Goal: Task Accomplishment & Management: Complete application form

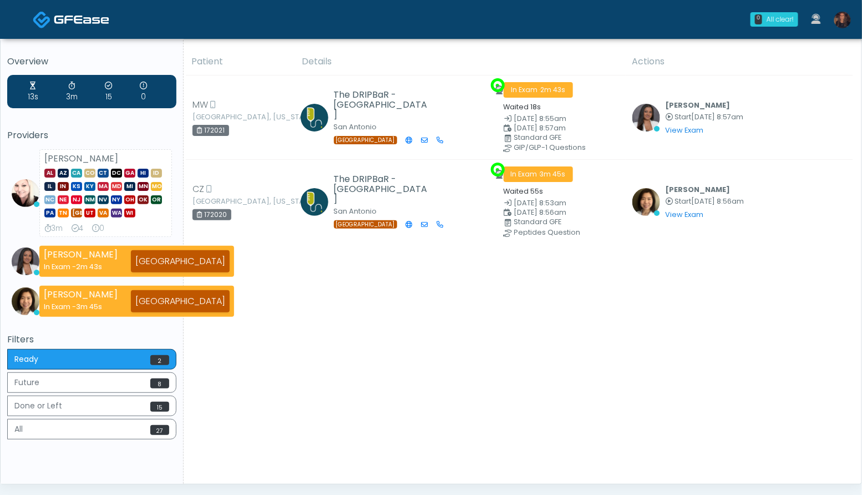
click at [846, 24] on img at bounding box center [842, 20] width 17 height 17
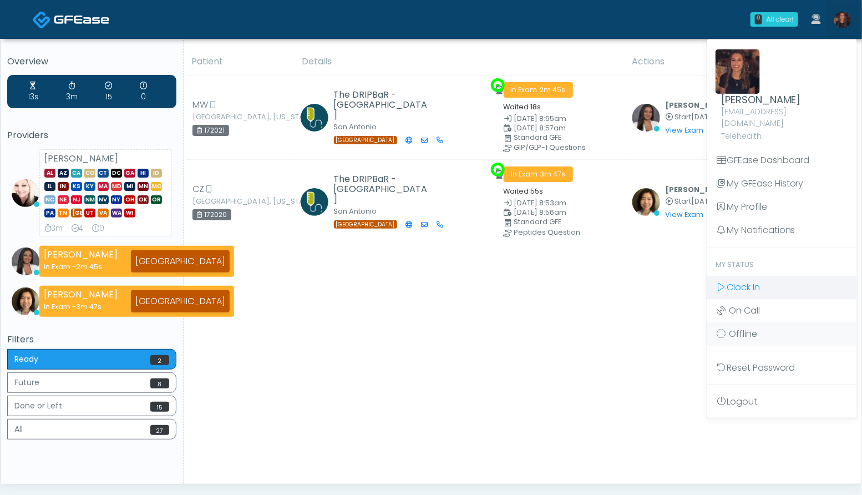
click at [763, 276] on link "Clock In" at bounding box center [782, 287] width 150 height 23
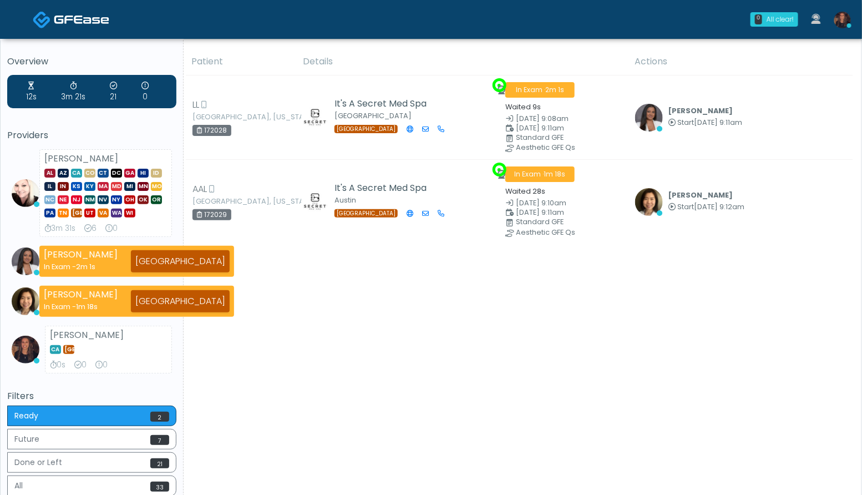
click at [327, 191] on td "It's A Secret Med Spa Austin TX" at bounding box center [397, 202] width 203 height 84
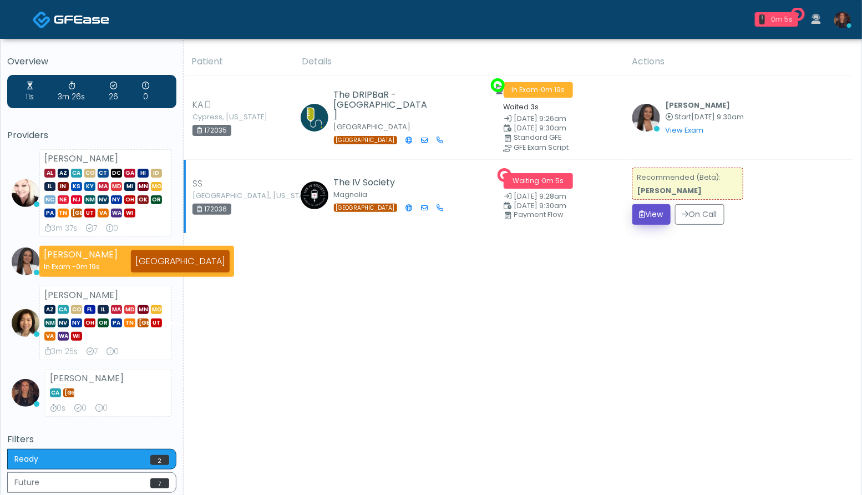
click at [653, 224] on button "View" at bounding box center [651, 214] width 38 height 21
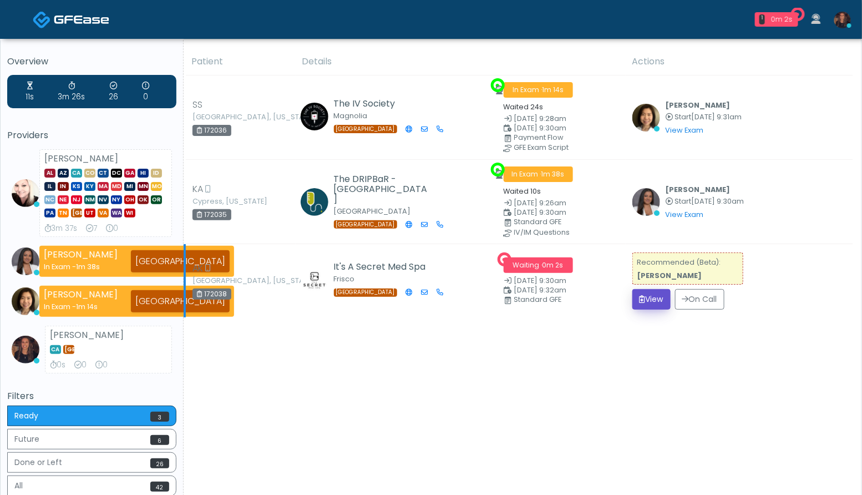
click at [647, 295] on button "View" at bounding box center [651, 299] width 38 height 21
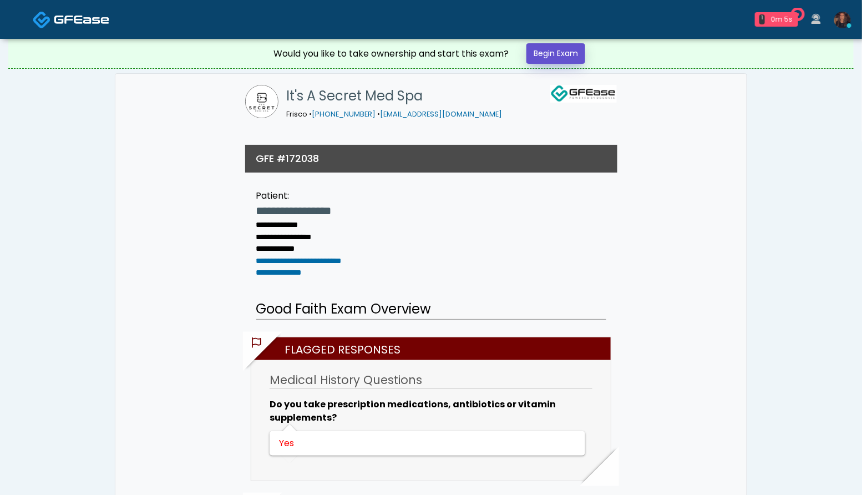
click at [558, 53] on link "Begin Exam" at bounding box center [556, 53] width 59 height 21
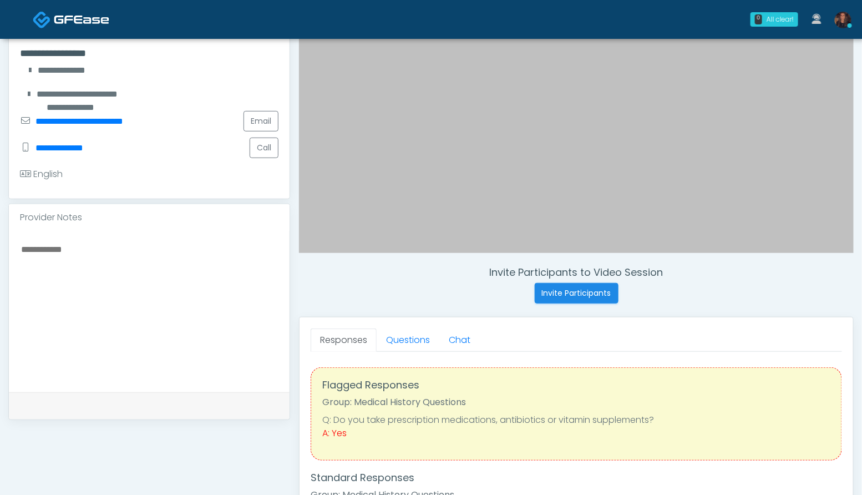
scroll to position [212, 0]
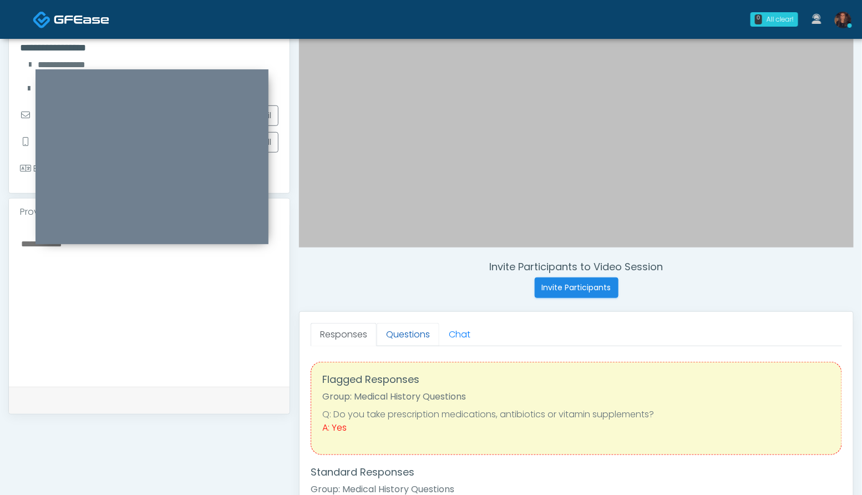
click at [406, 328] on link "Questions" at bounding box center [408, 334] width 63 height 23
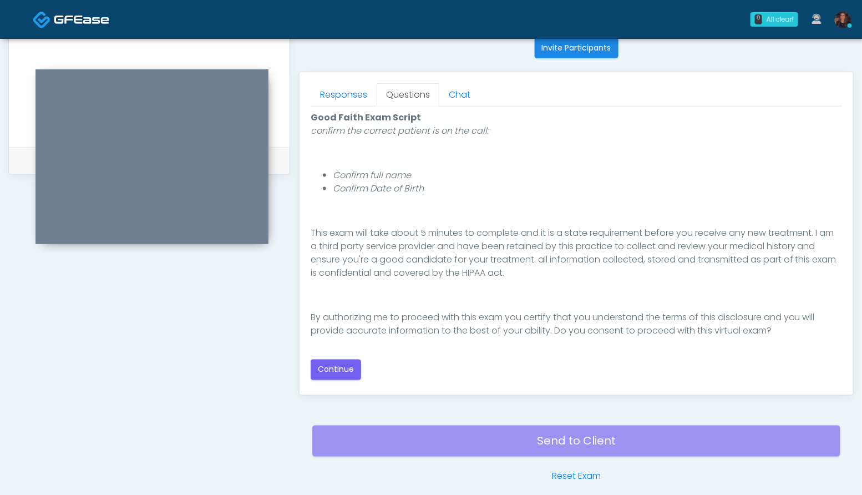
scroll to position [500, 0]
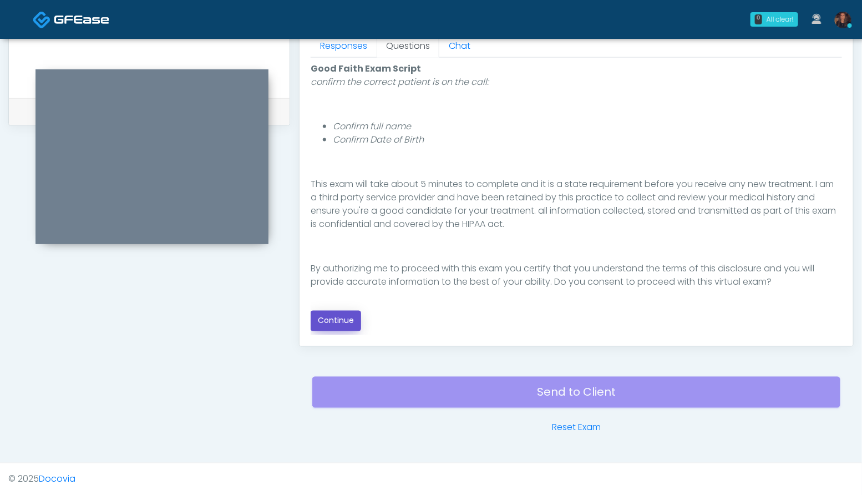
click at [327, 323] on button "Continue" at bounding box center [336, 321] width 50 height 21
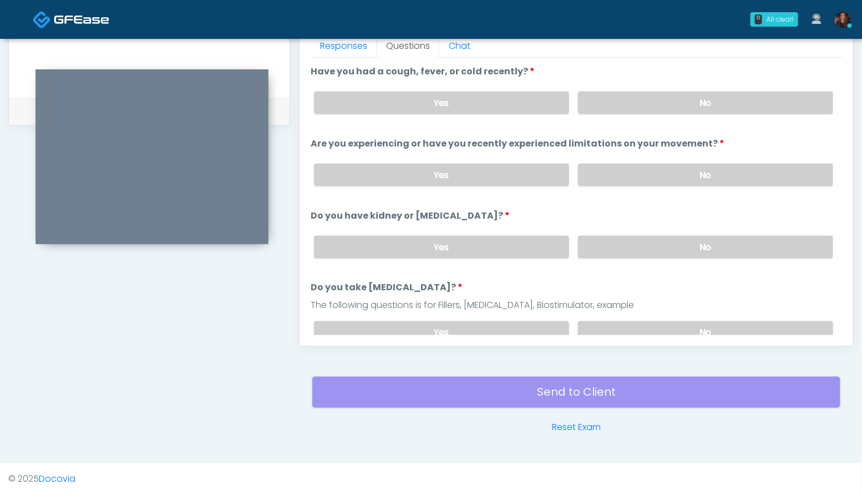
click at [745, 113] on div "Yes No" at bounding box center [573, 103] width 537 height 41
click at [740, 104] on label "No" at bounding box center [705, 103] width 255 height 23
click at [736, 178] on label "No" at bounding box center [705, 175] width 255 height 23
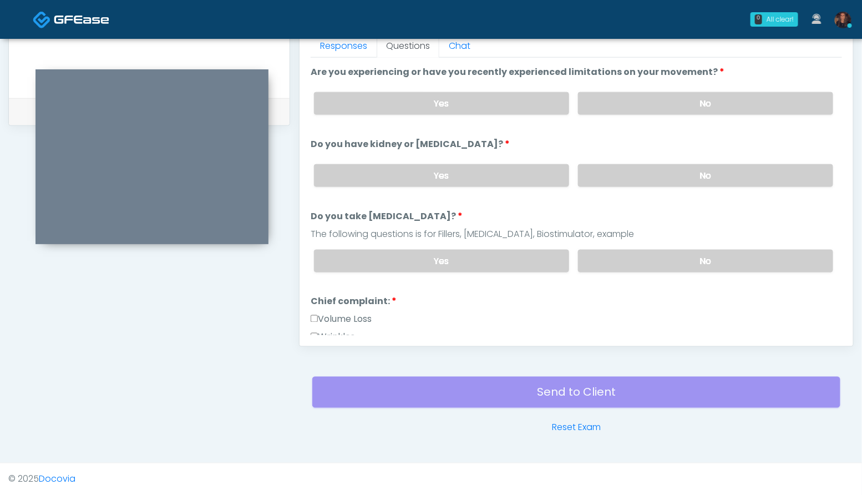
scroll to position [72, 0]
click at [718, 173] on label "No" at bounding box center [705, 175] width 255 height 23
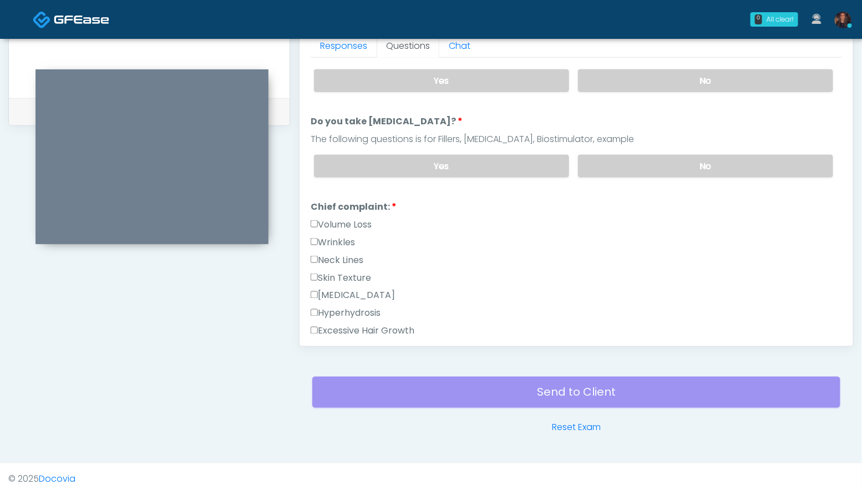
scroll to position [169, 0]
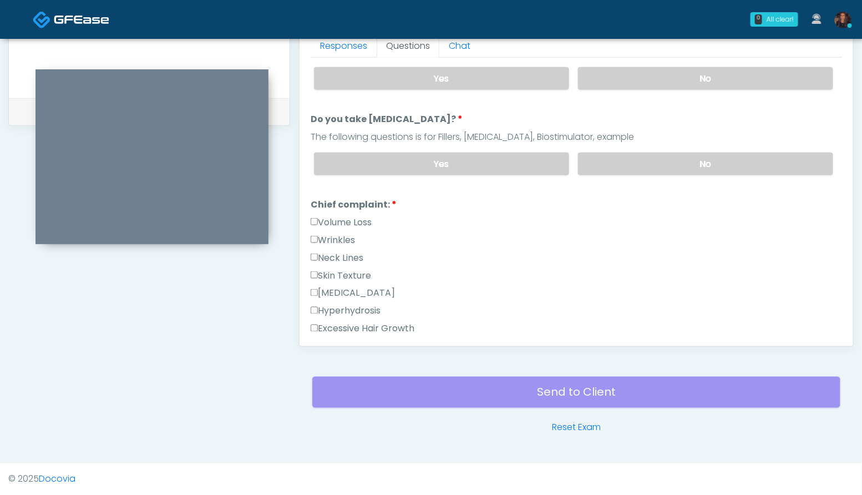
click at [715, 173] on div "Yes No" at bounding box center [573, 164] width 537 height 41
click at [713, 166] on label "No" at bounding box center [705, 164] width 255 height 23
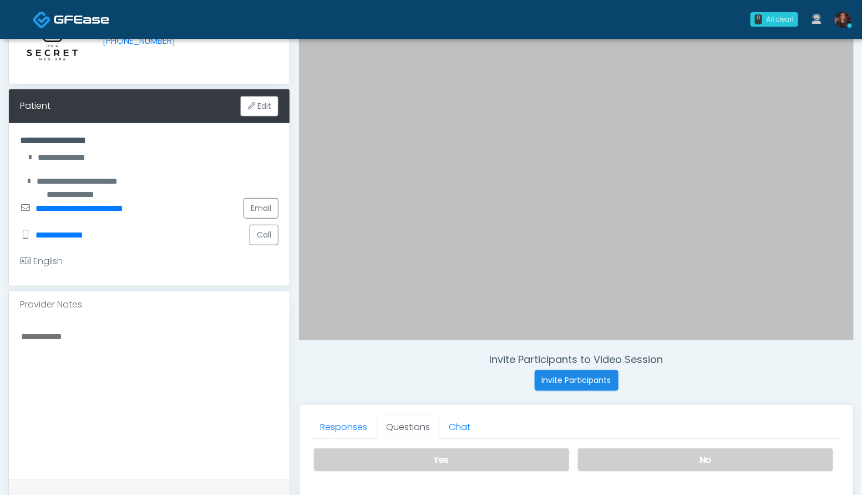
scroll to position [122, 0]
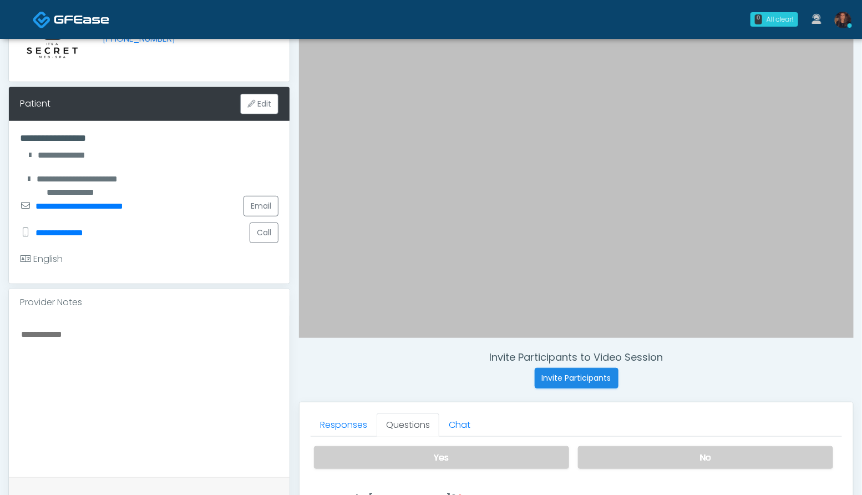
click at [106, 387] on textarea at bounding box center [149, 394] width 259 height 135
type textarea "**********"
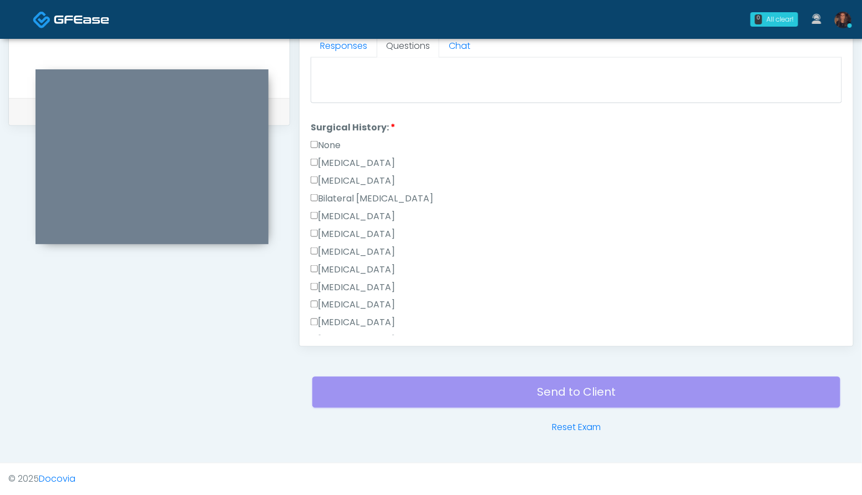
scroll to position [573, 0]
click at [333, 146] on label "None" at bounding box center [326, 146] width 30 height 13
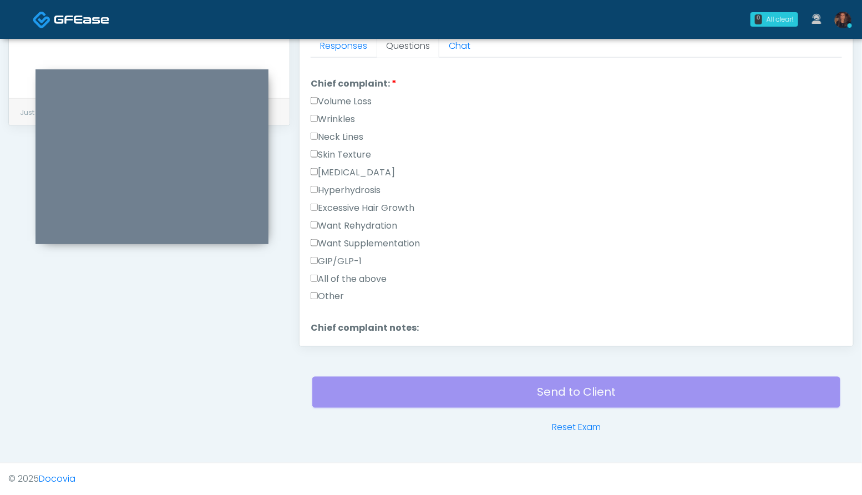
scroll to position [285, 0]
click at [330, 119] on label "Wrinkles" at bounding box center [333, 123] width 44 height 13
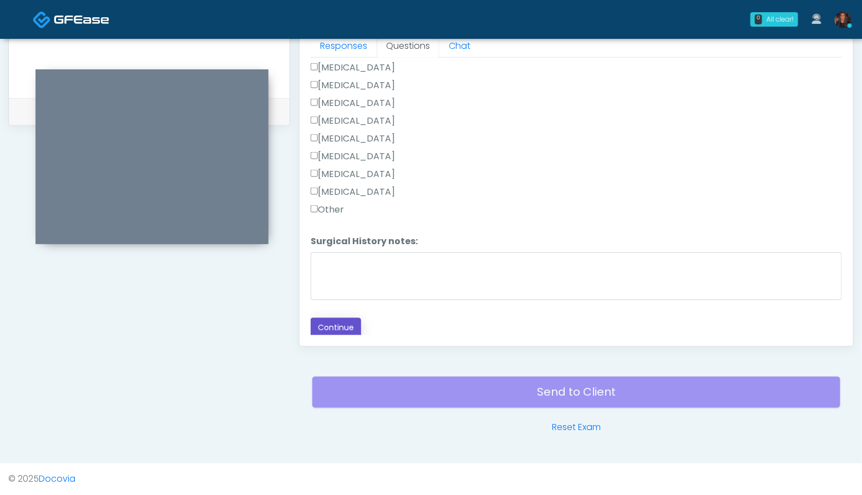
click at [340, 329] on button "Continue" at bounding box center [336, 328] width 50 height 21
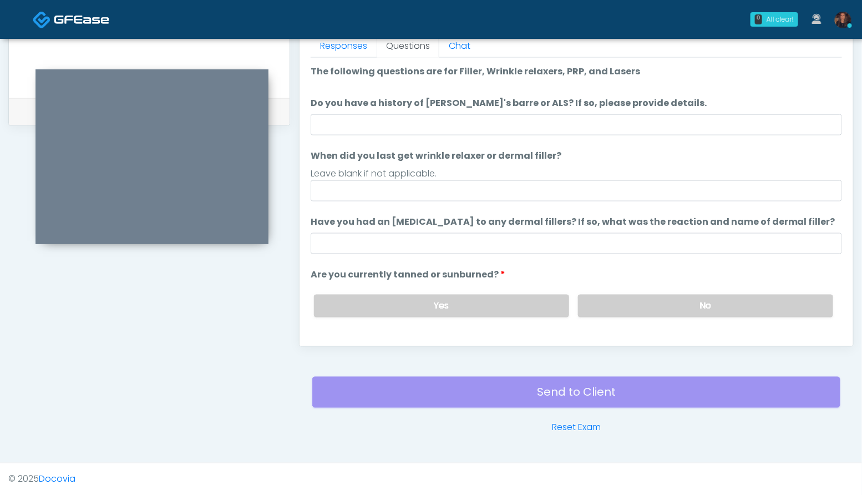
scroll to position [90, 0]
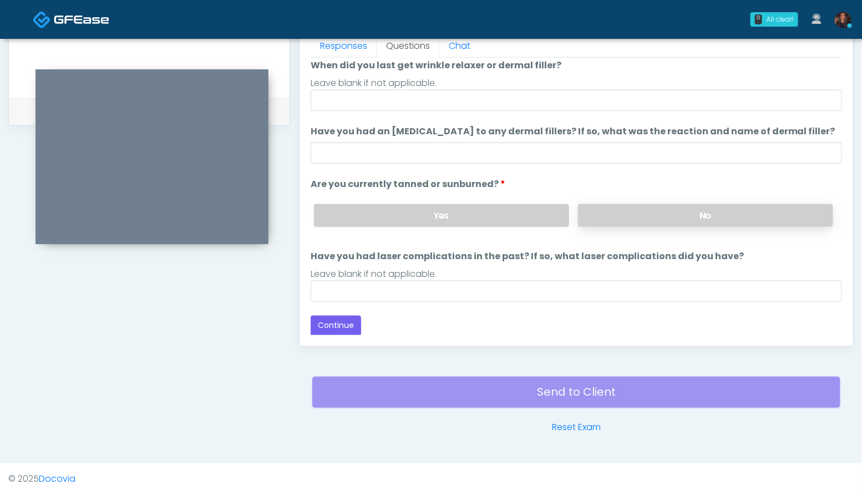
click at [740, 206] on label "No" at bounding box center [705, 215] width 255 height 23
click at [336, 334] on button "Continue" at bounding box center [336, 326] width 50 height 21
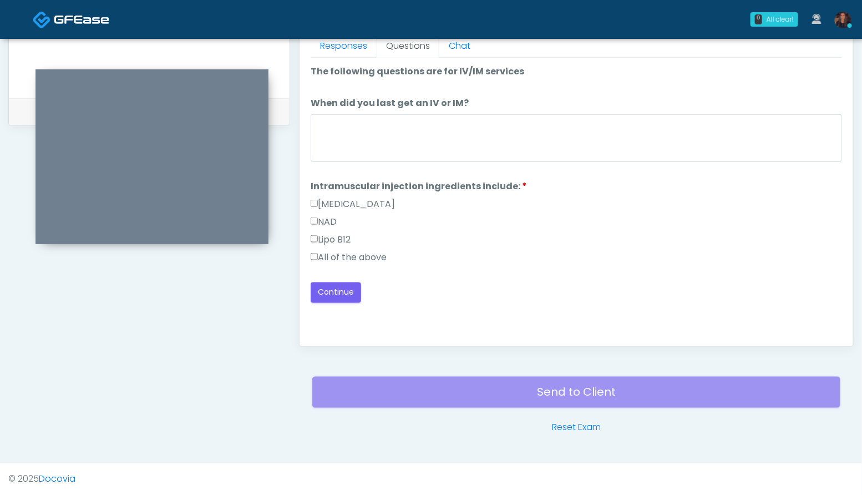
scroll to position [0, 0]
click at [350, 254] on label "All of the above" at bounding box center [349, 257] width 76 height 13
click at [348, 292] on button "Continue" at bounding box center [336, 292] width 50 height 21
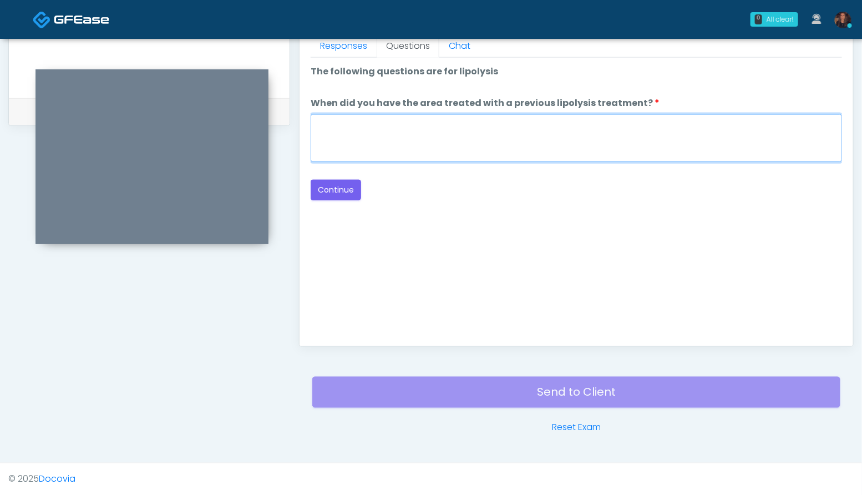
click at [503, 135] on textarea "When did you have the area treated with a previous lipolysis treatment?" at bounding box center [576, 138] width 531 height 48
type textarea "***"
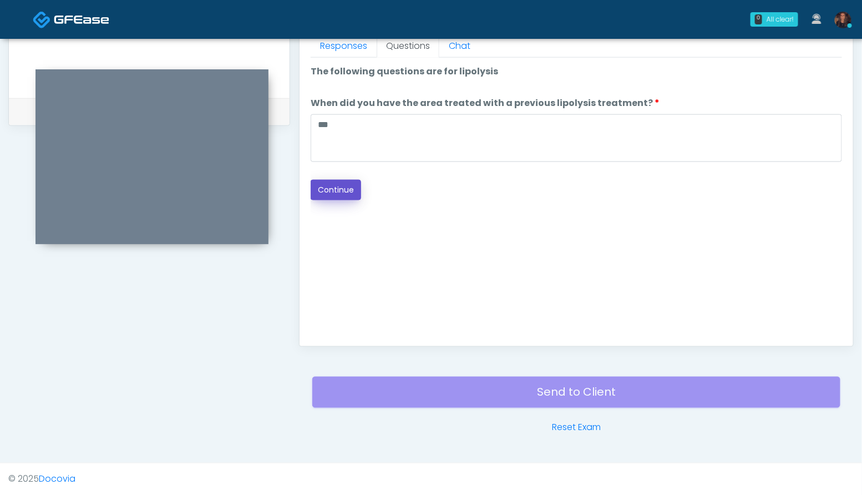
click at [352, 184] on button "Continue" at bounding box center [336, 190] width 50 height 21
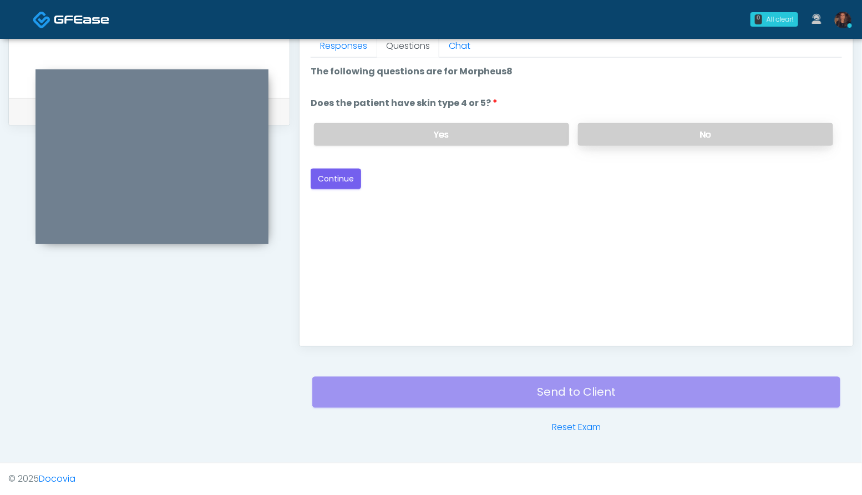
click at [780, 139] on label "No" at bounding box center [705, 134] width 255 height 23
click at [334, 181] on button "Continue" at bounding box center [336, 179] width 50 height 21
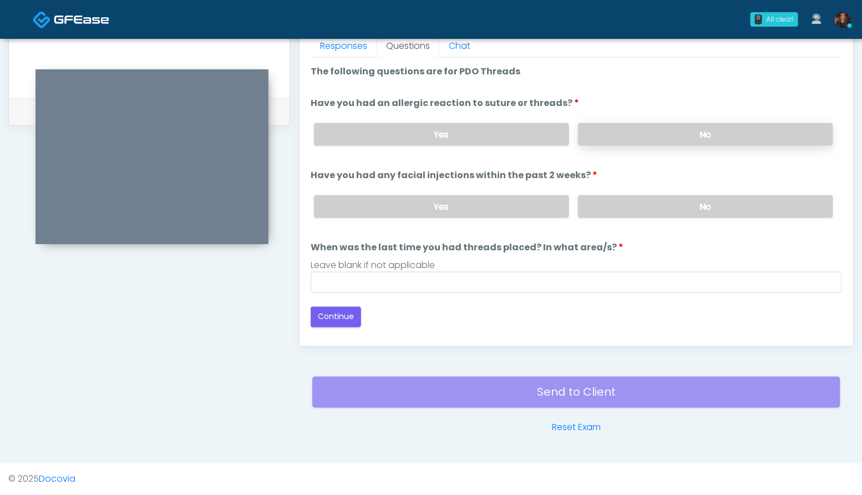
click at [681, 135] on label "No" at bounding box center [705, 134] width 255 height 23
click at [682, 212] on label "No" at bounding box center [705, 206] width 255 height 23
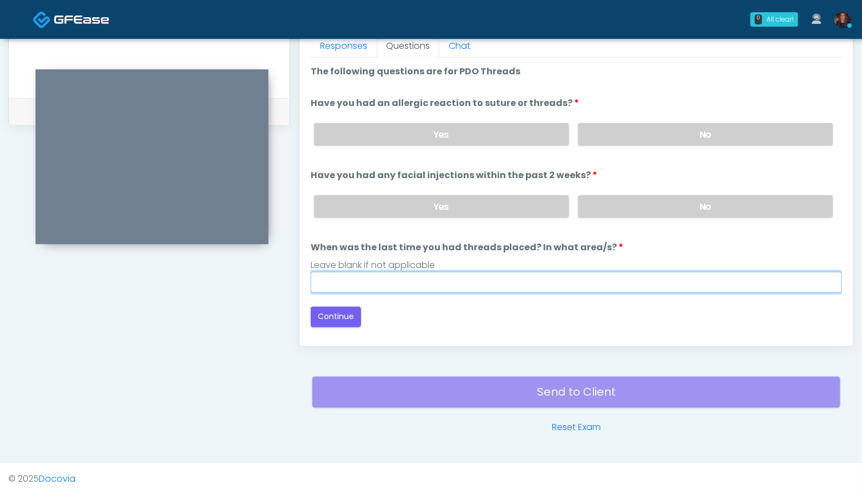
click at [426, 286] on input "When was the last time you had threads placed? In what area/s?" at bounding box center [576, 282] width 531 height 21
type input "***"
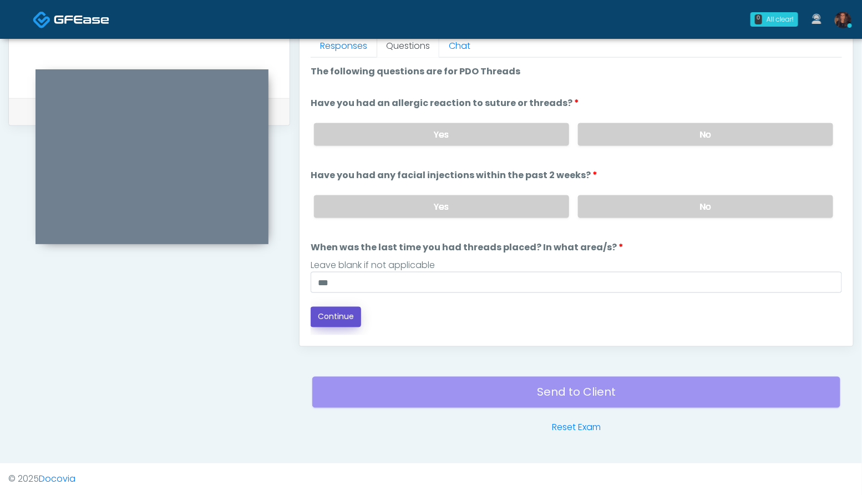
click at [347, 320] on button "Continue" at bounding box center [336, 317] width 50 height 21
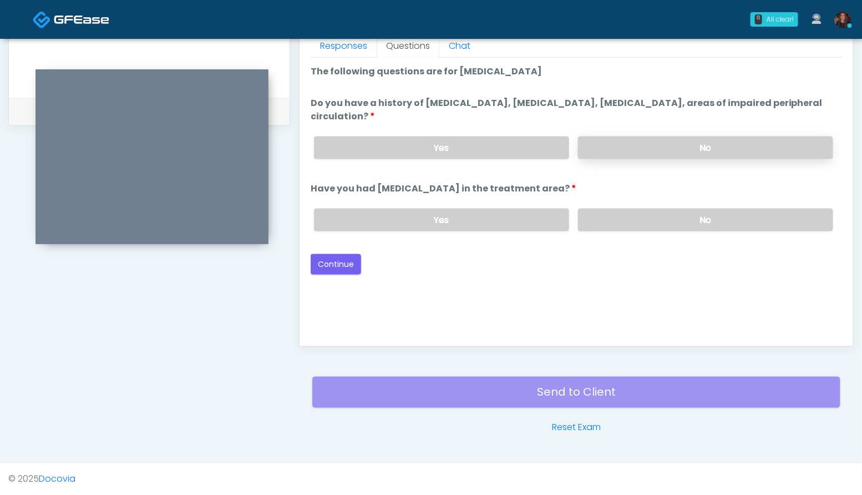
click at [698, 136] on label "No" at bounding box center [705, 147] width 255 height 23
click at [708, 212] on label "No" at bounding box center [705, 220] width 255 height 23
click at [337, 261] on button "Continue" at bounding box center [336, 264] width 50 height 21
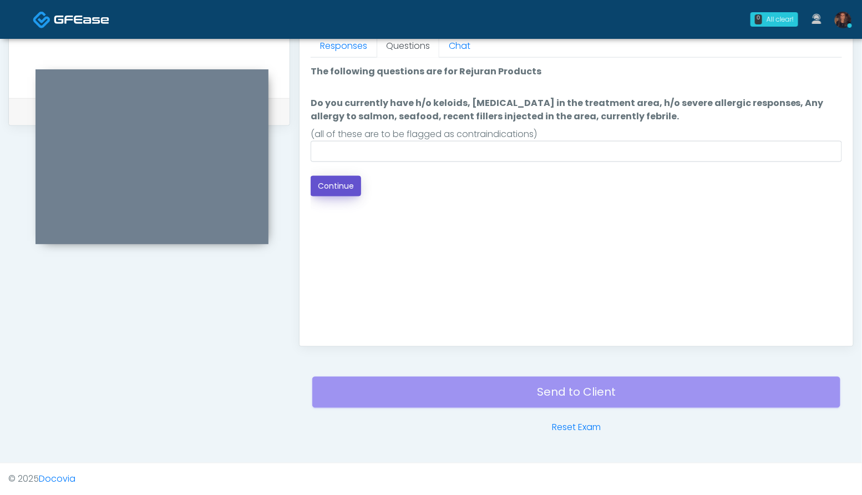
click at [333, 190] on button "Continue" at bounding box center [336, 186] width 50 height 21
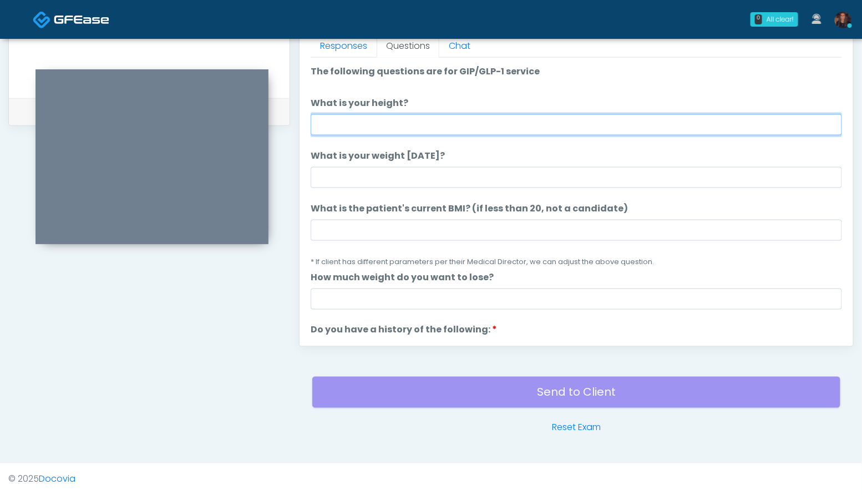
click at [350, 132] on input "What is your height?" at bounding box center [576, 124] width 531 height 21
type input "*****"
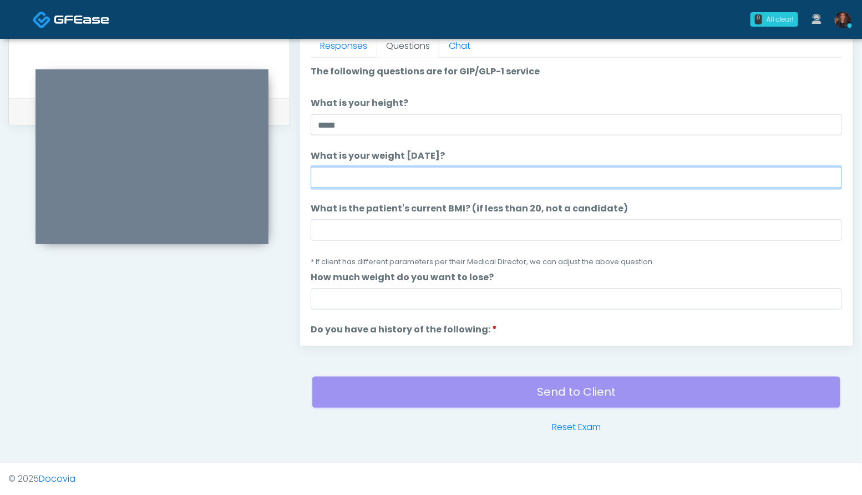
click at [411, 181] on input "What is your weight [DATE]?" at bounding box center [576, 177] width 531 height 21
type input "***"
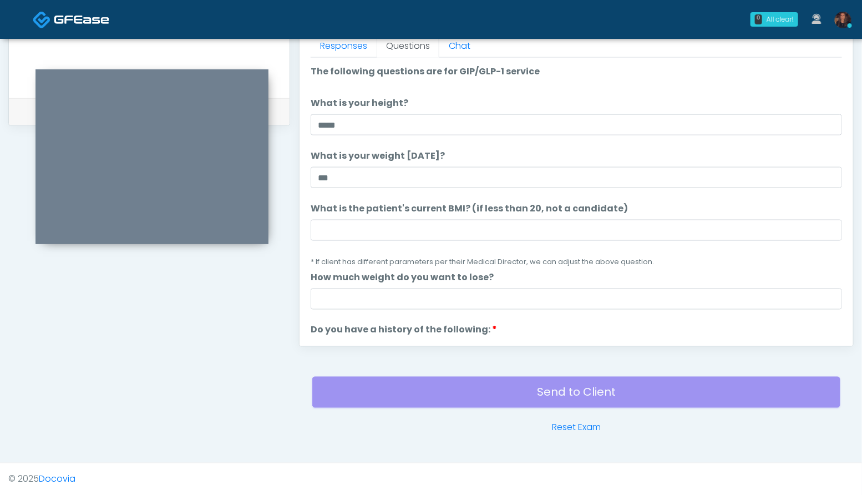
click at [371, 241] on li "What is the patient's current BMI? (if less than 20, not a candidate) What is t…" at bounding box center [576, 235] width 531 height 66
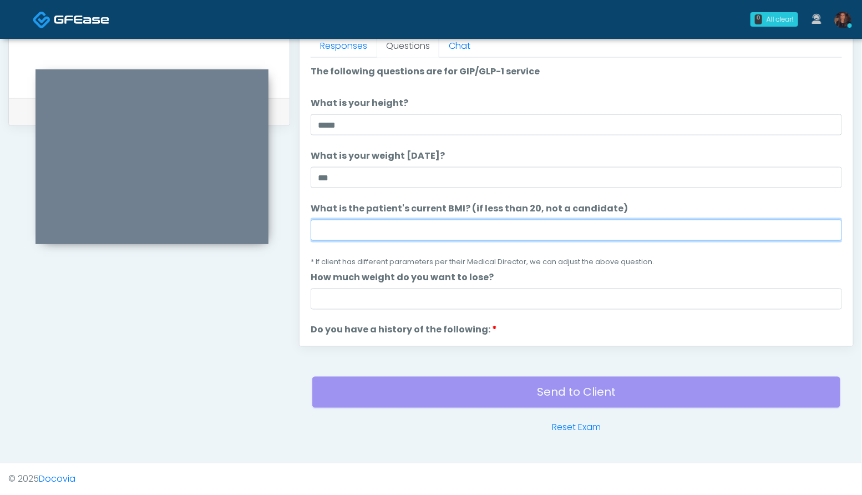
click at [367, 232] on input "What is the patient's current BMI? (if less than 20, not a candidate)" at bounding box center [576, 230] width 531 height 21
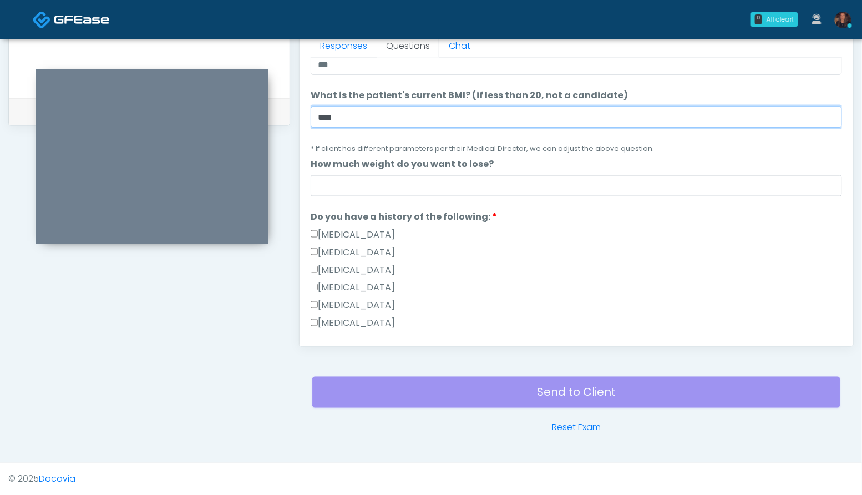
scroll to position [165, 0]
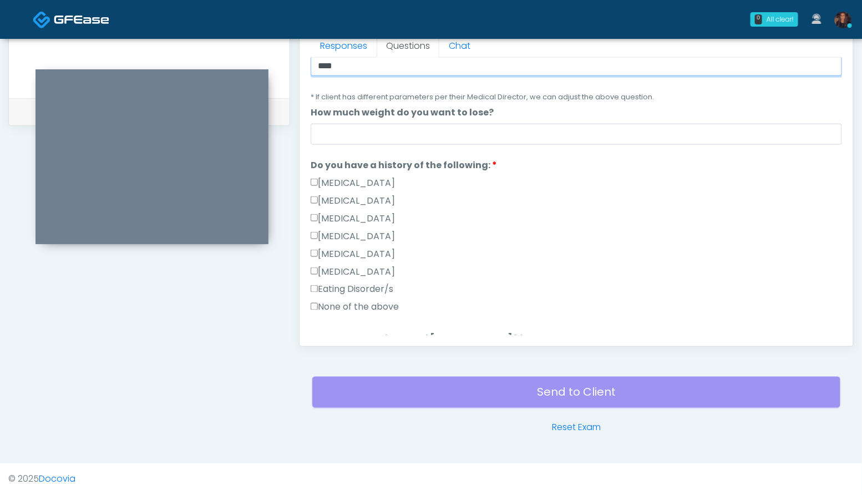
type input "****"
click at [381, 305] on label "None of the above" at bounding box center [355, 307] width 88 height 13
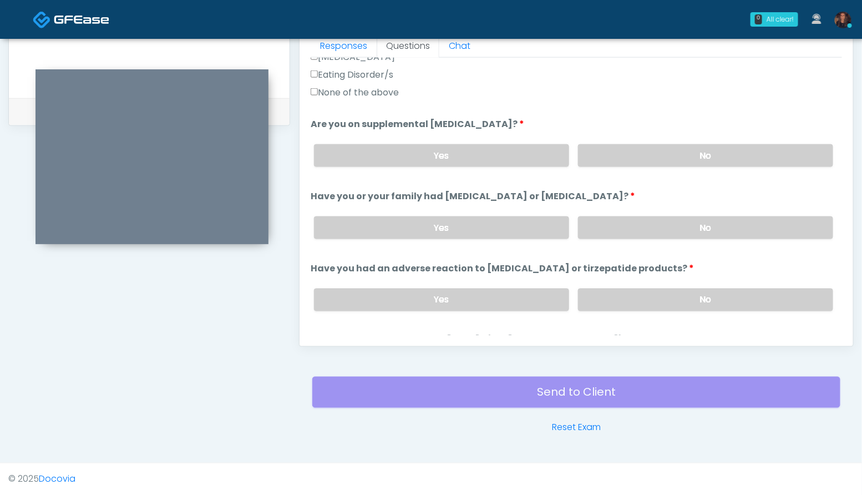
scroll to position [382, 0]
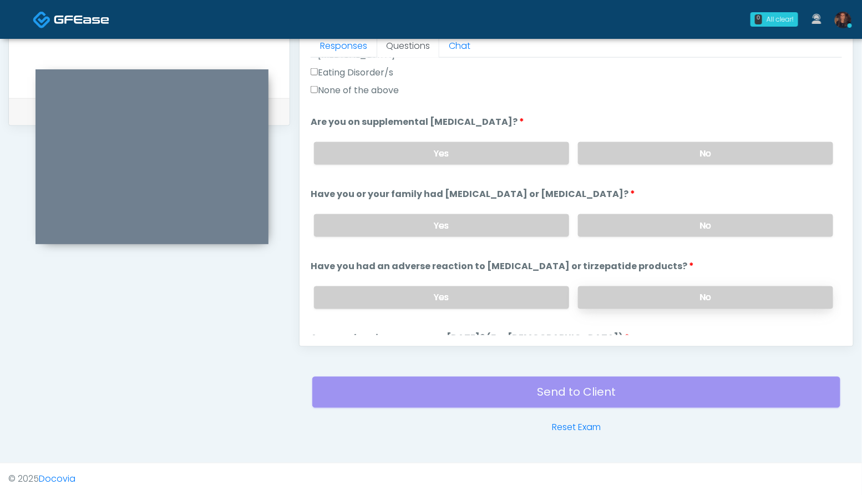
click at [686, 293] on label "No" at bounding box center [705, 297] width 255 height 23
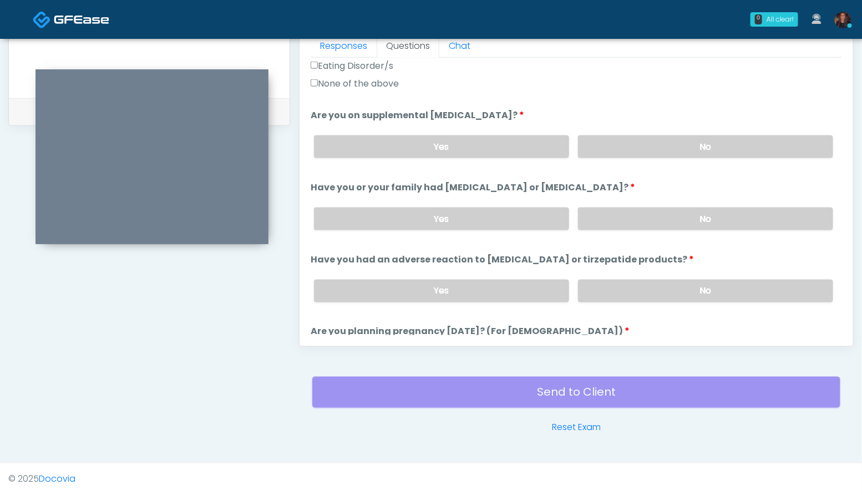
scroll to position [401, 0]
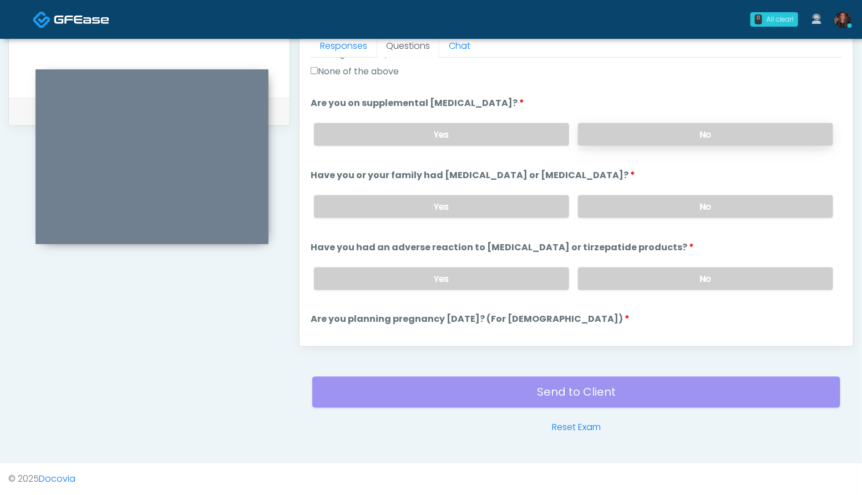
click at [728, 133] on label "No" at bounding box center [705, 134] width 255 height 23
click at [726, 214] on label "No" at bounding box center [705, 206] width 255 height 23
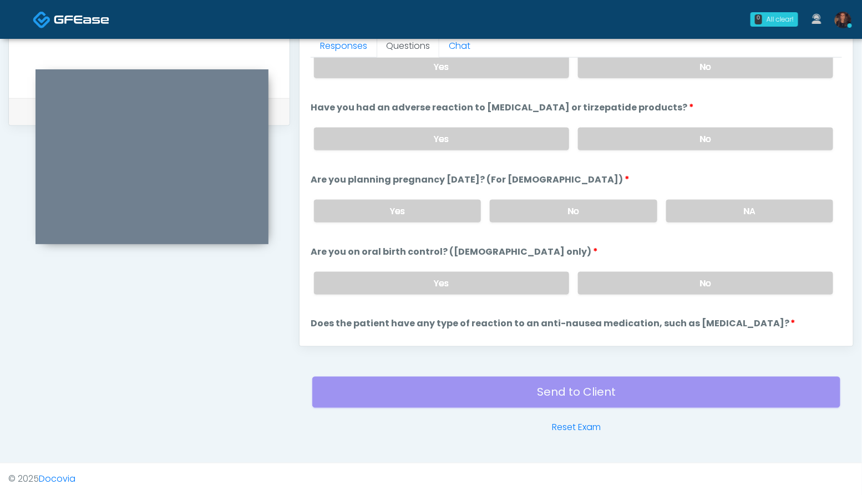
scroll to position [541, 0]
click at [583, 203] on label "No" at bounding box center [573, 210] width 167 height 23
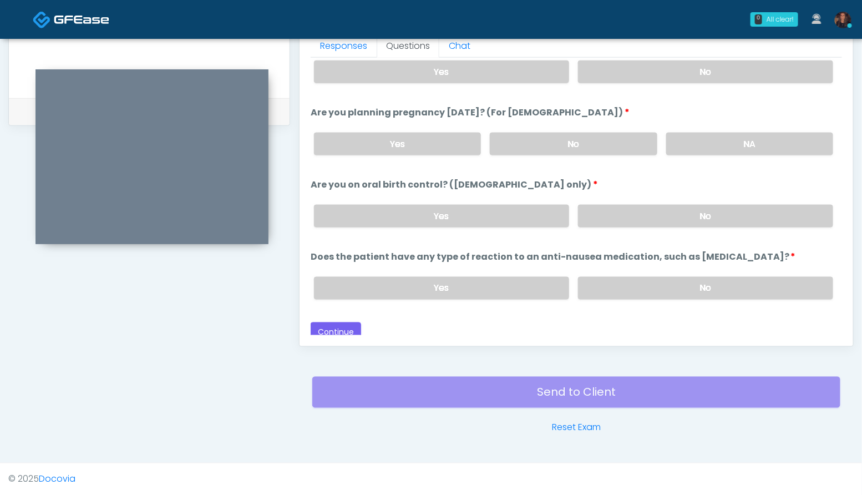
scroll to position [611, 0]
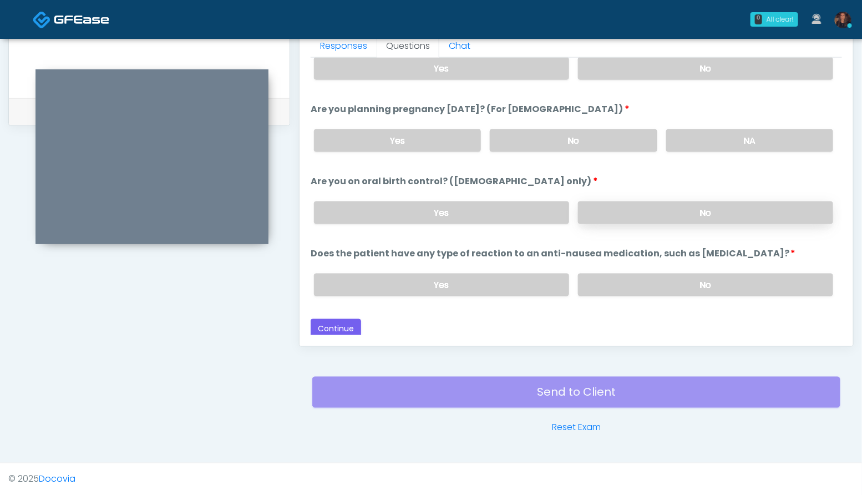
click at [667, 211] on label "No" at bounding box center [705, 212] width 255 height 23
click at [688, 287] on label "No" at bounding box center [705, 285] width 255 height 23
click at [344, 328] on button "Continue" at bounding box center [336, 329] width 50 height 21
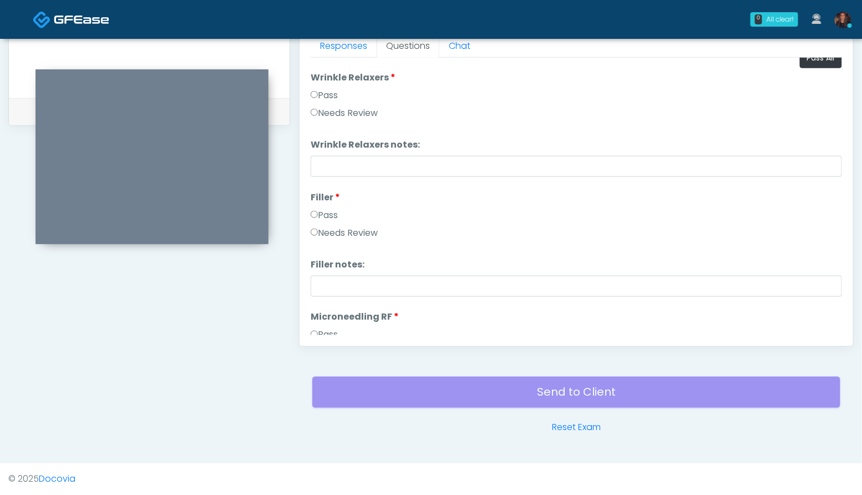
scroll to position [0, 0]
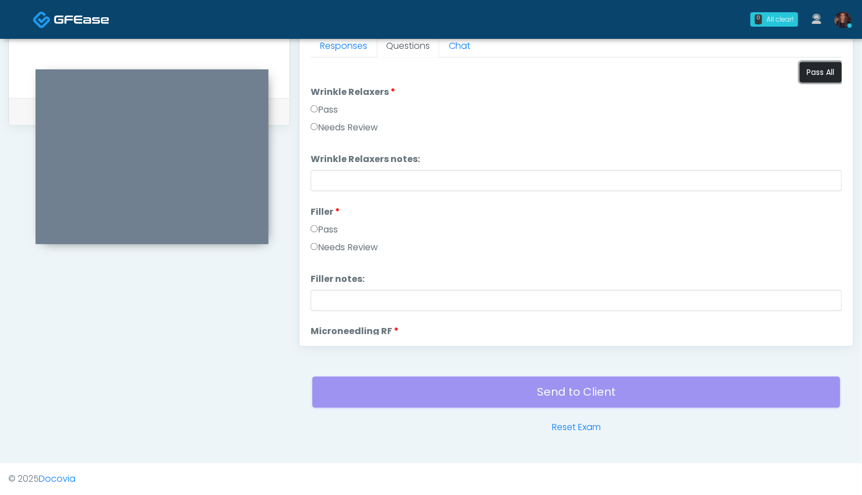
click at [817, 68] on button "Pass All" at bounding box center [821, 72] width 42 height 21
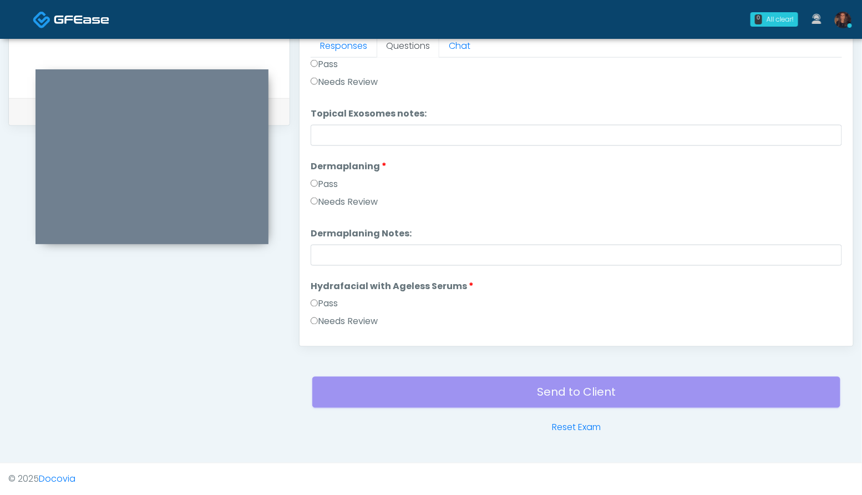
scroll to position [2185, 0]
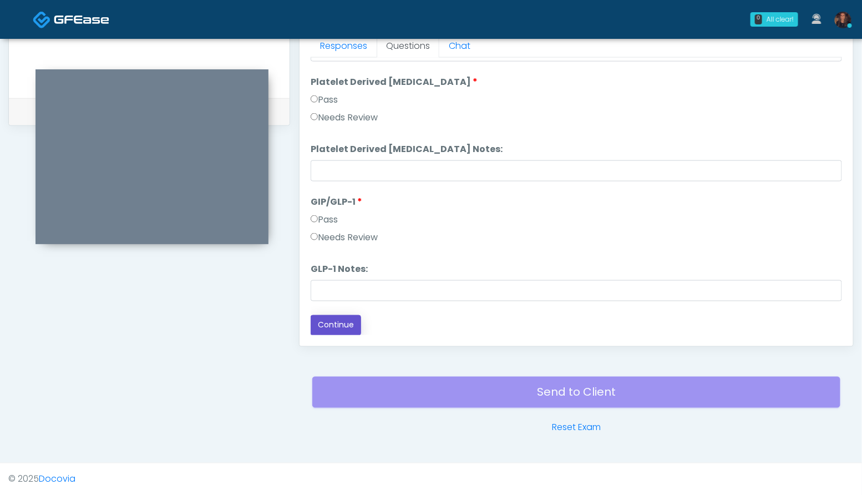
click at [346, 327] on button "Continue" at bounding box center [336, 325] width 50 height 21
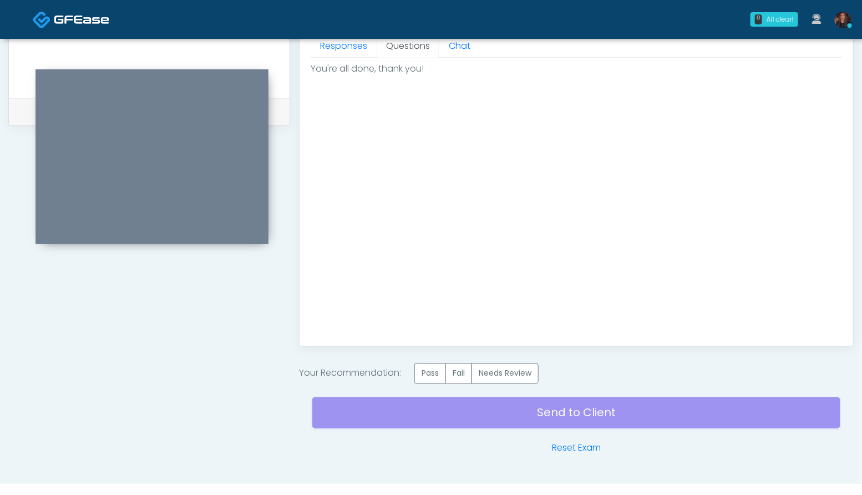
scroll to position [0, 0]
click at [423, 368] on label "Pass" at bounding box center [430, 373] width 32 height 21
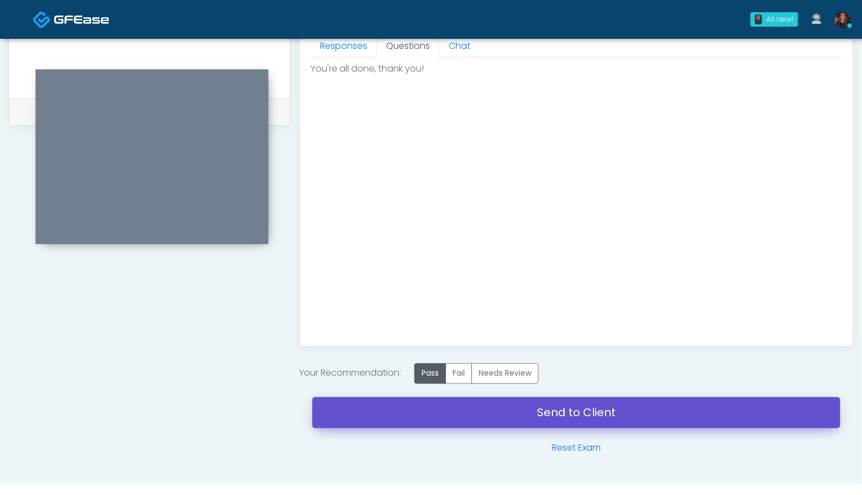
click at [418, 416] on link "Send to Client" at bounding box center [576, 412] width 528 height 31
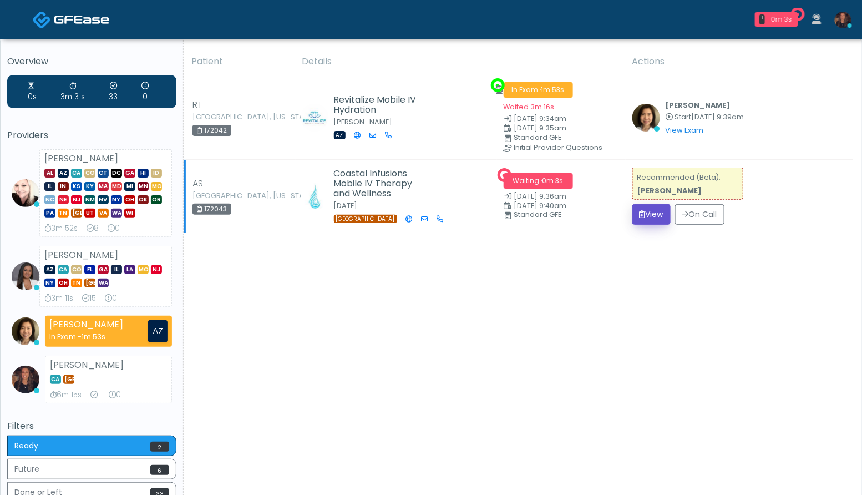
click at [648, 222] on button "View" at bounding box center [651, 214] width 38 height 21
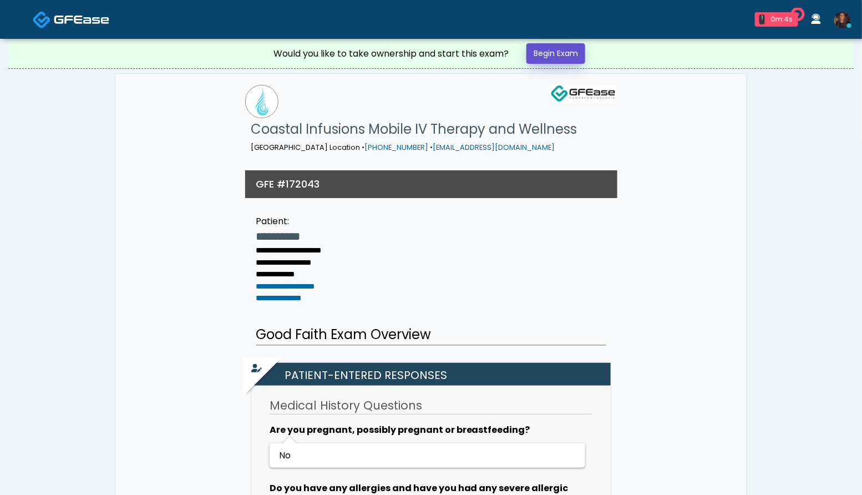
click at [573, 57] on link "Begin Exam" at bounding box center [556, 53] width 59 height 21
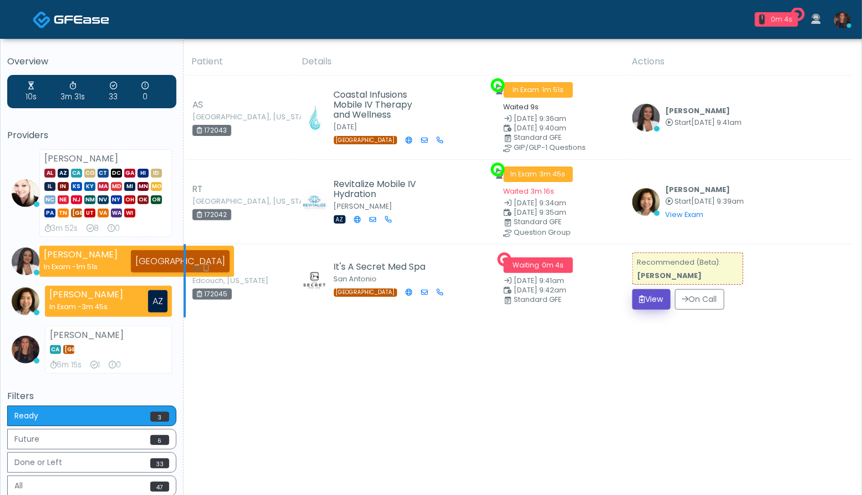
click at [641, 301] on button "View" at bounding box center [651, 299] width 38 height 21
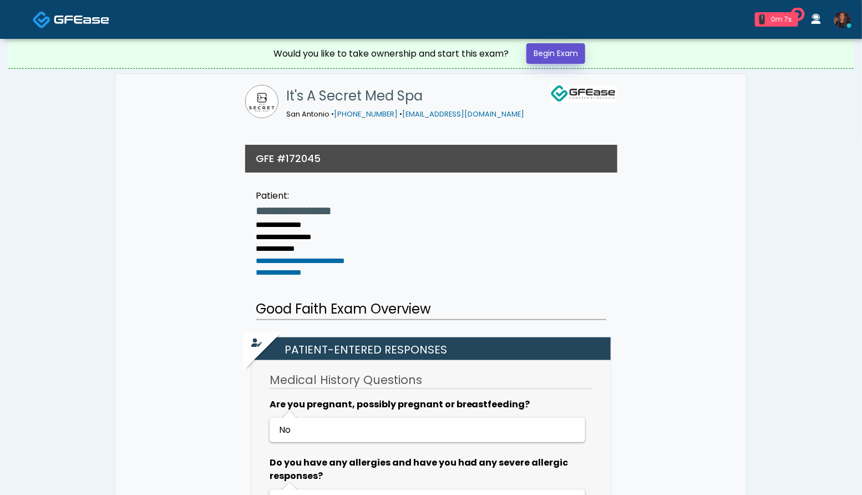
click at [542, 49] on link "Begin Exam" at bounding box center [556, 53] width 59 height 21
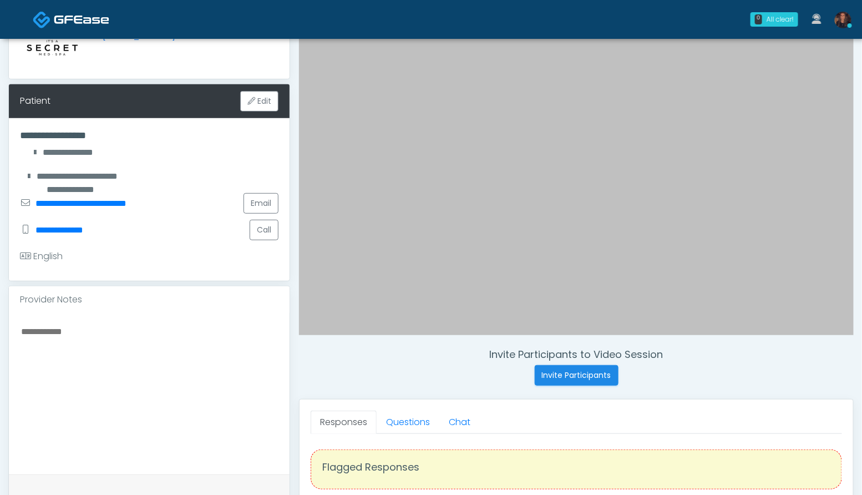
scroll to position [129, 0]
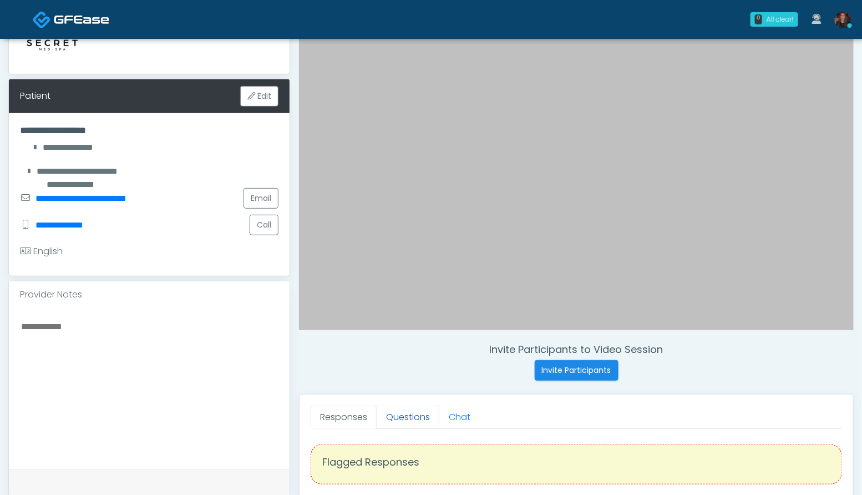
click at [404, 413] on link "Questions" at bounding box center [408, 417] width 63 height 23
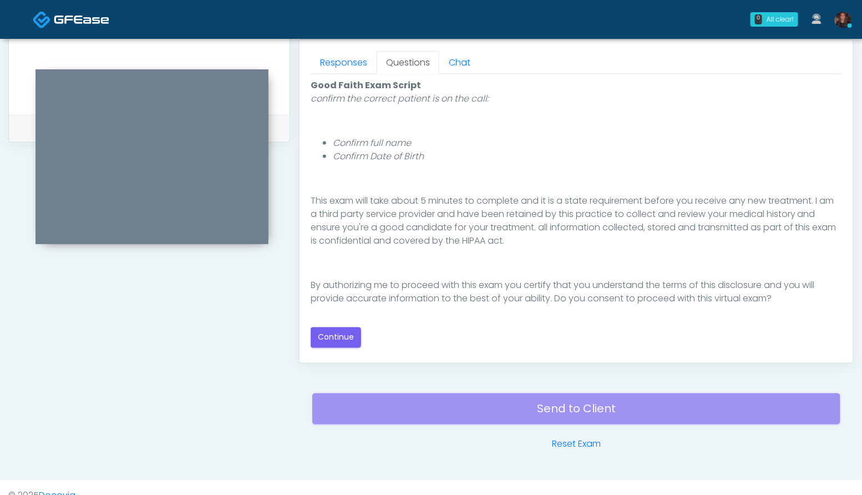
scroll to position [485, 0]
click at [350, 342] on button "Continue" at bounding box center [336, 336] width 50 height 21
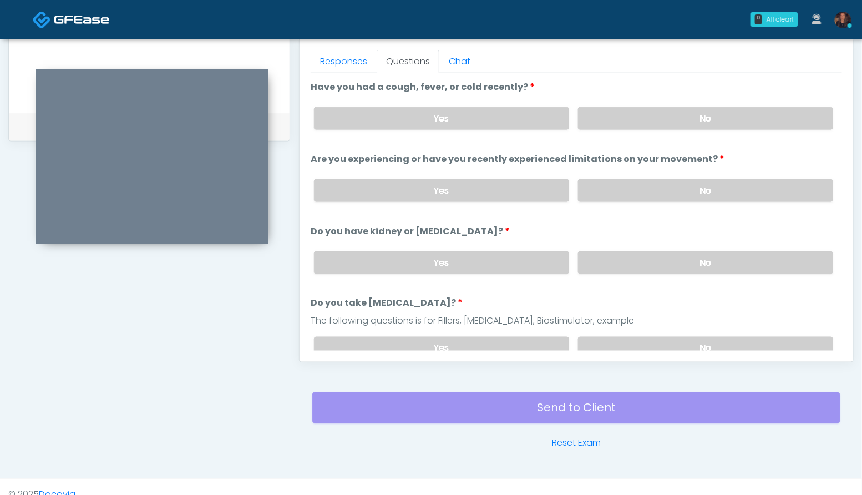
scroll to position [500, 0]
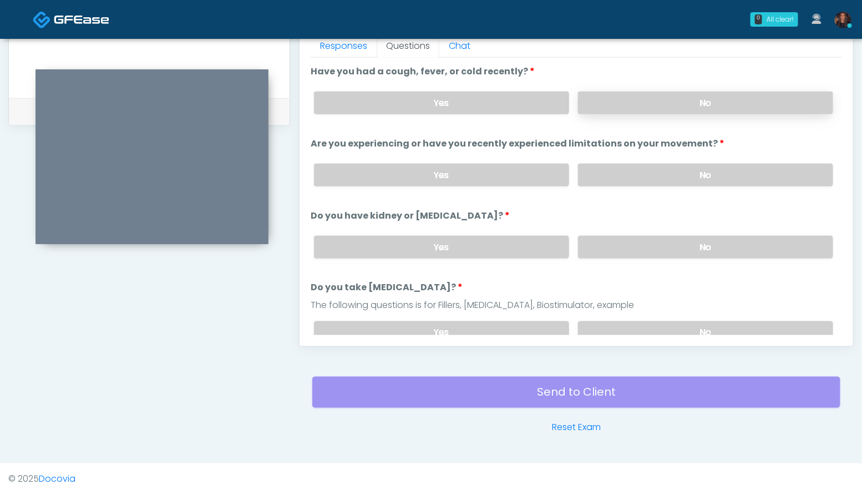
click at [733, 101] on label "No" at bounding box center [705, 103] width 255 height 23
click at [738, 184] on label "No" at bounding box center [705, 175] width 255 height 23
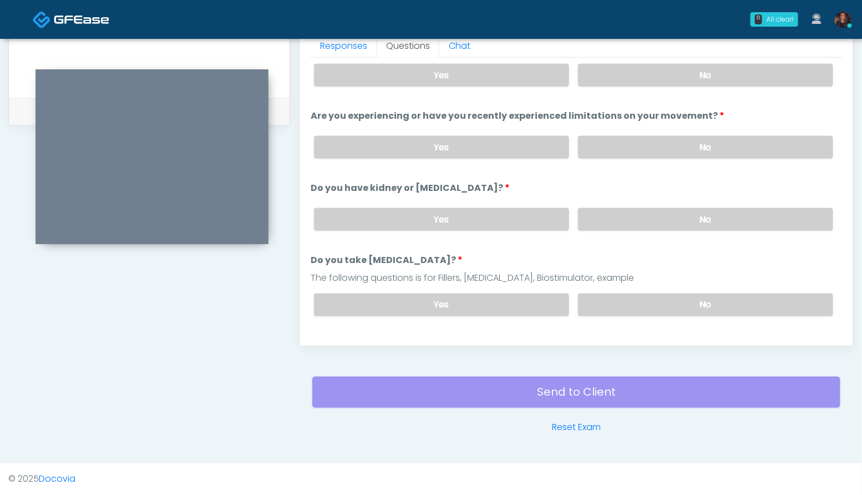
scroll to position [45, 0]
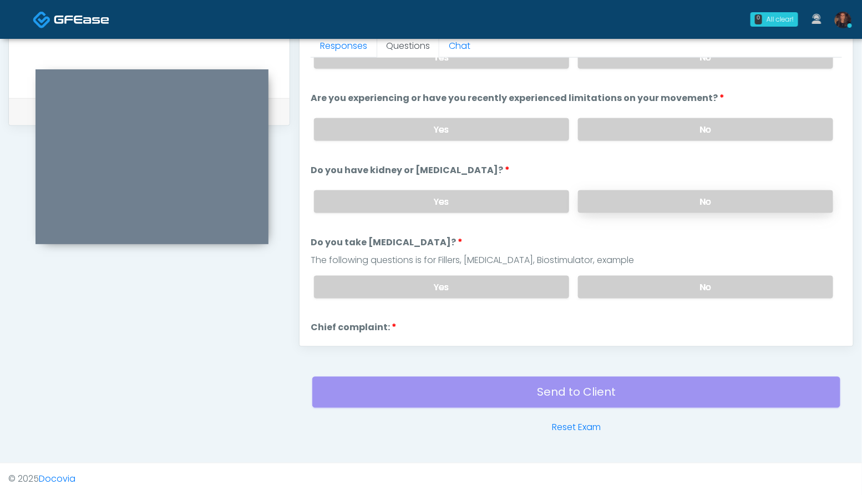
click at [733, 205] on label "No" at bounding box center [705, 201] width 255 height 23
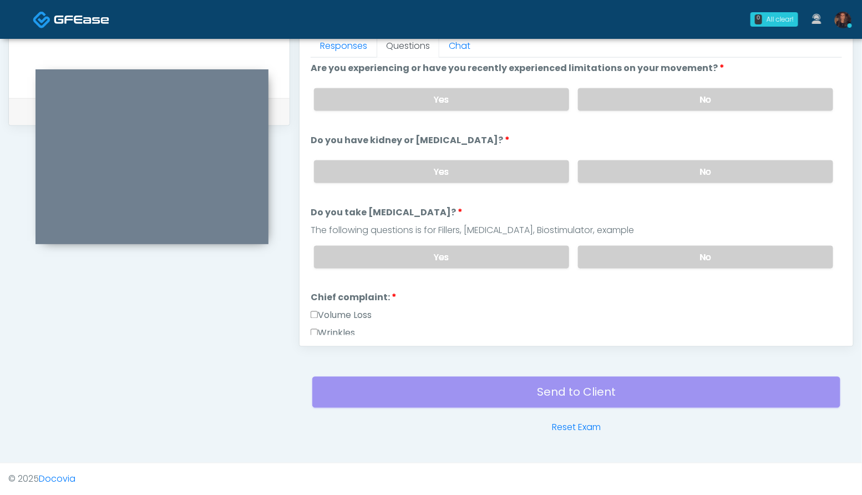
scroll to position [84, 0]
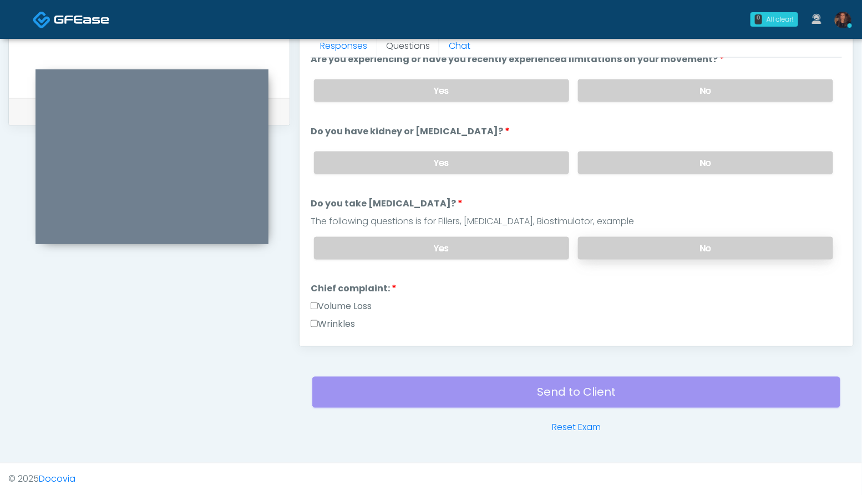
click at [727, 255] on label "No" at bounding box center [705, 248] width 255 height 23
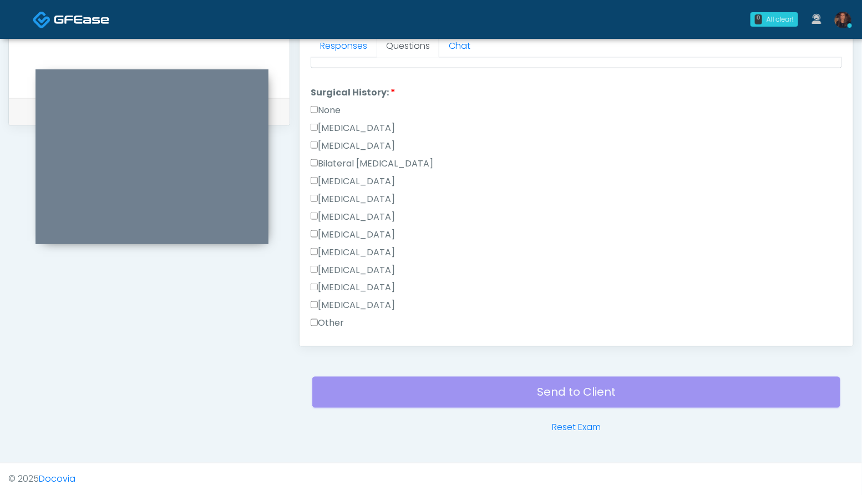
scroll to position [610, 0]
click at [331, 114] on div "None" at bounding box center [576, 112] width 531 height 18
click at [327, 107] on label "None" at bounding box center [326, 109] width 30 height 13
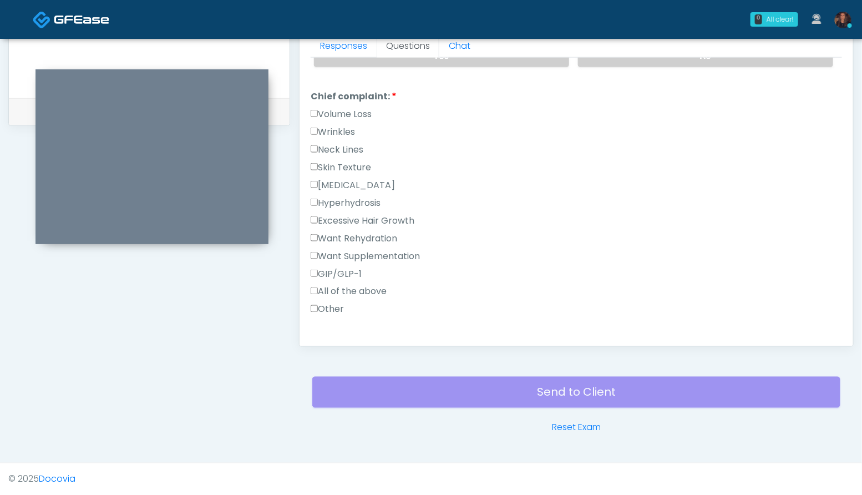
scroll to position [278, 0]
click at [346, 129] on label "Wrinkles" at bounding box center [333, 130] width 44 height 13
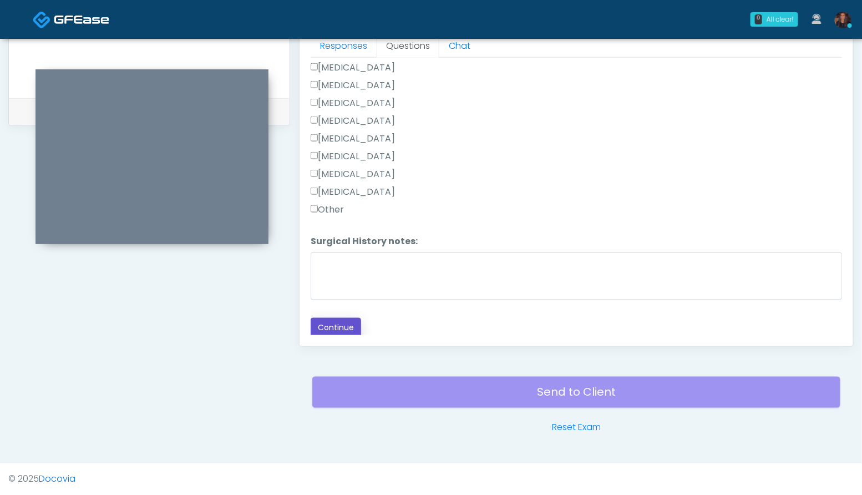
click at [345, 328] on button "Continue" at bounding box center [336, 328] width 50 height 21
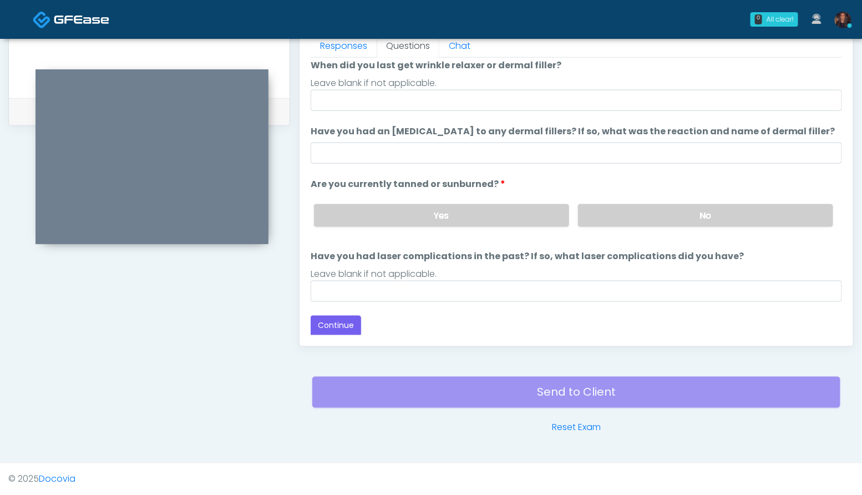
scroll to position [88, 0]
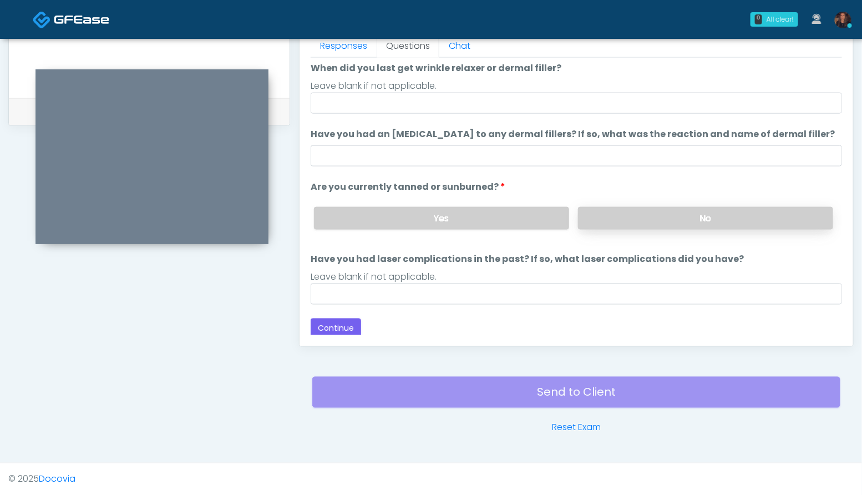
click at [725, 228] on label "No" at bounding box center [705, 218] width 255 height 23
click at [345, 327] on button "Continue" at bounding box center [336, 328] width 50 height 21
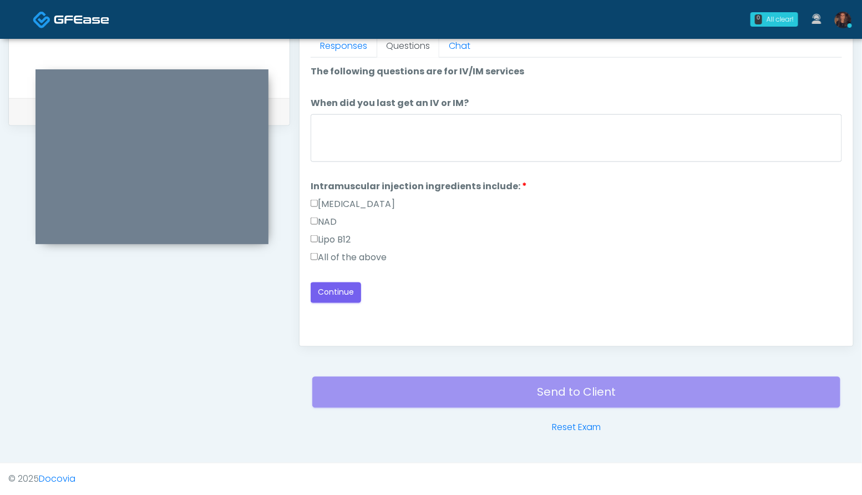
click at [363, 252] on label "All of the above" at bounding box center [349, 257] width 76 height 13
click at [354, 287] on button "Continue" at bounding box center [336, 292] width 50 height 21
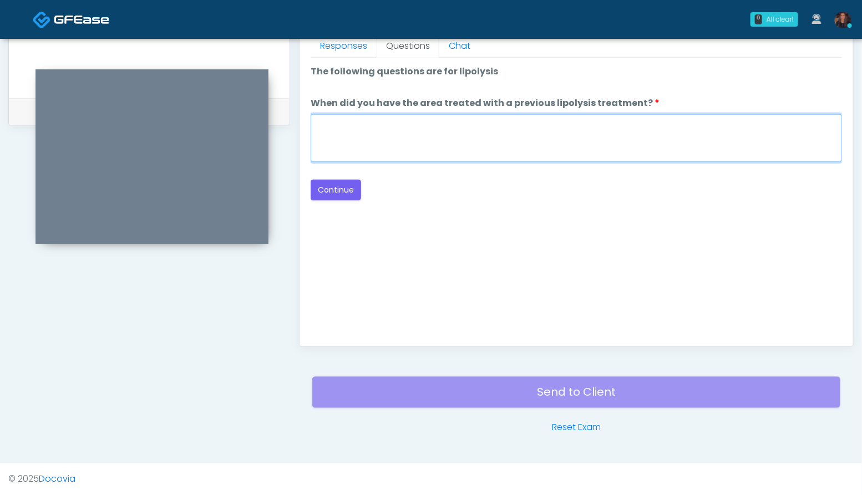
click at [412, 134] on textarea "When did you have the area treated with a previous lipolysis treatment?" at bounding box center [576, 138] width 531 height 48
type textarea "***"
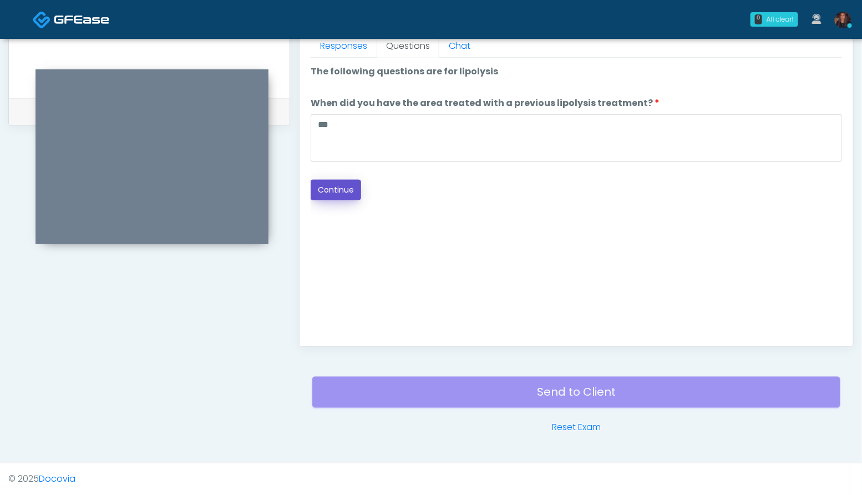
click at [346, 190] on button "Continue" at bounding box center [336, 190] width 50 height 21
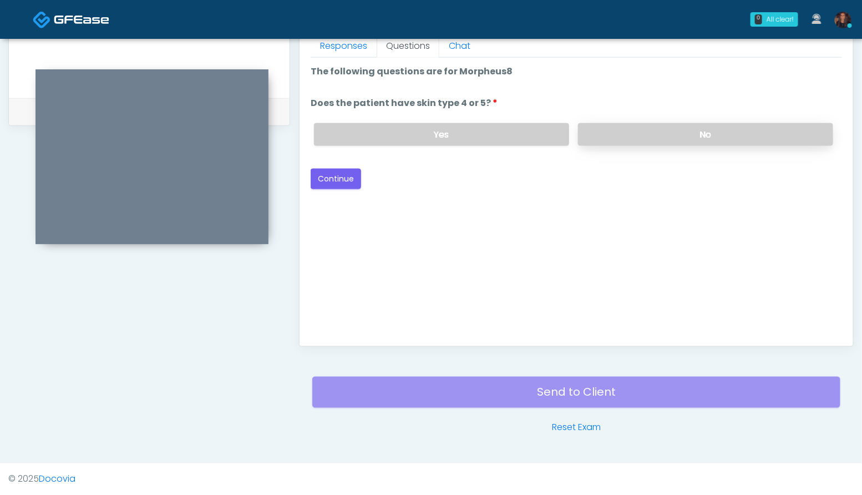
click at [692, 127] on label "No" at bounding box center [705, 134] width 255 height 23
click at [342, 177] on button "Continue" at bounding box center [336, 179] width 50 height 21
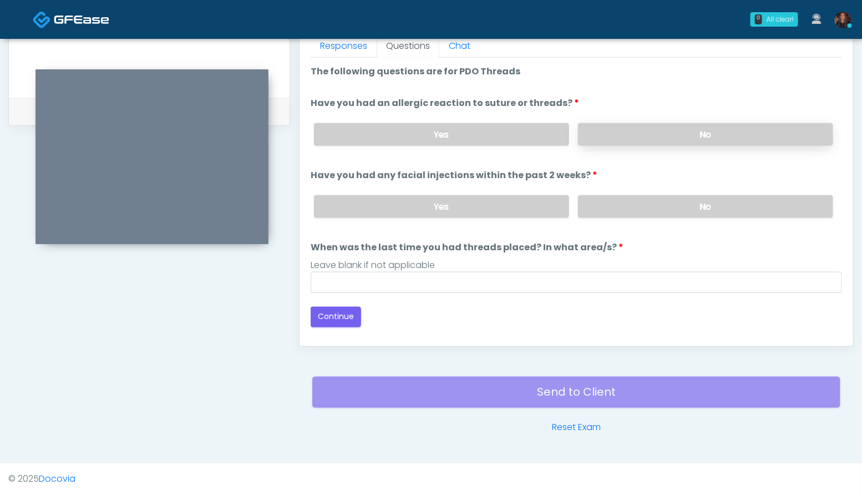
click at [669, 131] on label "No" at bounding box center [705, 134] width 255 height 23
click at [685, 201] on label "No" at bounding box center [705, 206] width 255 height 23
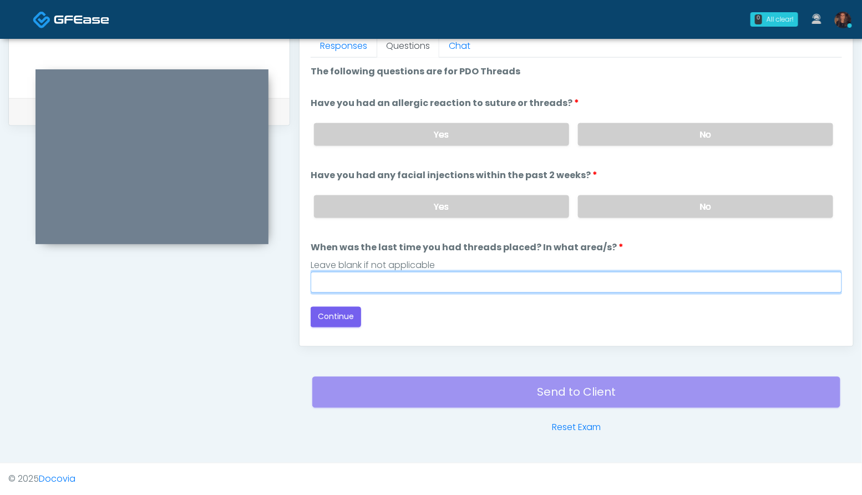
click at [417, 281] on input "When was the last time you had threads placed? In what area/s?" at bounding box center [576, 282] width 531 height 21
type input "***"
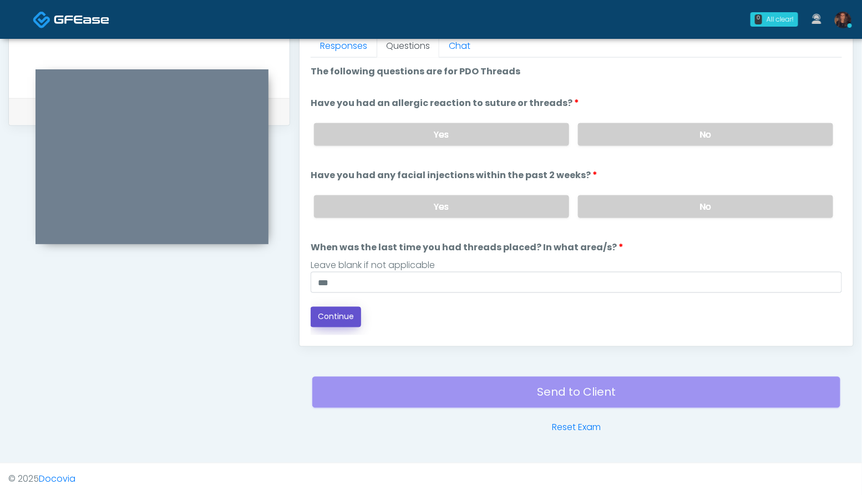
click at [337, 312] on button "Continue" at bounding box center [336, 317] width 50 height 21
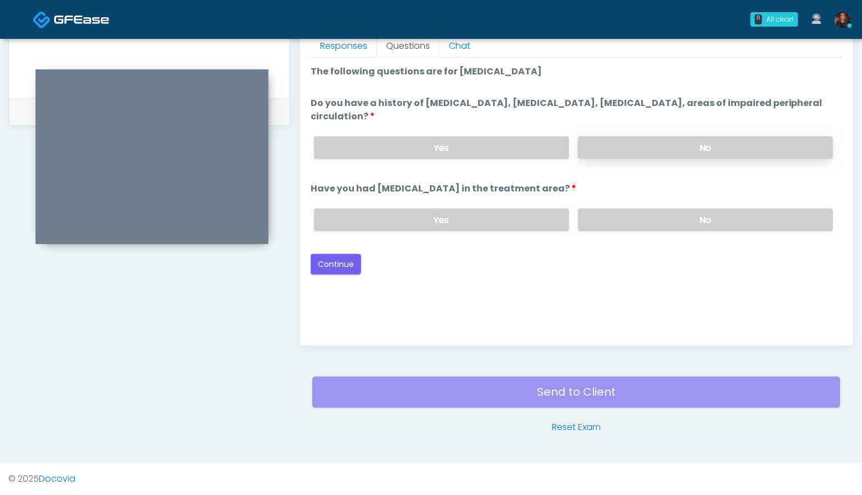
click at [677, 140] on label "No" at bounding box center [705, 147] width 255 height 23
click at [693, 217] on label "No" at bounding box center [705, 220] width 255 height 23
click at [341, 261] on button "Continue" at bounding box center [336, 264] width 50 height 21
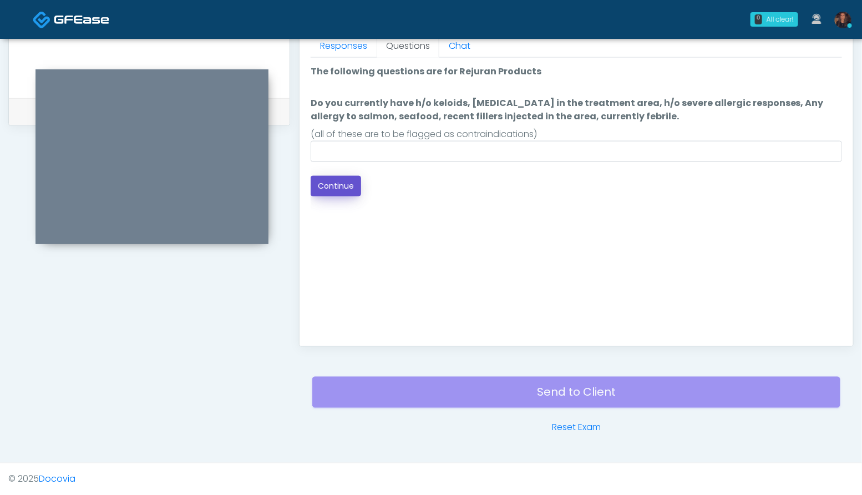
click at [353, 189] on button "Continue" at bounding box center [336, 186] width 50 height 21
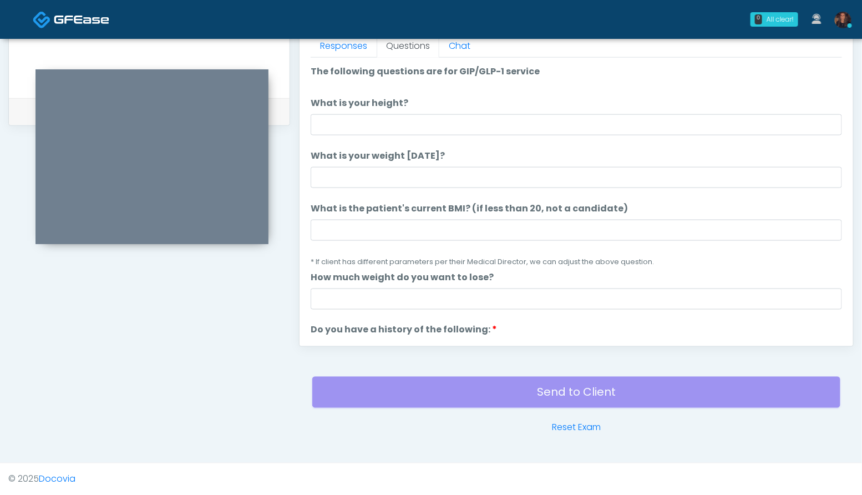
click at [384, 138] on ol "The following questions are for GIP/GLP-1 service The following questions are f…" at bounding box center [576, 490] width 531 height 851
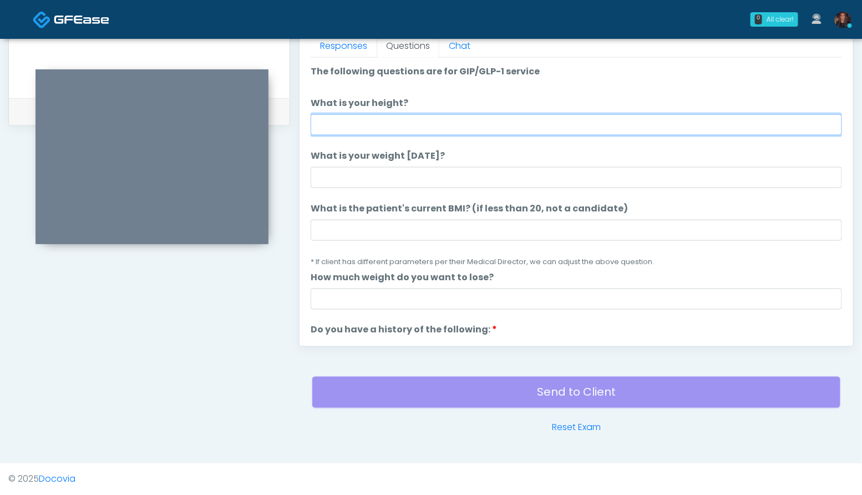
click at [378, 129] on input "What is your height?" at bounding box center [576, 124] width 531 height 21
type input "***"
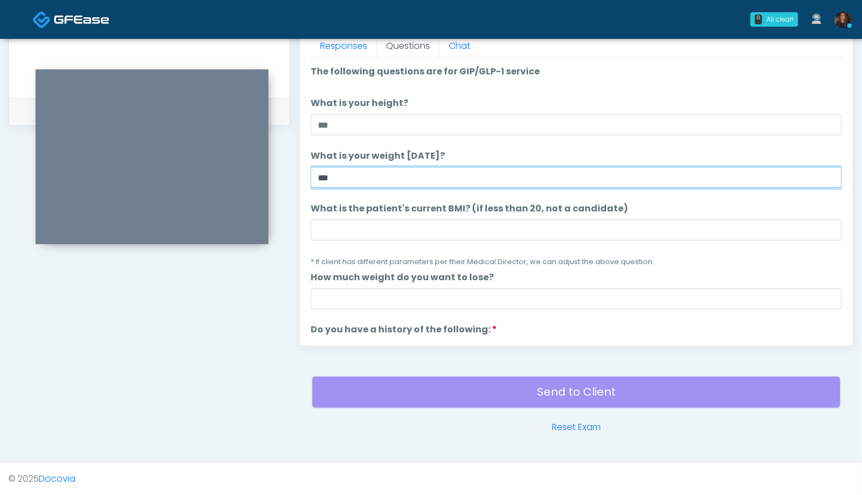
type input "***"
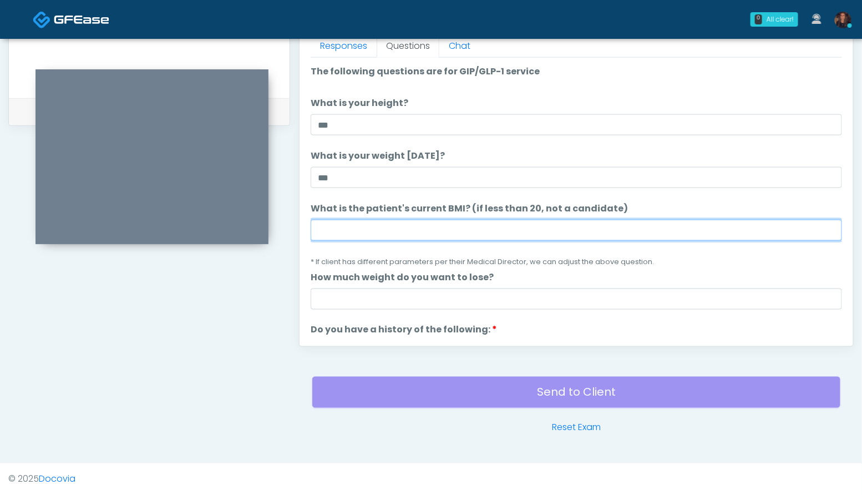
click at [382, 236] on input "What is the patient's current BMI? (if less than 20, not a candidate)" at bounding box center [576, 230] width 531 height 21
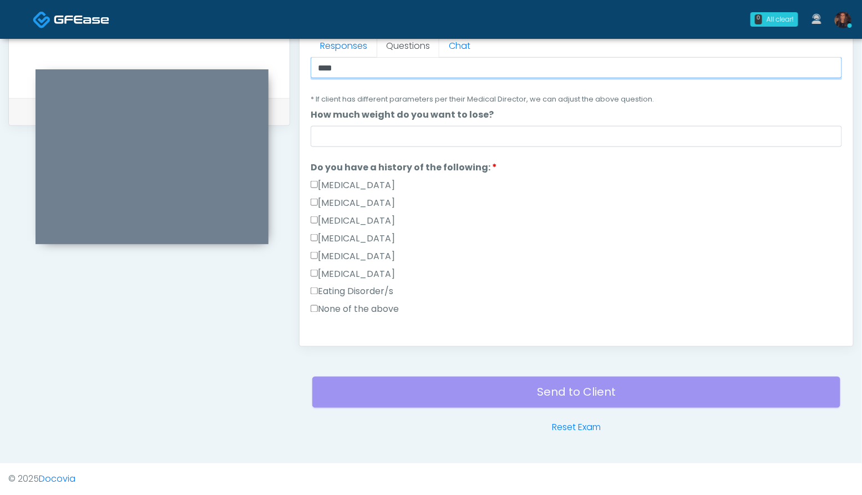
scroll to position [164, 0]
type input "****"
click at [381, 310] on label "None of the above" at bounding box center [355, 308] width 88 height 13
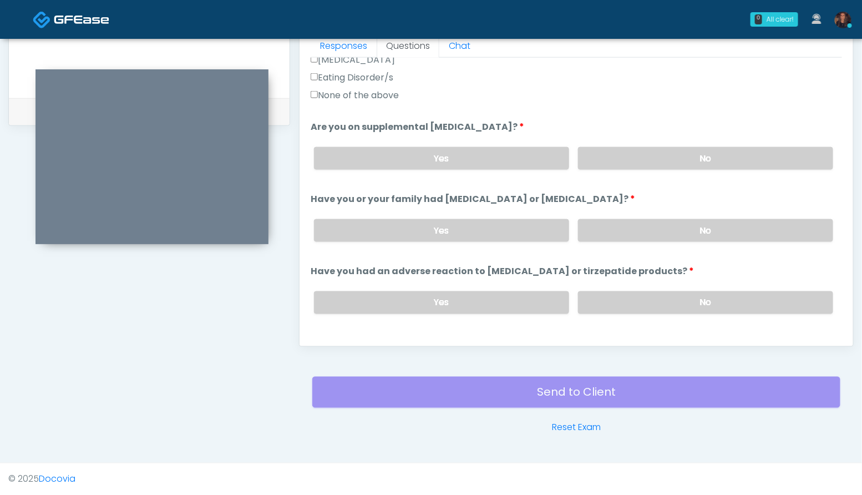
scroll to position [377, 0]
click at [759, 155] on label "No" at bounding box center [705, 157] width 255 height 23
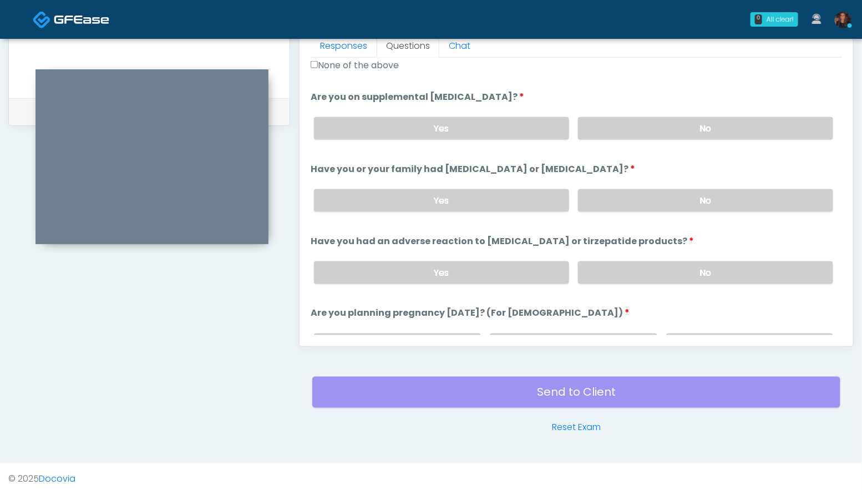
scroll to position [425, 0]
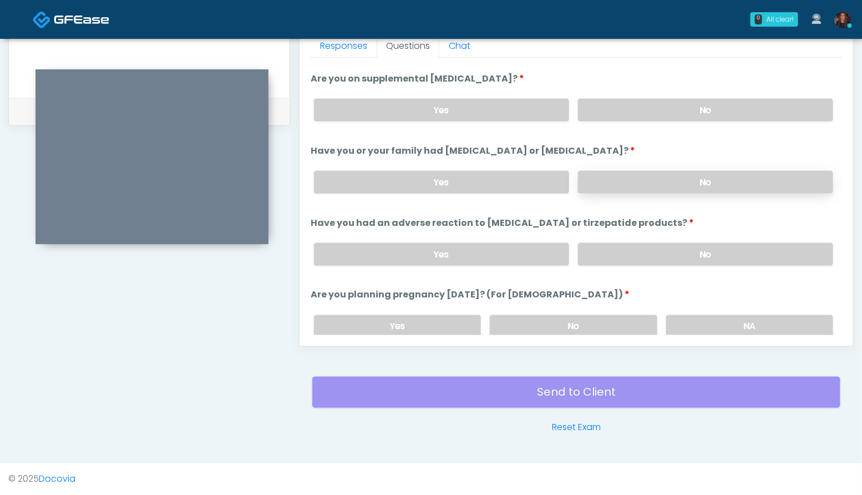
click at [768, 186] on label "No" at bounding box center [705, 182] width 255 height 23
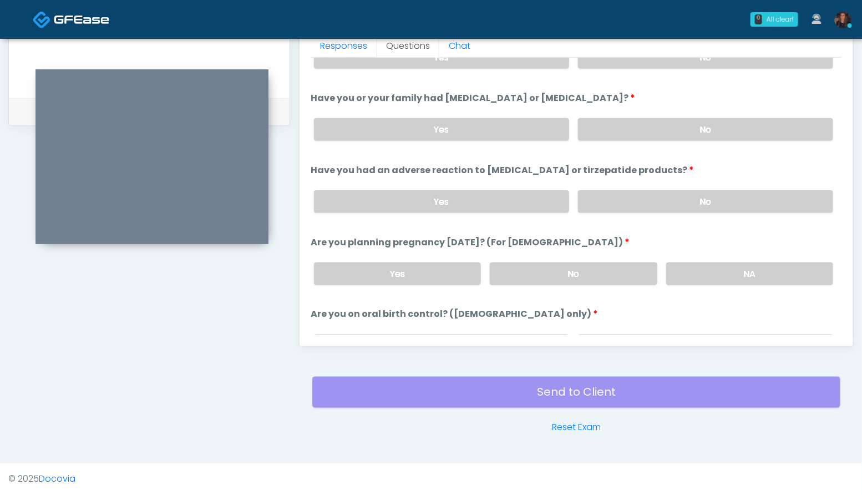
scroll to position [488, 0]
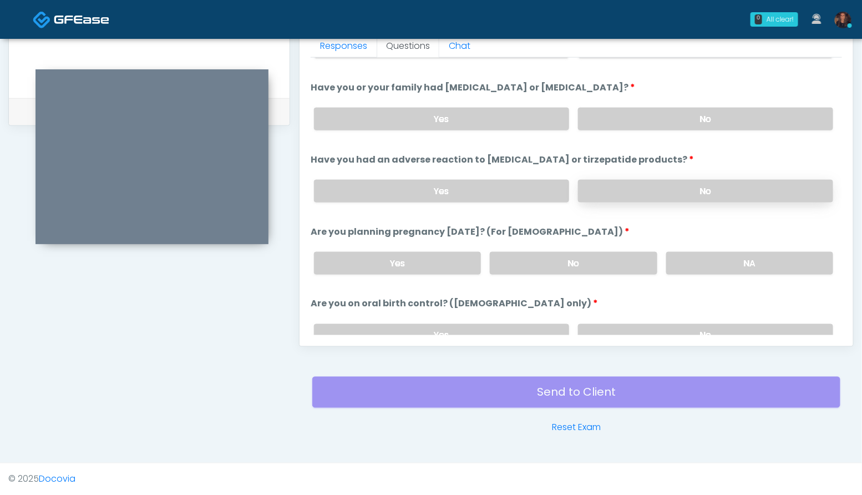
click at [746, 191] on label "No" at bounding box center [705, 191] width 255 height 23
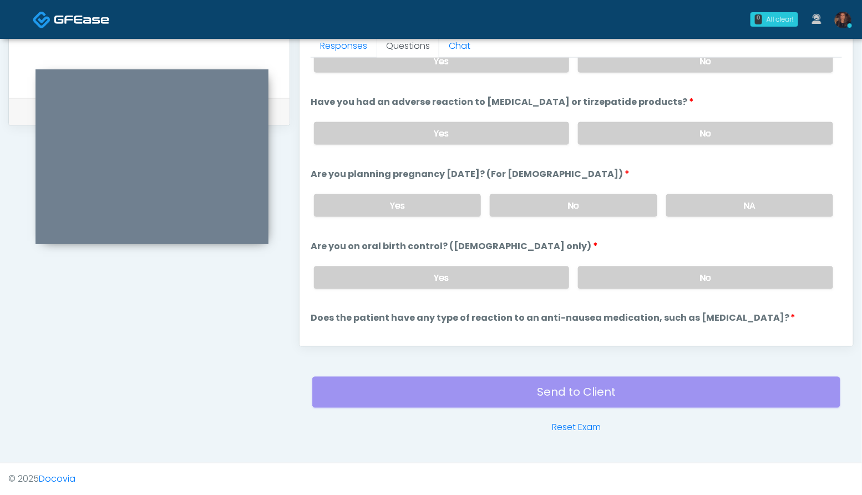
scroll to position [546, 0]
click at [605, 210] on label "No" at bounding box center [573, 205] width 167 height 23
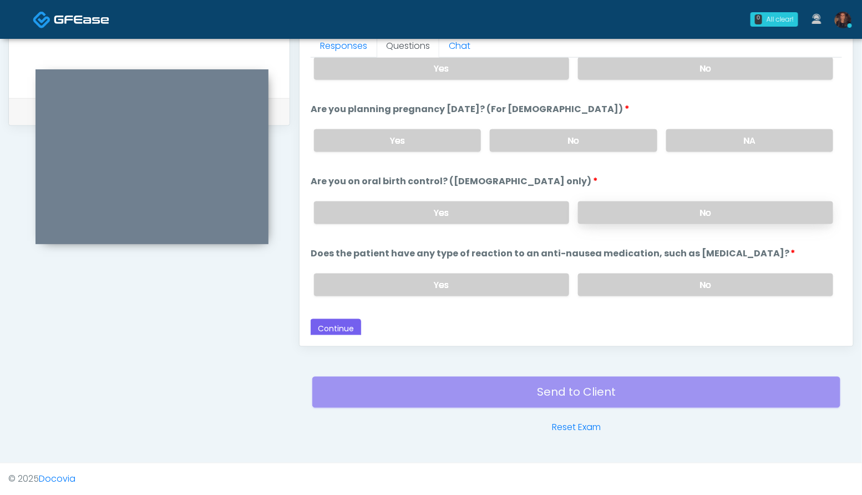
click at [730, 211] on label "No" at bounding box center [705, 212] width 255 height 23
click at [702, 277] on label "No" at bounding box center [705, 285] width 255 height 23
click at [350, 331] on button "Continue" at bounding box center [336, 329] width 50 height 21
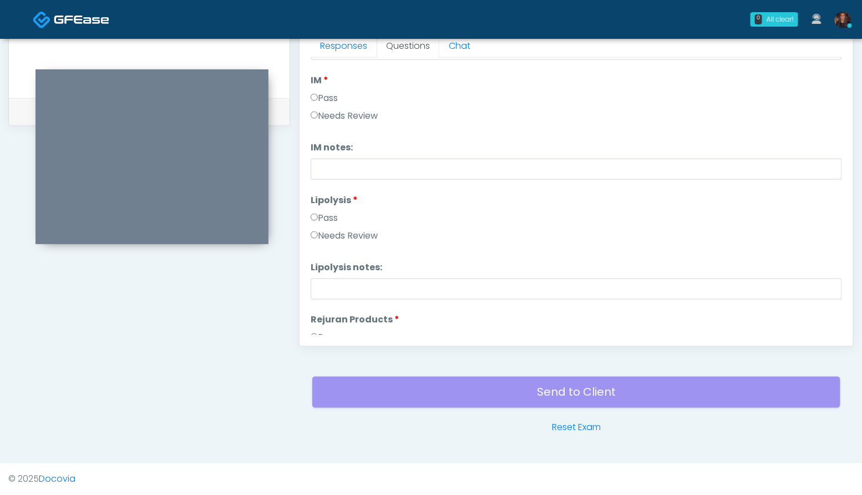
scroll to position [0, 0]
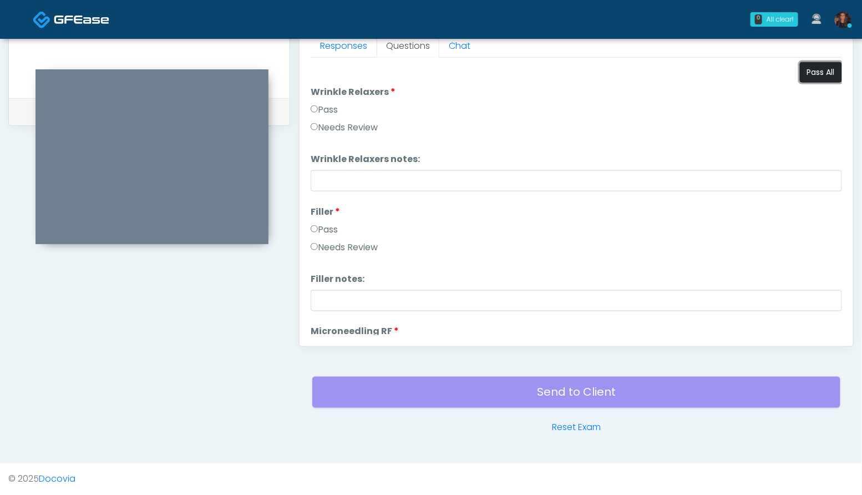
click at [828, 71] on button "Pass All" at bounding box center [821, 72] width 42 height 21
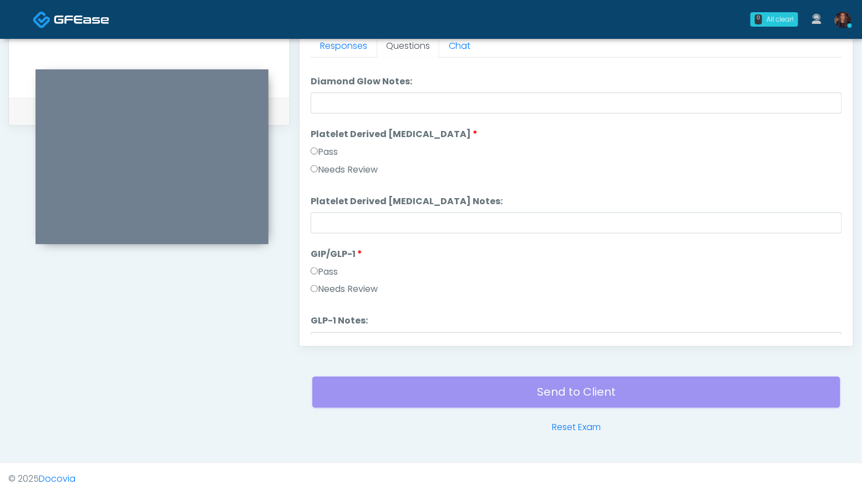
scroll to position [2185, 0]
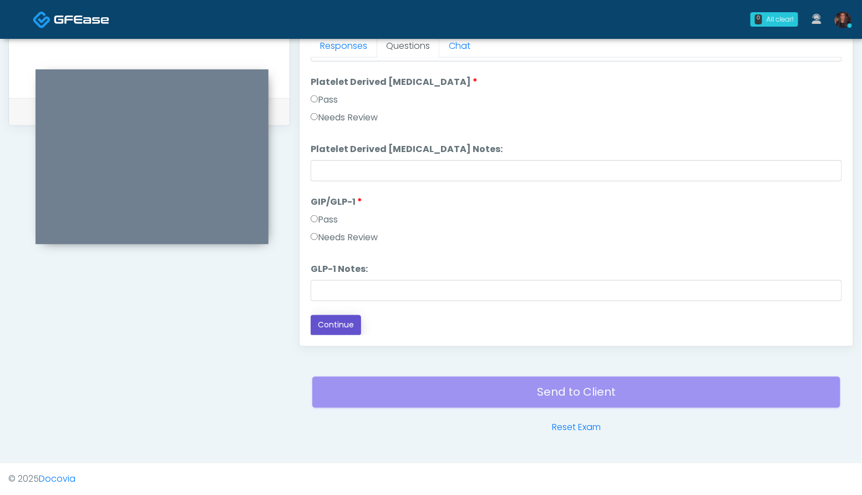
click at [341, 330] on button "Continue" at bounding box center [336, 325] width 50 height 21
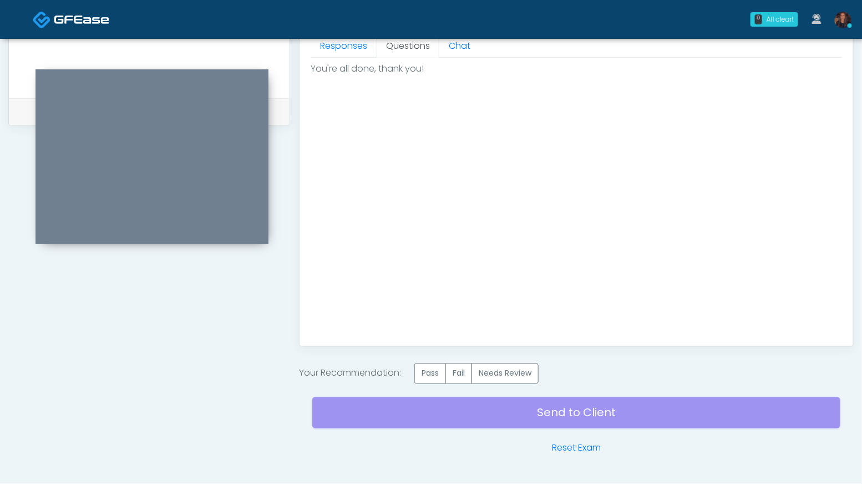
scroll to position [0, 0]
click at [437, 374] on label "Pass" at bounding box center [430, 373] width 32 height 21
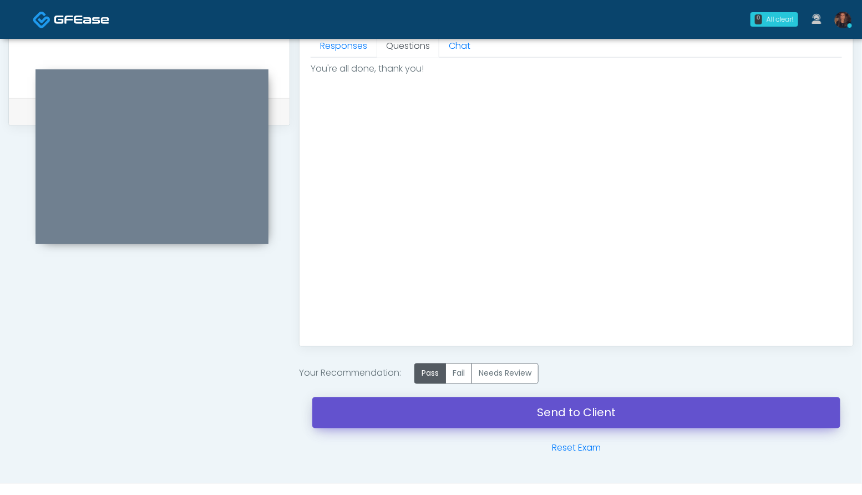
click at [381, 404] on link "Send to Client" at bounding box center [576, 412] width 528 height 31
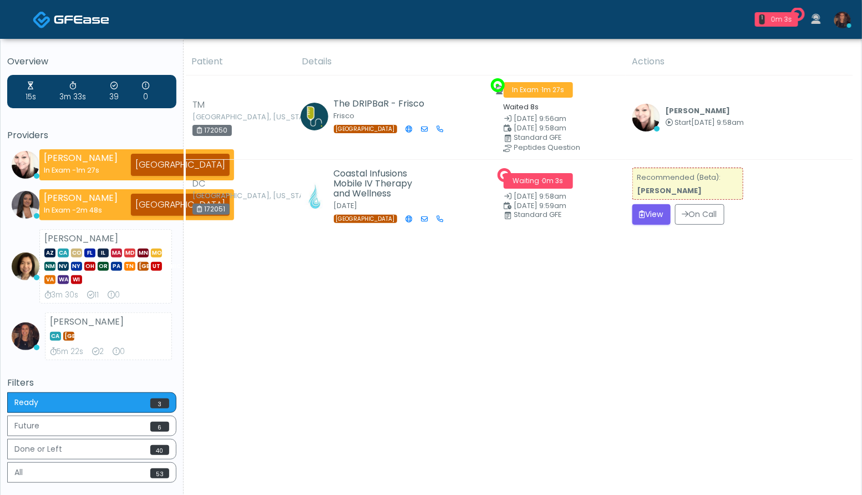
click at [644, 300] on div "Patient Details Actions TM Carrollton, Texas 172050 The DRIPBaR - Frisco Frisco…" at bounding box center [519, 287] width 670 height 479
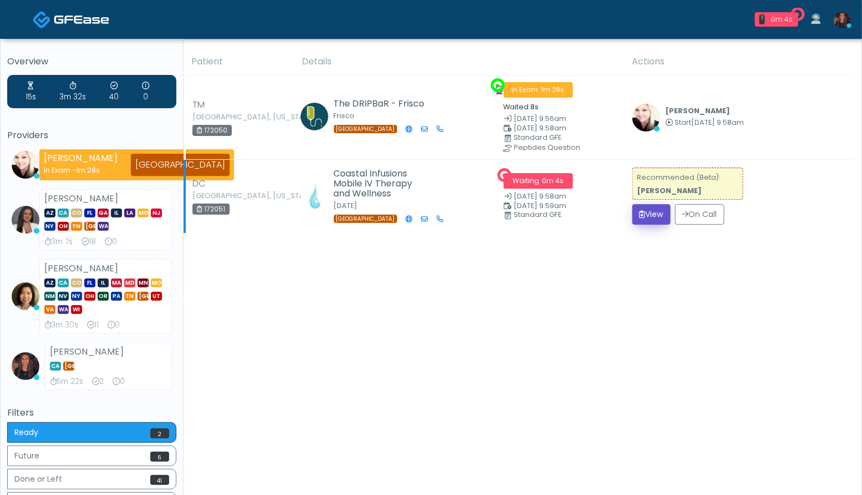
click at [643, 211] on icon "submit" at bounding box center [643, 214] width 6 height 8
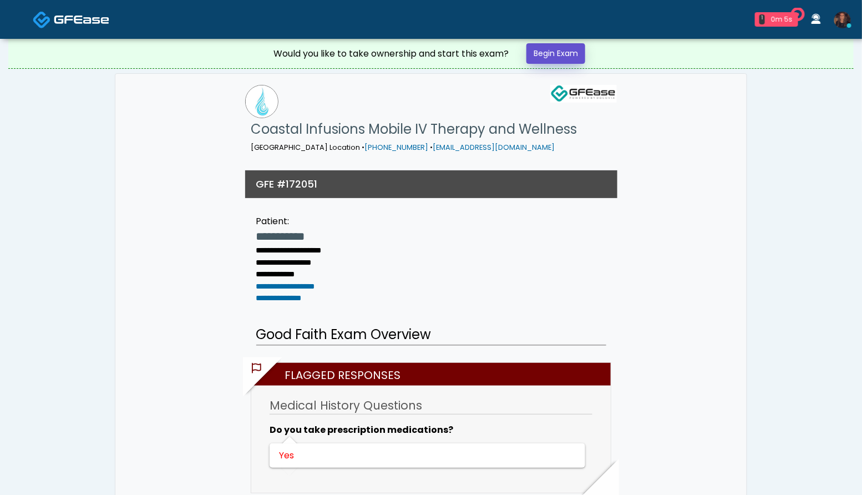
click at [570, 53] on link "Begin Exam" at bounding box center [556, 53] width 59 height 21
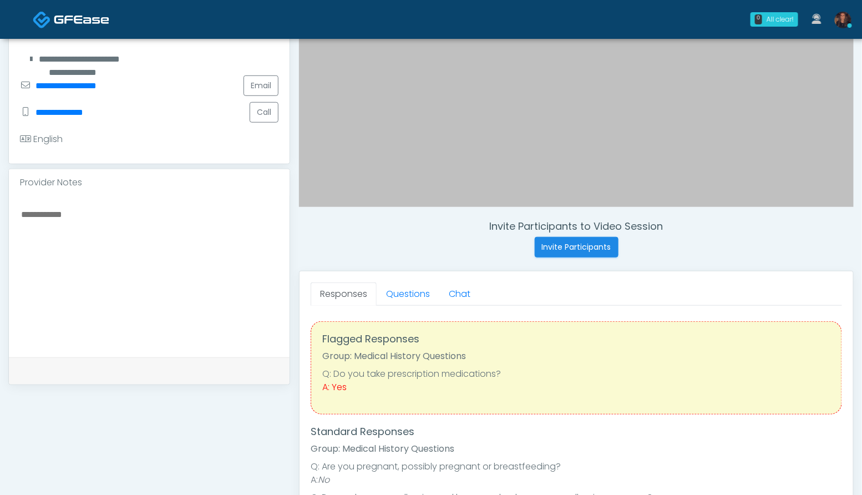
scroll to position [264, 0]
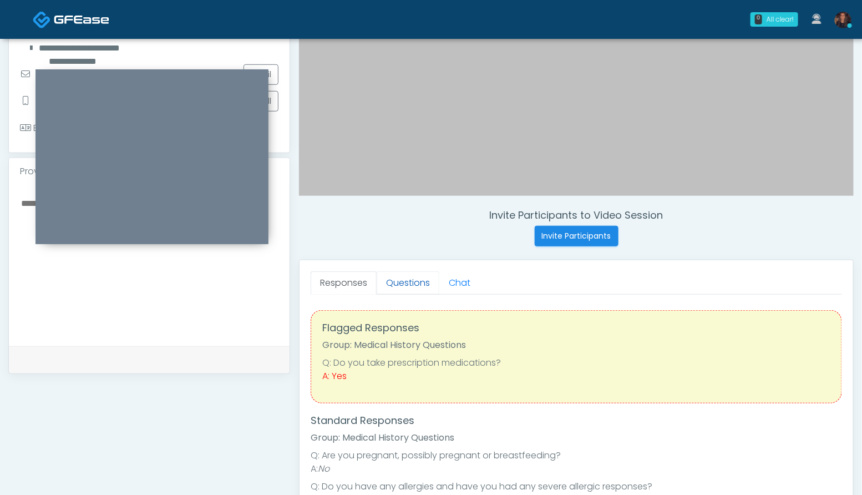
click at [403, 287] on link "Questions" at bounding box center [408, 282] width 63 height 23
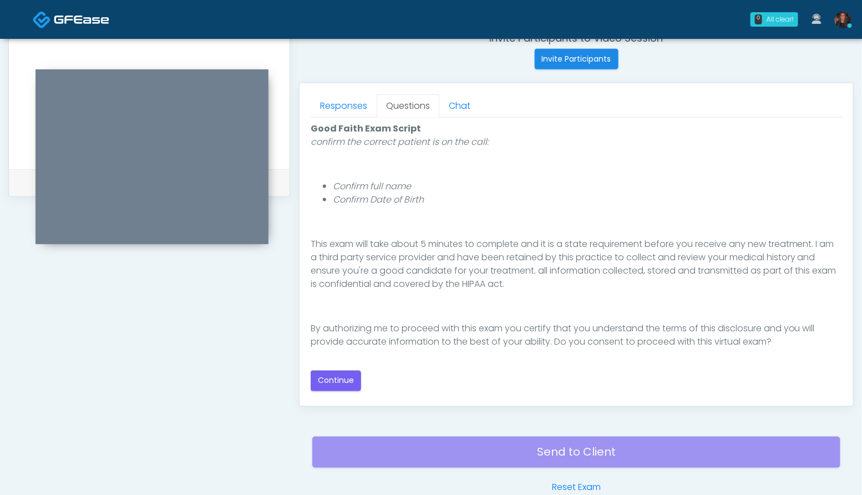
scroll to position [451, 0]
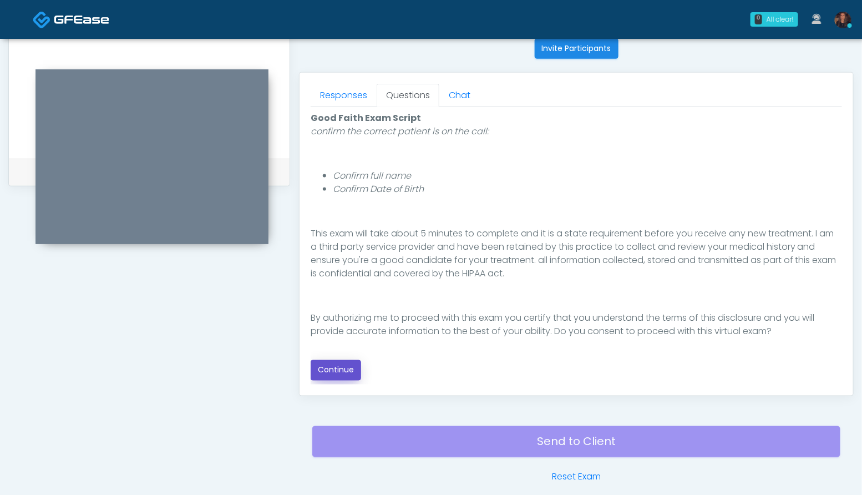
click at [338, 371] on button "Continue" at bounding box center [336, 370] width 50 height 21
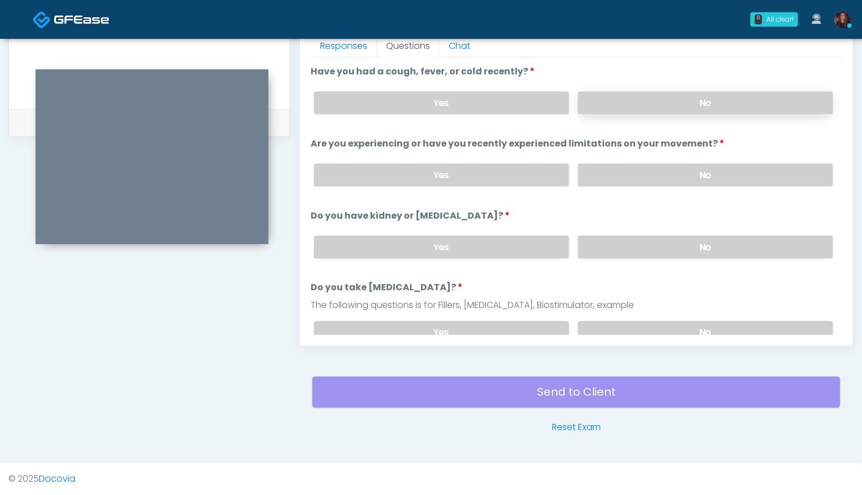
click at [718, 99] on label "No" at bounding box center [705, 103] width 255 height 23
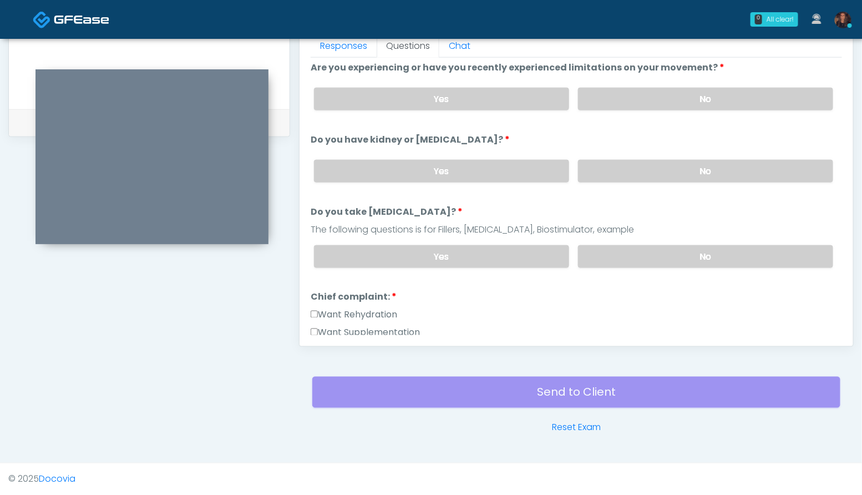
scroll to position [77, 0]
click at [727, 95] on label "No" at bounding box center [705, 98] width 255 height 23
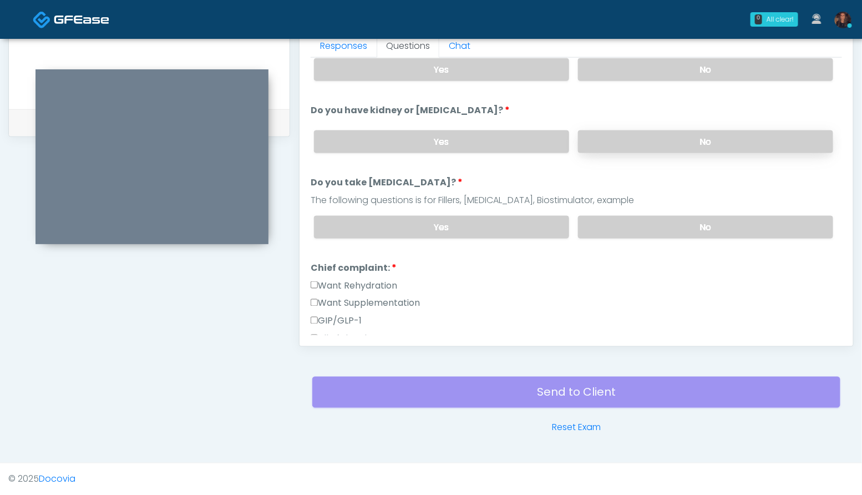
click at [723, 141] on label "No" at bounding box center [705, 141] width 255 height 23
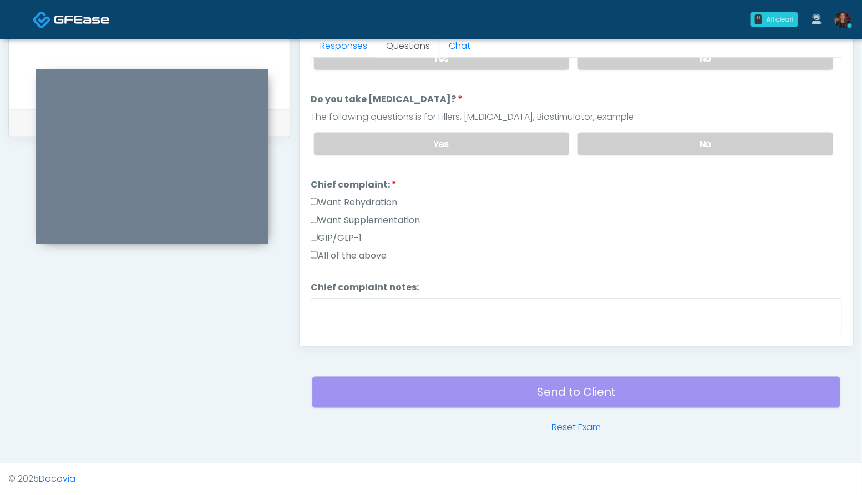
scroll to position [194, 0]
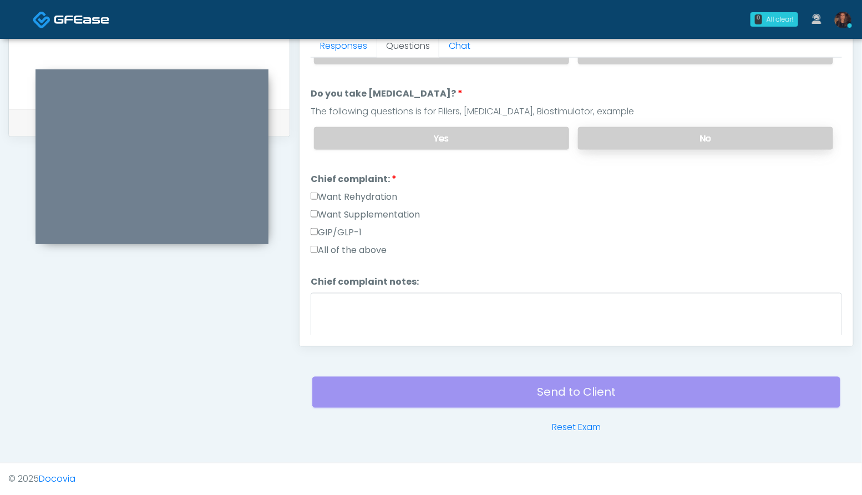
click at [727, 133] on label "No" at bounding box center [705, 138] width 255 height 23
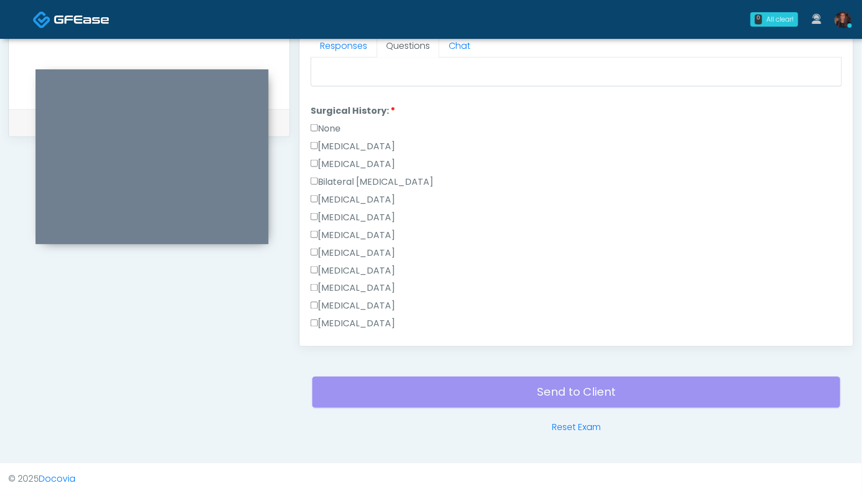
scroll to position [451, 0]
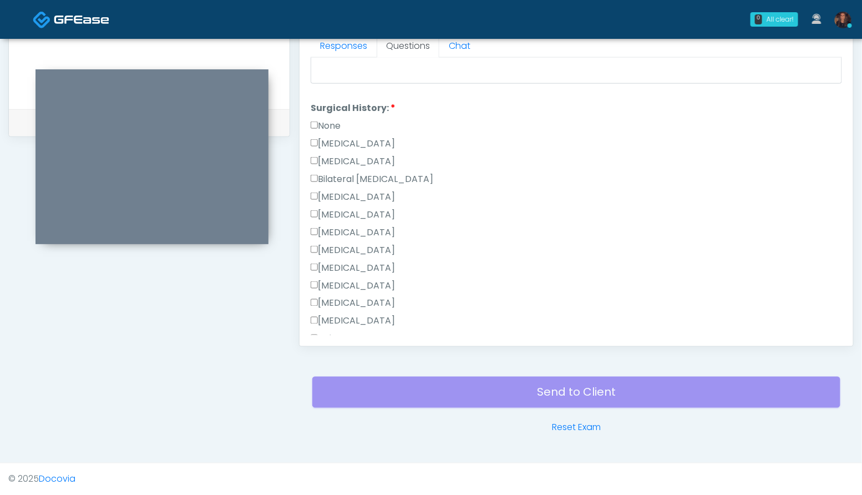
click at [382, 297] on label "[MEDICAL_DATA]" at bounding box center [353, 303] width 84 height 13
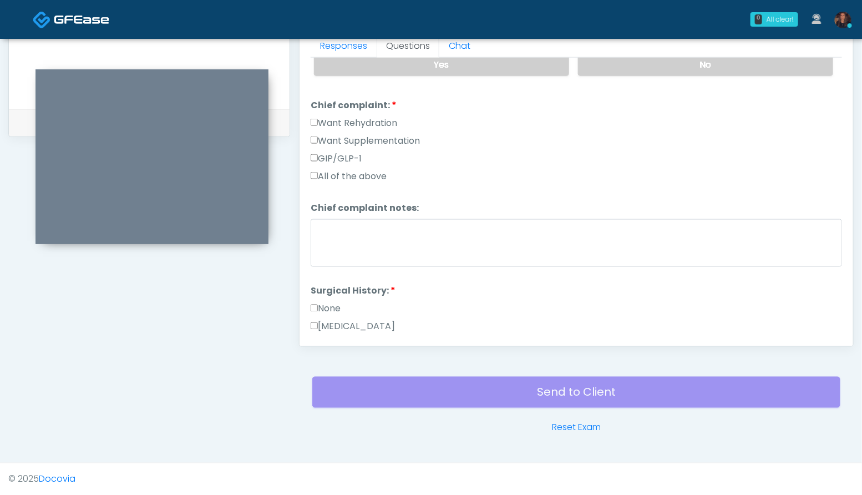
scroll to position [275, 0]
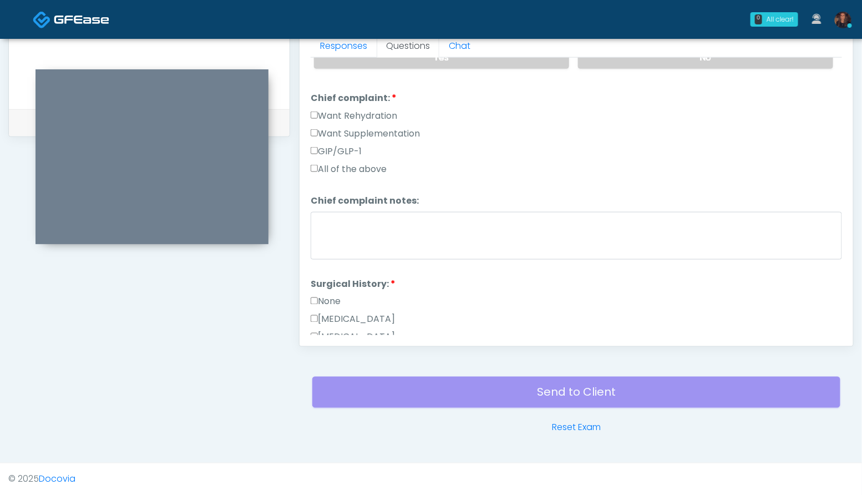
click at [369, 111] on label "Want Rehydration" at bounding box center [354, 115] width 87 height 13
click at [379, 135] on label "Want Supplementation" at bounding box center [365, 133] width 109 height 13
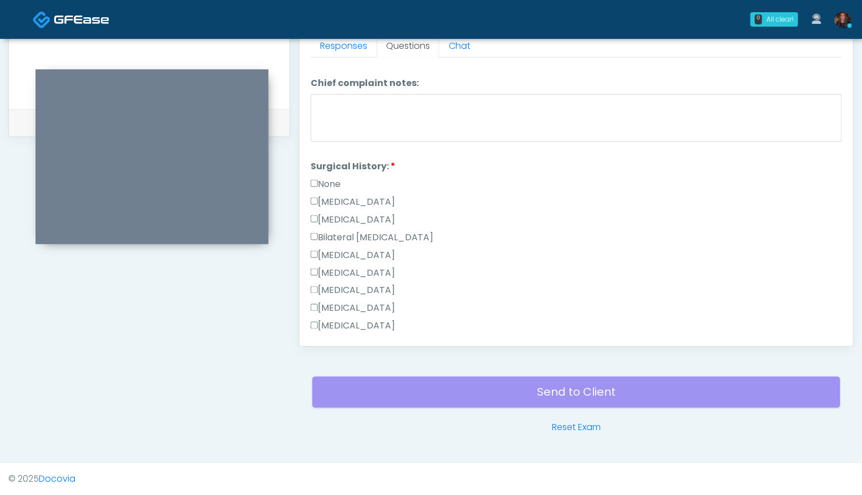
scroll to position [598, 0]
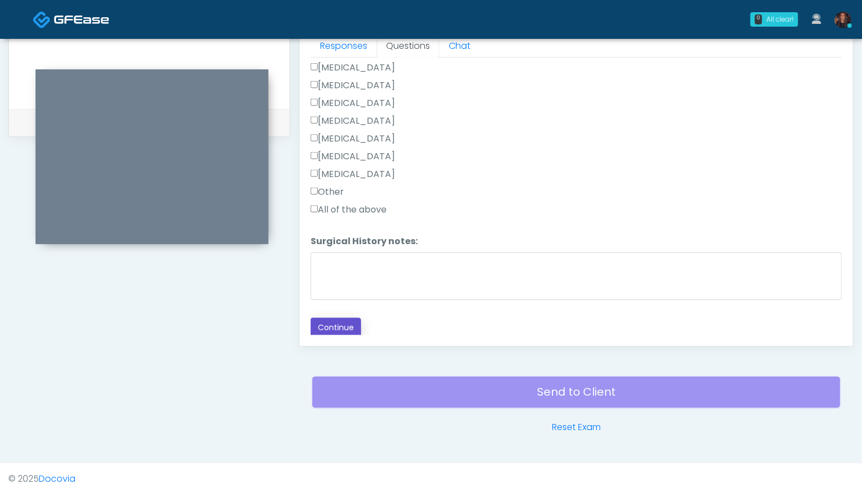
click at [354, 326] on button "Continue" at bounding box center [336, 328] width 50 height 21
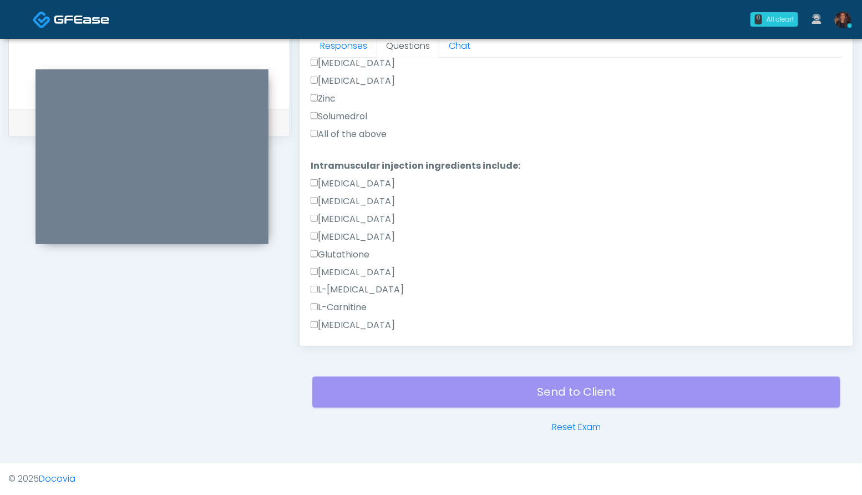
click at [377, 138] on label "All of the above" at bounding box center [349, 134] width 76 height 13
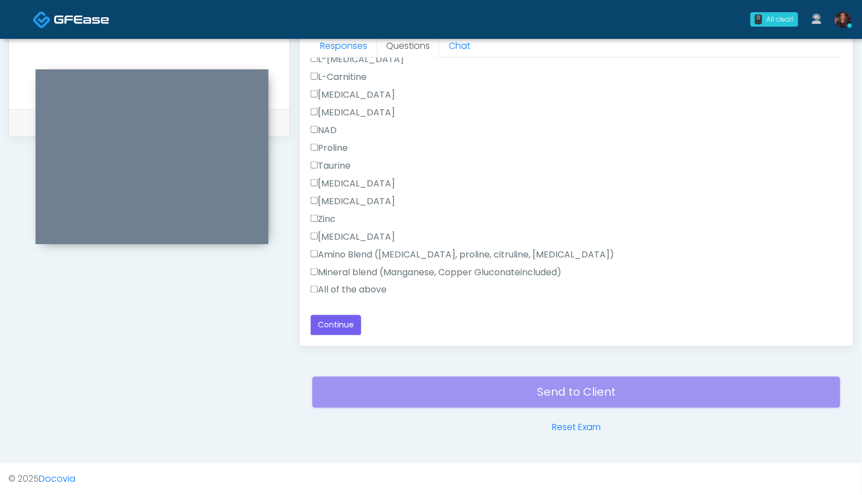
click at [369, 290] on label "All of the above" at bounding box center [349, 290] width 76 height 13
click at [337, 323] on button "Continue" at bounding box center [336, 325] width 50 height 21
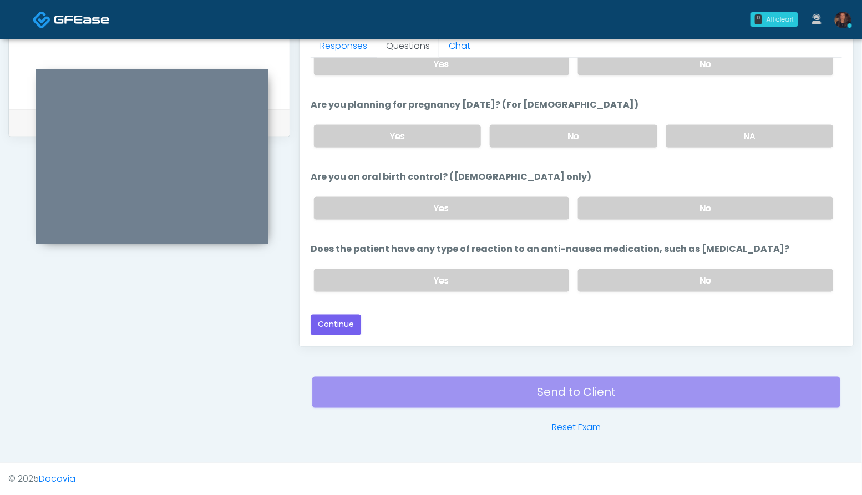
scroll to position [611, 0]
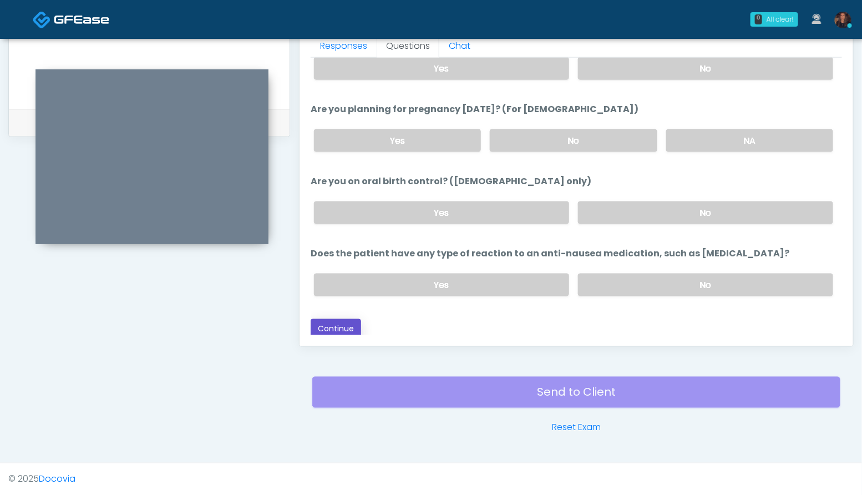
click at [331, 323] on button "Continue" at bounding box center [336, 329] width 50 height 21
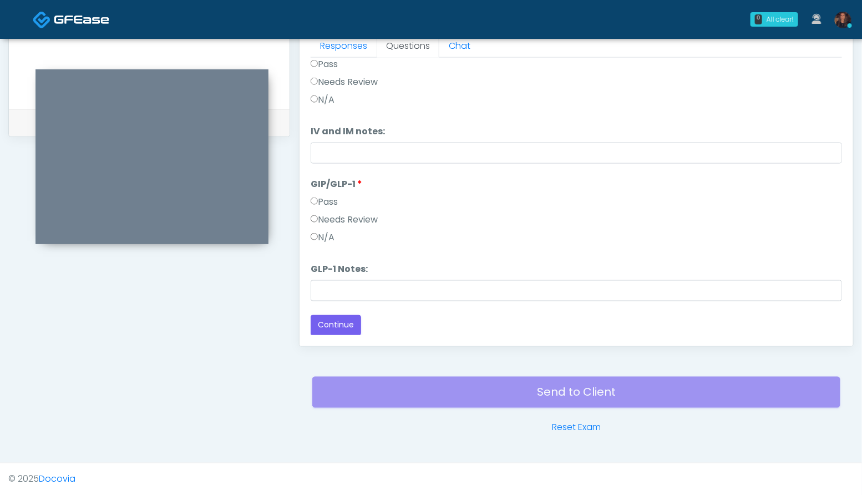
scroll to position [0, 0]
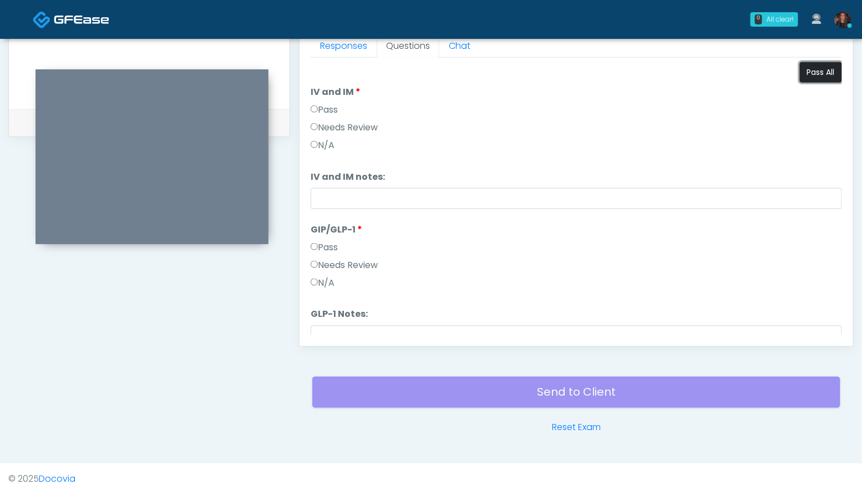
click at [822, 71] on button "Pass All" at bounding box center [821, 72] width 42 height 21
click at [327, 281] on label "N/A" at bounding box center [323, 282] width 24 height 13
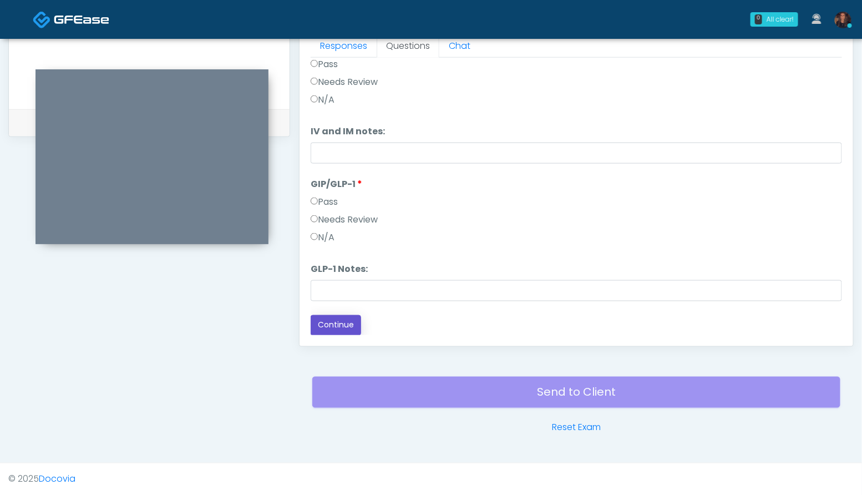
click at [353, 324] on button "Continue" at bounding box center [336, 325] width 50 height 21
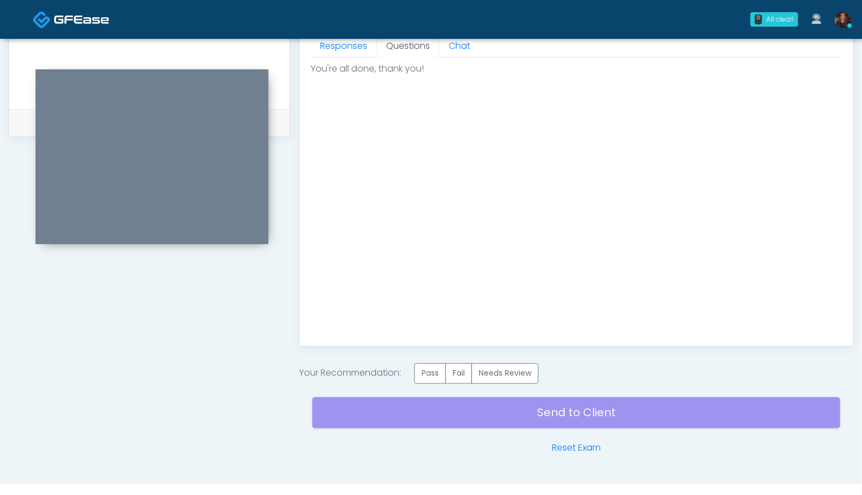
scroll to position [0, 0]
click at [424, 368] on label "Pass" at bounding box center [430, 373] width 32 height 21
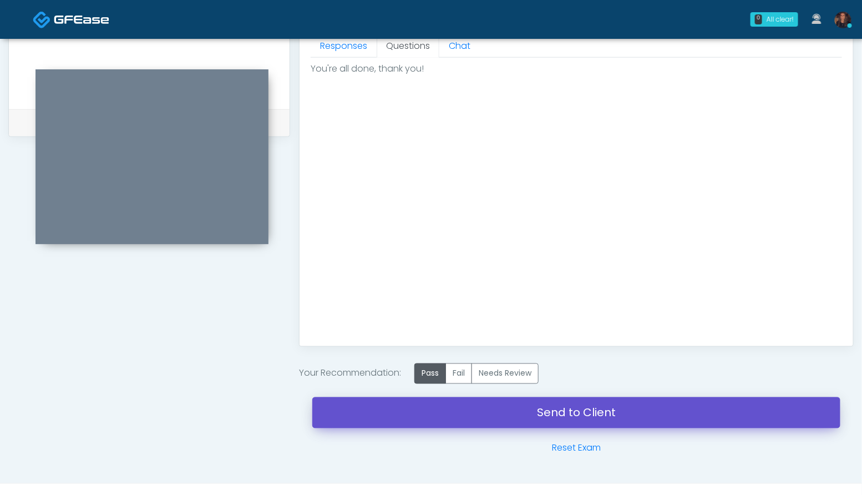
click at [384, 414] on link "Send to Client" at bounding box center [576, 412] width 528 height 31
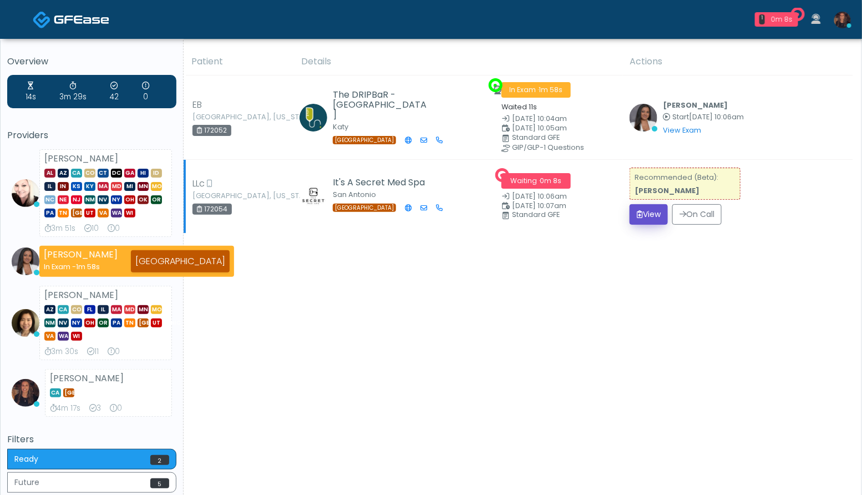
click at [647, 215] on button "View" at bounding box center [649, 214] width 38 height 21
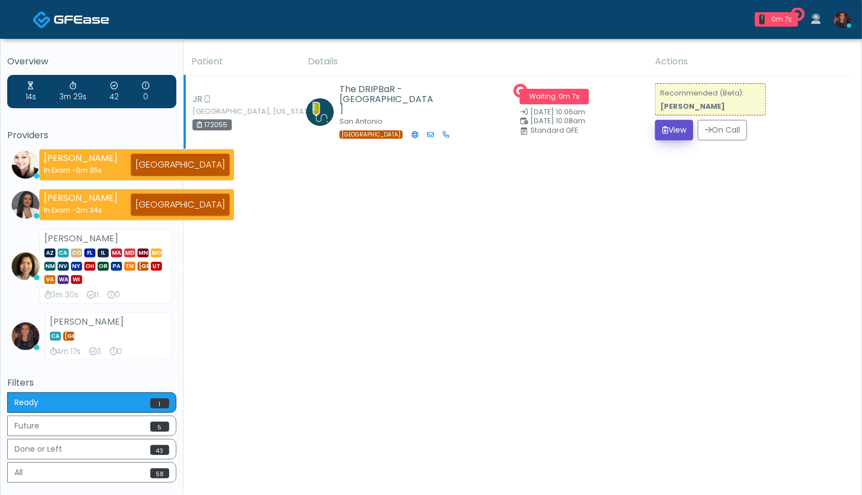
click at [675, 133] on button "View" at bounding box center [674, 130] width 38 height 21
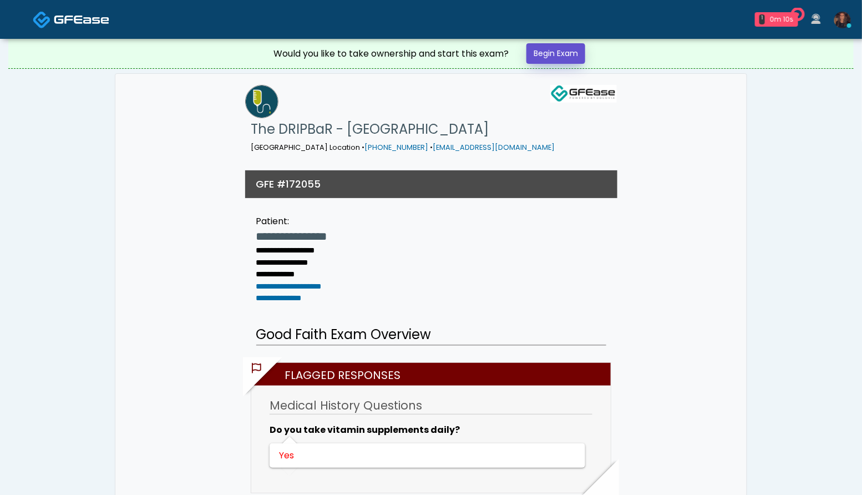
click at [571, 54] on link "Begin Exam" at bounding box center [556, 53] width 59 height 21
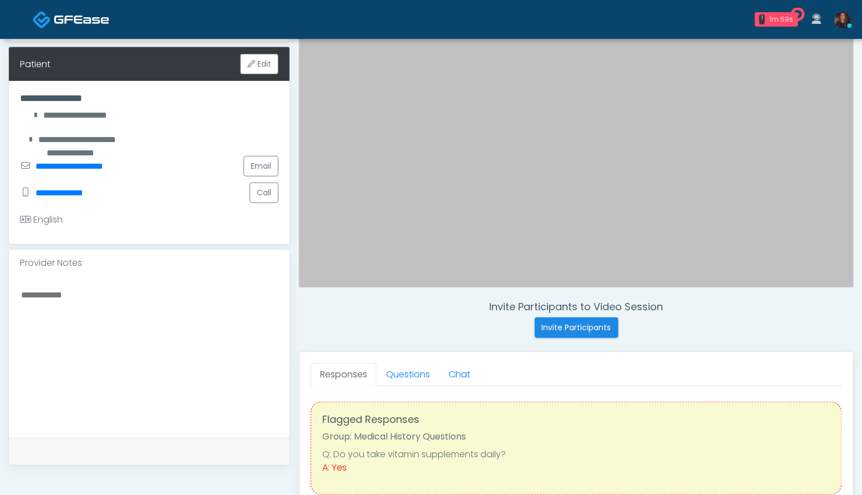
scroll to position [180, 0]
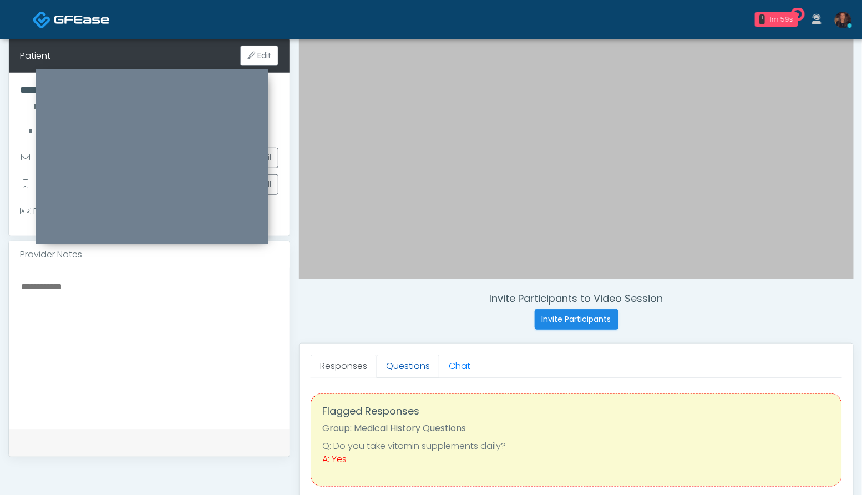
click at [415, 363] on link "Questions" at bounding box center [408, 366] width 63 height 23
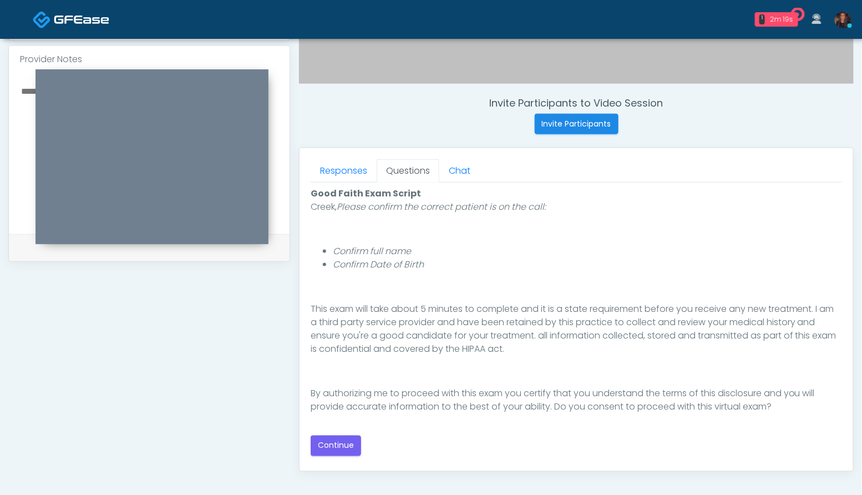
scroll to position [377, 0]
click at [336, 444] on button "Continue" at bounding box center [336, 444] width 50 height 21
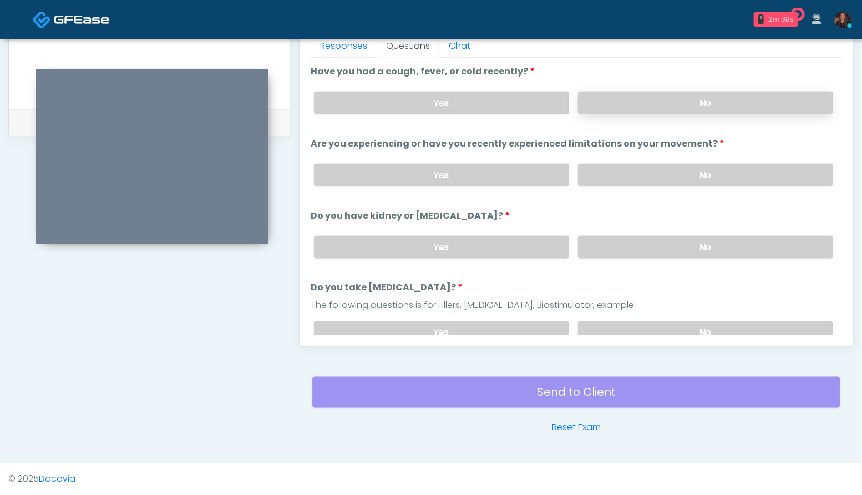
click at [714, 100] on label "No" at bounding box center [705, 103] width 255 height 23
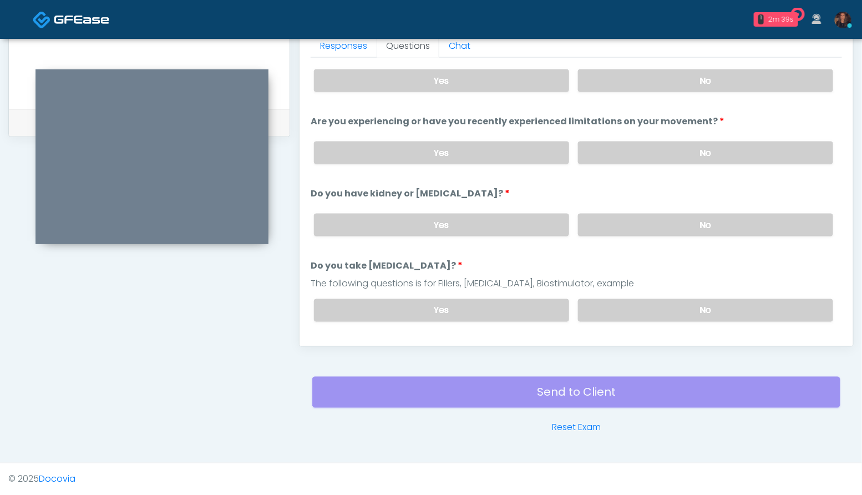
scroll to position [26, 0]
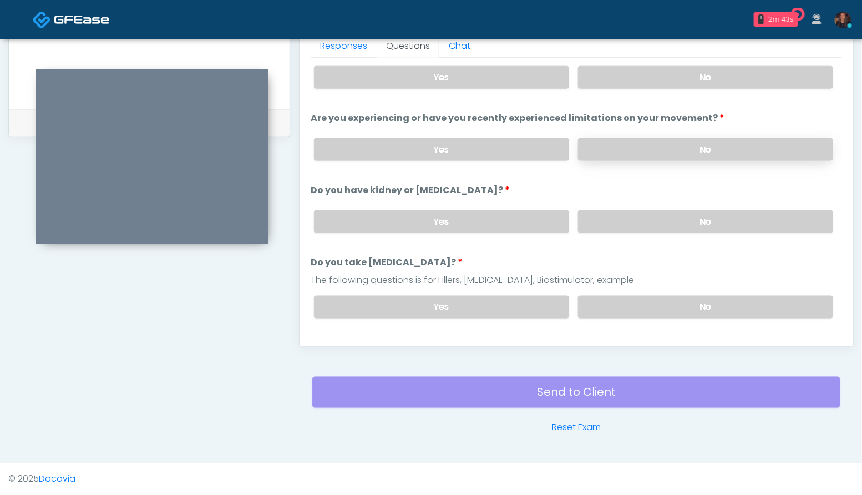
click at [726, 154] on label "No" at bounding box center [705, 149] width 255 height 23
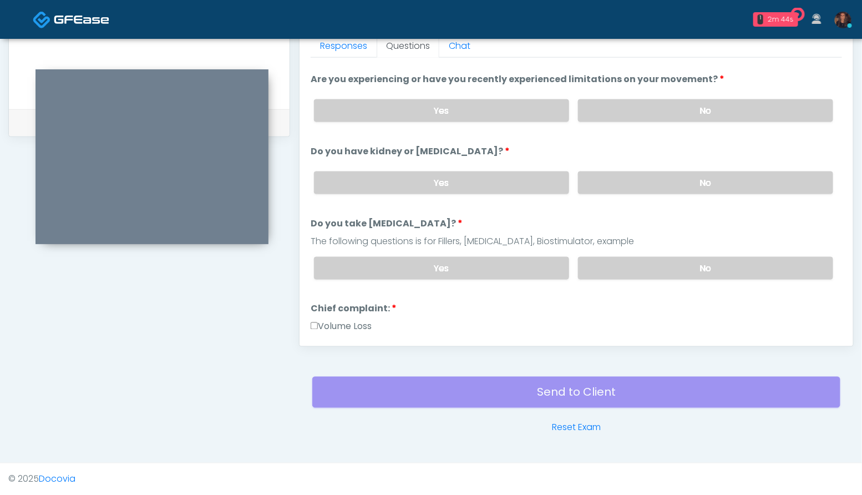
scroll to position [65, 0]
click at [712, 178] on label "No" at bounding box center [705, 182] width 255 height 23
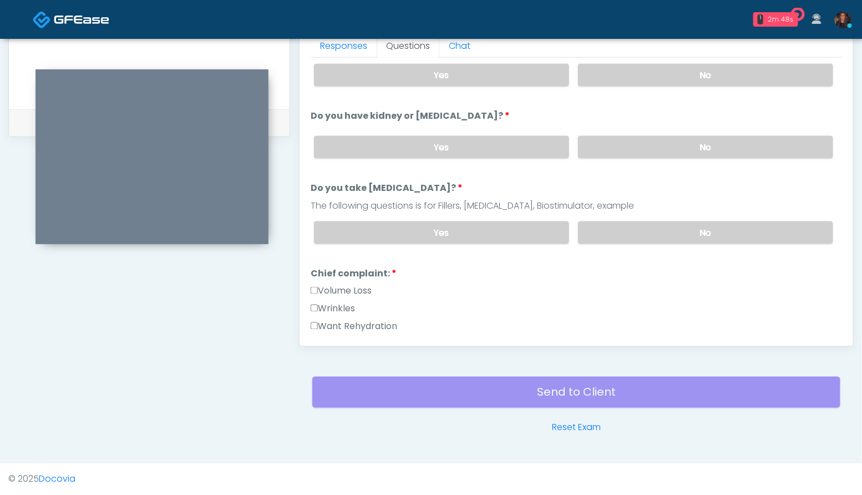
scroll to position [102, 0]
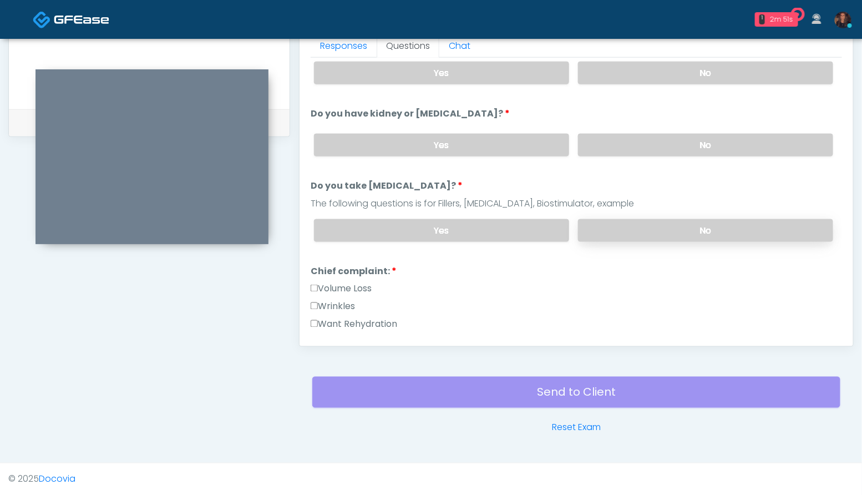
click at [735, 221] on label "No" at bounding box center [705, 230] width 255 height 23
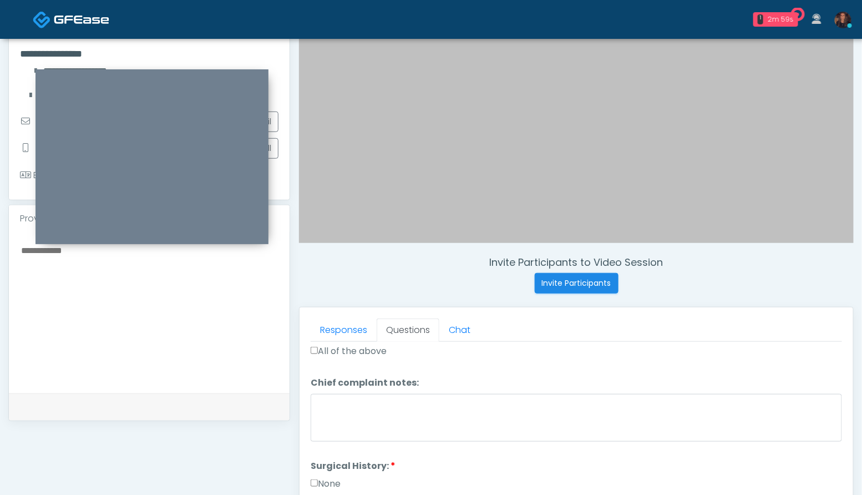
scroll to position [215, 0]
click at [192, 327] on textarea at bounding box center [149, 311] width 259 height 135
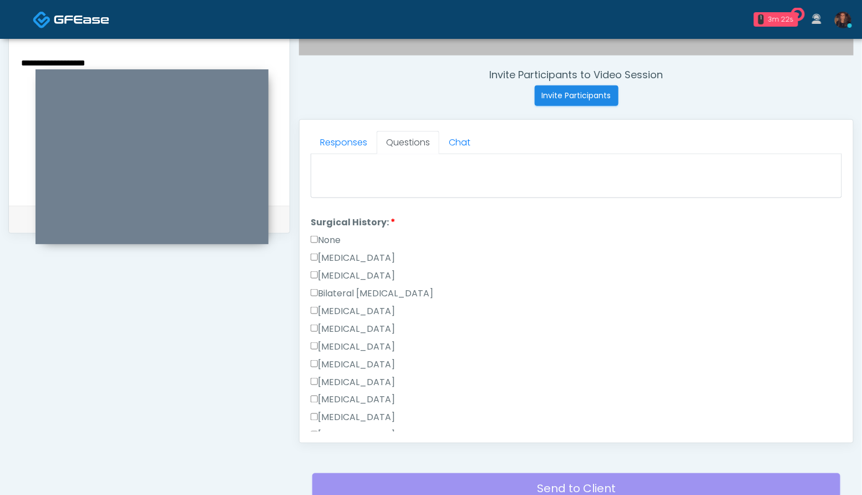
scroll to position [445, 0]
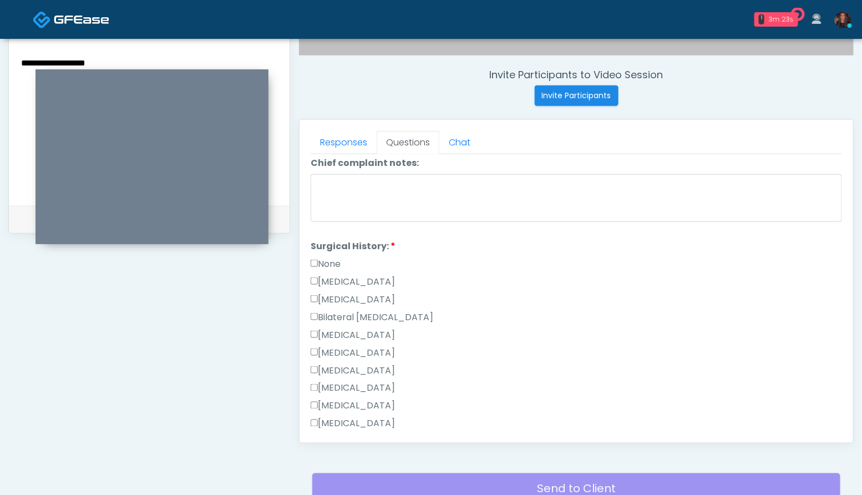
type textarea "**********"
click at [330, 259] on label "None" at bounding box center [326, 263] width 30 height 13
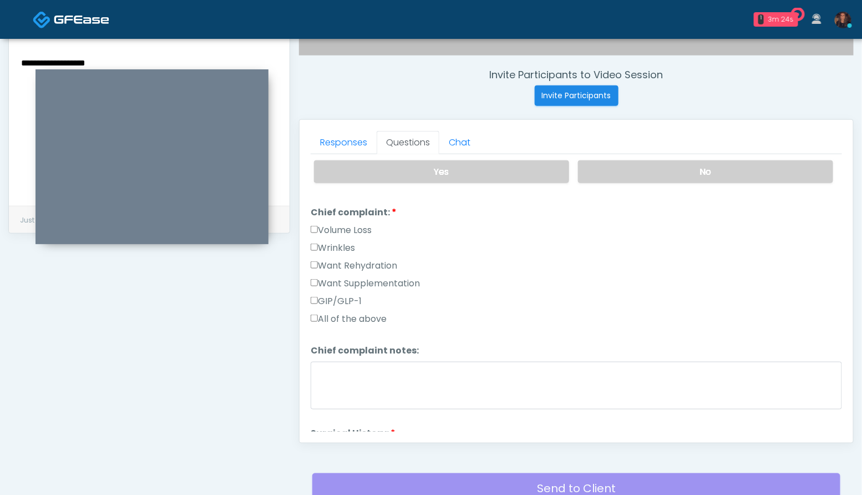
scroll to position [239, 0]
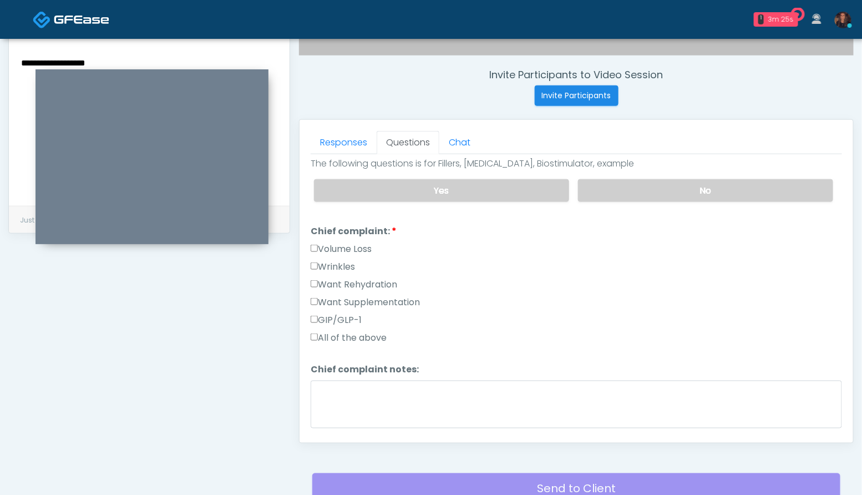
click at [375, 286] on label "Want Rehydration" at bounding box center [354, 284] width 87 height 13
click at [376, 298] on label "Want Supplementation" at bounding box center [365, 302] width 109 height 13
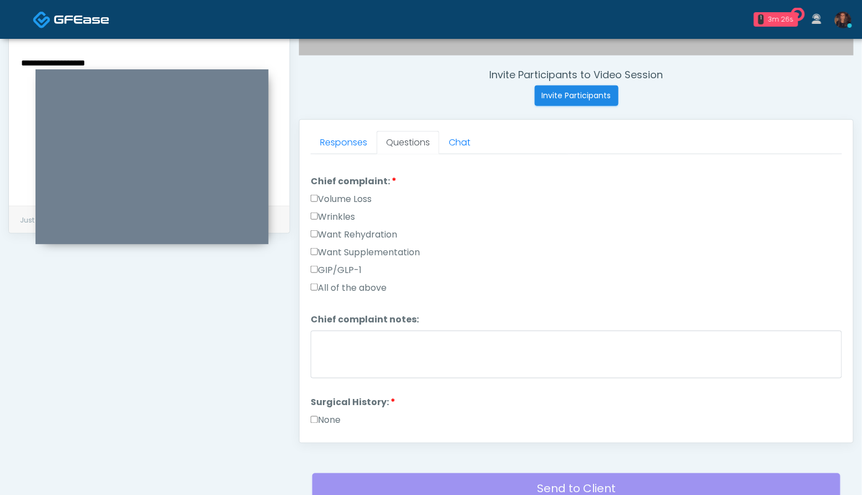
scroll to position [616, 0]
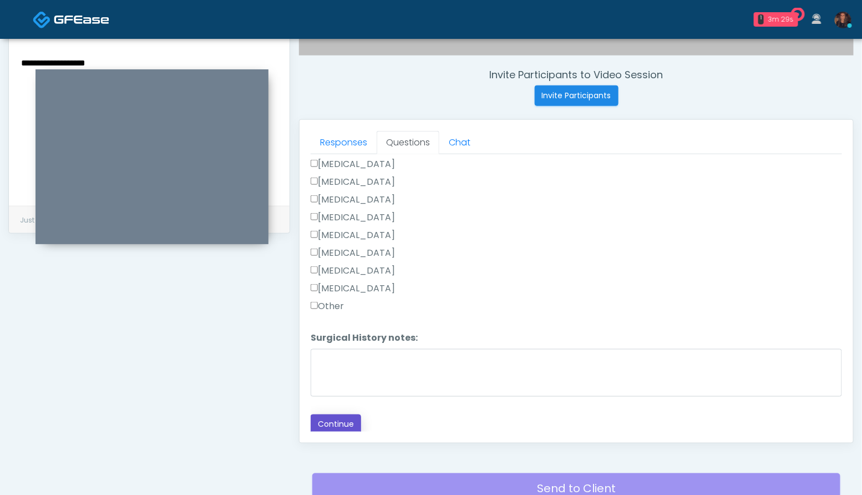
click at [337, 425] on button "Continue" at bounding box center [336, 424] width 50 height 21
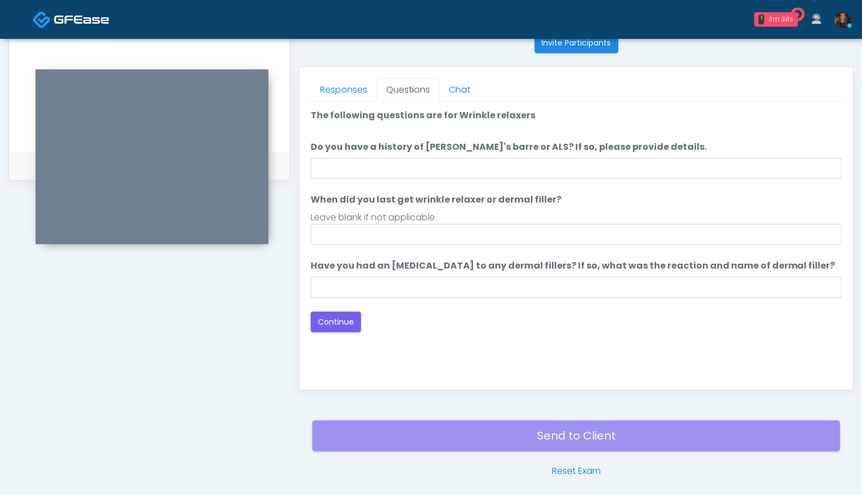
scroll to position [457, 0]
click at [340, 328] on button "Continue" at bounding box center [336, 321] width 50 height 21
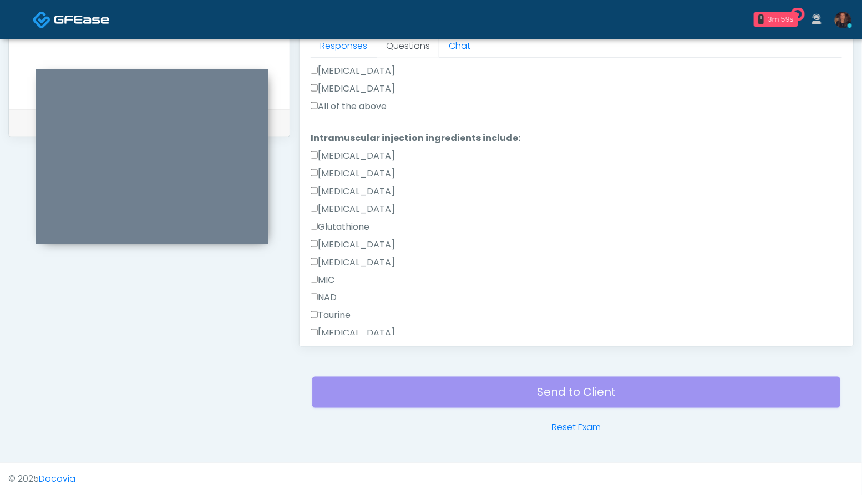
scroll to position [556, 0]
click at [360, 100] on label "All of the above" at bounding box center [349, 104] width 76 height 13
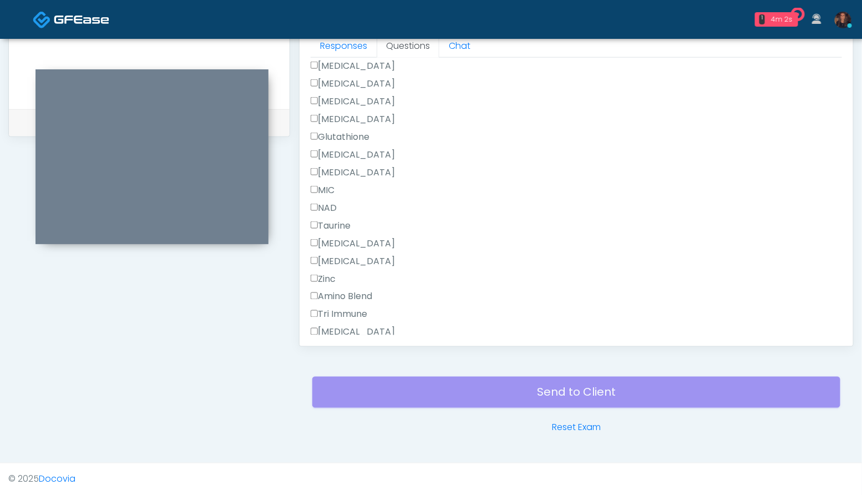
scroll to position [740, 0]
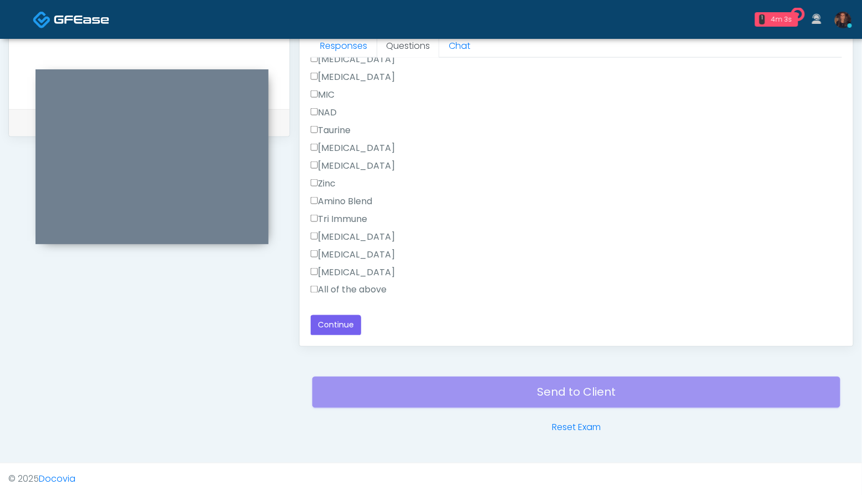
click at [359, 289] on label "All of the above" at bounding box center [349, 290] width 76 height 13
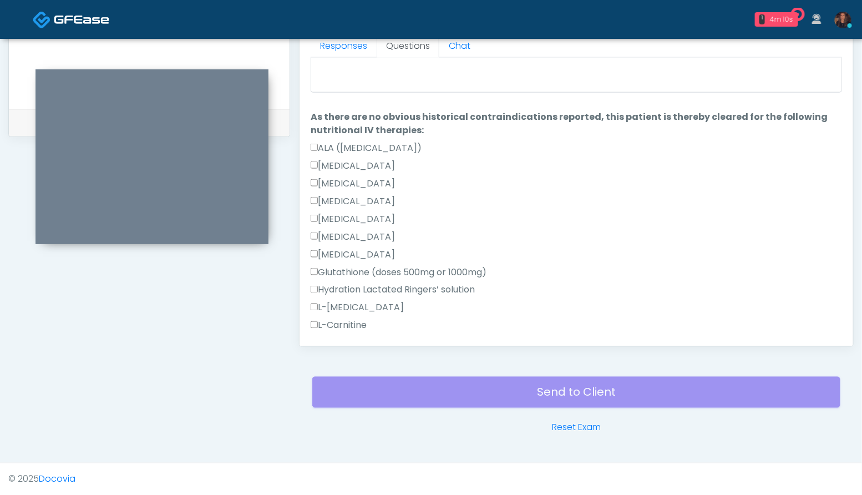
scroll to position [0, 0]
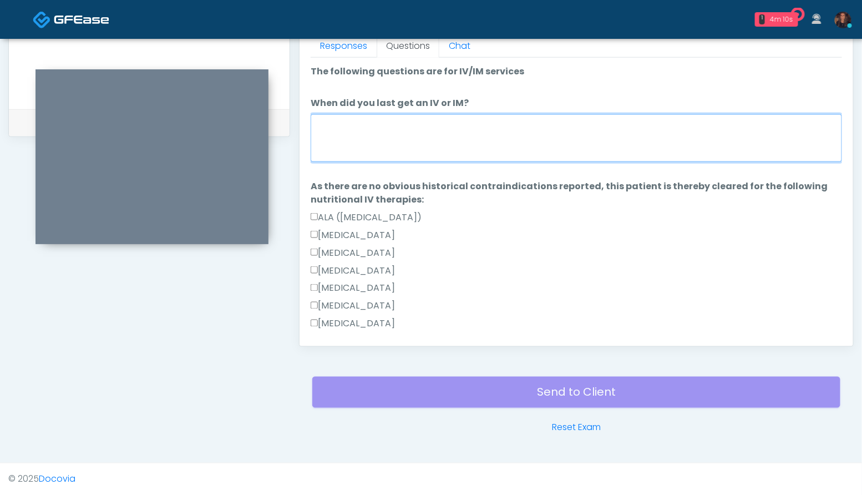
click at [372, 138] on textarea "When did you last get an IV or IM?" at bounding box center [576, 138] width 531 height 48
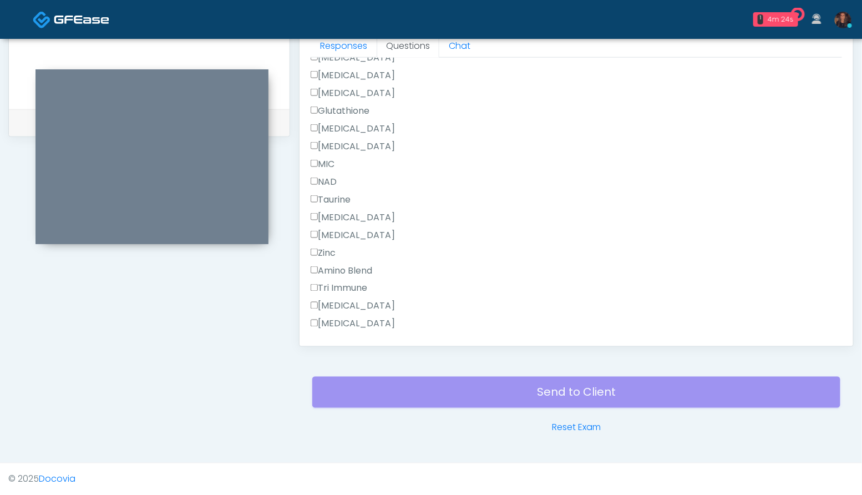
scroll to position [740, 0]
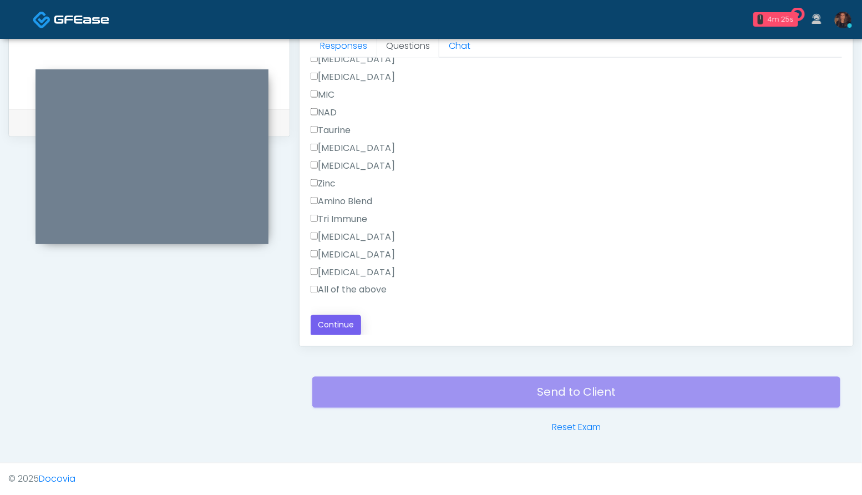
type textarea "**********"
click at [344, 320] on button "Continue" at bounding box center [336, 325] width 50 height 21
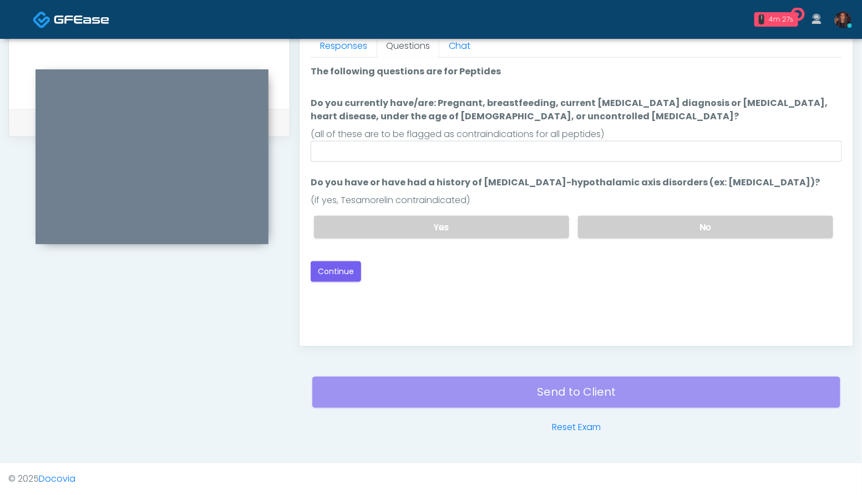
scroll to position [0, 0]
click at [711, 222] on label "No" at bounding box center [705, 227] width 255 height 23
click at [336, 267] on button "Continue" at bounding box center [336, 271] width 50 height 21
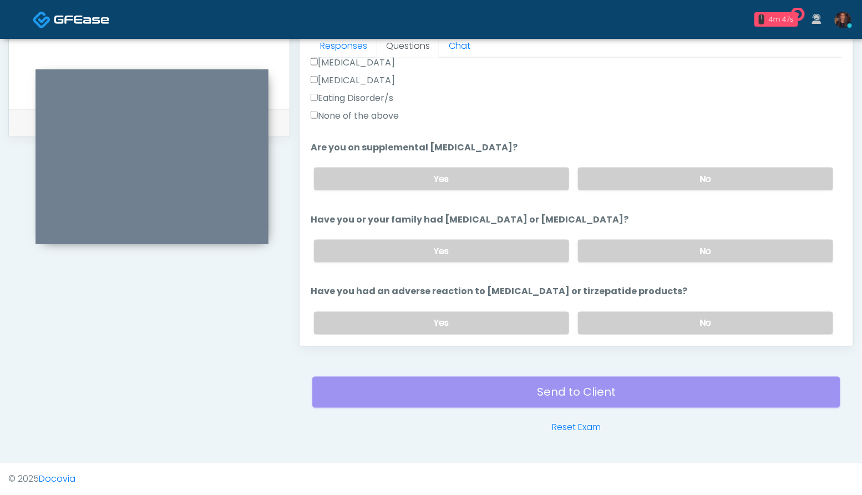
scroll to position [611, 0]
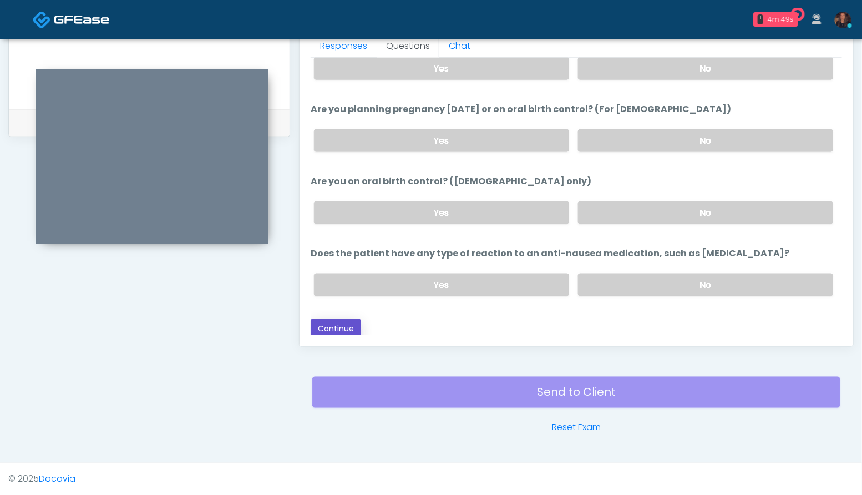
click at [318, 328] on button "Continue" at bounding box center [336, 329] width 50 height 21
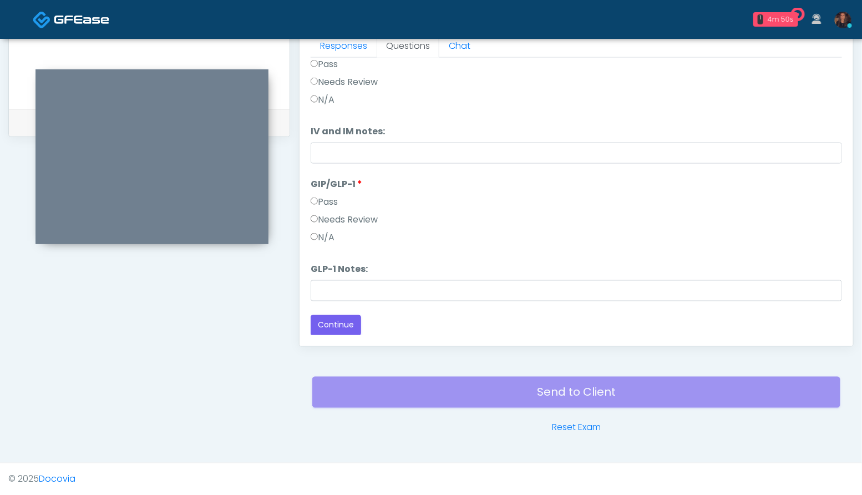
scroll to position [0, 0]
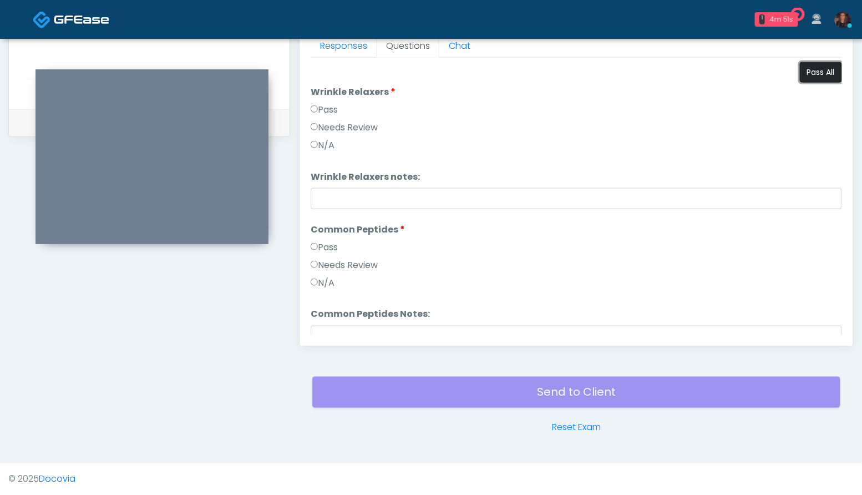
click at [821, 77] on button "Pass All" at bounding box center [821, 72] width 42 height 21
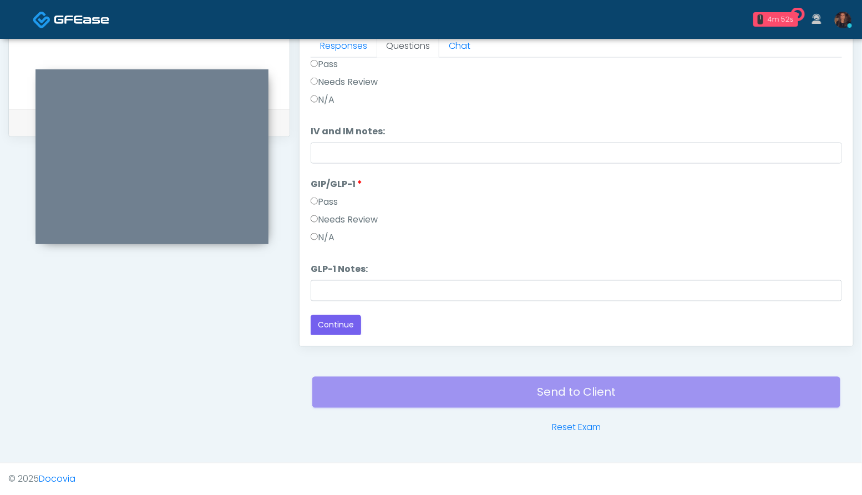
click at [321, 236] on label "N/A" at bounding box center [323, 237] width 24 height 13
click at [341, 328] on button "Continue" at bounding box center [336, 325] width 50 height 21
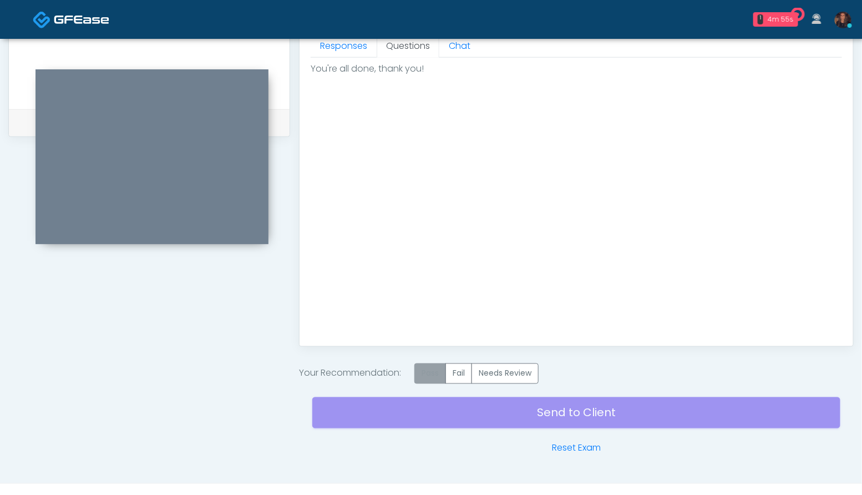
click at [432, 373] on label "Pass" at bounding box center [430, 373] width 32 height 21
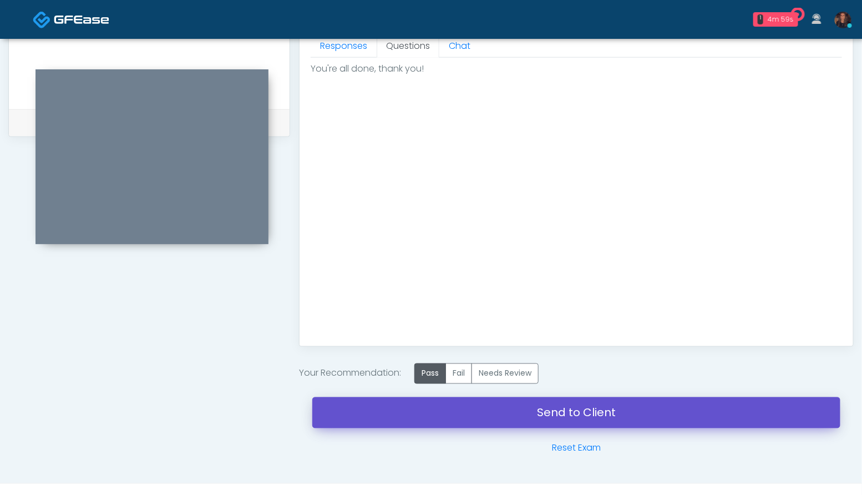
click at [398, 418] on link "Send to Client" at bounding box center [576, 412] width 528 height 31
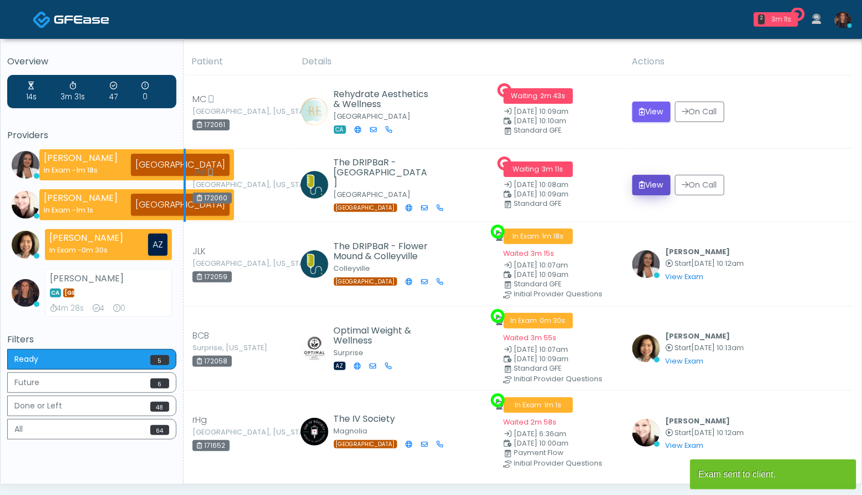
click at [643, 183] on icon "submit" at bounding box center [643, 185] width 6 height 8
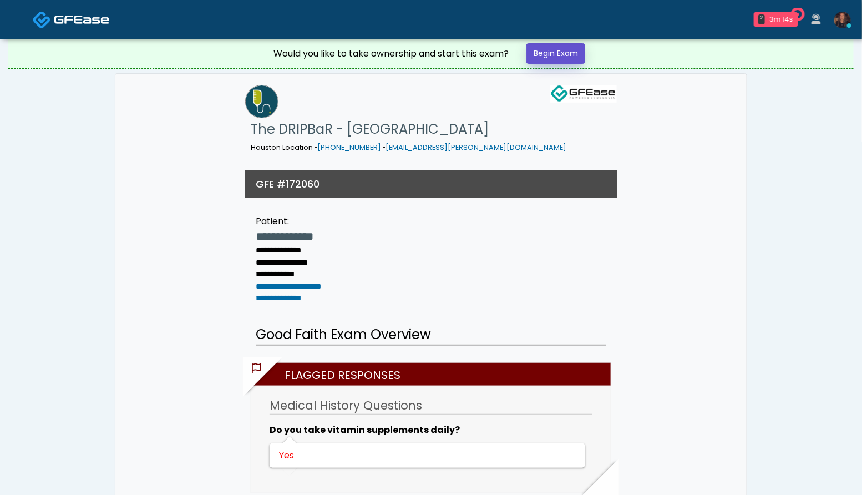
click at [559, 50] on link "Begin Exam" at bounding box center [556, 53] width 59 height 21
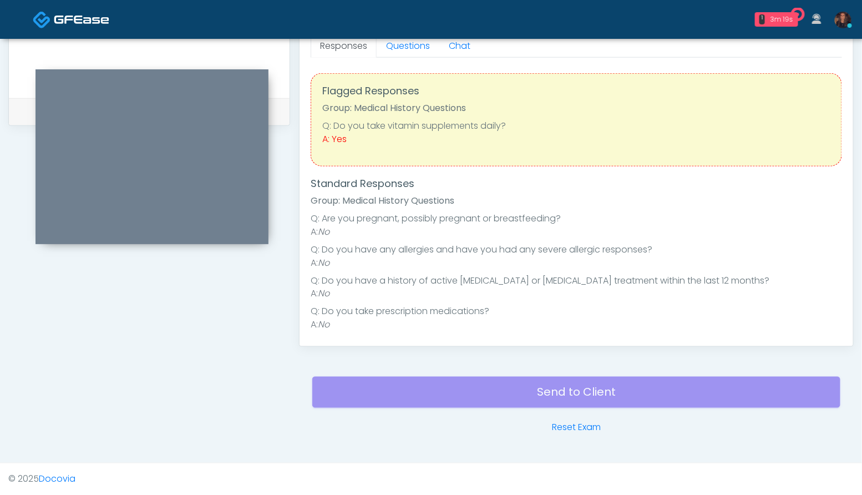
scroll to position [400, 0]
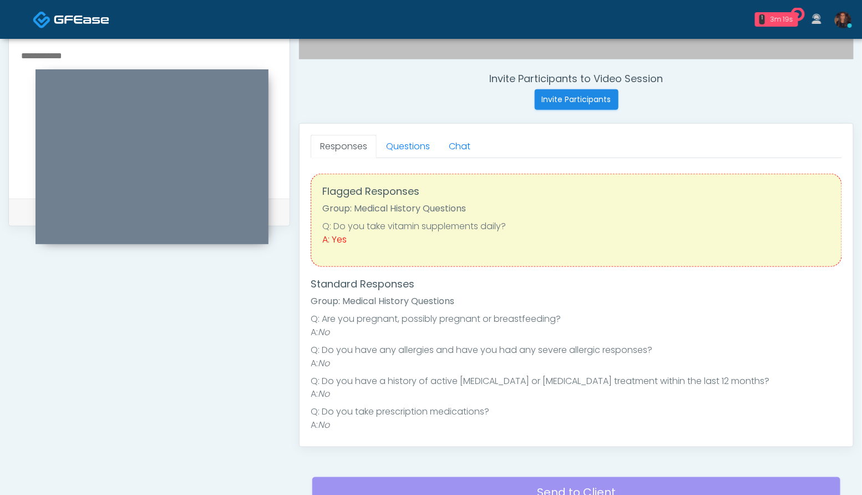
click at [414, 131] on div "Responses Questions Chat Good Faith Exam Script Good Faith Exam Script INTRODUC…" at bounding box center [577, 285] width 554 height 323
click at [414, 151] on link "Questions" at bounding box center [408, 146] width 63 height 23
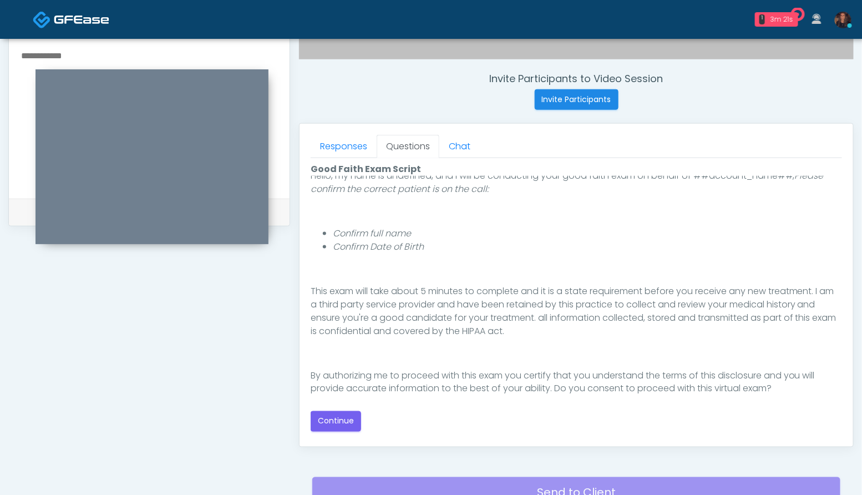
scroll to position [102, 0]
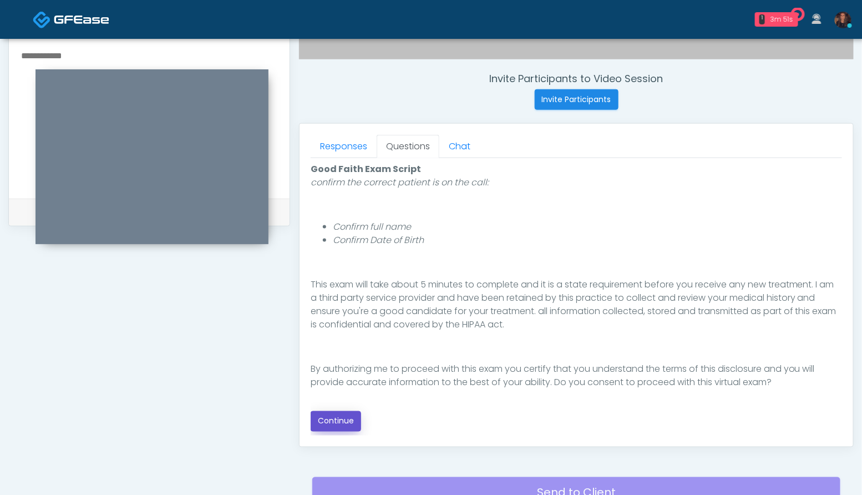
click at [341, 419] on button "Continue" at bounding box center [336, 421] width 50 height 21
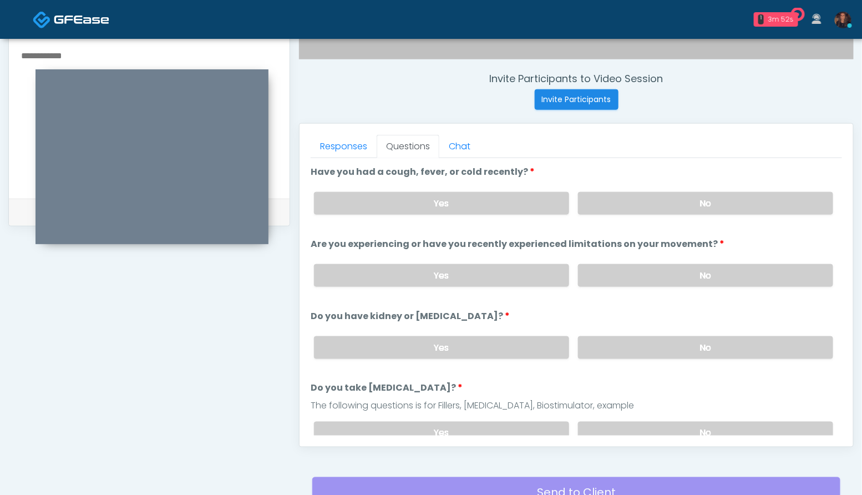
scroll to position [500, 0]
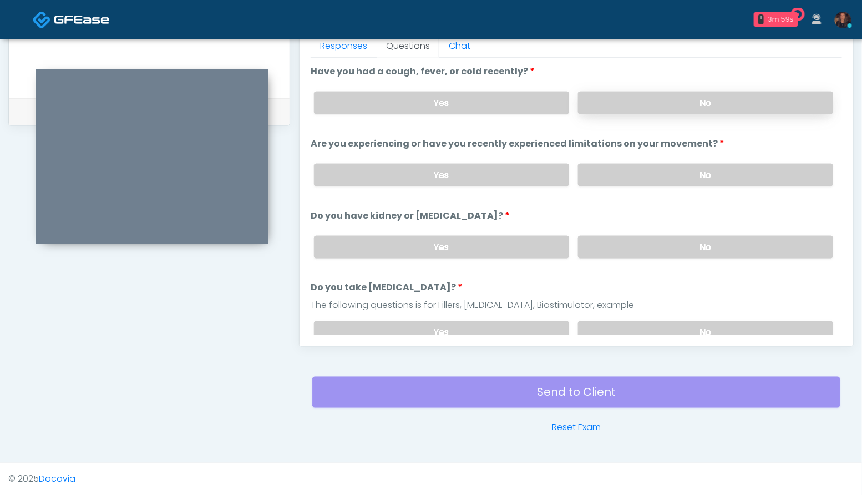
click at [737, 102] on label "No" at bounding box center [705, 103] width 255 height 23
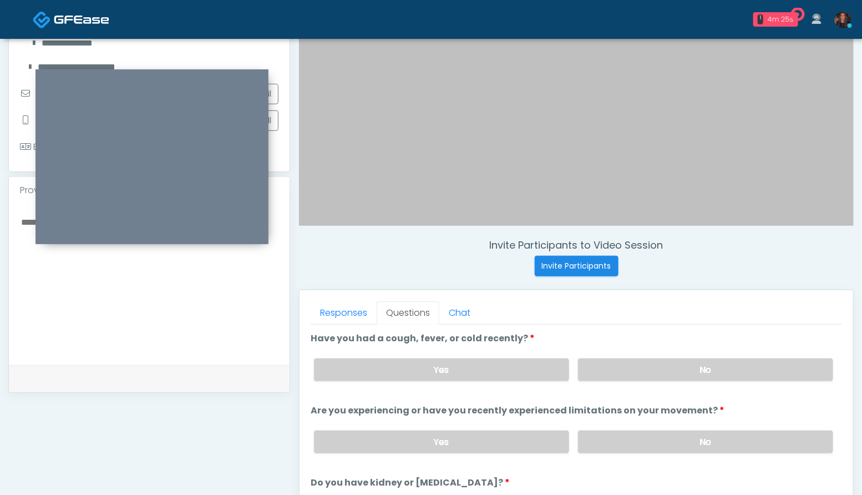
scroll to position [226, 0]
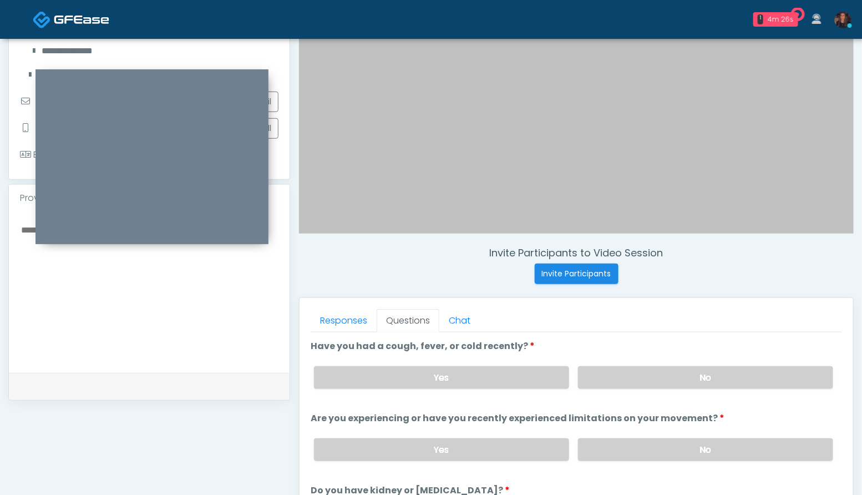
click at [143, 322] on textarea at bounding box center [149, 289] width 259 height 135
type textarea "*"
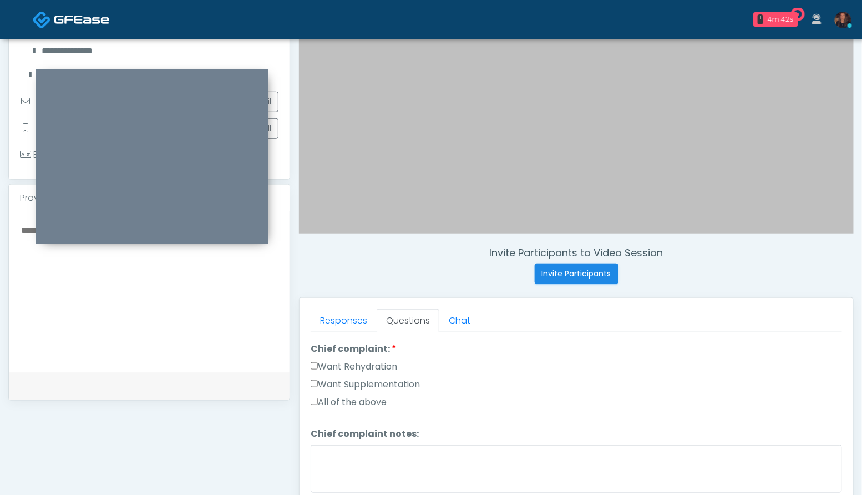
scroll to position [296, 0]
click at [382, 365] on label "Want Rehydration" at bounding box center [354, 369] width 87 height 13
click at [384, 382] on label "Want Supplementation" at bounding box center [365, 387] width 109 height 13
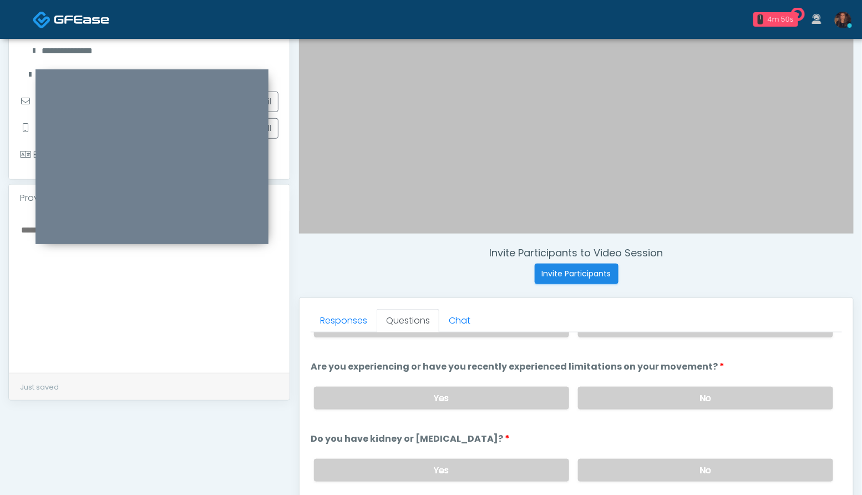
scroll to position [53, 0]
click at [723, 397] on label "No" at bounding box center [705, 396] width 255 height 23
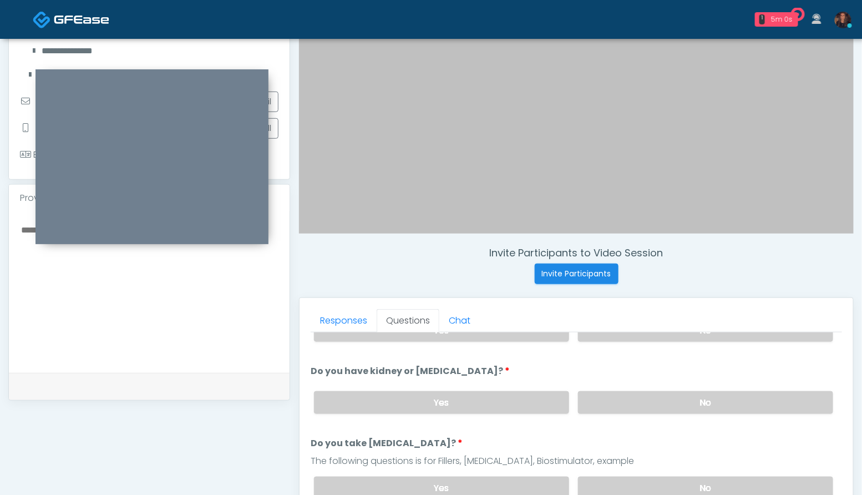
scroll to position [118, 0]
click at [695, 399] on label "No" at bounding box center [705, 404] width 255 height 23
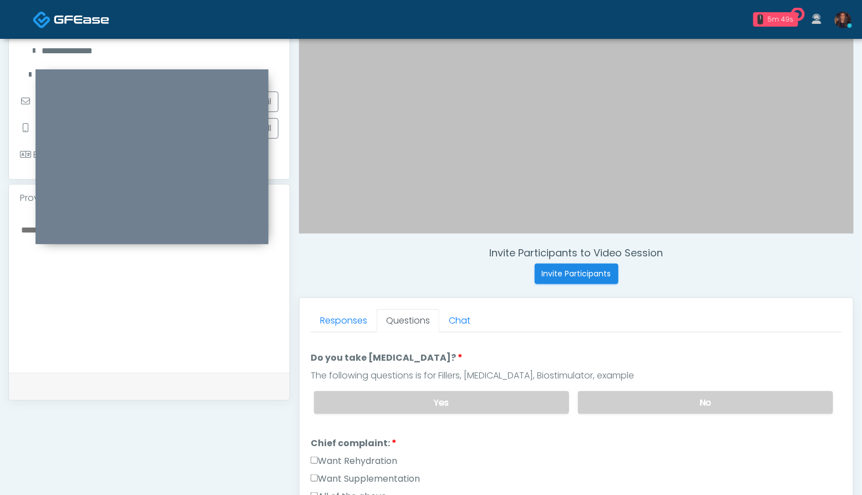
scroll to position [207, 0]
click at [725, 394] on label "No" at bounding box center [705, 400] width 255 height 23
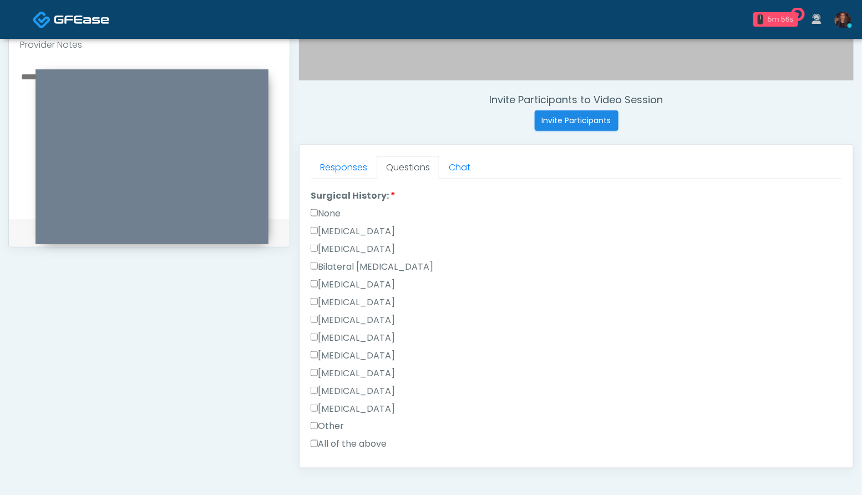
scroll to position [457, 0]
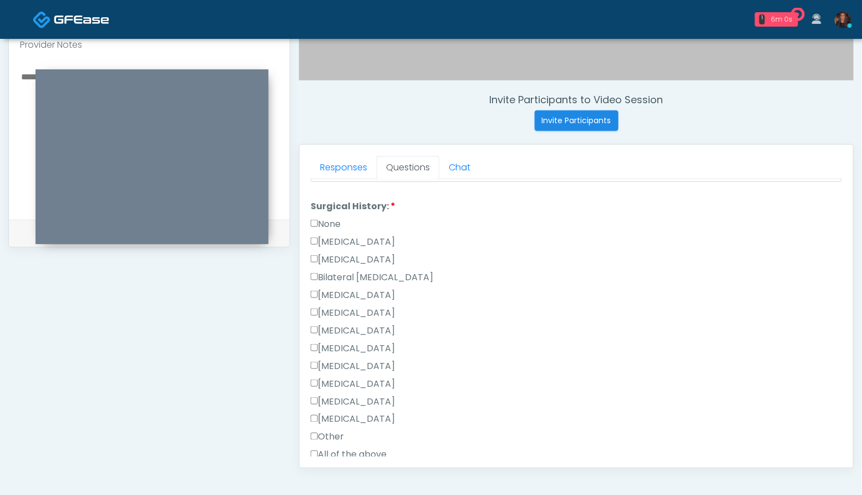
click at [333, 220] on label "None" at bounding box center [326, 223] width 30 height 13
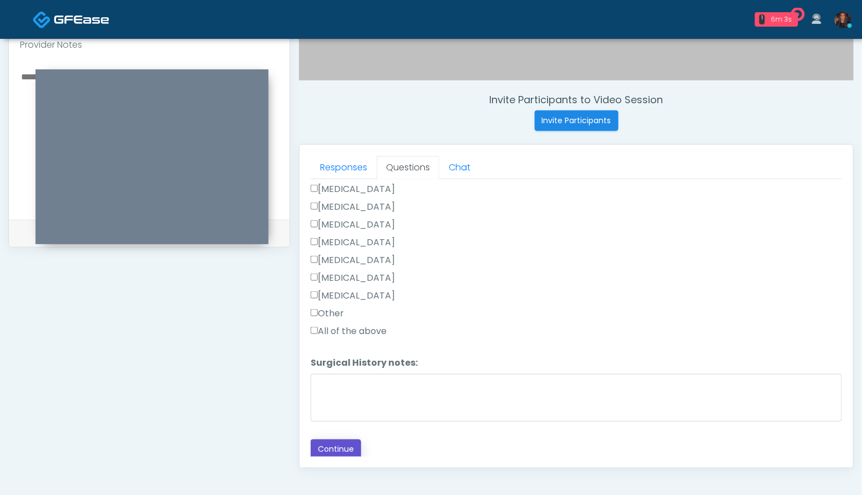
click at [345, 449] on button "Continue" at bounding box center [336, 449] width 50 height 21
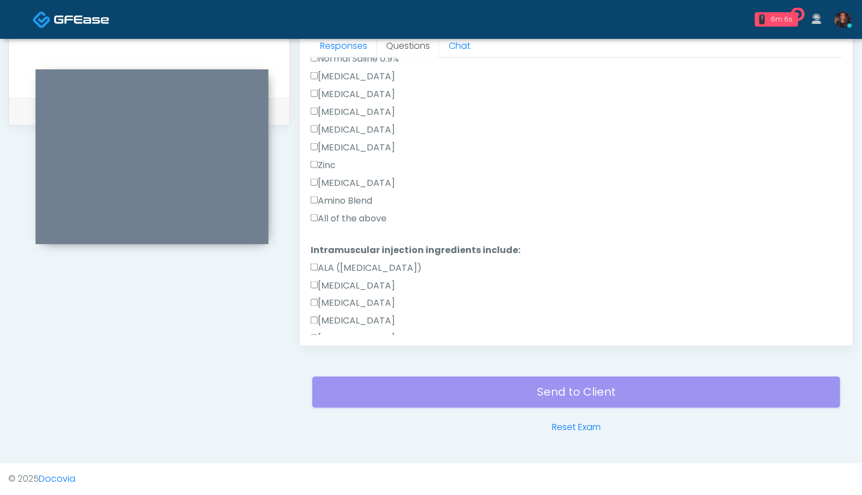
scroll to position [460, 0]
click at [350, 215] on label "All of the above" at bounding box center [349, 218] width 76 height 13
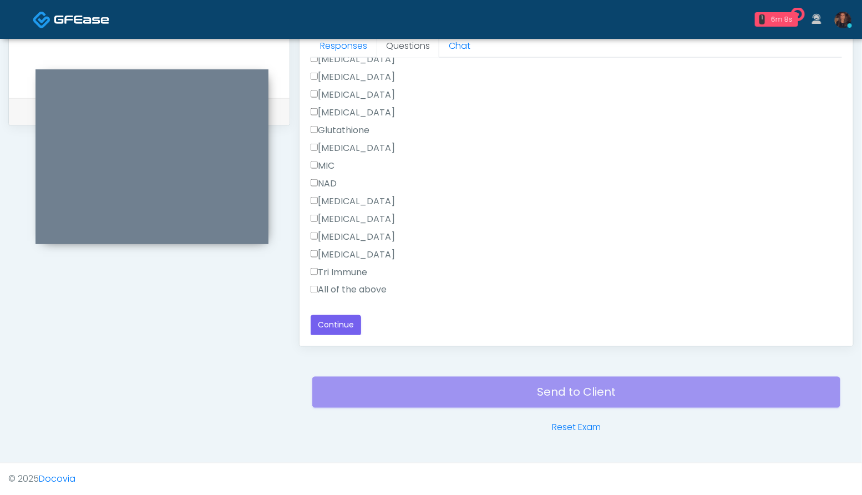
click at [384, 290] on label "All of the above" at bounding box center [349, 290] width 76 height 13
click at [323, 327] on button "Continue" at bounding box center [336, 325] width 50 height 21
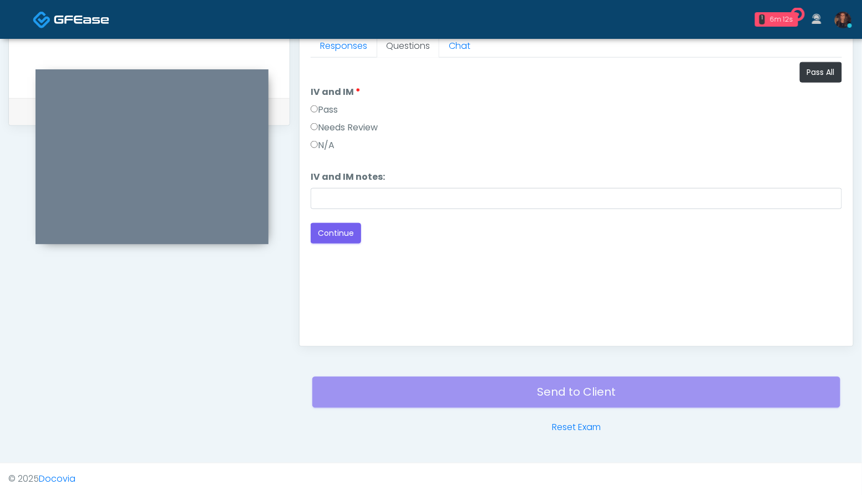
scroll to position [0, 0]
click at [824, 62] on button "Pass All" at bounding box center [821, 72] width 42 height 21
click at [335, 237] on button "Continue" at bounding box center [336, 233] width 50 height 21
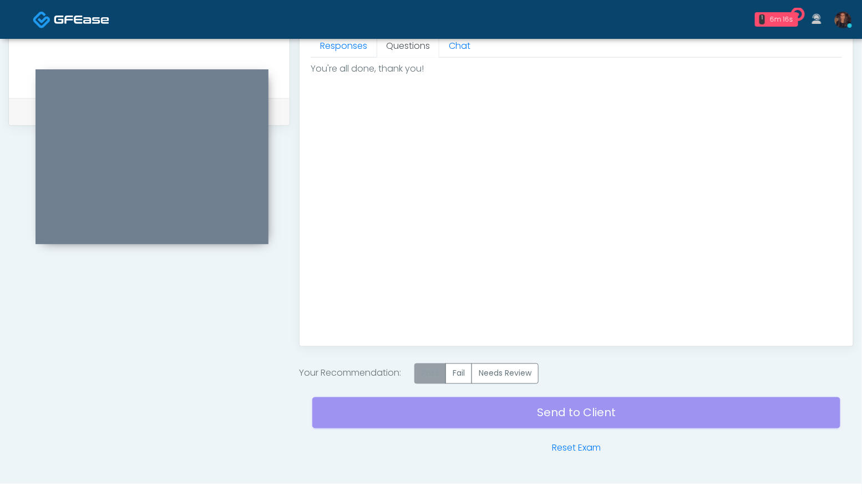
click at [431, 377] on label "Pass" at bounding box center [430, 373] width 32 height 21
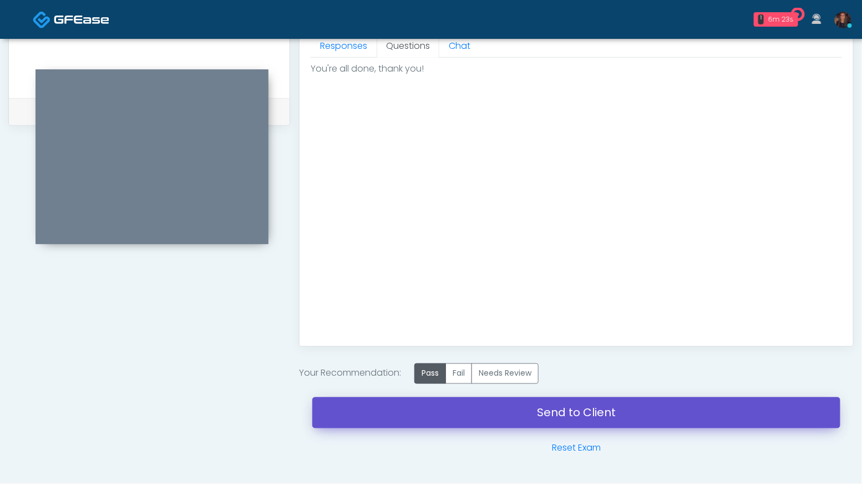
click at [365, 422] on link "Send to Client" at bounding box center [576, 412] width 528 height 31
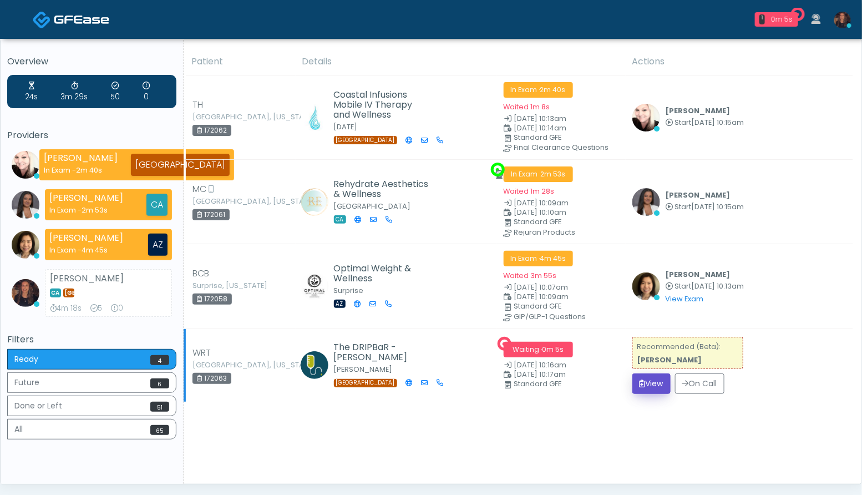
click at [646, 378] on button "View" at bounding box center [651, 383] width 38 height 21
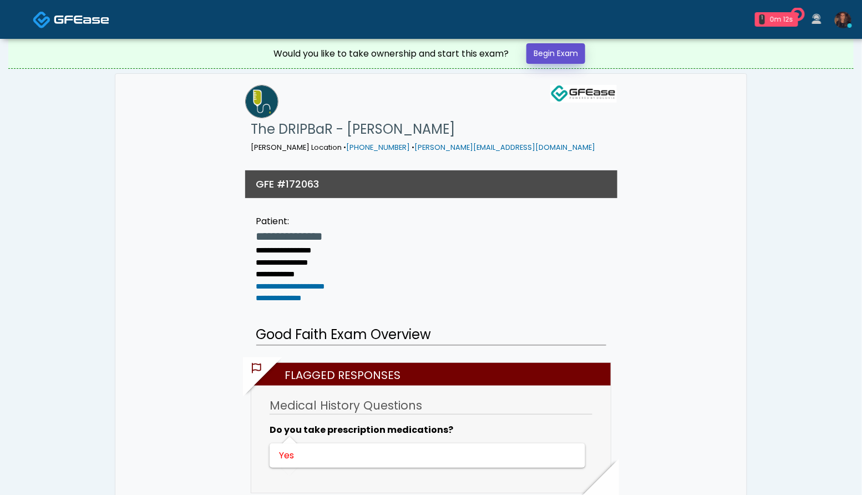
click at [559, 59] on link "Begin Exam" at bounding box center [556, 53] width 59 height 21
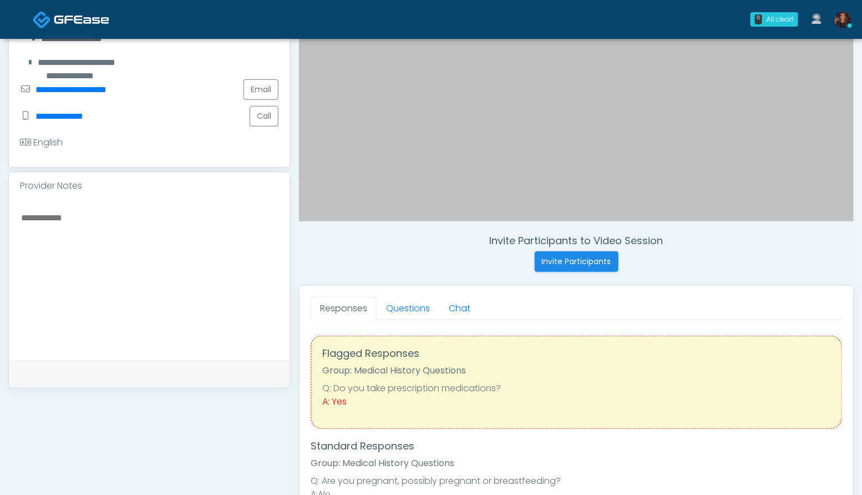
scroll to position [247, 0]
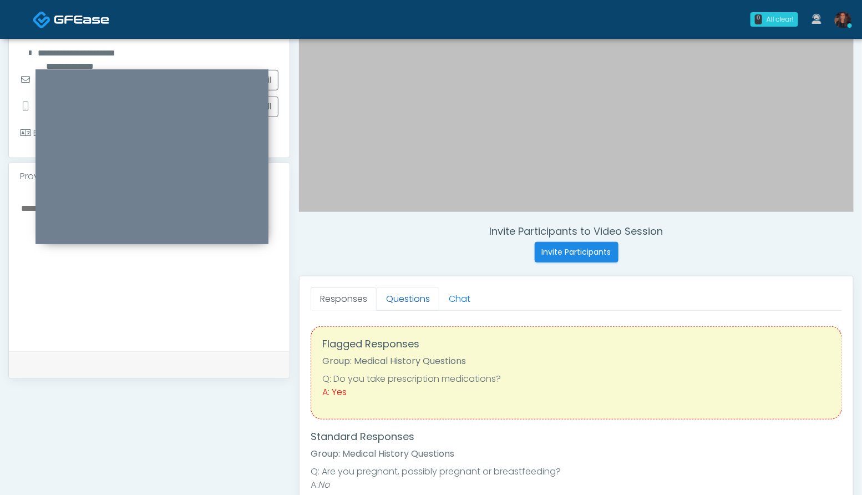
click at [418, 301] on link "Questions" at bounding box center [408, 298] width 63 height 23
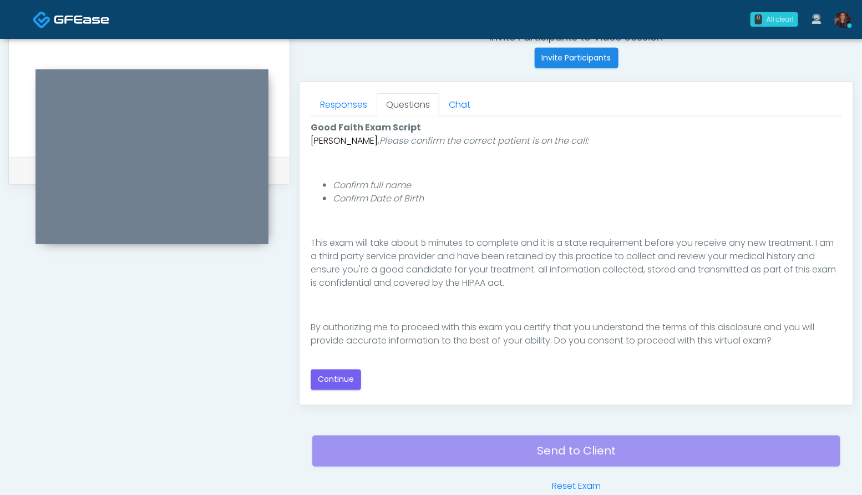
scroll to position [464, 0]
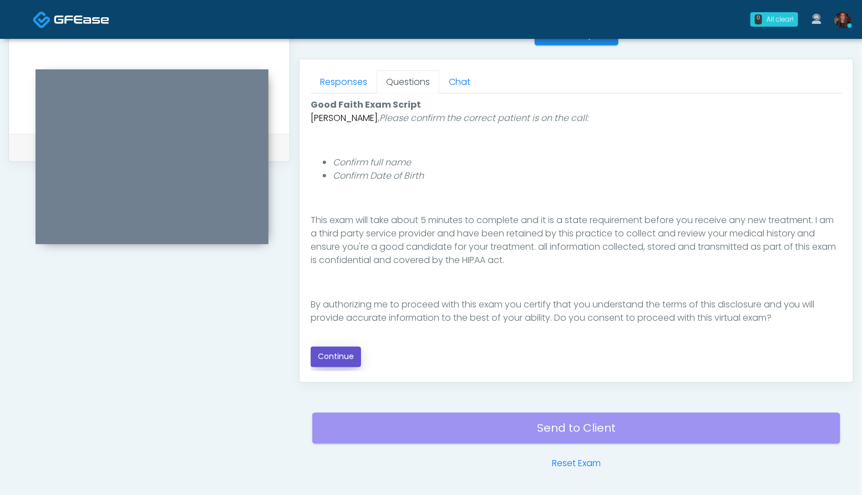
click at [333, 356] on button "Continue" at bounding box center [336, 357] width 50 height 21
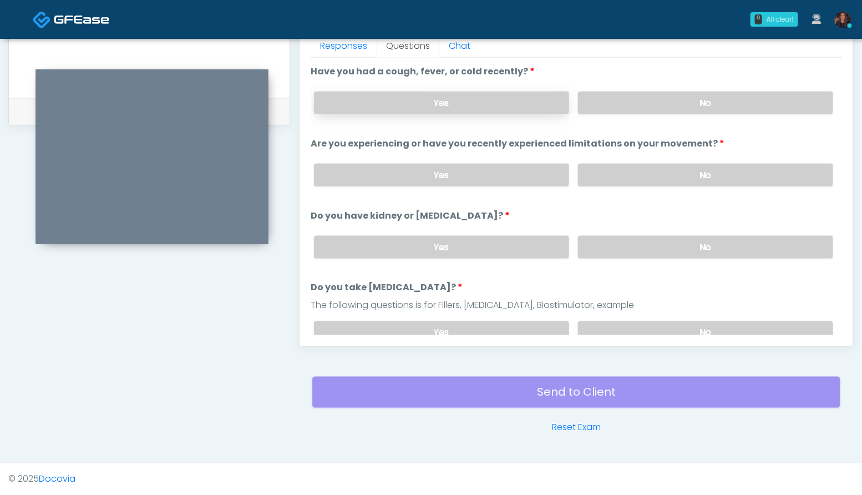
click at [466, 107] on label "Yes" at bounding box center [441, 103] width 255 height 23
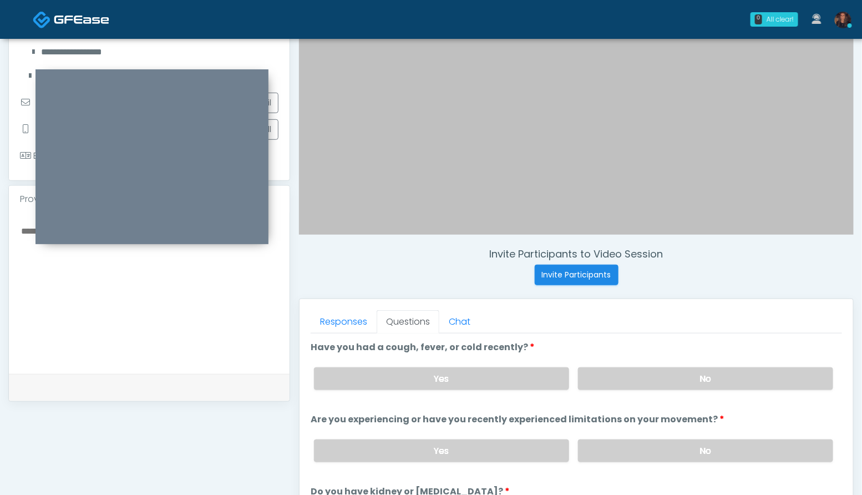
scroll to position [213, 0]
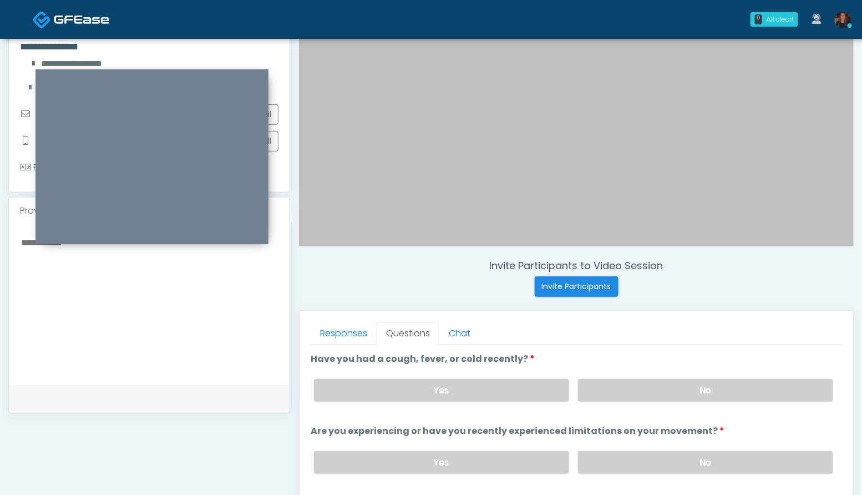
click at [125, 342] on textarea at bounding box center [149, 302] width 259 height 135
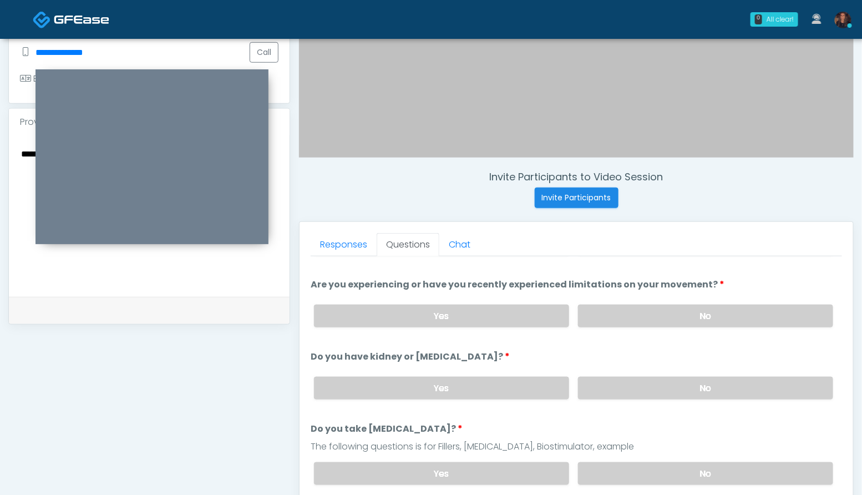
scroll to position [60, 0]
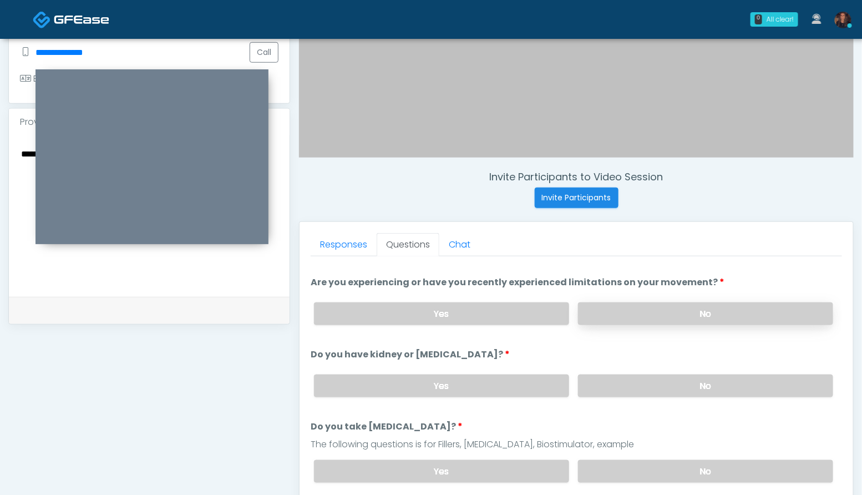
type textarea "**********"
click at [723, 307] on label "No" at bounding box center [705, 313] width 255 height 23
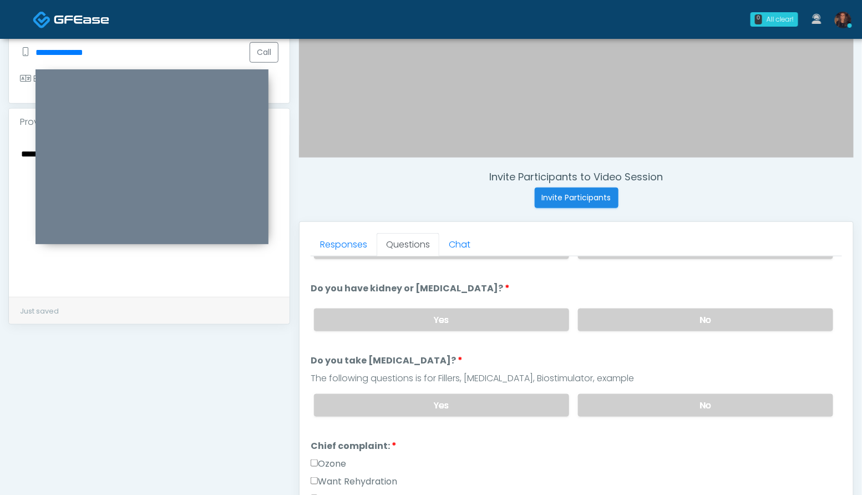
scroll to position [113, 0]
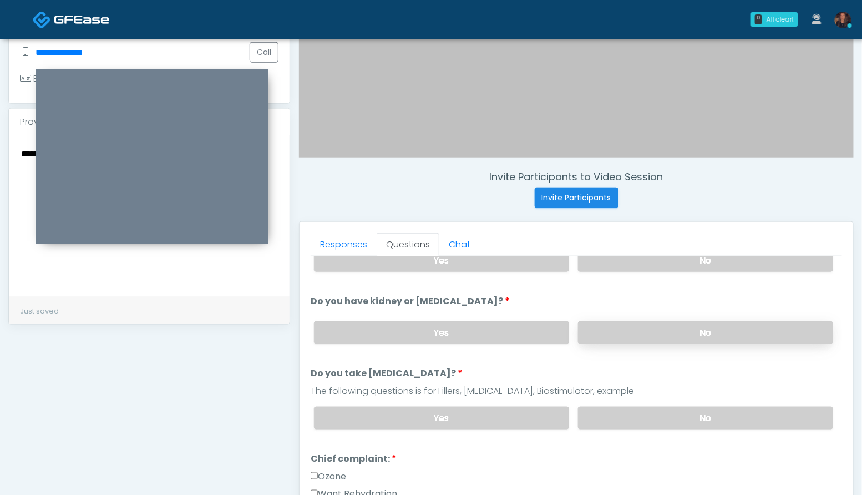
click at [716, 323] on label "No" at bounding box center [705, 332] width 255 height 23
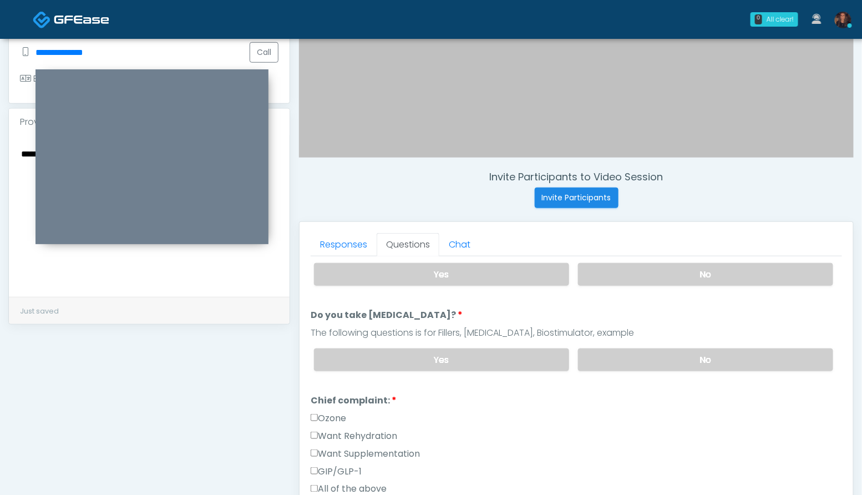
scroll to position [176, 0]
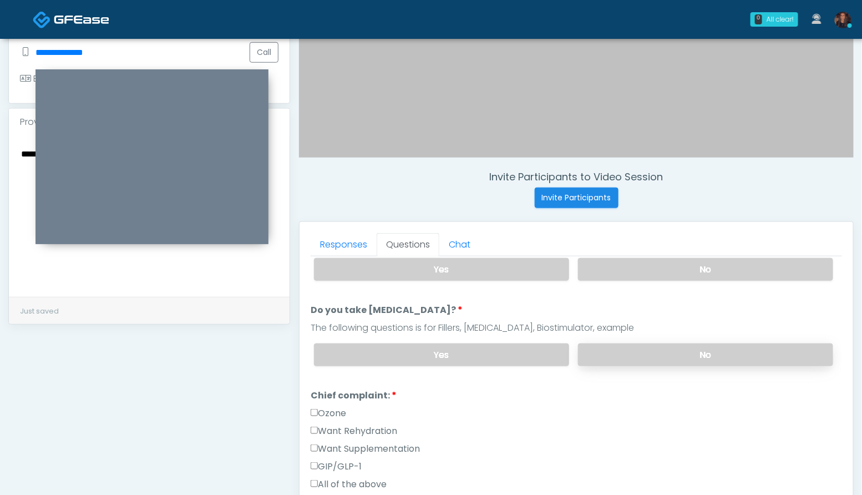
click at [722, 344] on label "No" at bounding box center [705, 354] width 255 height 23
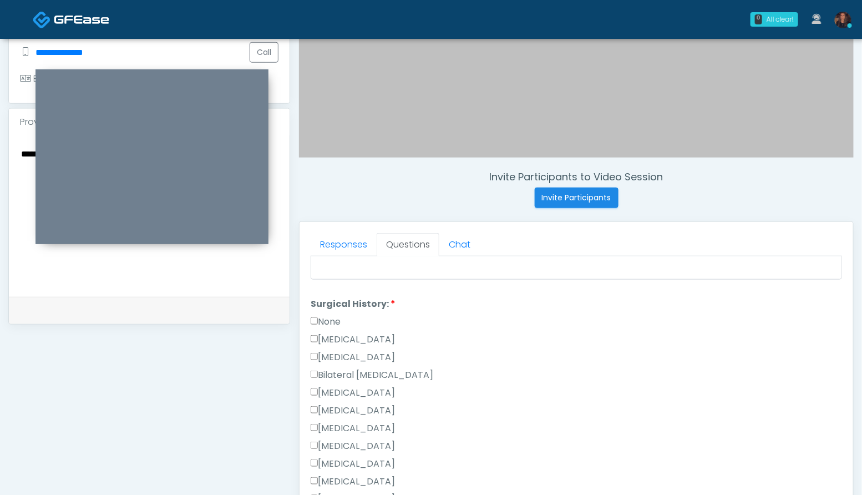
scroll to position [598, 0]
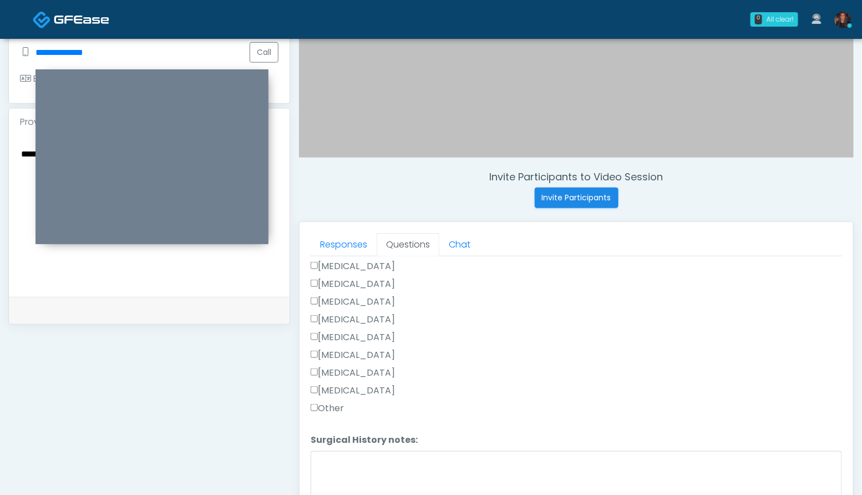
click at [332, 404] on label "Other" at bounding box center [327, 408] width 33 height 13
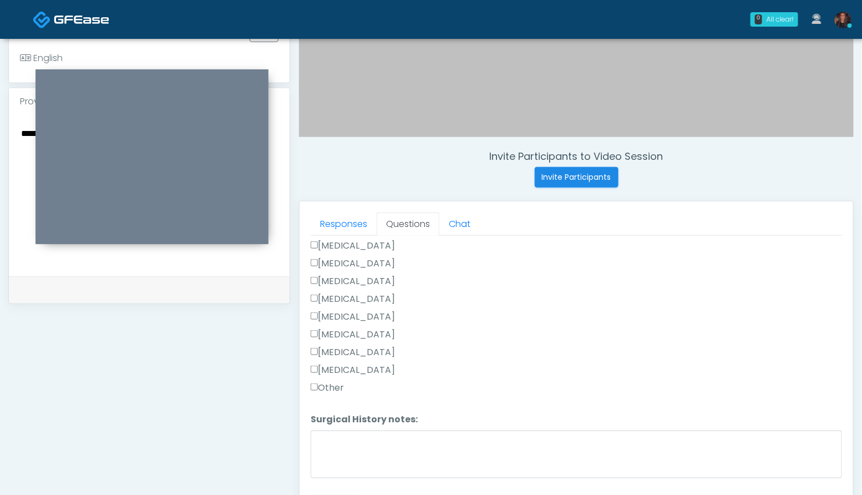
scroll to position [338, 0]
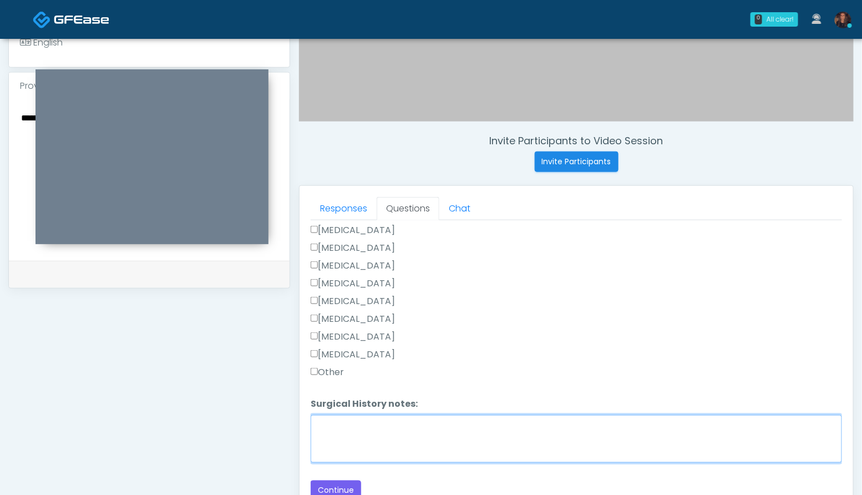
click at [348, 446] on textarea "Surgical History notes:" at bounding box center [576, 439] width 531 height 48
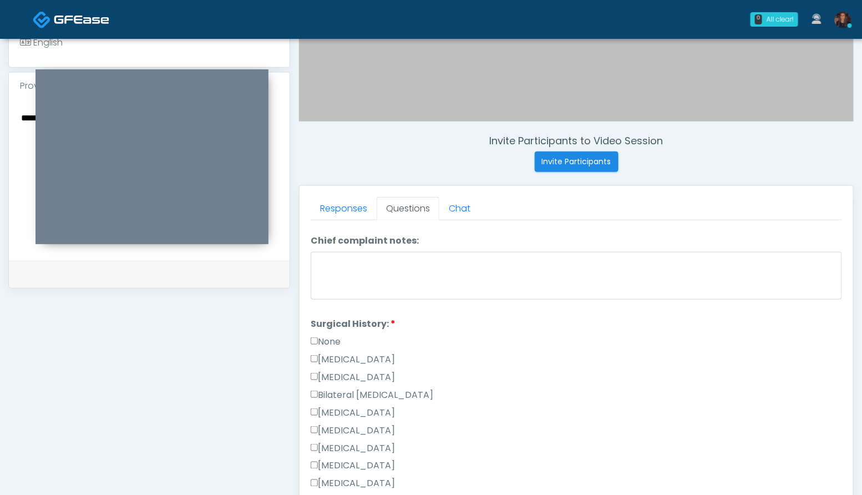
scroll to position [414, 0]
type textarea "**********"
click at [363, 376] on label "[MEDICAL_DATA]" at bounding box center [353, 378] width 84 height 13
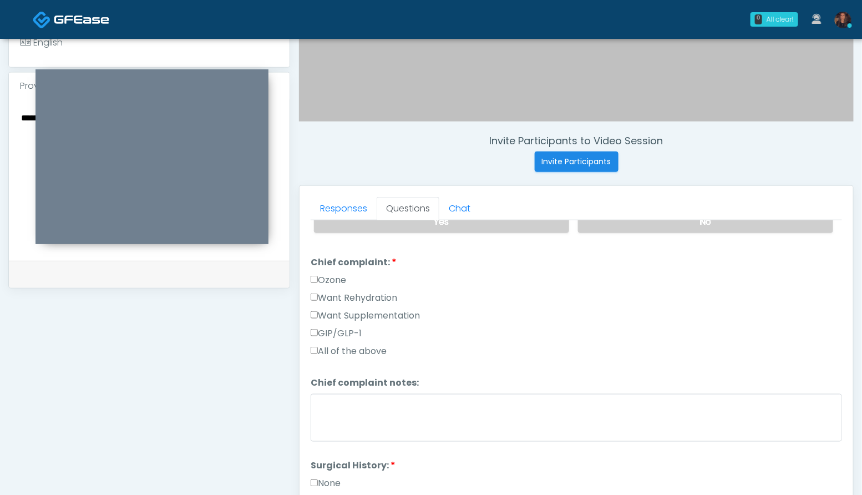
click at [360, 295] on label "Want Rehydration" at bounding box center [354, 297] width 87 height 13
click at [361, 310] on label "Want Supplementation" at bounding box center [365, 315] width 109 height 13
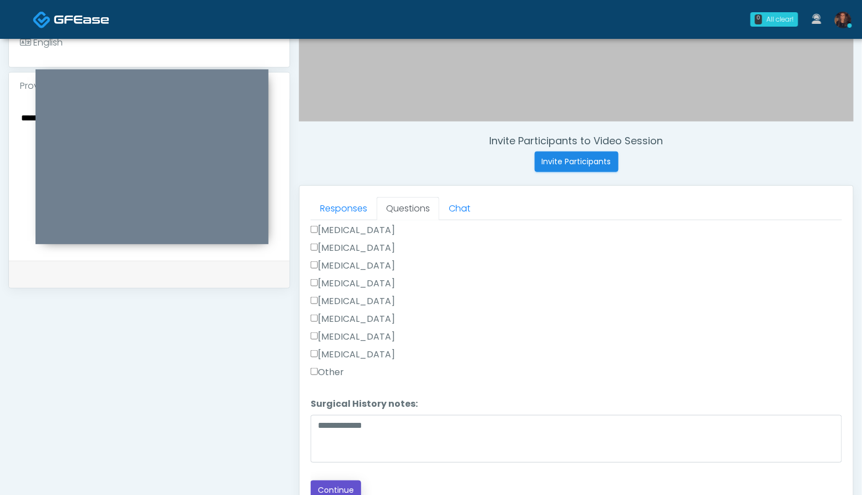
click at [345, 484] on button "Continue" at bounding box center [336, 490] width 50 height 21
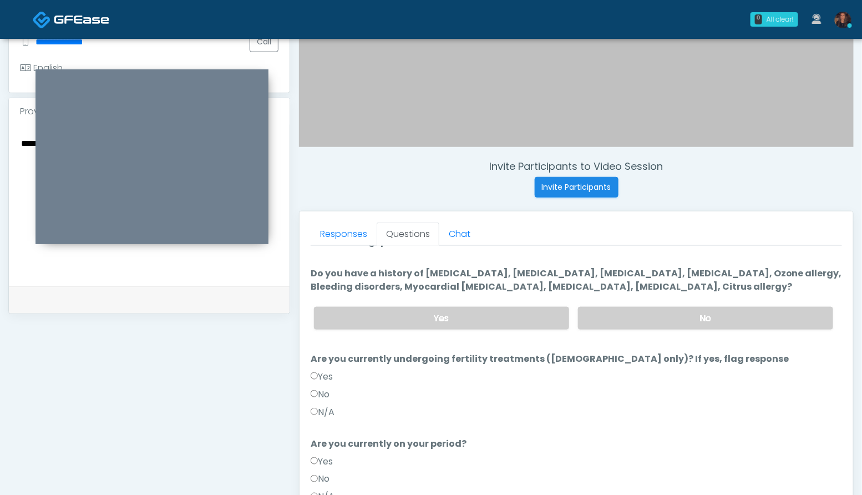
scroll to position [0, 0]
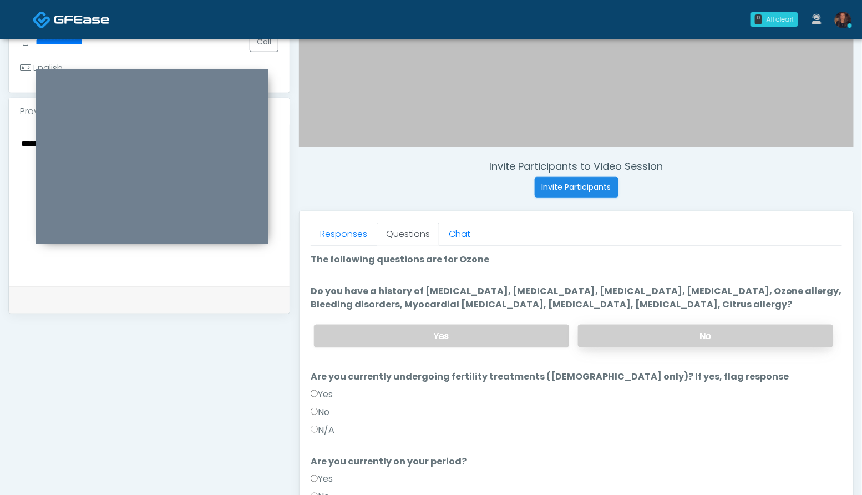
click at [720, 336] on label "No" at bounding box center [705, 336] width 255 height 23
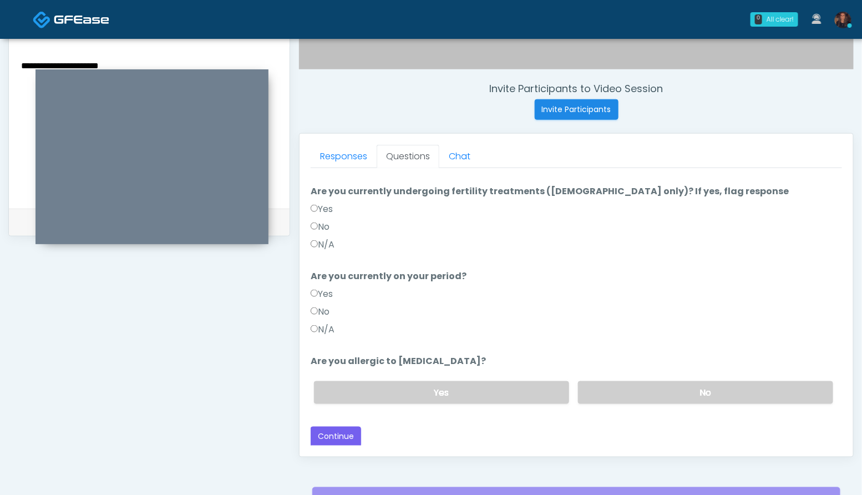
scroll to position [393, 0]
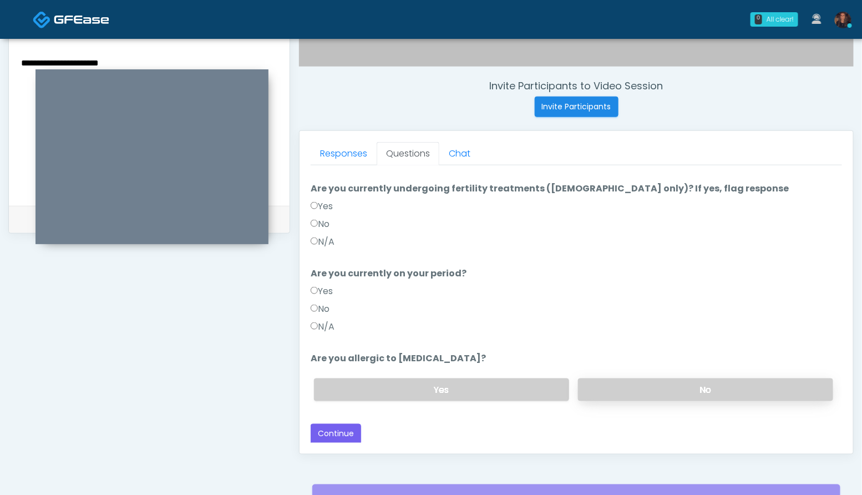
click at [703, 388] on label "No" at bounding box center [705, 389] width 255 height 23
click at [339, 438] on button "Continue" at bounding box center [336, 434] width 50 height 21
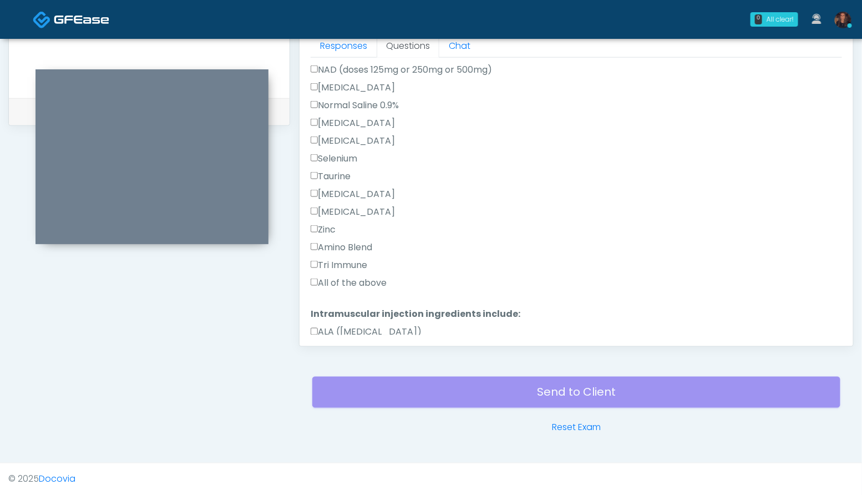
click at [369, 282] on label "All of the above" at bounding box center [349, 282] width 76 height 13
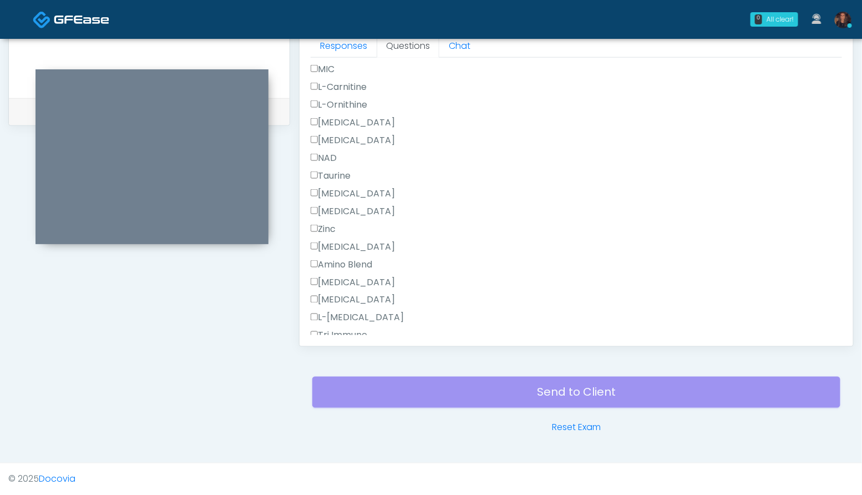
scroll to position [988, 0]
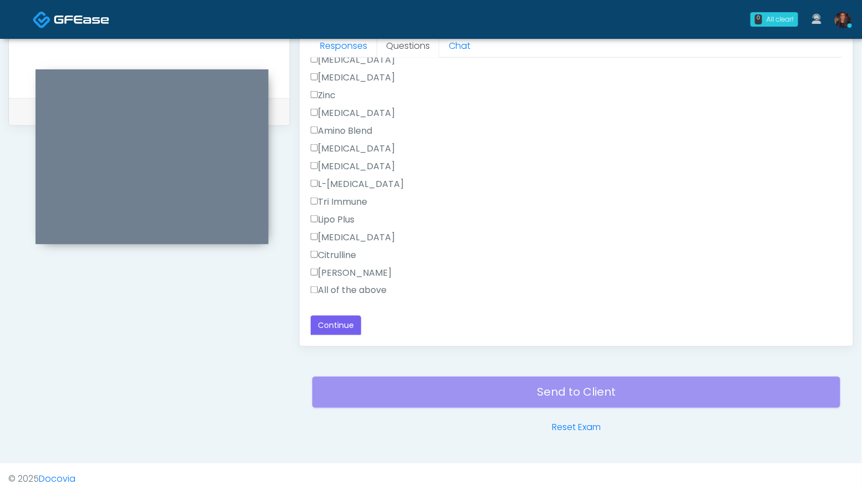
click at [368, 294] on label "All of the above" at bounding box center [349, 290] width 76 height 13
click at [335, 323] on button "Continue" at bounding box center [336, 326] width 50 height 21
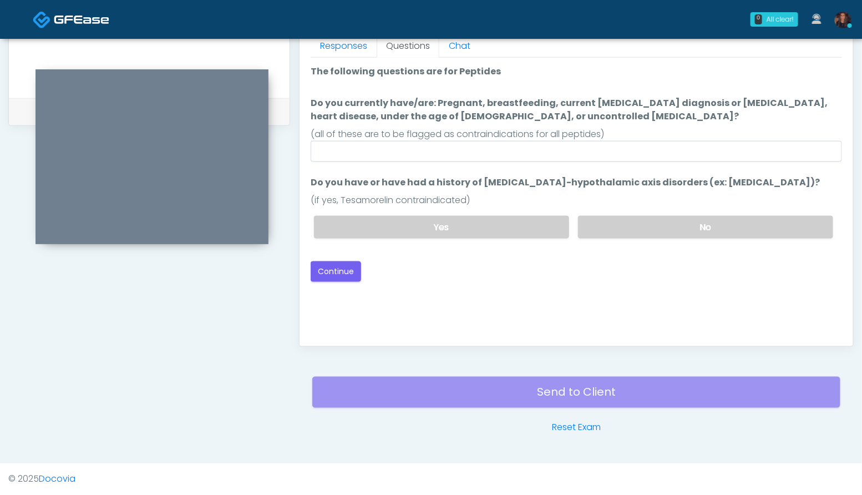
scroll to position [0, 0]
click at [679, 228] on label "No" at bounding box center [705, 227] width 255 height 23
click at [336, 257] on div "Loading... Connecting to your agent... Please wait while we prepare your person…" at bounding box center [576, 173] width 531 height 217
click at [341, 270] on button "Continue" at bounding box center [336, 271] width 50 height 21
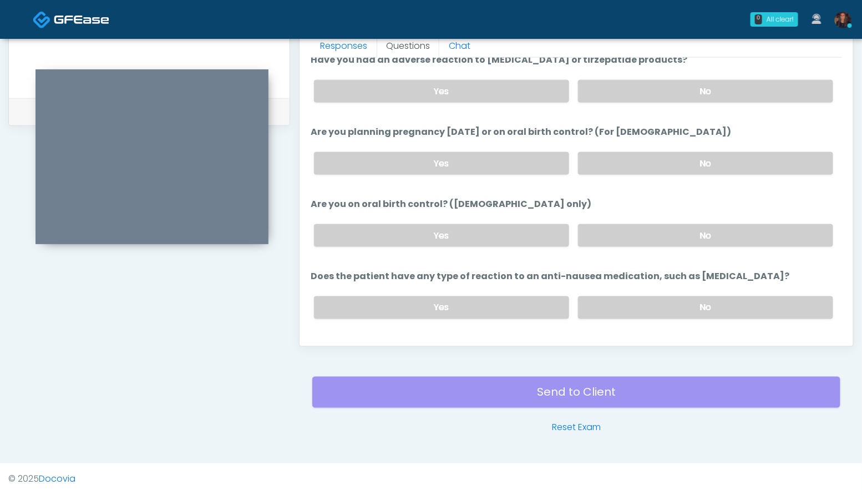
scroll to position [611, 0]
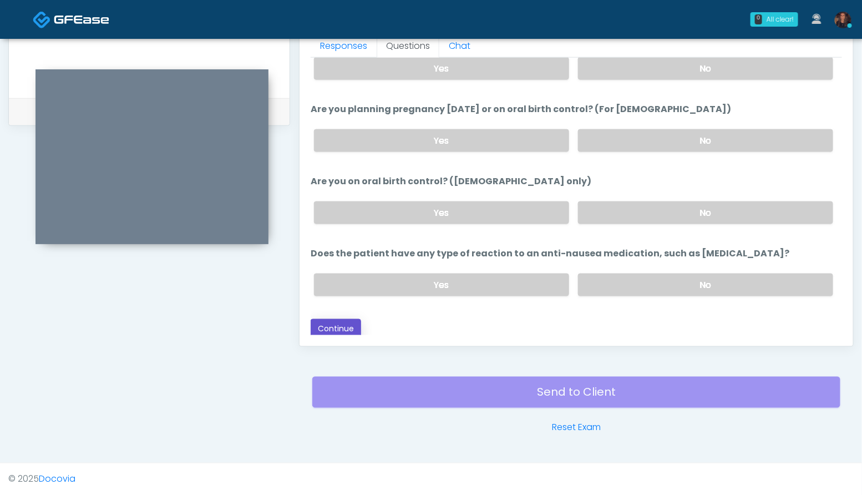
click at [327, 325] on button "Continue" at bounding box center [336, 329] width 50 height 21
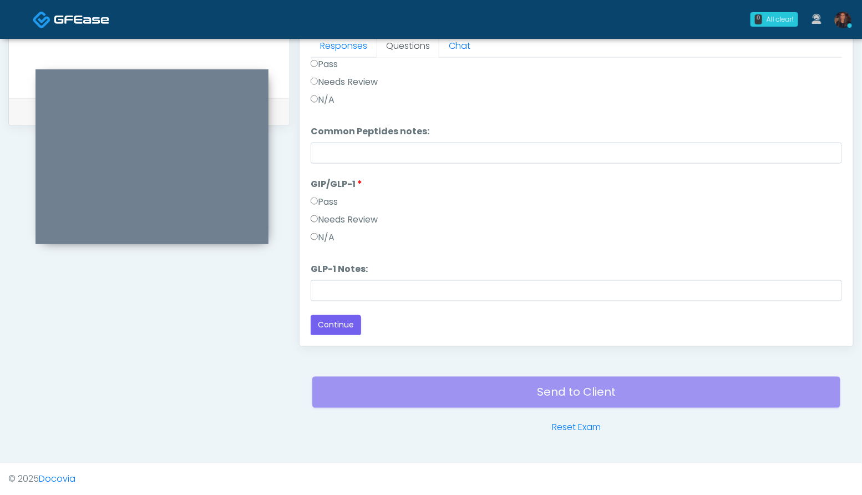
scroll to position [0, 0]
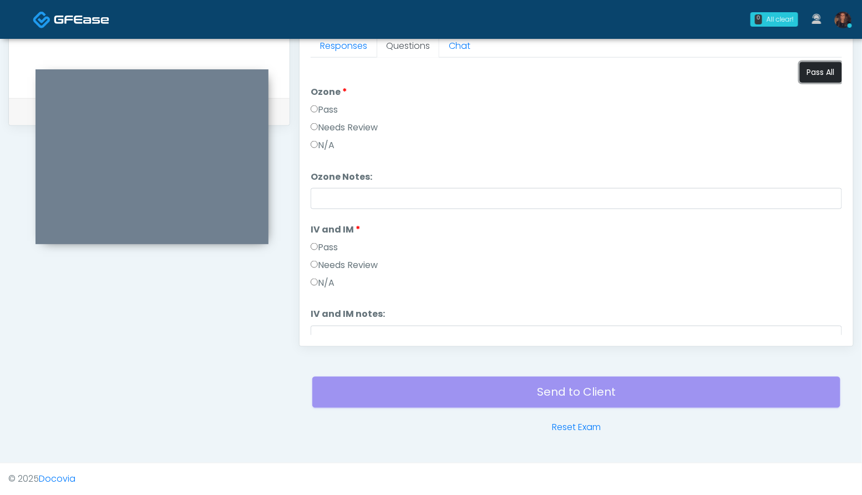
click at [815, 72] on button "Pass All" at bounding box center [821, 72] width 42 height 21
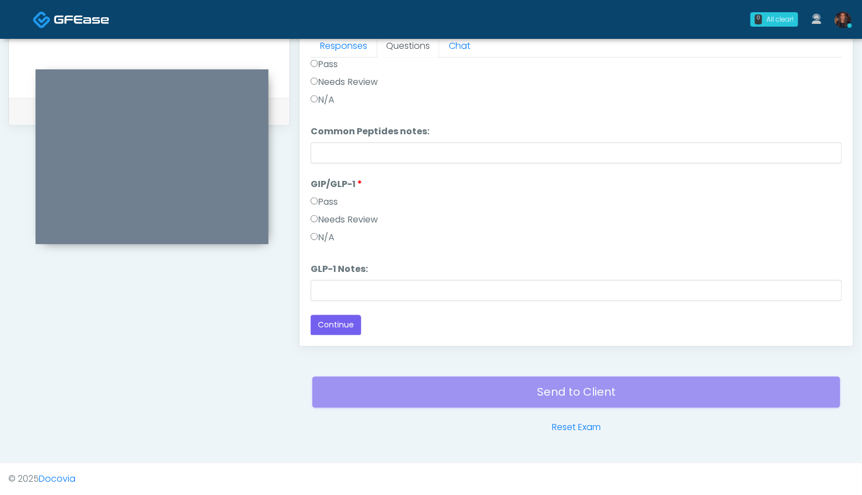
click at [335, 232] on label "N/A" at bounding box center [323, 237] width 24 height 13
click at [336, 336] on div "Responses Questions Chat Good Faith Exam Script Good Faith Exam Script INTRODUC…" at bounding box center [577, 184] width 554 height 323
click at [335, 326] on button "Continue" at bounding box center [336, 325] width 50 height 21
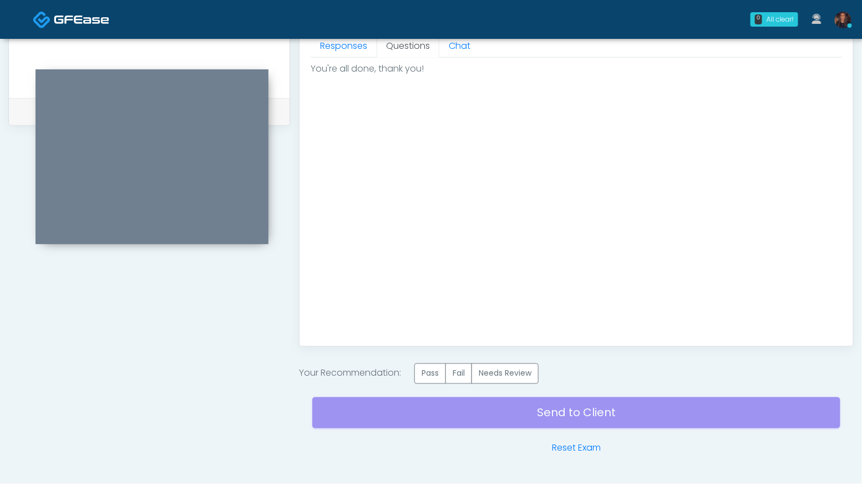
scroll to position [0, 0]
click at [428, 373] on label "Pass" at bounding box center [430, 373] width 32 height 21
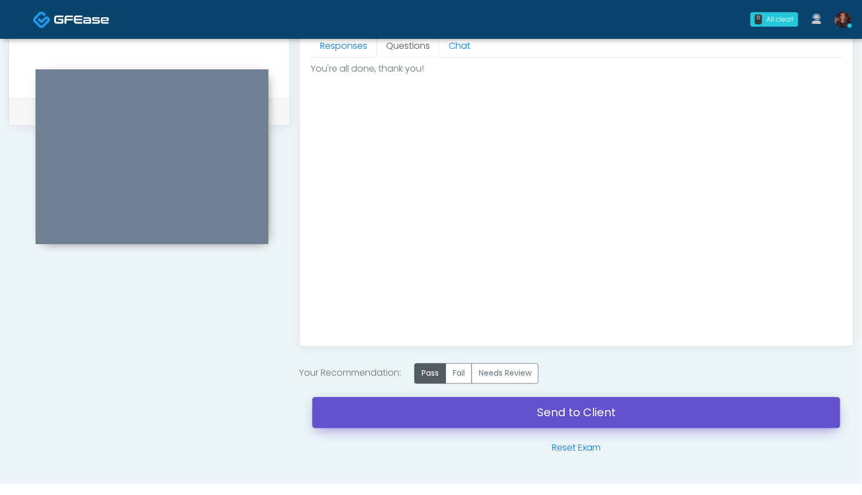
click at [367, 417] on link "Send to Client" at bounding box center [576, 412] width 528 height 31
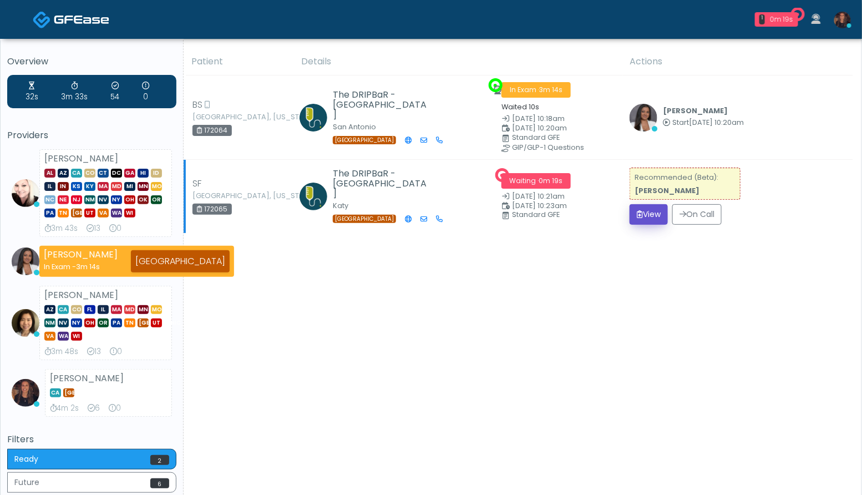
click at [641, 210] on button "View" at bounding box center [649, 214] width 38 height 21
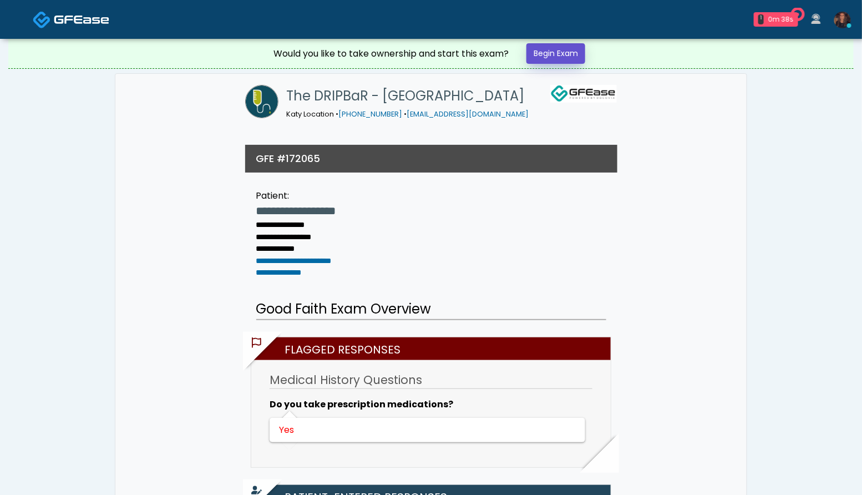
click at [549, 51] on link "Begin Exam" at bounding box center [556, 53] width 59 height 21
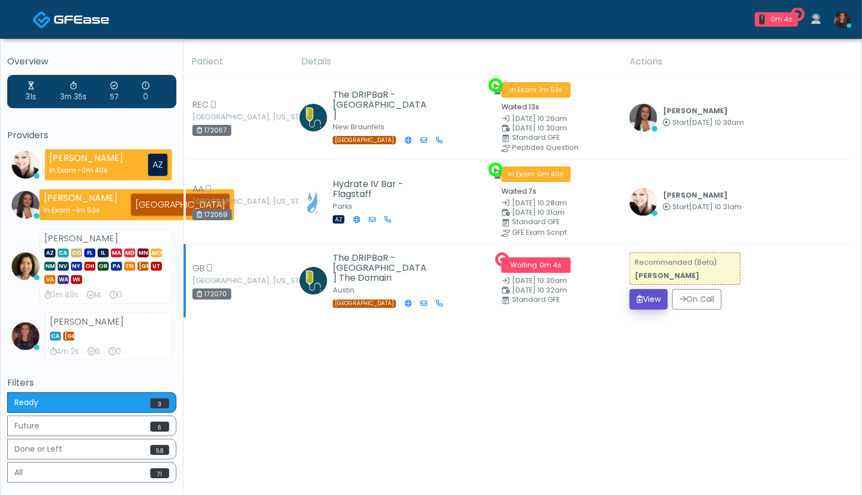
click at [641, 300] on button "View" at bounding box center [649, 299] width 38 height 21
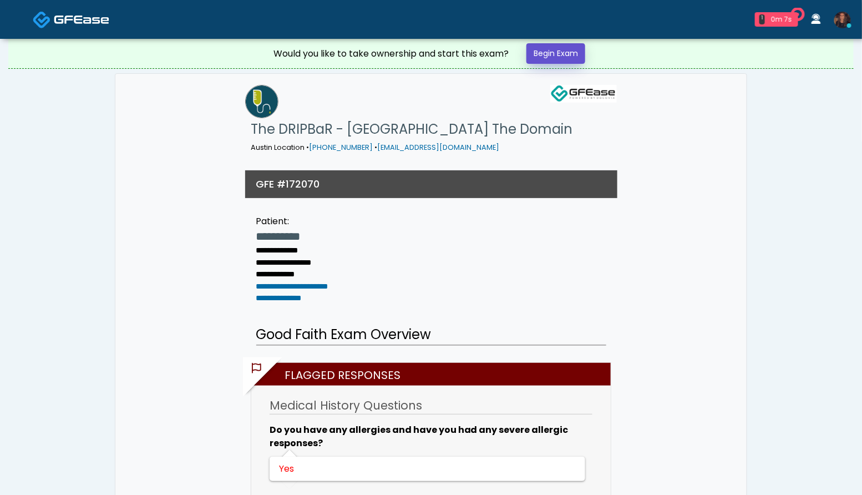
click at [569, 54] on link "Begin Exam" at bounding box center [556, 53] width 59 height 21
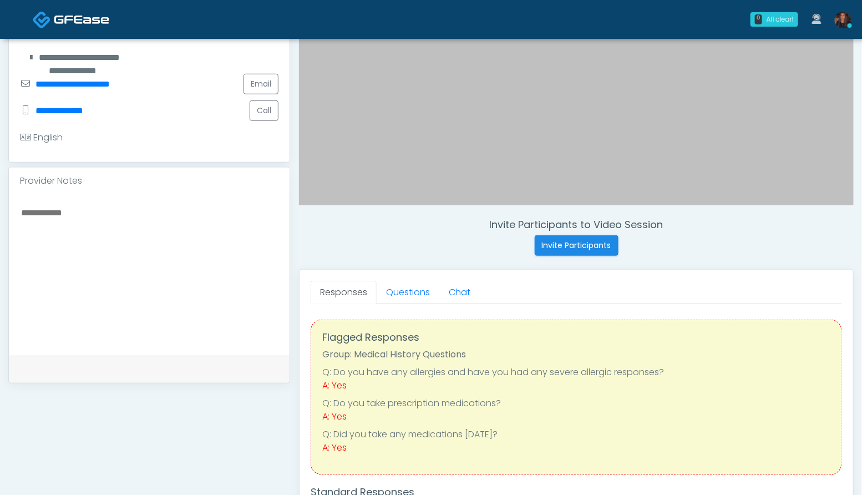
scroll to position [315, 0]
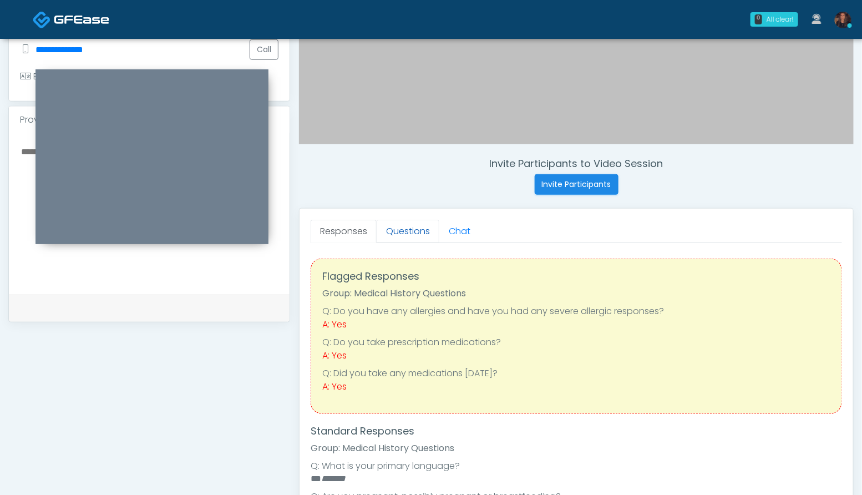
click at [421, 230] on link "Questions" at bounding box center [408, 231] width 63 height 23
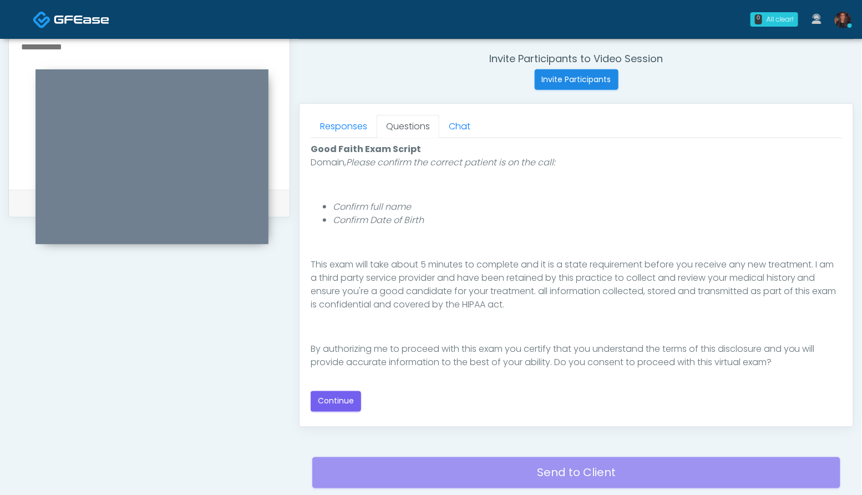
scroll to position [436, 0]
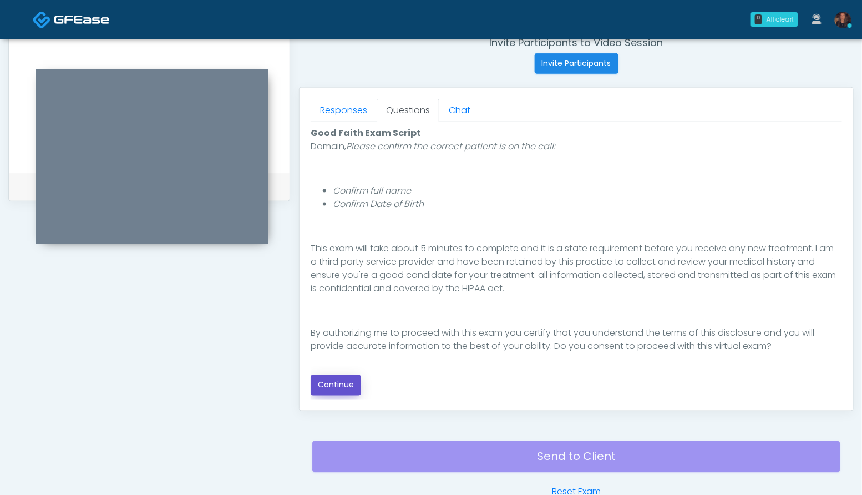
click at [345, 384] on button "Continue" at bounding box center [336, 385] width 50 height 21
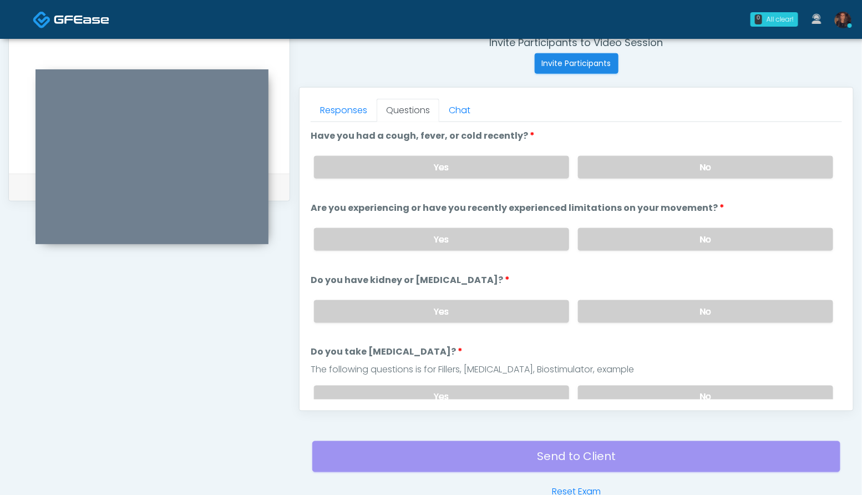
scroll to position [500, 0]
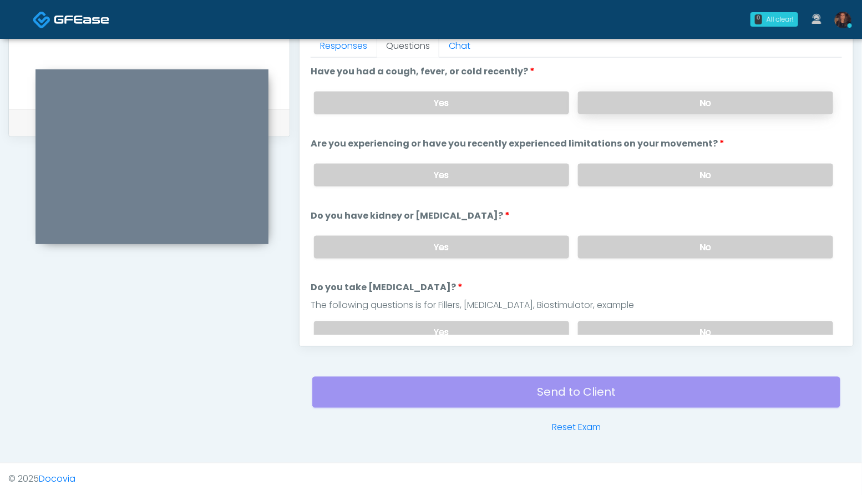
click at [730, 101] on label "No" at bounding box center [705, 103] width 255 height 23
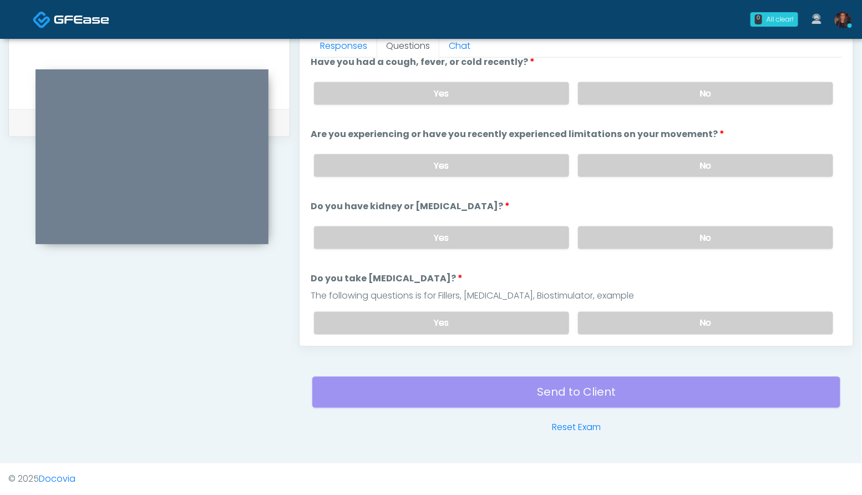
scroll to position [13, 0]
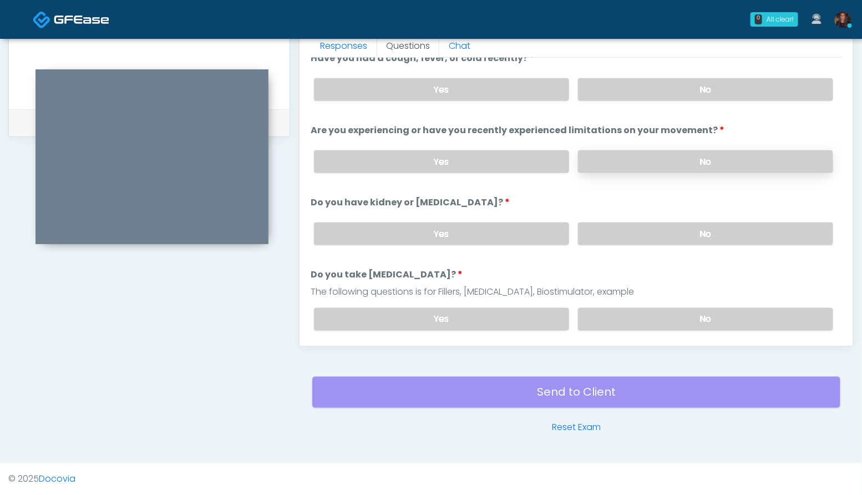
click at [745, 156] on label "No" at bounding box center [705, 161] width 255 height 23
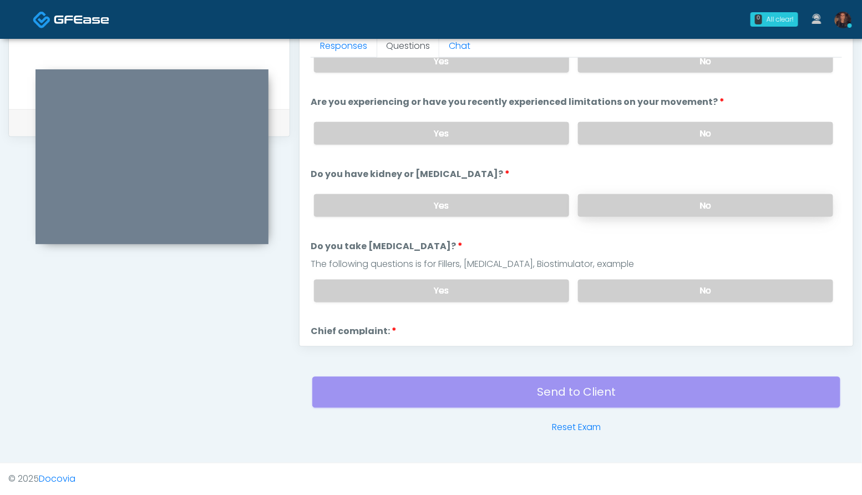
click at [729, 206] on label "No" at bounding box center [705, 205] width 255 height 23
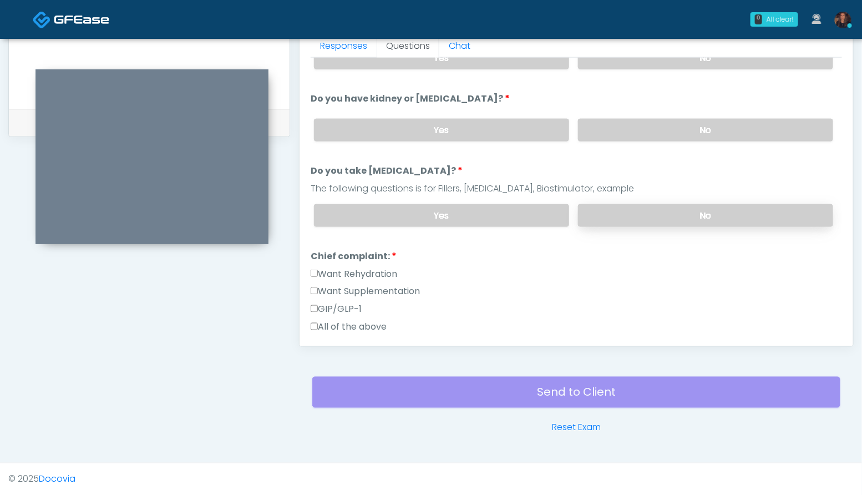
click at [730, 208] on label "No" at bounding box center [705, 215] width 255 height 23
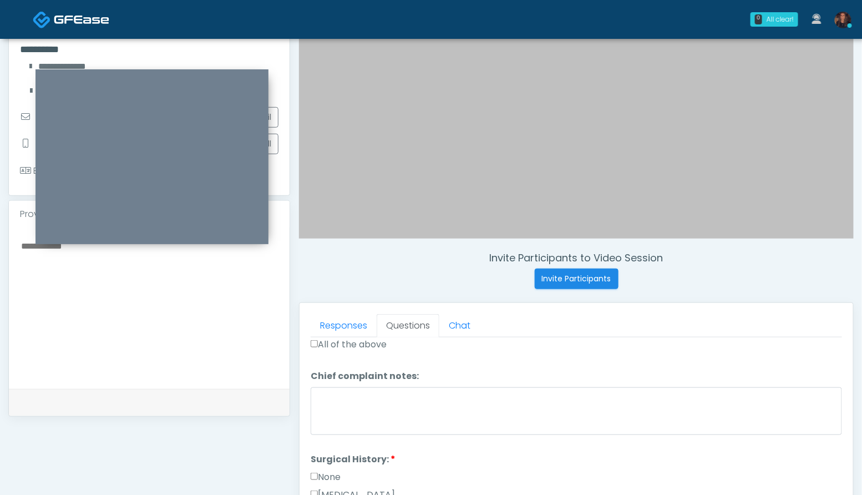
scroll to position [175, 0]
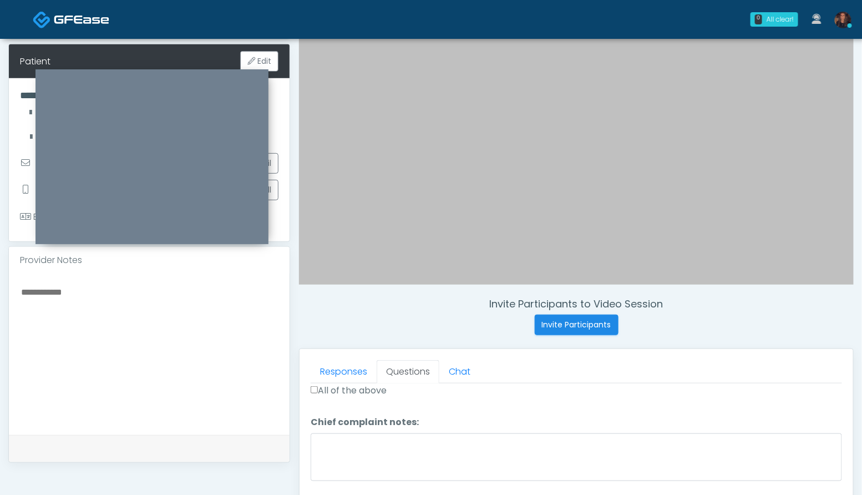
click at [133, 360] on textarea at bounding box center [149, 352] width 259 height 135
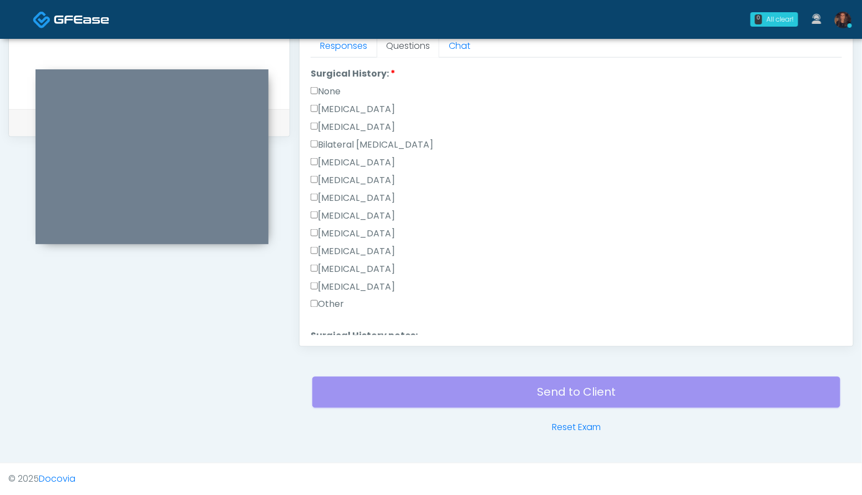
scroll to position [483, 0]
type textarea "**********"
click at [373, 125] on label "[MEDICAL_DATA]" at bounding box center [353, 129] width 84 height 13
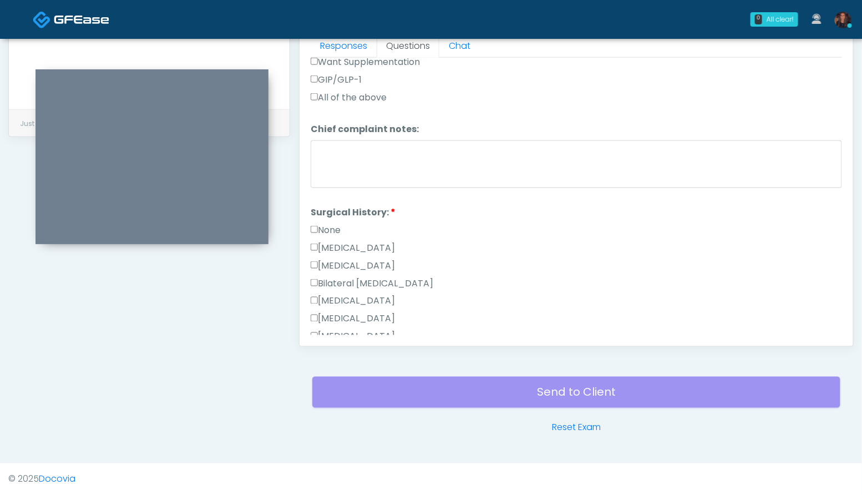
scroll to position [242, 0]
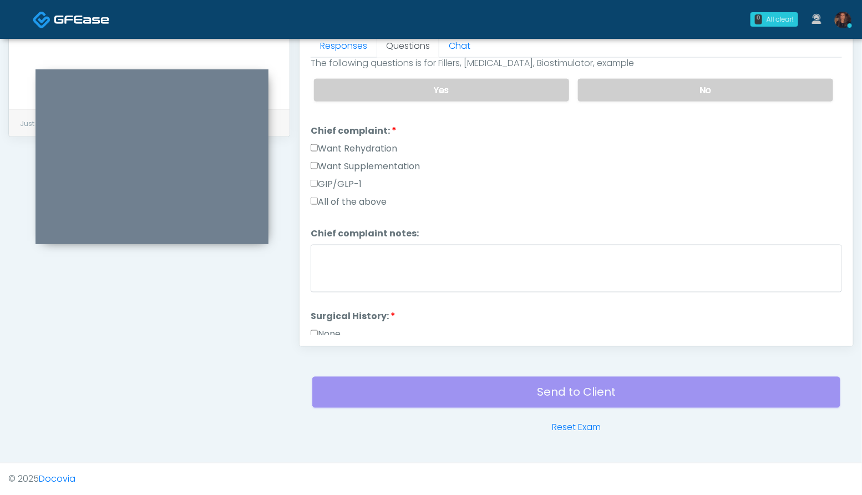
click at [381, 144] on label "Want Rehydration" at bounding box center [354, 148] width 87 height 13
click at [387, 166] on label "Want Supplementation" at bounding box center [365, 166] width 109 height 13
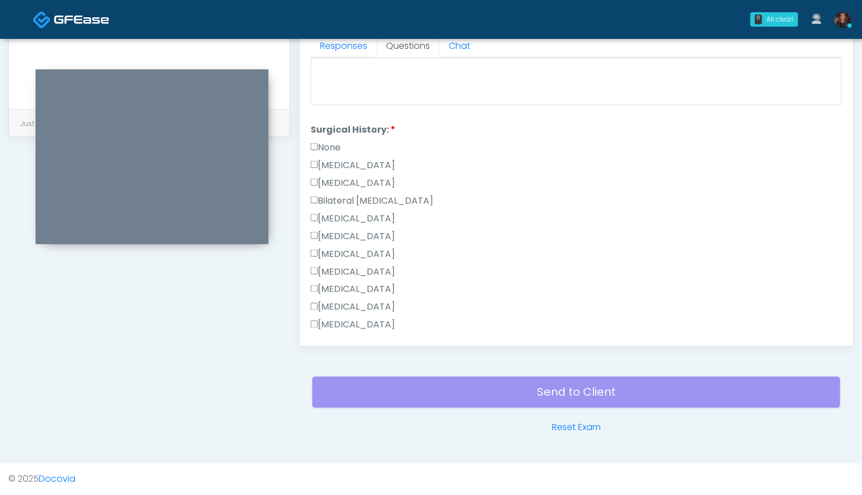
scroll to position [580, 0]
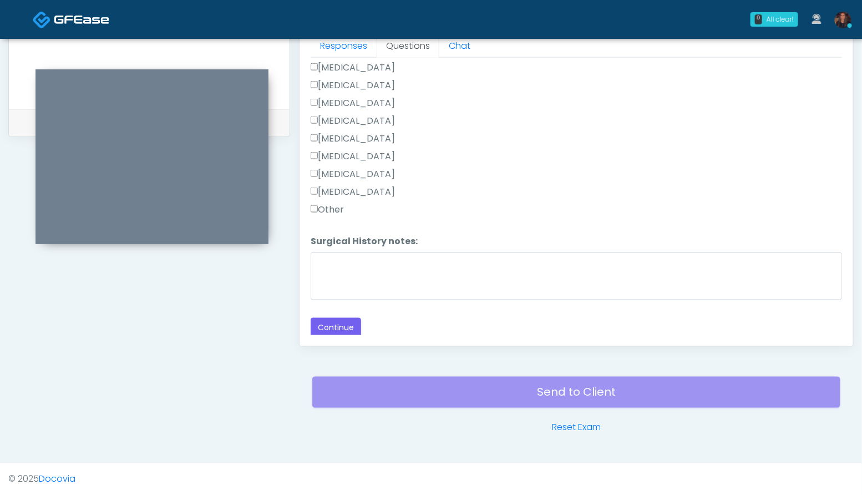
click at [328, 210] on label "Other" at bounding box center [327, 209] width 33 height 13
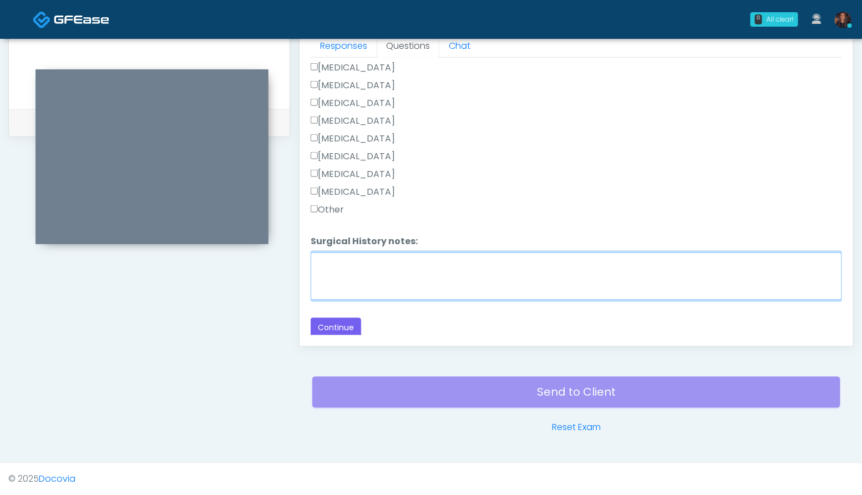
click at [346, 267] on textarea "Surgical History notes:" at bounding box center [576, 276] width 531 height 48
type textarea "**********"
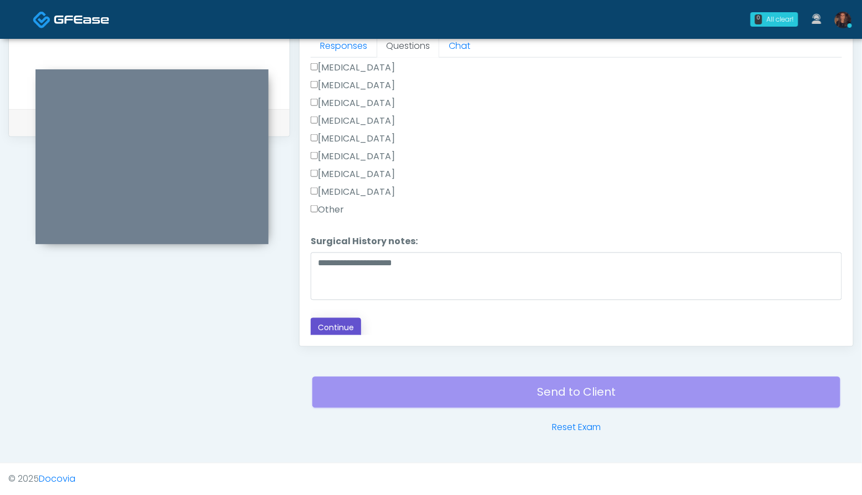
click at [333, 329] on button "Continue" at bounding box center [336, 328] width 50 height 21
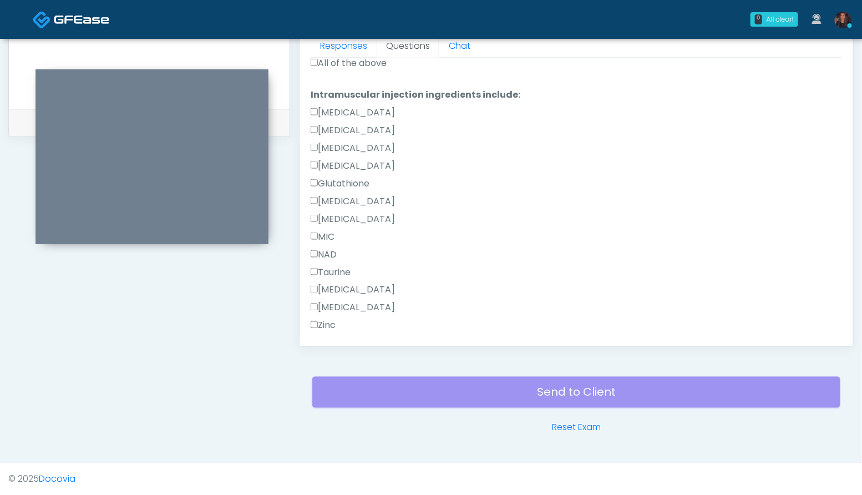
click at [347, 64] on label "All of the above" at bounding box center [349, 63] width 76 height 13
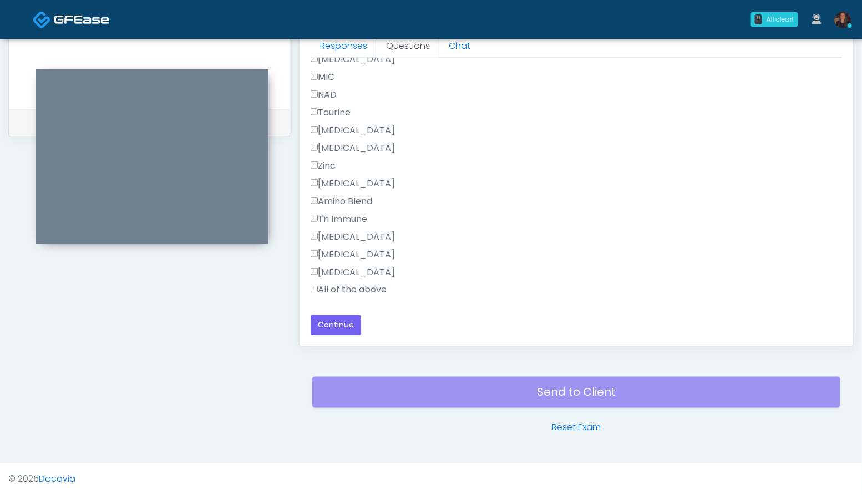
click at [374, 287] on label "All of the above" at bounding box center [349, 290] width 76 height 13
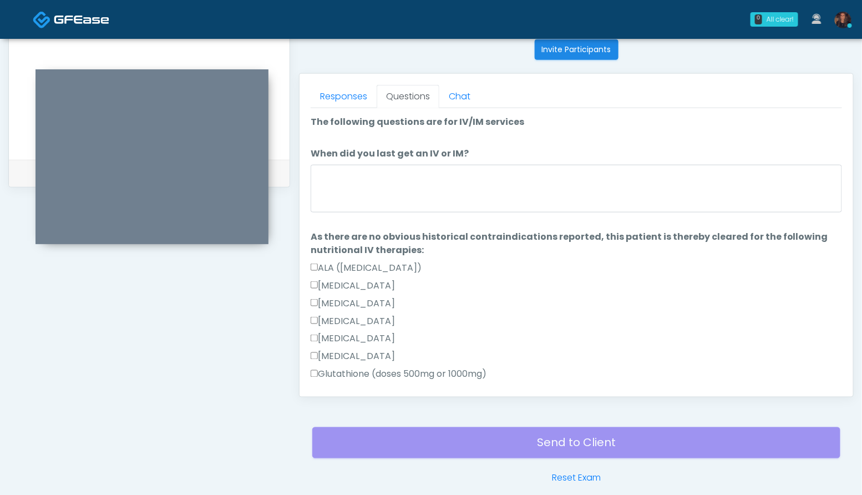
scroll to position [449, 0]
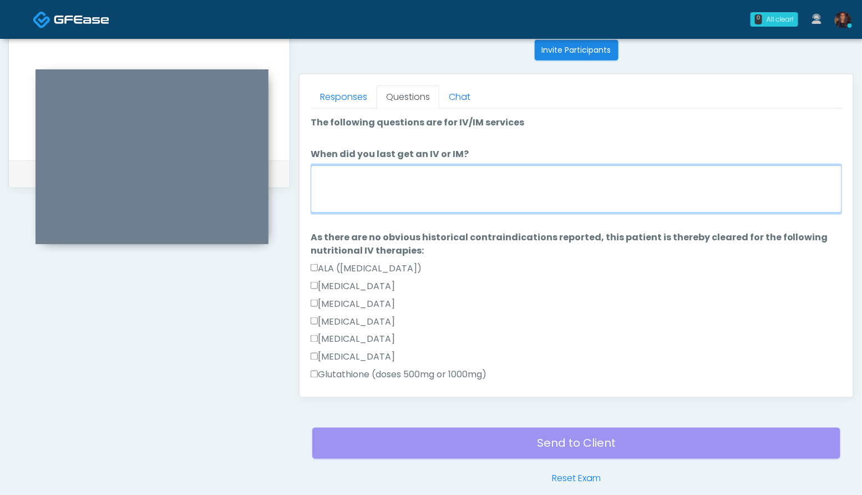
click at [424, 197] on textarea "When did you last get an IV or IM?" at bounding box center [576, 189] width 531 height 48
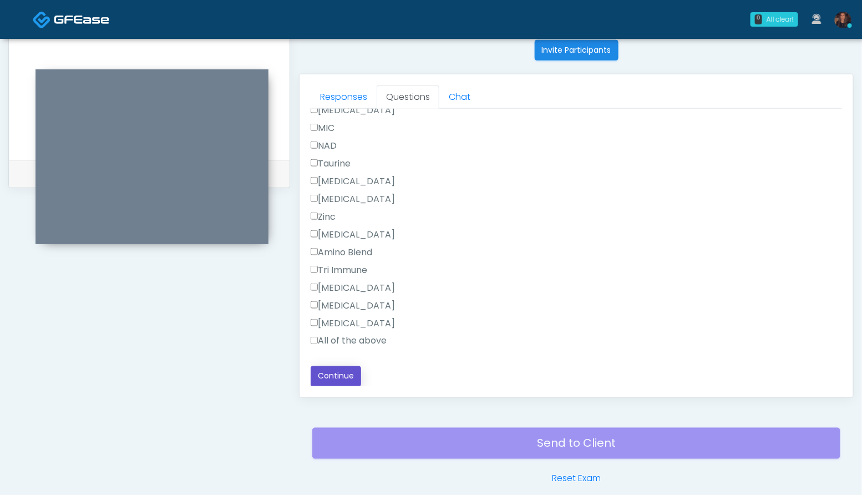
click at [345, 371] on button "Continue" at bounding box center [336, 376] width 50 height 21
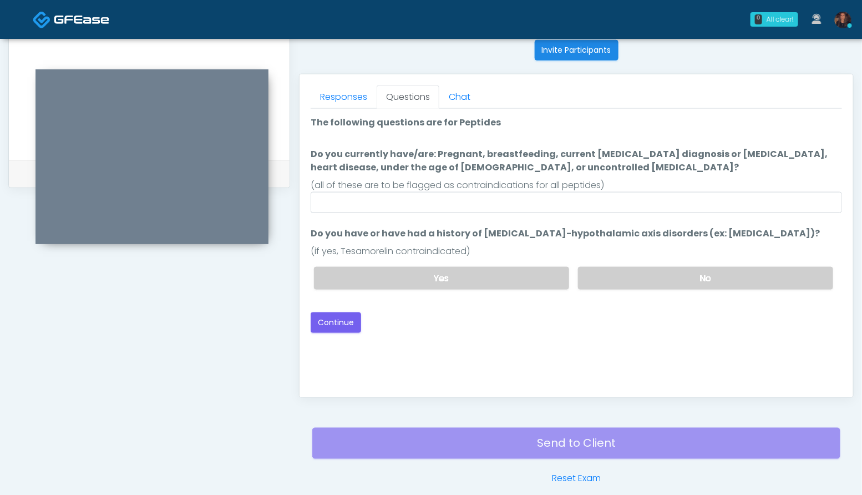
scroll to position [0, 0]
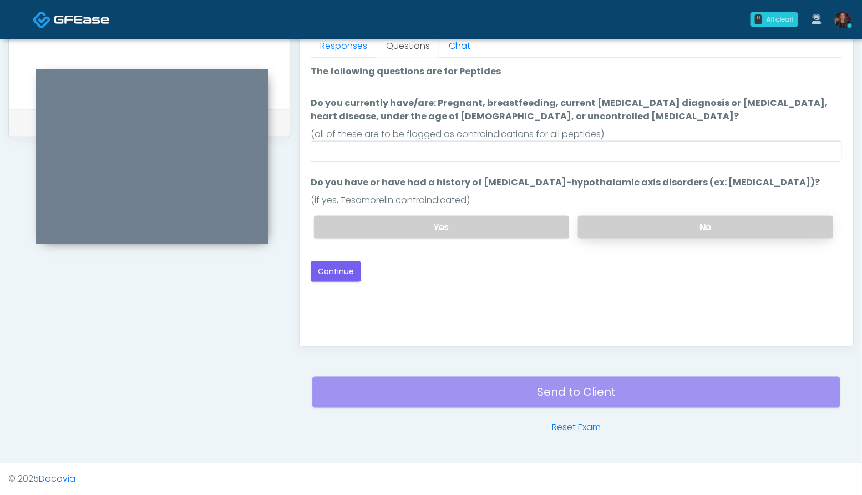
click at [690, 224] on label "No" at bounding box center [705, 227] width 255 height 23
click at [338, 273] on button "Continue" at bounding box center [336, 271] width 50 height 21
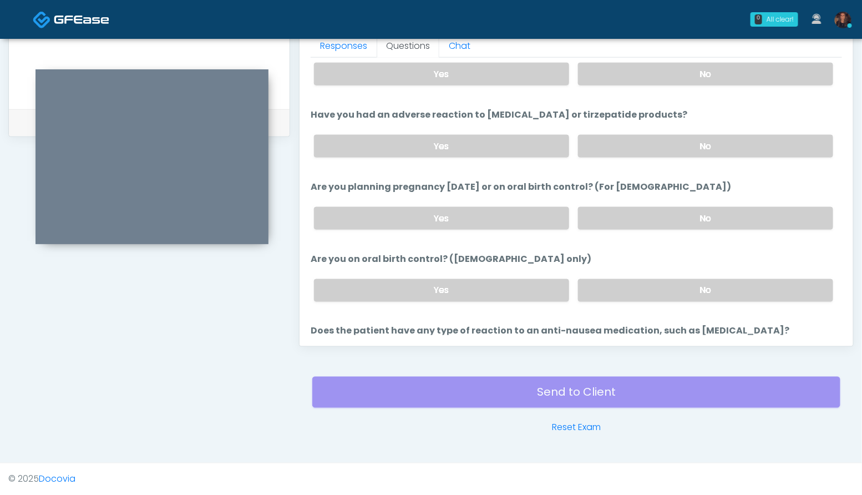
scroll to position [611, 0]
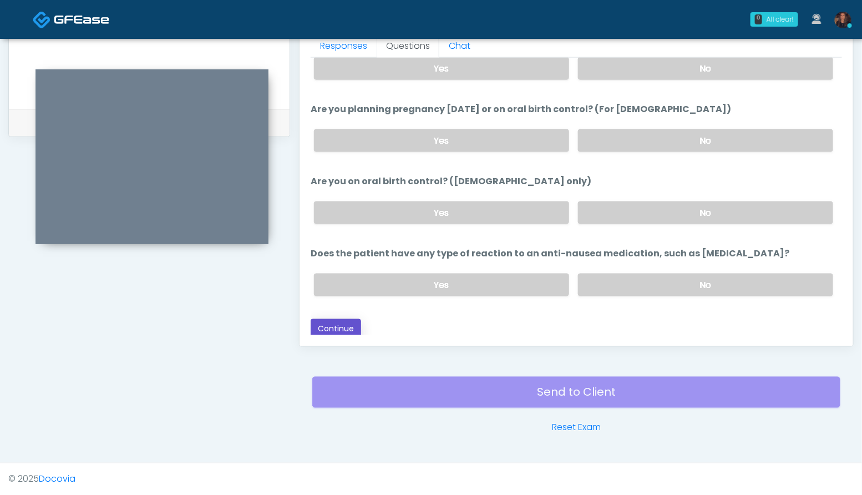
click at [338, 322] on button "Continue" at bounding box center [336, 329] width 50 height 21
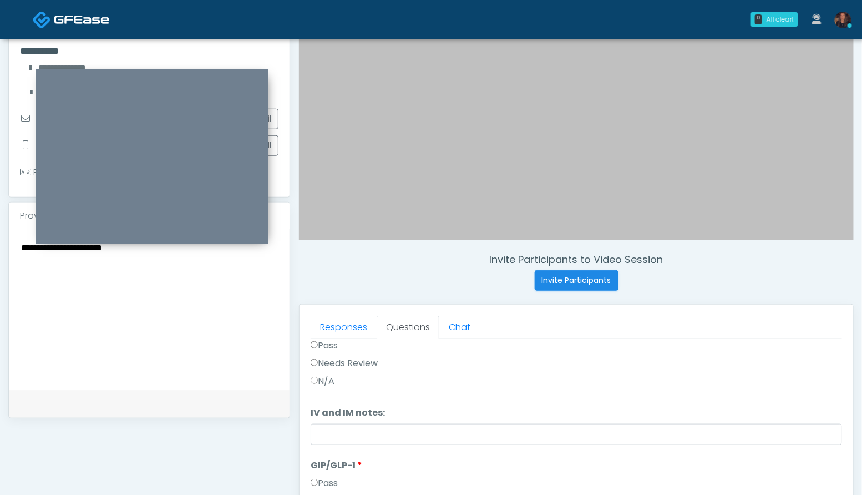
scroll to position [195, 0]
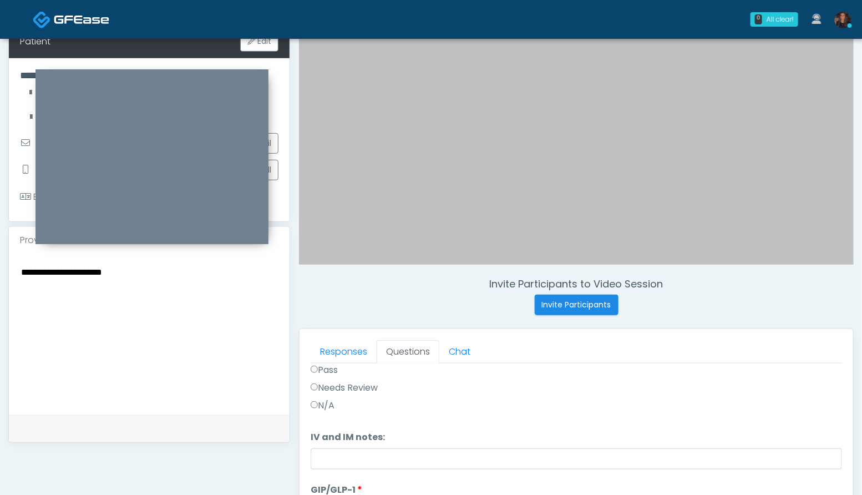
click at [174, 288] on textarea "**********" at bounding box center [149, 332] width 259 height 135
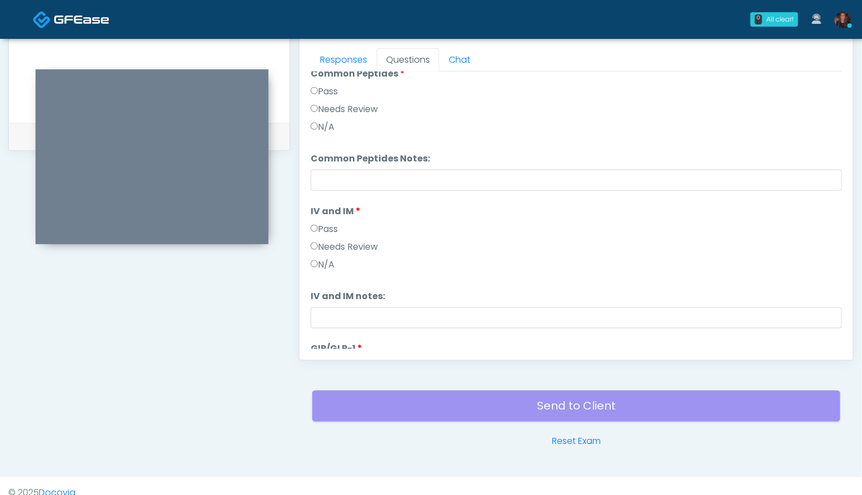
scroll to position [0, 0]
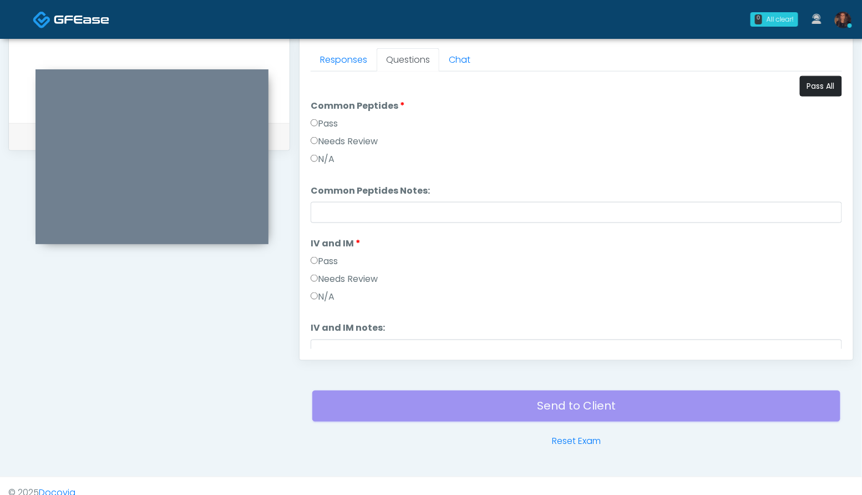
type textarea "**********"
click at [814, 87] on button "Pass All" at bounding box center [821, 86] width 42 height 21
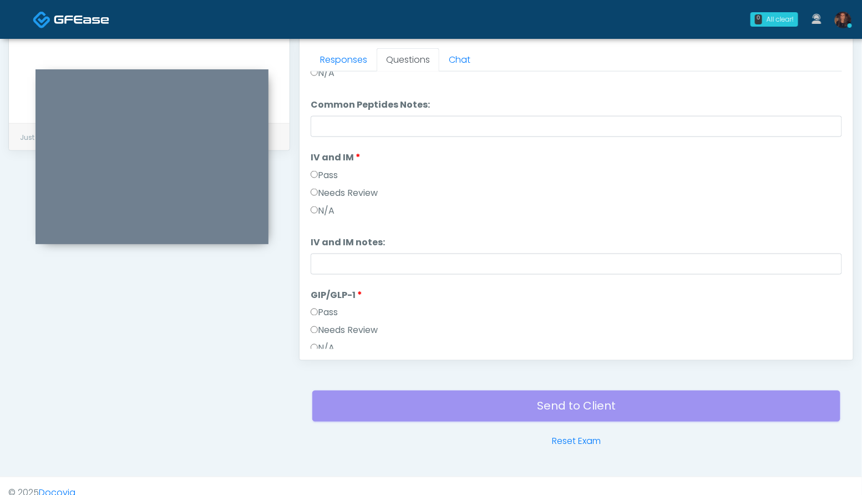
scroll to position [183, 0]
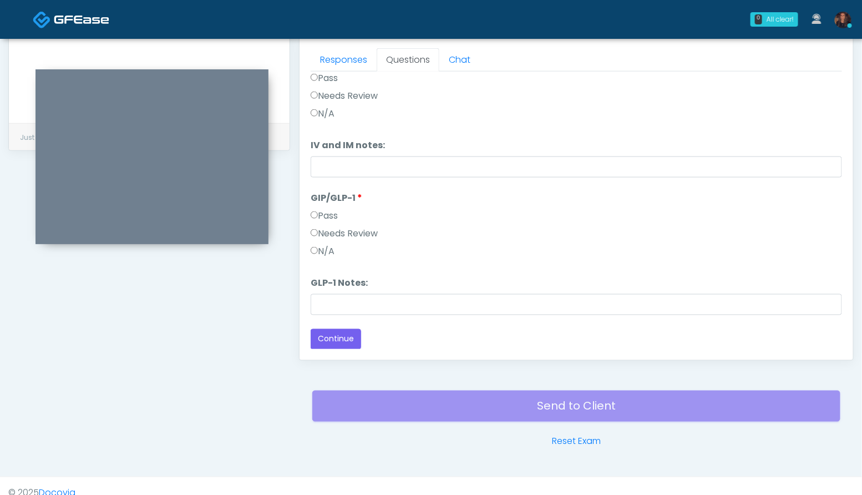
click at [326, 251] on label "N/A" at bounding box center [323, 251] width 24 height 13
click at [341, 336] on button "Continue" at bounding box center [336, 339] width 50 height 21
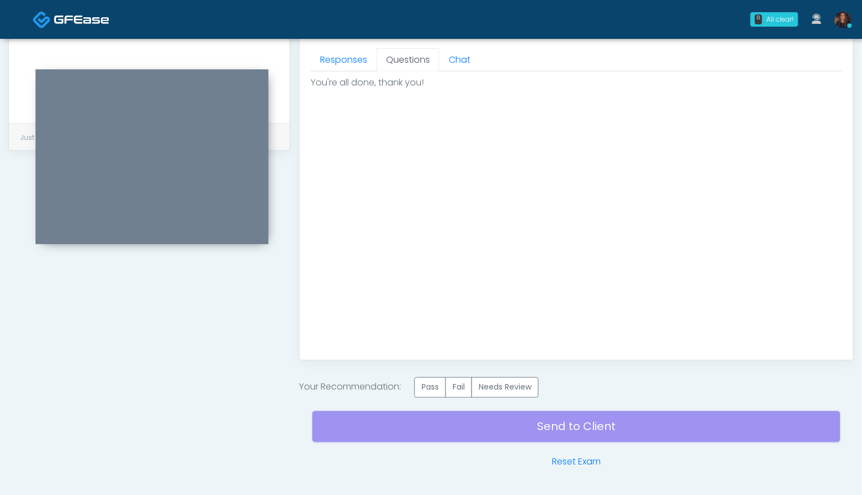
scroll to position [0, 0]
click at [429, 379] on label "Pass" at bounding box center [430, 387] width 32 height 21
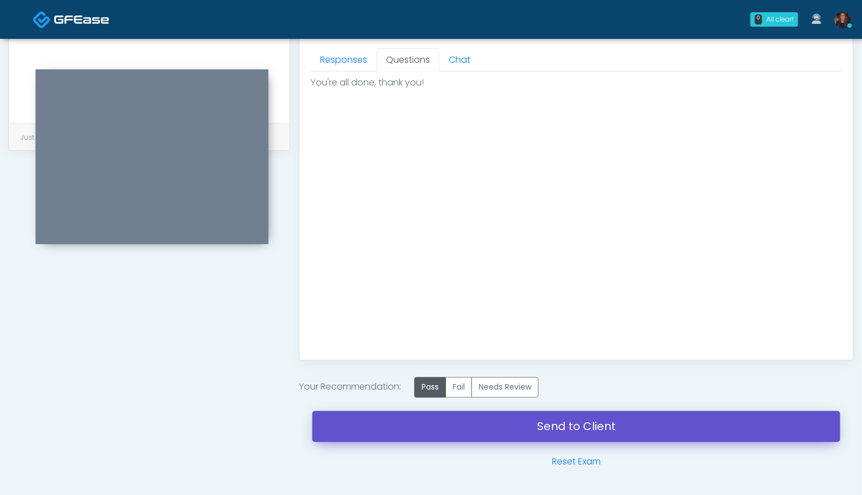
click at [358, 422] on link "Send to Client" at bounding box center [576, 426] width 528 height 31
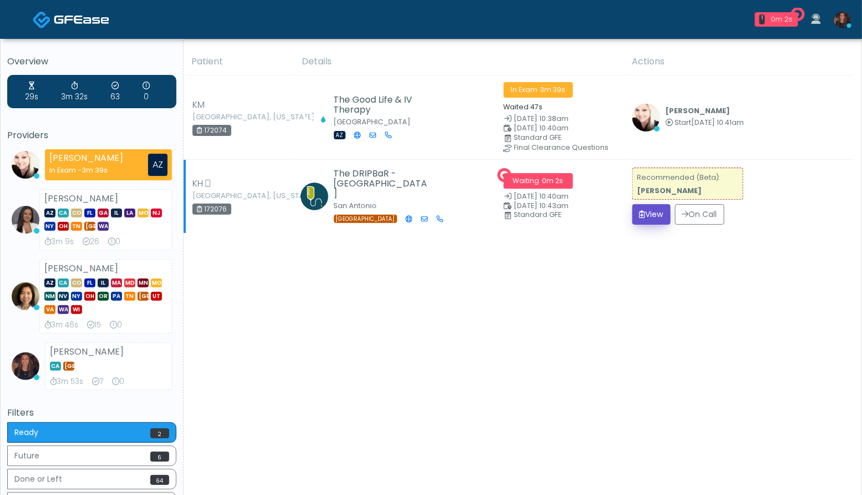
click at [657, 214] on button "View" at bounding box center [651, 214] width 38 height 21
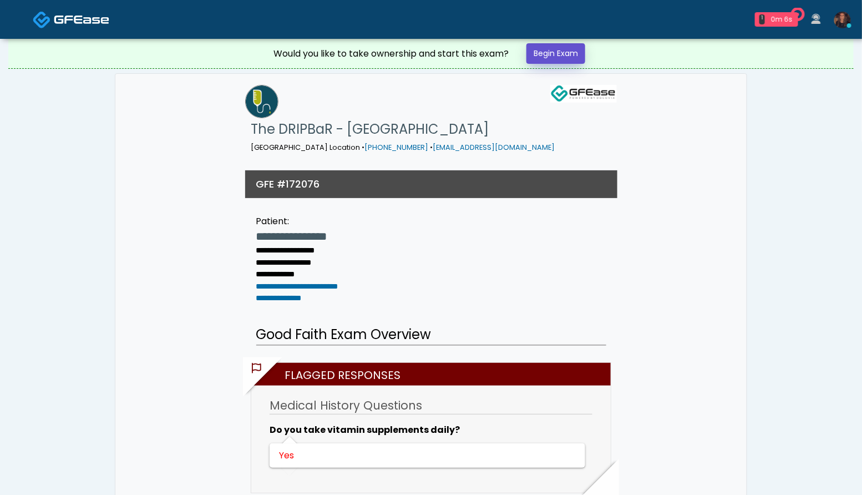
click at [580, 60] on link "Begin Exam" at bounding box center [556, 53] width 59 height 21
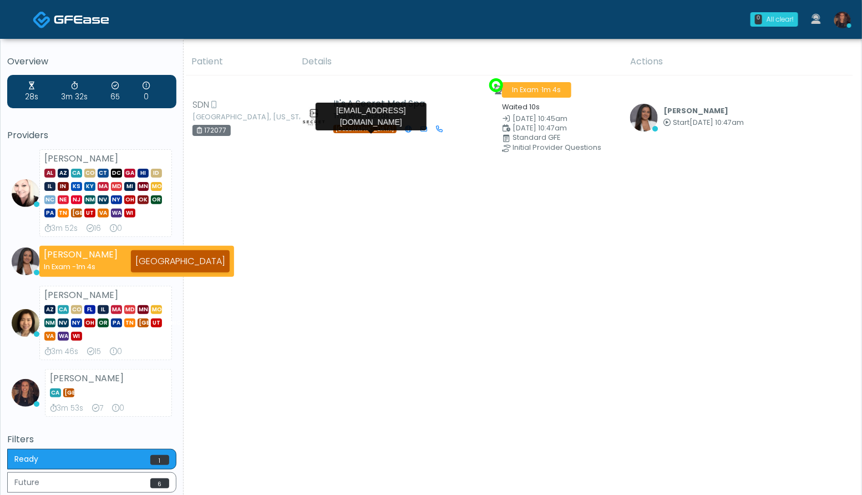
click at [425, 348] on div "Patient Details Actions SDN [GEOGRAPHIC_DATA], [US_STATE]" at bounding box center [519, 315] width 670 height 535
click at [426, 345] on div "Patient Details Actions SDN [GEOGRAPHIC_DATA], [US_STATE]" at bounding box center [519, 315] width 670 height 535
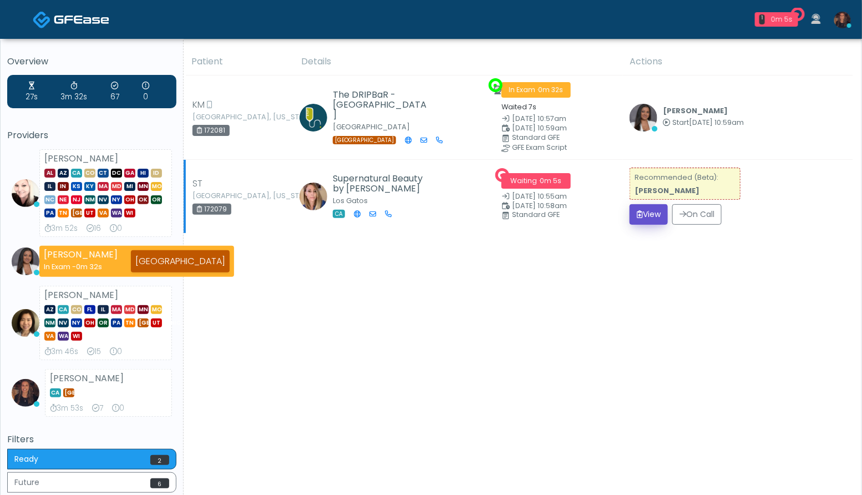
click at [652, 210] on button "View" at bounding box center [649, 214] width 38 height 21
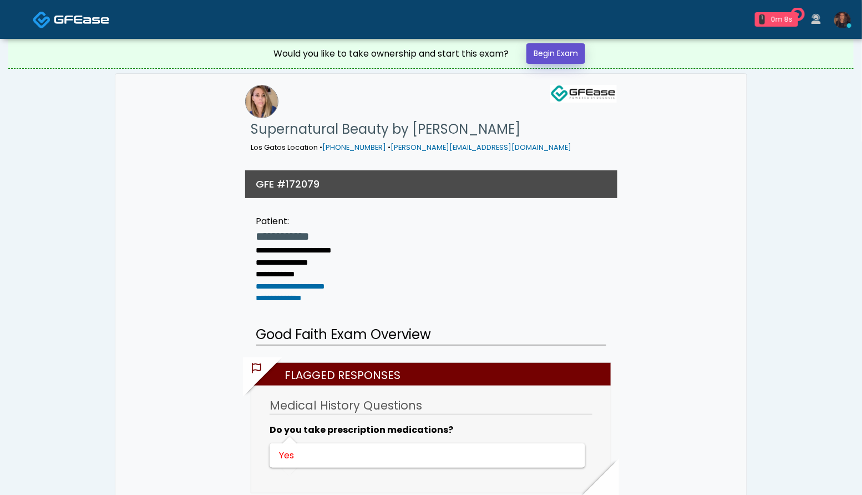
click at [570, 61] on link "Begin Exam" at bounding box center [556, 53] width 59 height 21
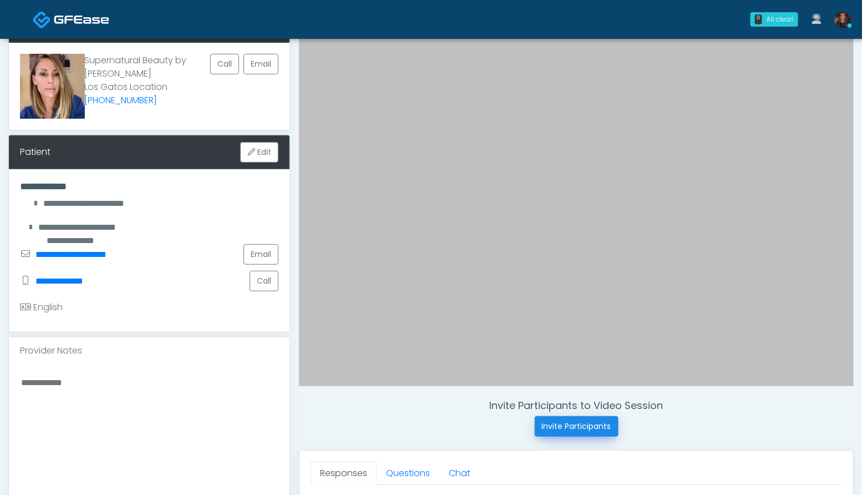
scroll to position [74, 0]
click at [590, 423] on button "Invite Participants" at bounding box center [577, 426] width 84 height 21
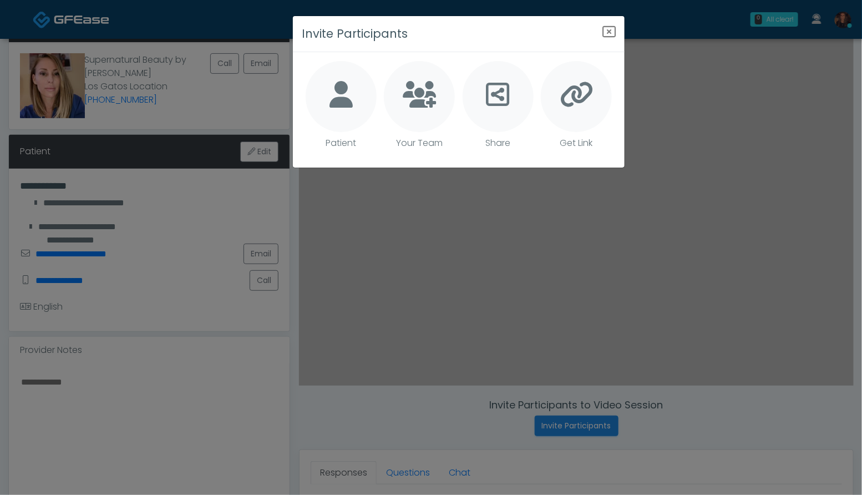
click at [357, 118] on div at bounding box center [341, 96] width 71 height 71
type textarea "**********"
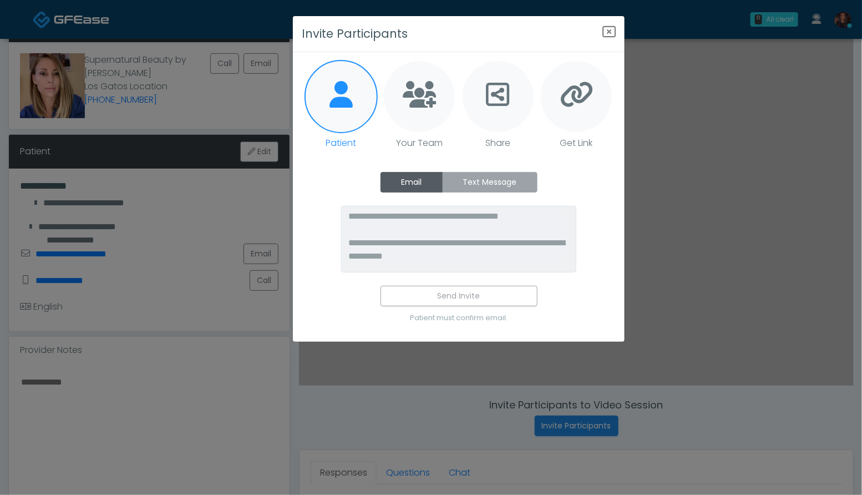
click at [483, 176] on label "Text Message" at bounding box center [489, 182] width 95 height 21
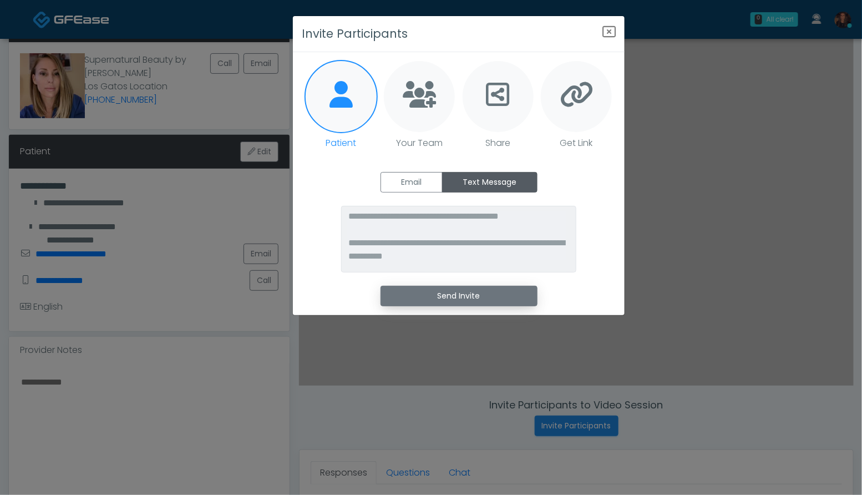
click at [469, 304] on button "Send Invite" at bounding box center [459, 296] width 157 height 21
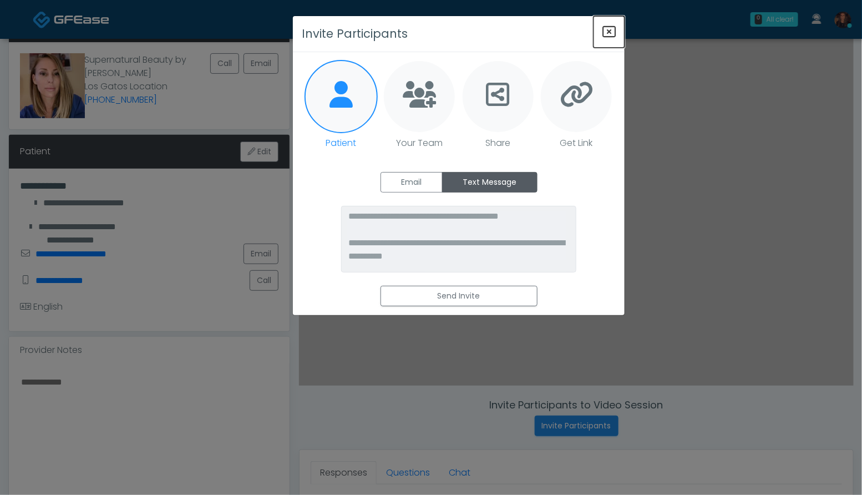
click at [605, 31] on icon "Close" at bounding box center [609, 31] width 13 height 13
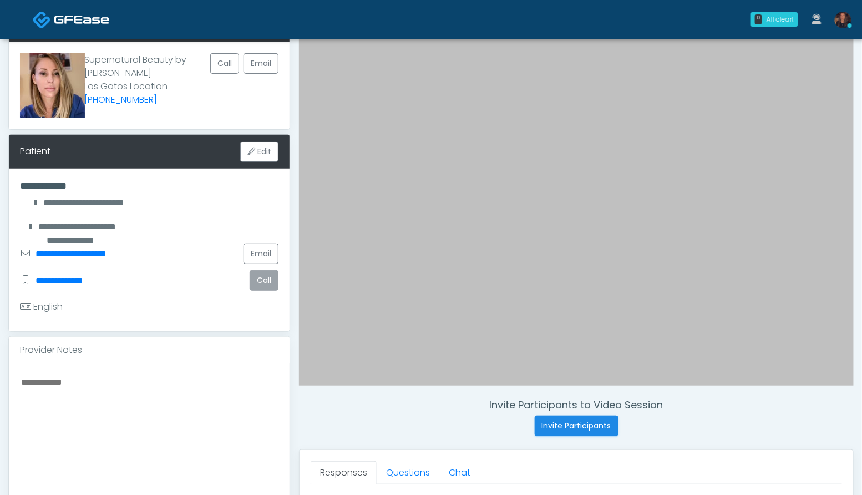
click at [265, 282] on button "Call" at bounding box center [264, 280] width 29 height 21
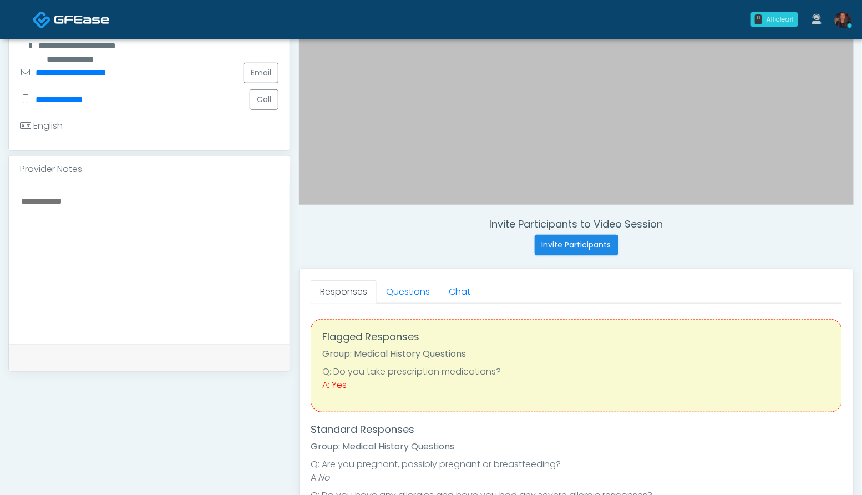
scroll to position [265, 0]
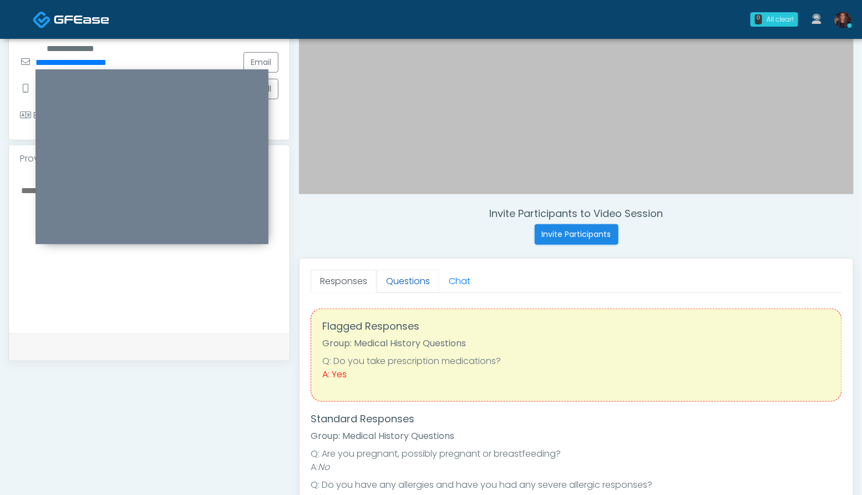
click at [418, 285] on link "Questions" at bounding box center [408, 281] width 63 height 23
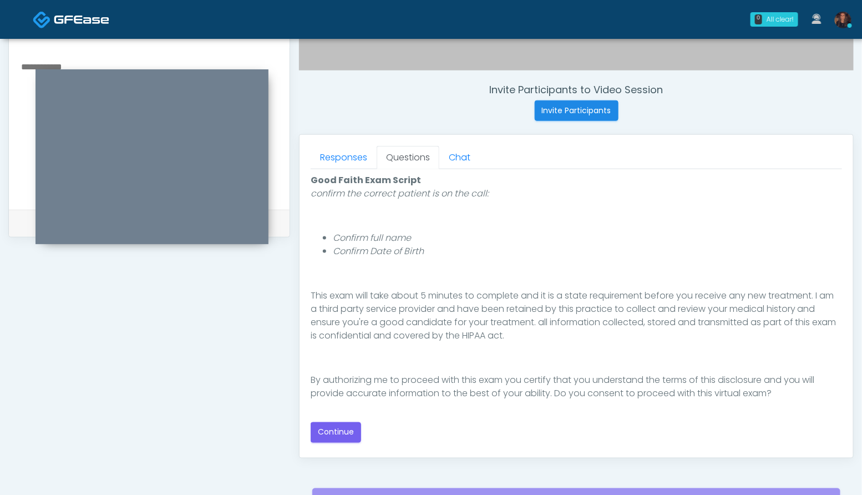
scroll to position [397, 0]
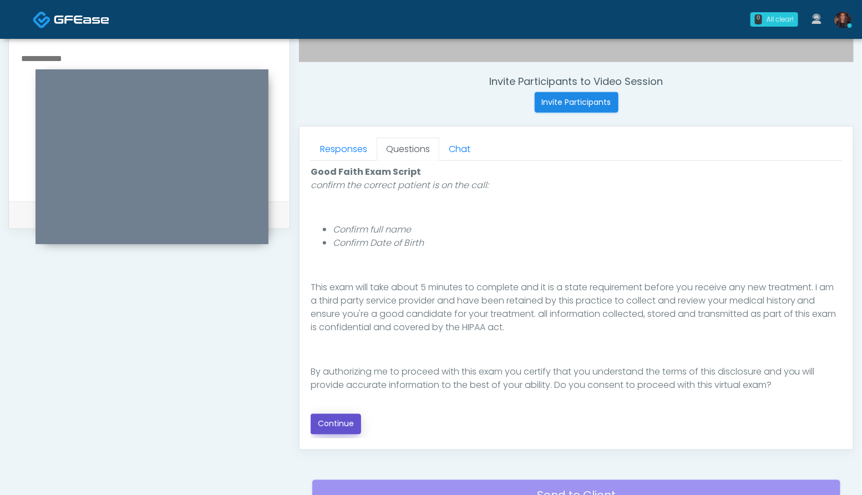
click at [334, 427] on button "Continue" at bounding box center [336, 424] width 50 height 21
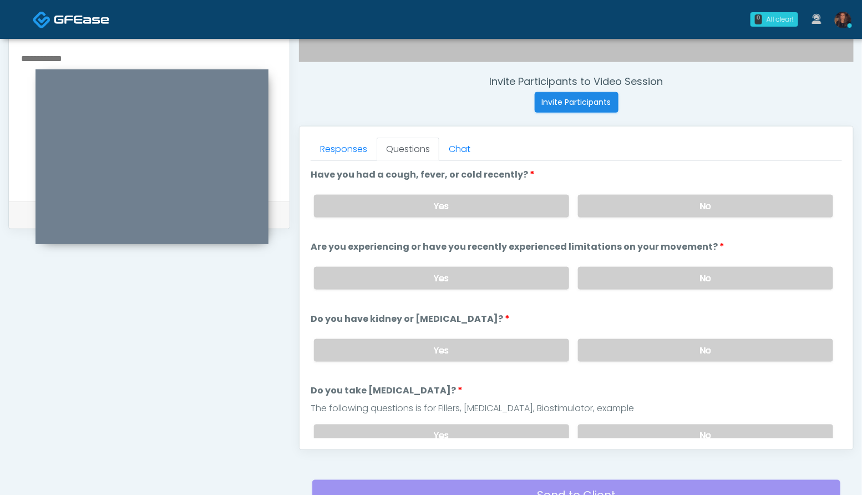
scroll to position [500, 0]
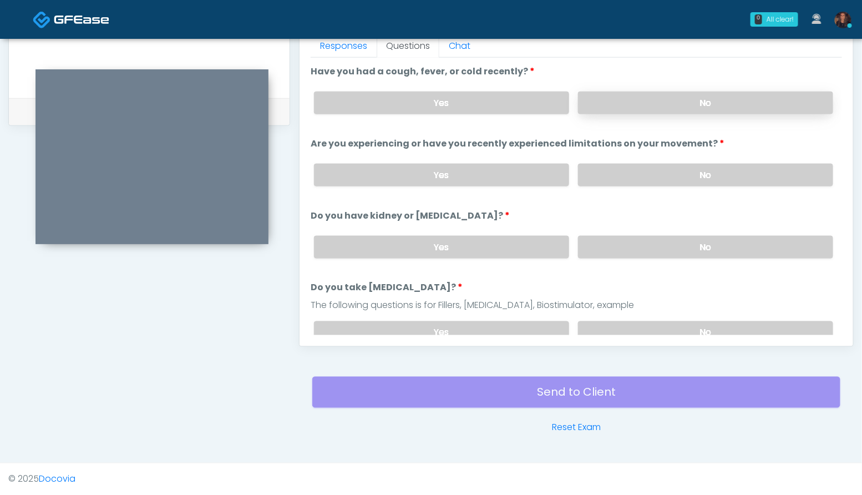
click at [711, 108] on label "No" at bounding box center [705, 103] width 255 height 23
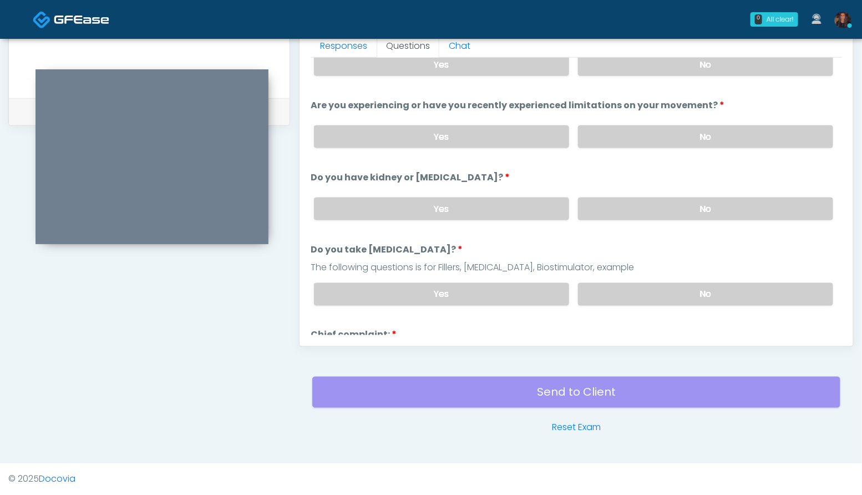
scroll to position [41, 0]
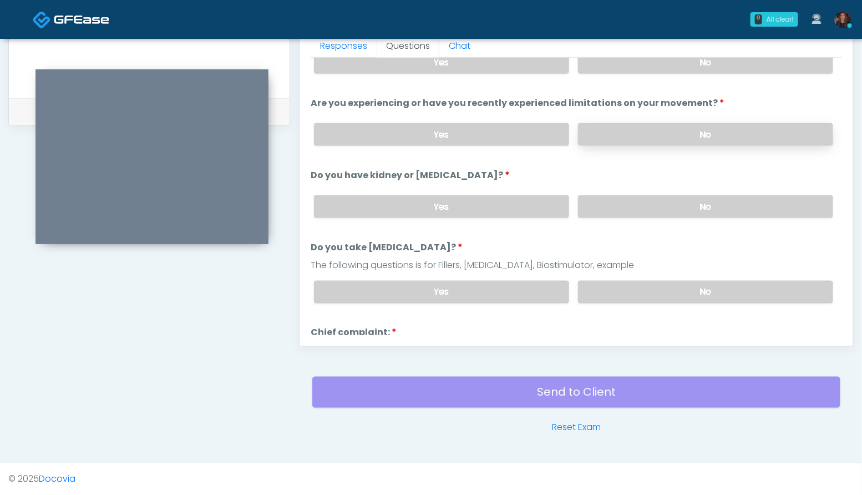
click at [712, 131] on label "No" at bounding box center [705, 134] width 255 height 23
click at [703, 205] on label "No" at bounding box center [705, 206] width 255 height 23
click at [702, 288] on label "No" at bounding box center [705, 292] width 255 height 23
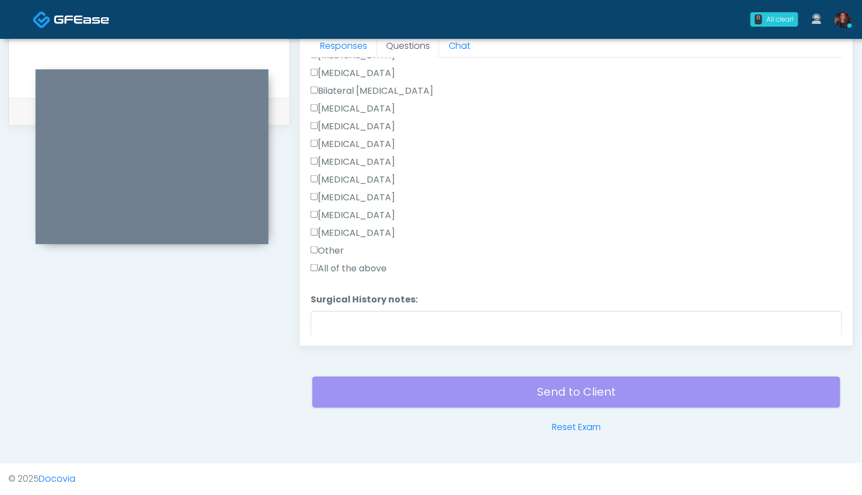
scroll to position [699, 0]
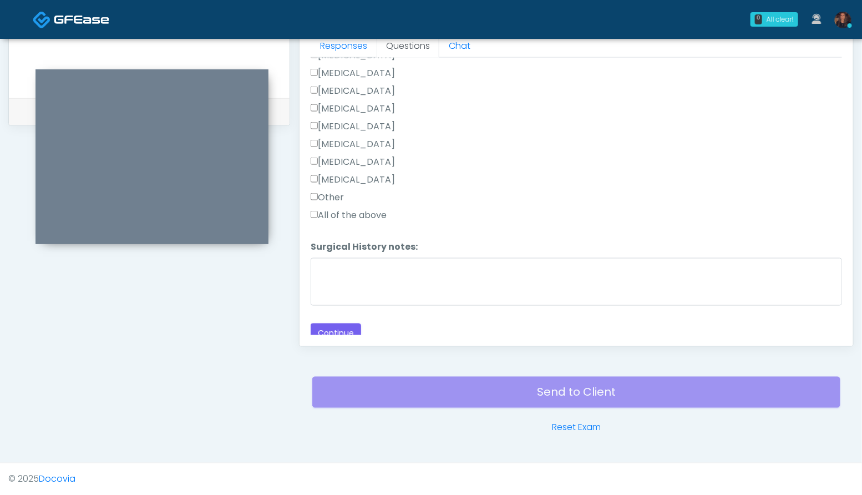
click at [326, 191] on label "Other" at bounding box center [327, 197] width 33 height 13
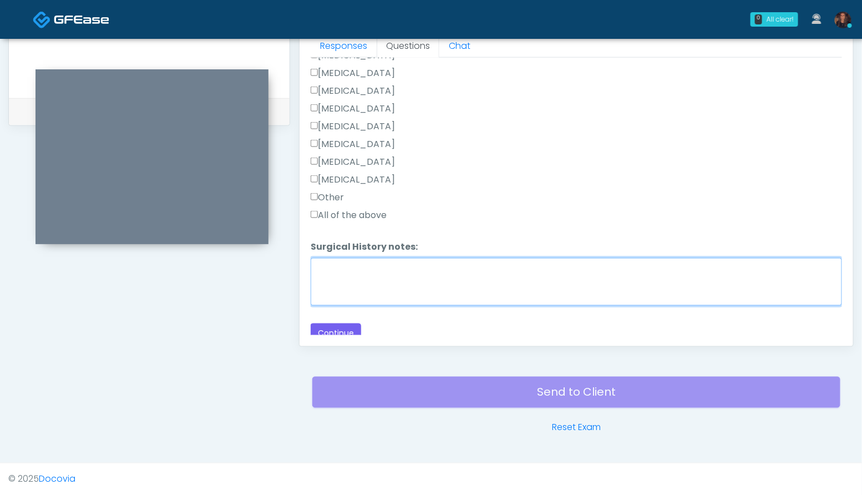
click at [351, 268] on textarea "Surgical History notes:" at bounding box center [576, 282] width 531 height 48
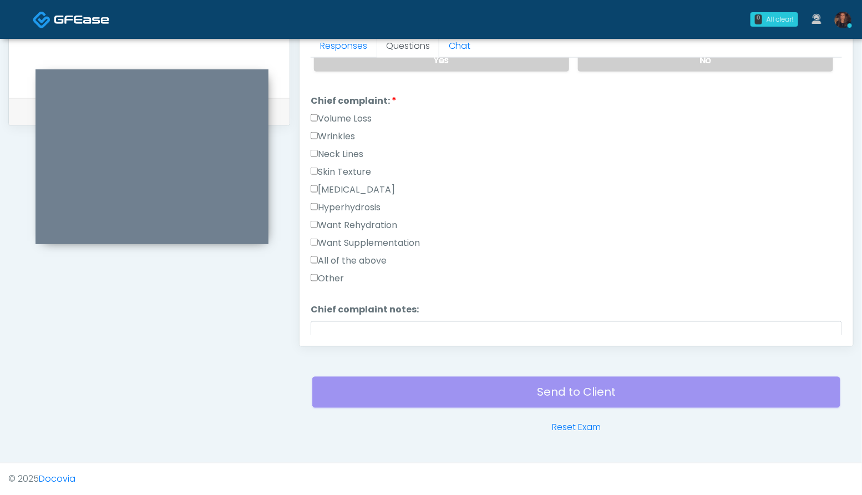
scroll to position [272, 0]
type textarea "**********"
click at [362, 173] on label "Skin Texture" at bounding box center [341, 172] width 60 height 13
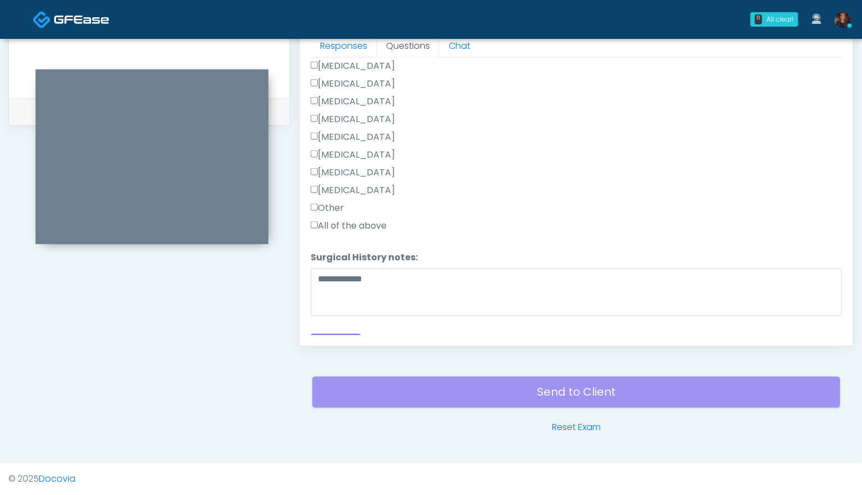
scroll to position [705, 0]
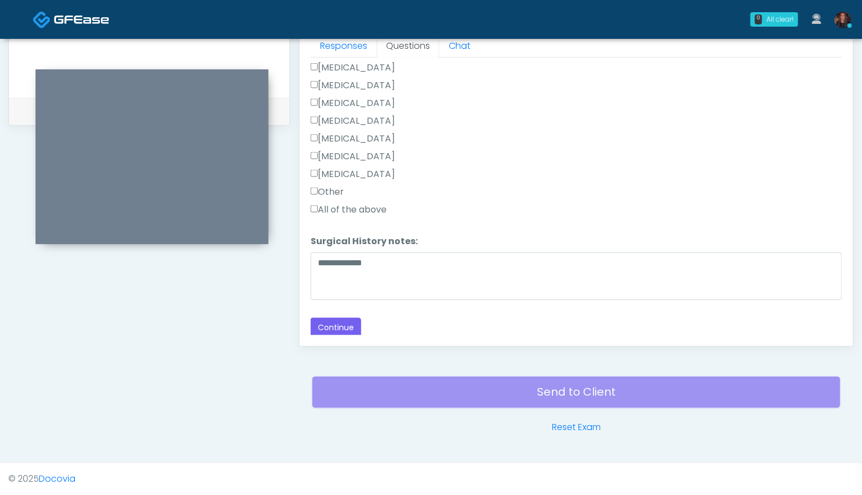
click at [343, 335] on div "Responses Questions Chat Good Faith Exam Script Good Faith Exam Script INTRODUC…" at bounding box center [577, 184] width 554 height 323
click at [342, 328] on button "Continue" at bounding box center [336, 328] width 50 height 21
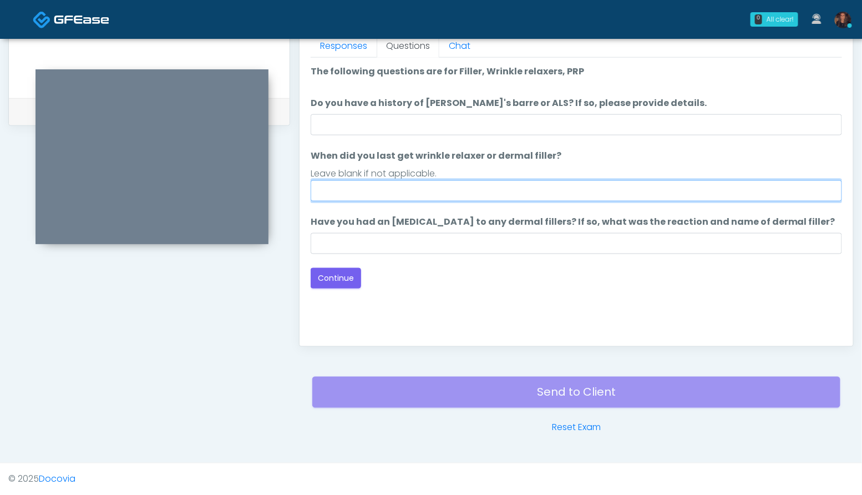
click at [368, 188] on input "When did you last get wrinkle relaxer or dermal filler?" at bounding box center [576, 190] width 531 height 21
type input "**********"
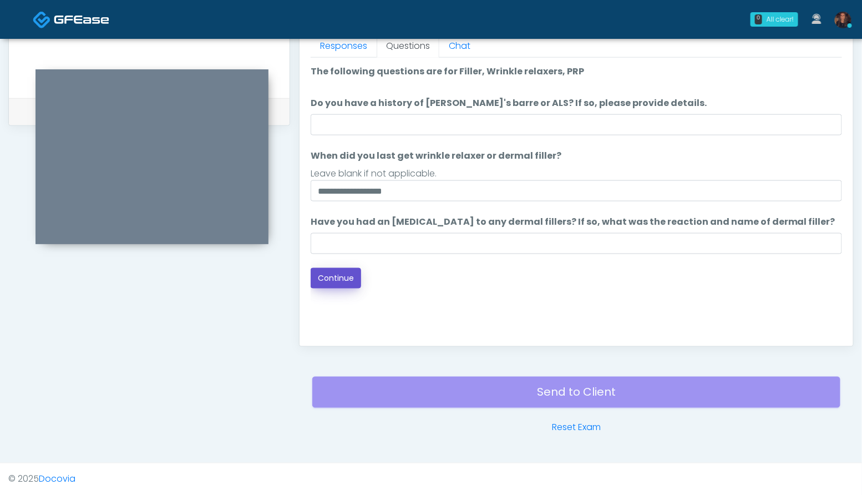
click at [340, 275] on button "Continue" at bounding box center [336, 278] width 50 height 21
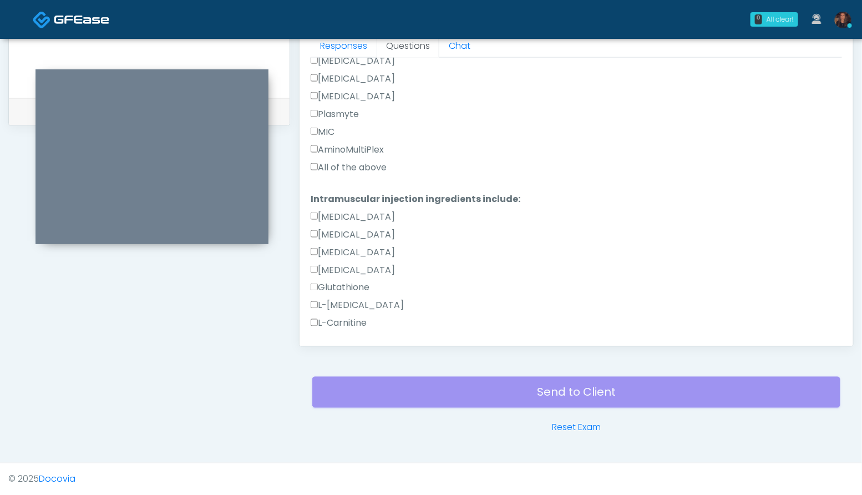
scroll to position [616, 0]
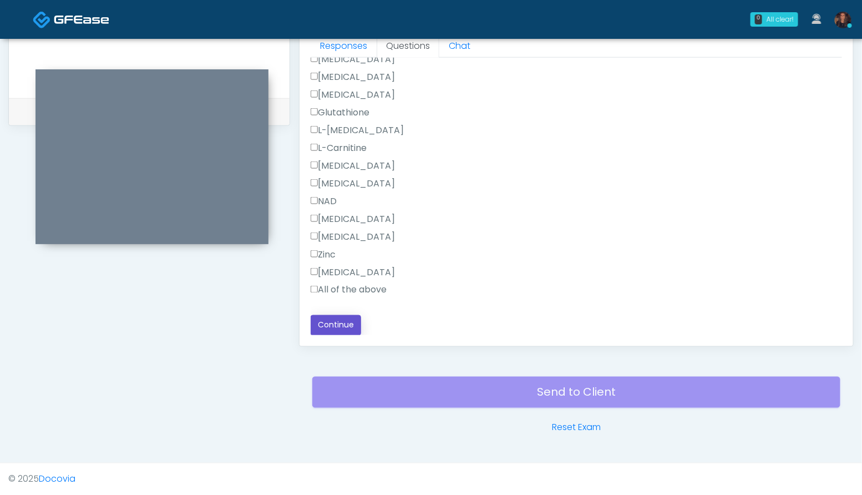
click at [337, 320] on button "Continue" at bounding box center [336, 325] width 50 height 21
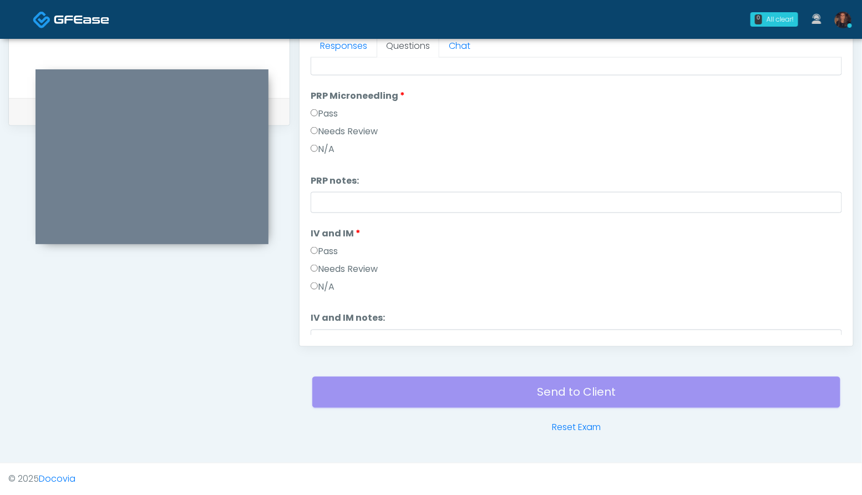
scroll to position [0, 0]
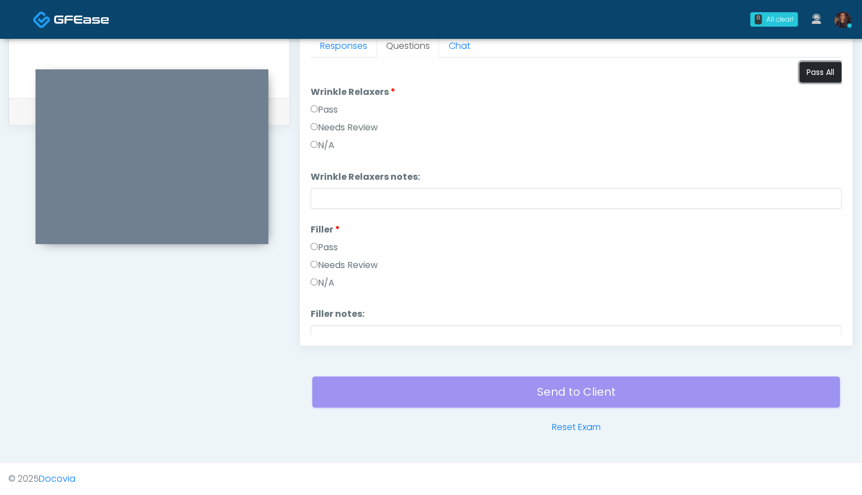
click at [822, 77] on button "Pass All" at bounding box center [821, 72] width 42 height 21
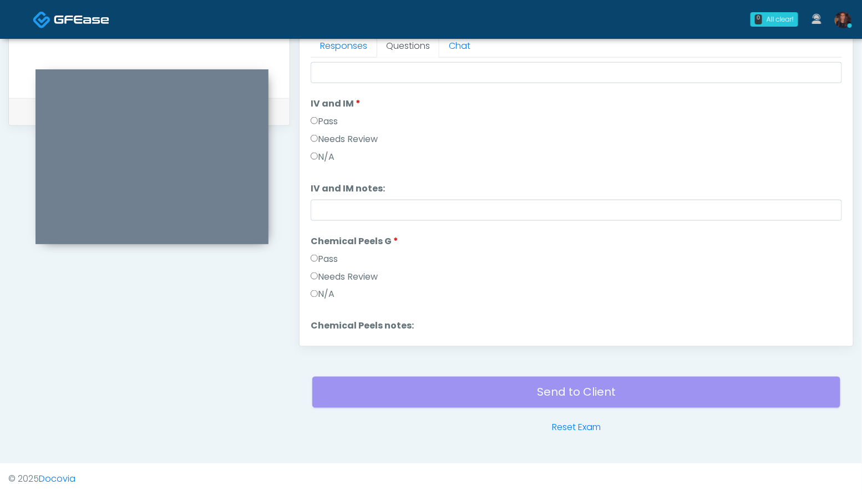
scroll to position [458, 0]
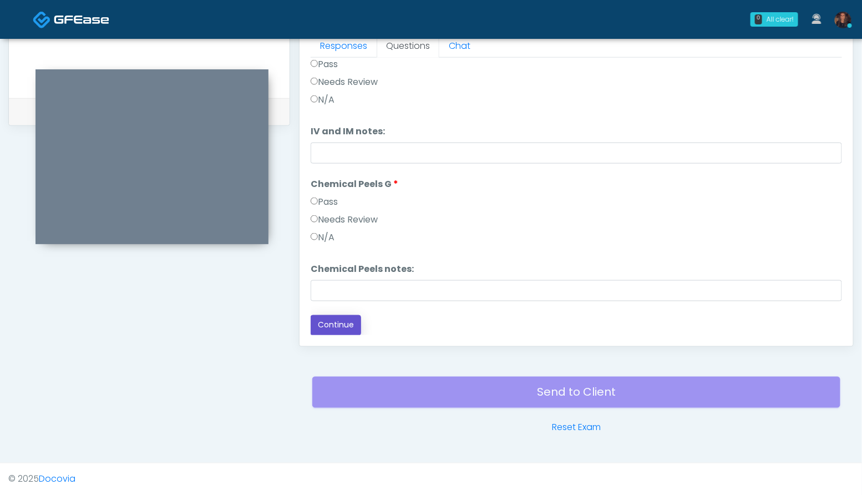
click at [340, 325] on button "Continue" at bounding box center [336, 325] width 50 height 21
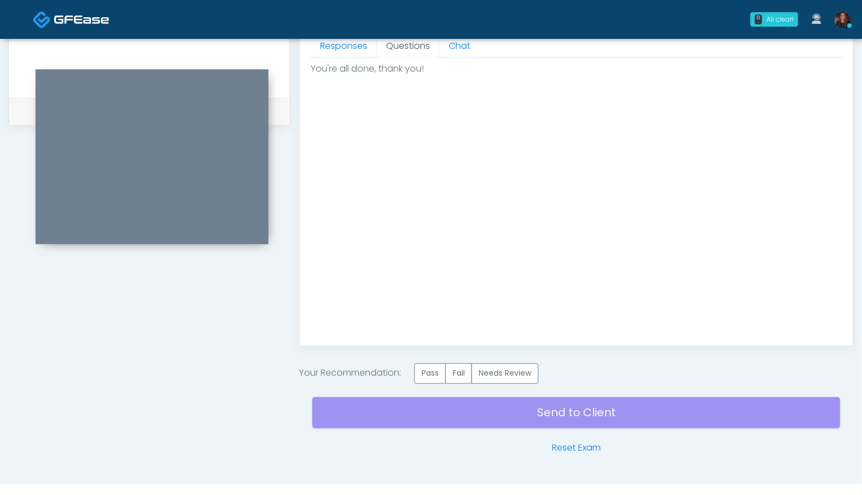
scroll to position [0, 0]
click at [434, 373] on label "Pass" at bounding box center [430, 373] width 32 height 21
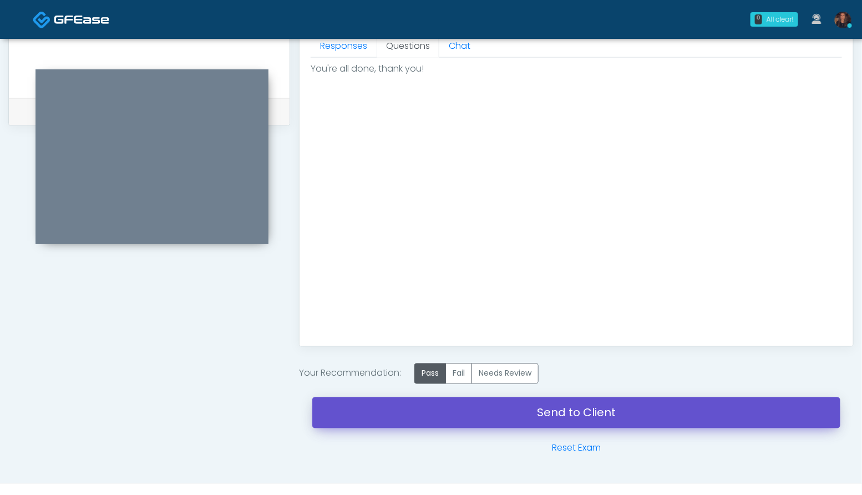
click at [432, 407] on link "Send to Client" at bounding box center [576, 412] width 528 height 31
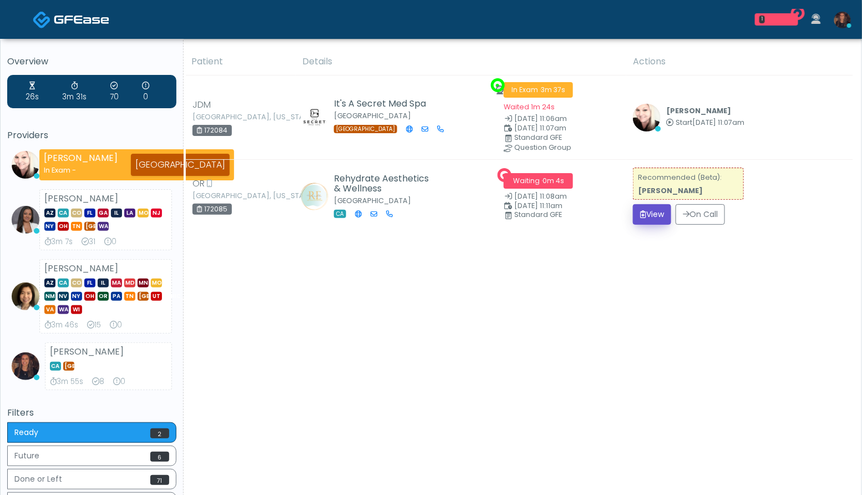
click at [637, 204] on button "View" at bounding box center [652, 214] width 38 height 21
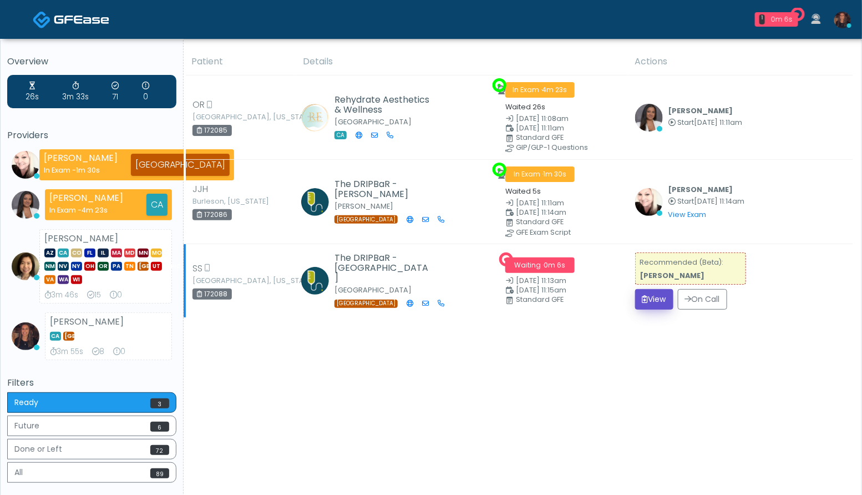
click at [650, 294] on button "View" at bounding box center [654, 299] width 38 height 21
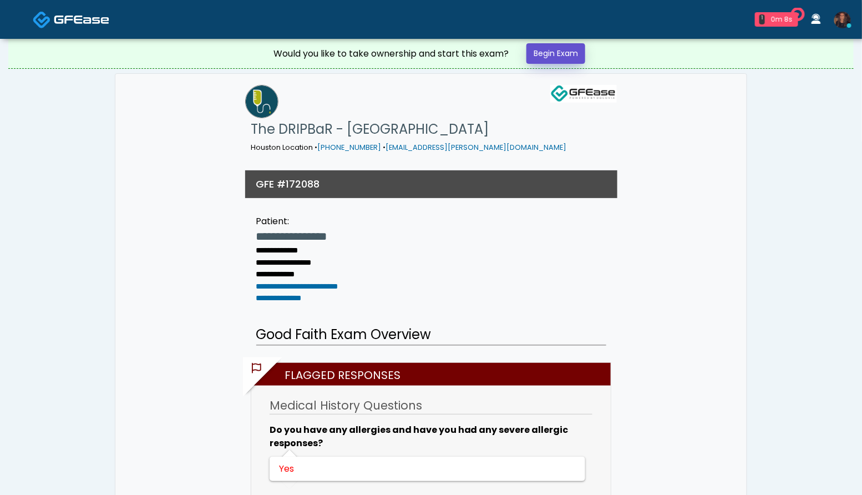
click at [546, 54] on link "Begin Exam" at bounding box center [556, 53] width 59 height 21
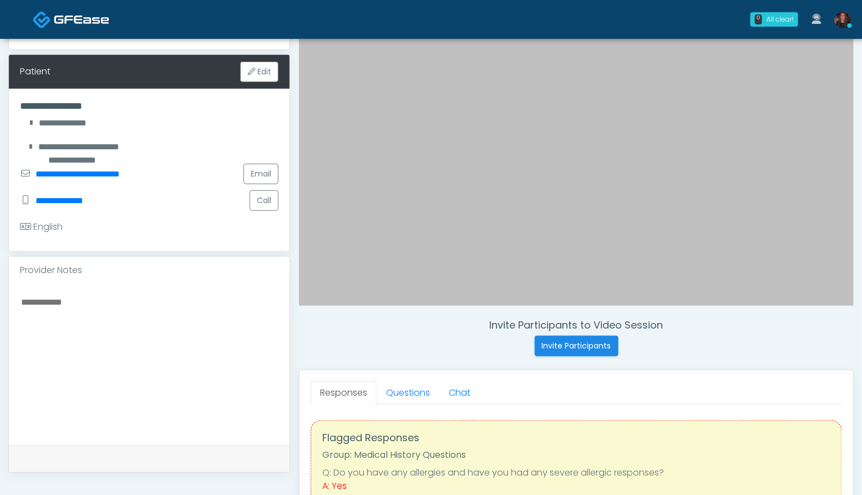
scroll to position [167, 0]
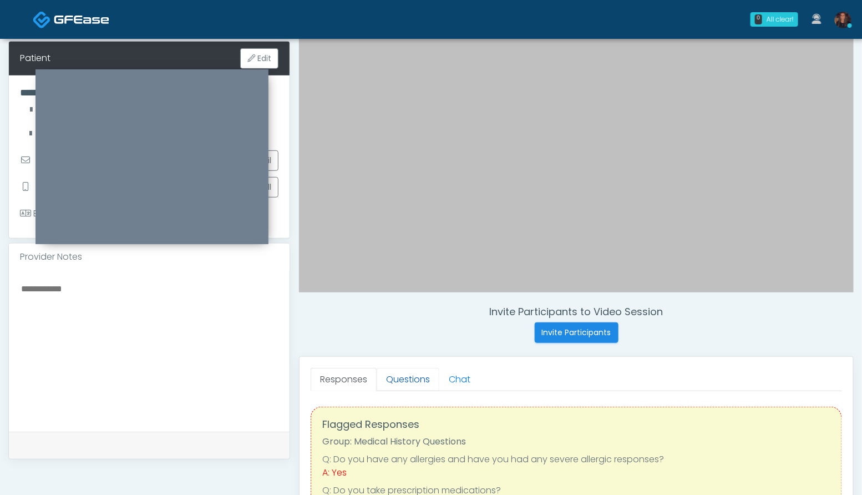
click at [417, 377] on link "Questions" at bounding box center [408, 379] width 63 height 23
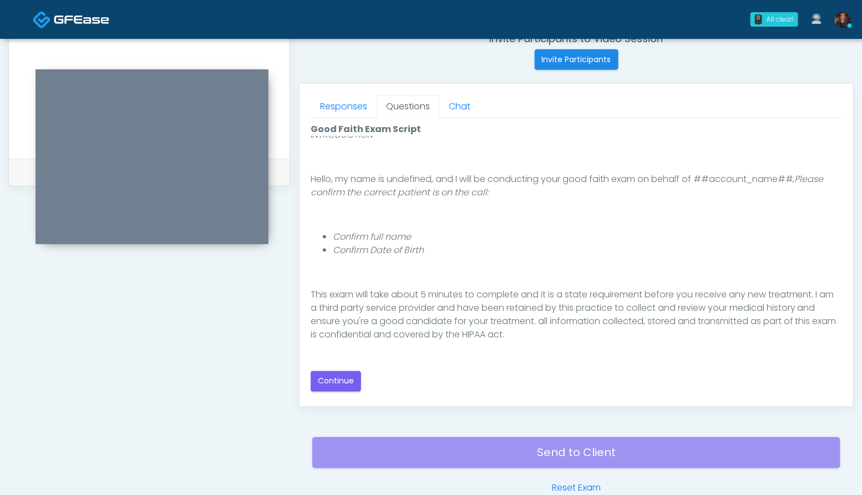
scroll to position [102, 0]
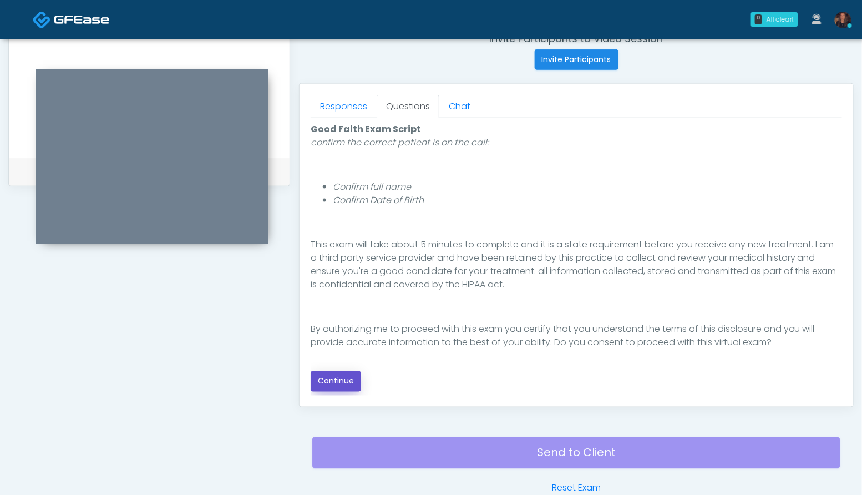
click at [337, 384] on button "Continue" at bounding box center [336, 381] width 50 height 21
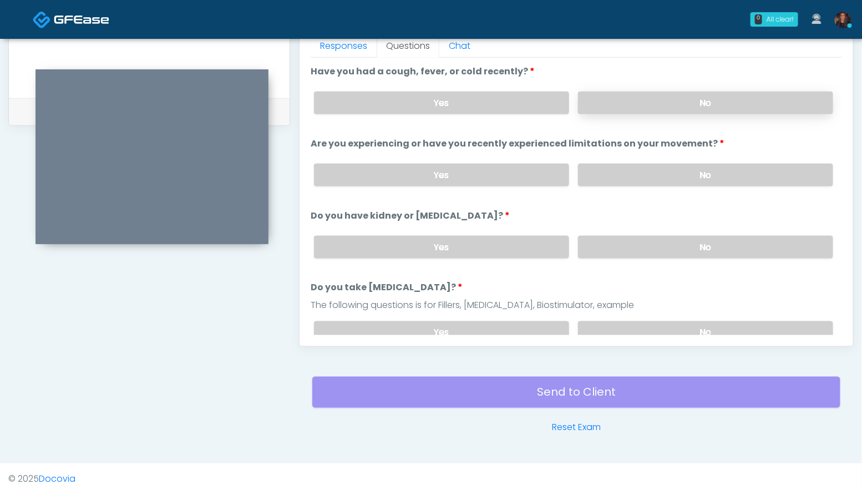
click at [681, 107] on label "No" at bounding box center [705, 103] width 255 height 23
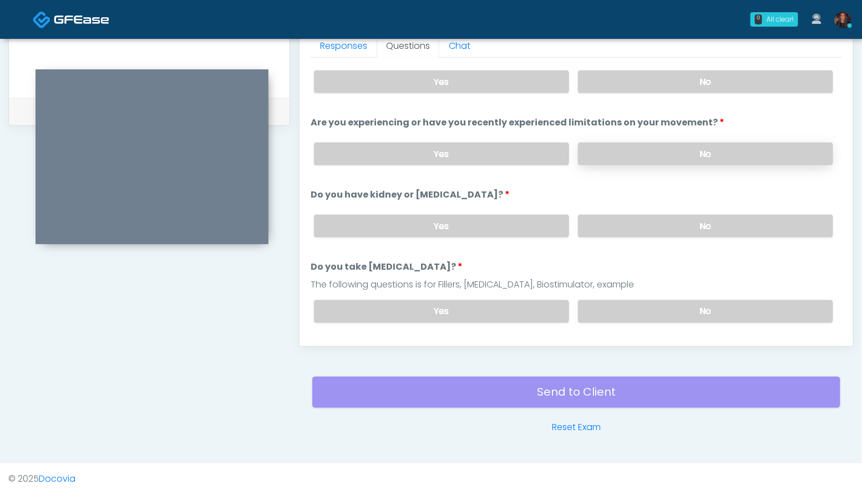
click at [709, 151] on label "No" at bounding box center [705, 154] width 255 height 23
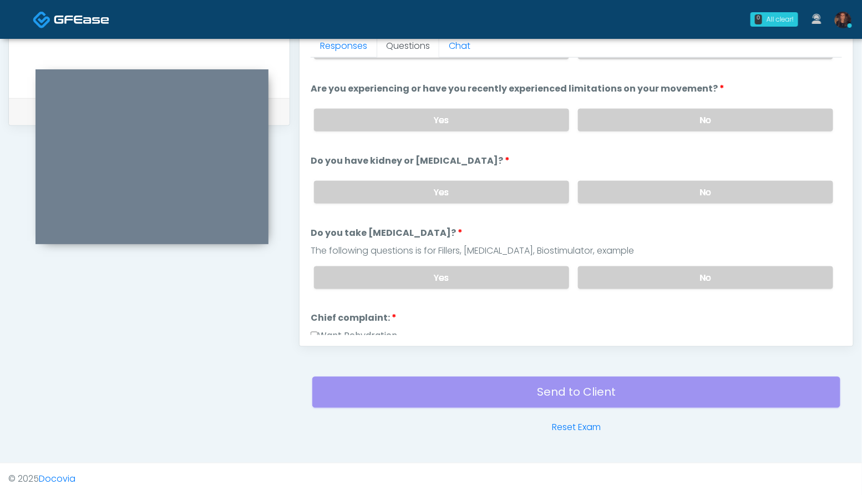
scroll to position [55, 0]
click at [707, 184] on label "No" at bounding box center [705, 191] width 255 height 23
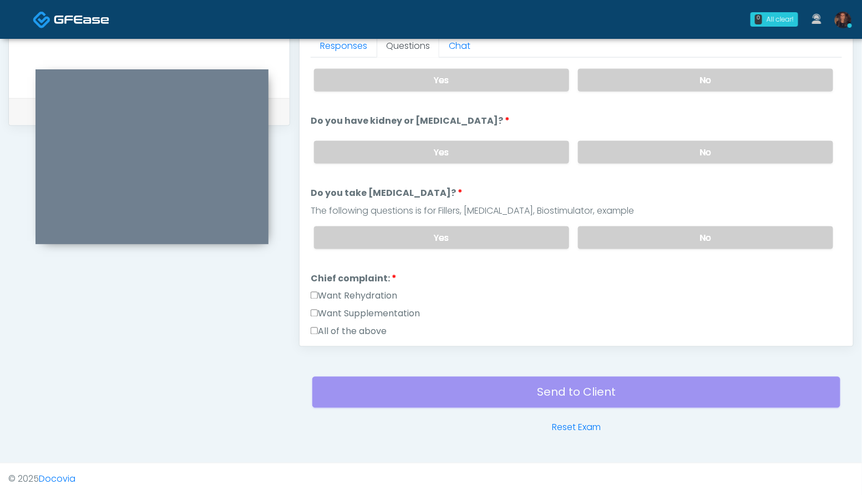
scroll to position [100, 0]
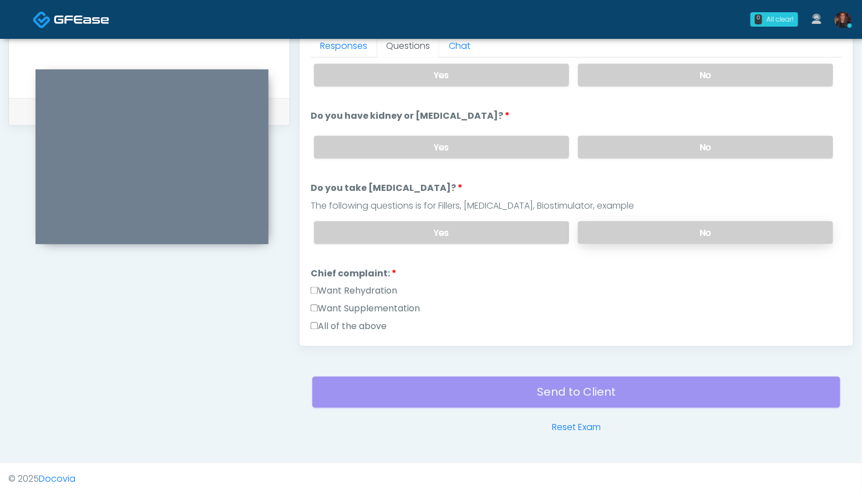
click at [711, 229] on label "No" at bounding box center [705, 232] width 255 height 23
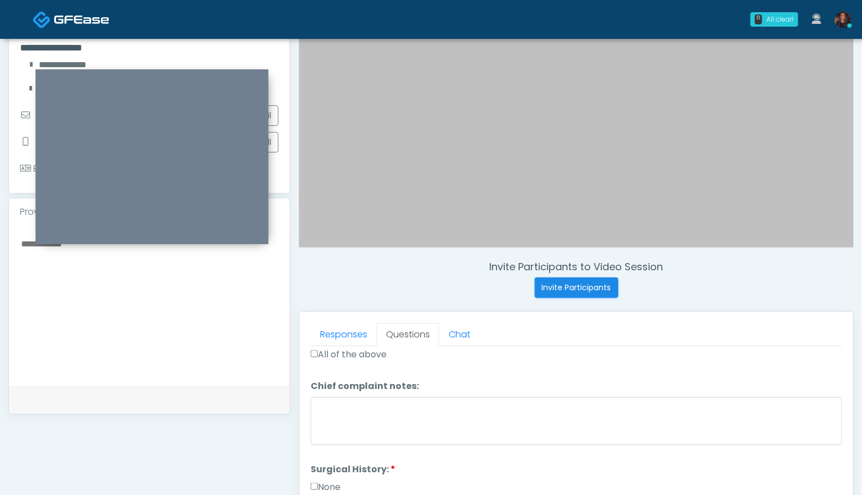
scroll to position [206, 0]
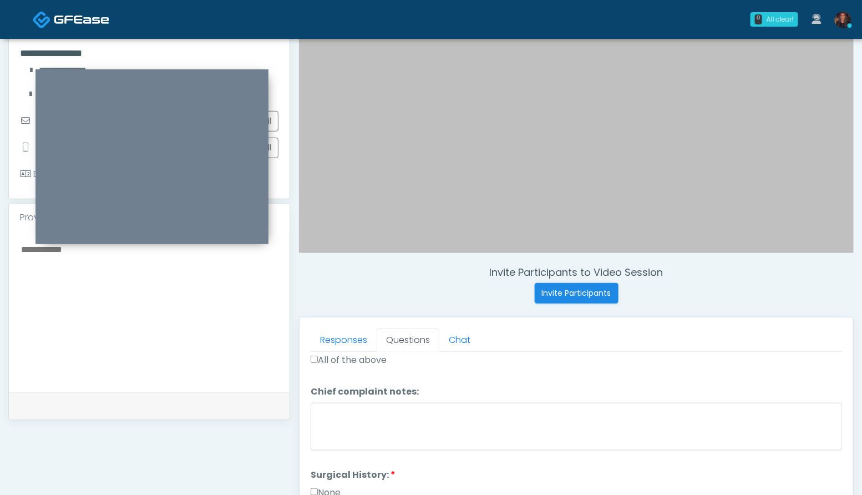
click at [209, 383] on div at bounding box center [149, 311] width 281 height 161
click at [164, 324] on textarea at bounding box center [149, 309] width 259 height 135
click at [67, 254] on textarea "**********" at bounding box center [149, 309] width 259 height 135
click at [89, 252] on textarea "**********" at bounding box center [149, 309] width 259 height 135
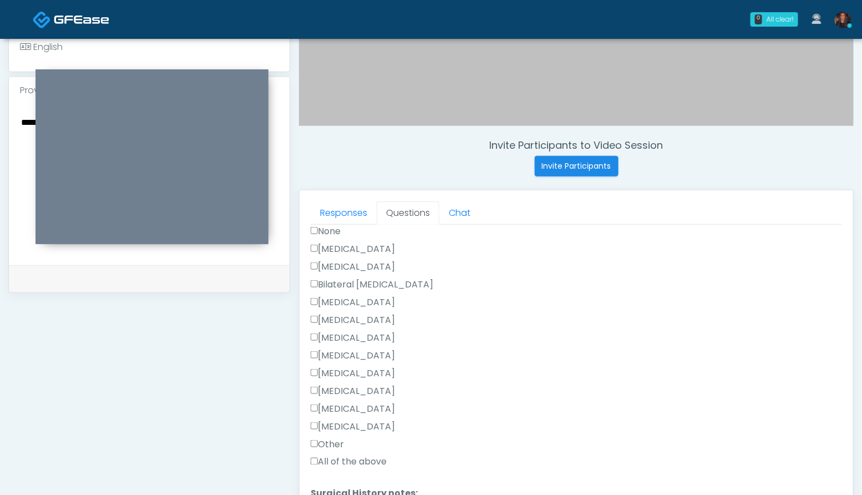
scroll to position [464, 0]
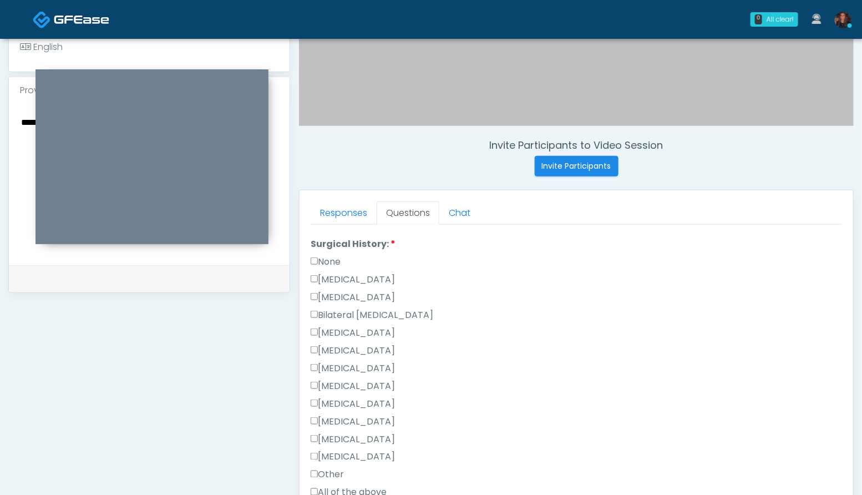
type textarea "**********"
click at [318, 256] on label "None" at bounding box center [326, 261] width 30 height 13
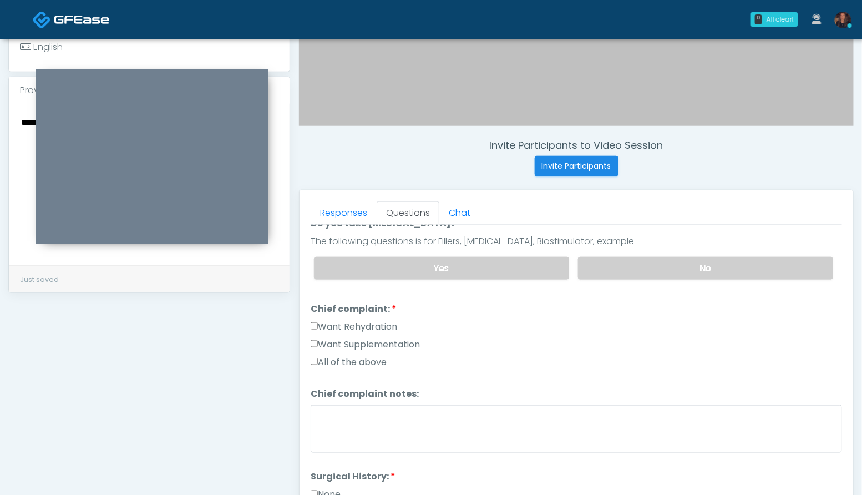
scroll to position [190, 0]
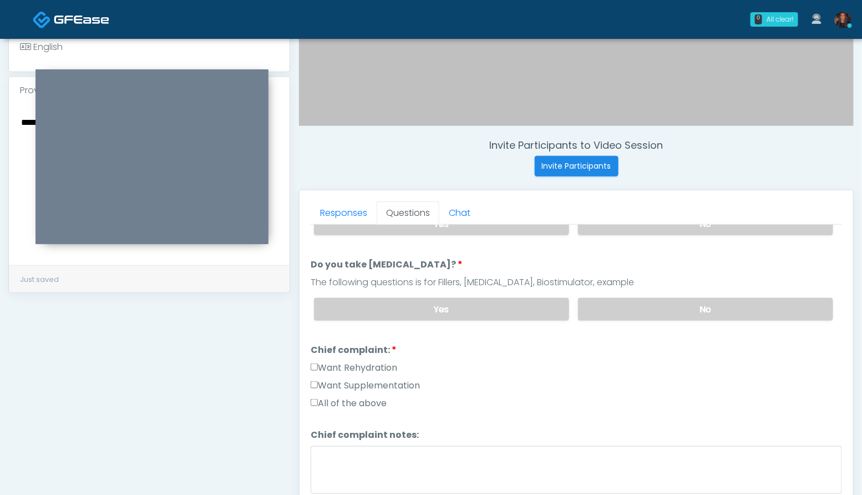
click at [388, 362] on label "Want Rehydration" at bounding box center [354, 367] width 87 height 13
click at [389, 379] on label "Want Supplementation" at bounding box center [365, 385] width 109 height 13
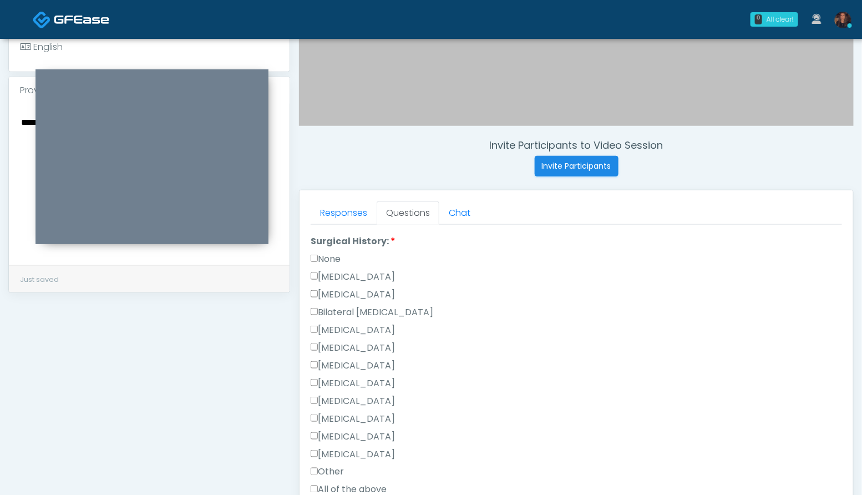
scroll to position [580, 0]
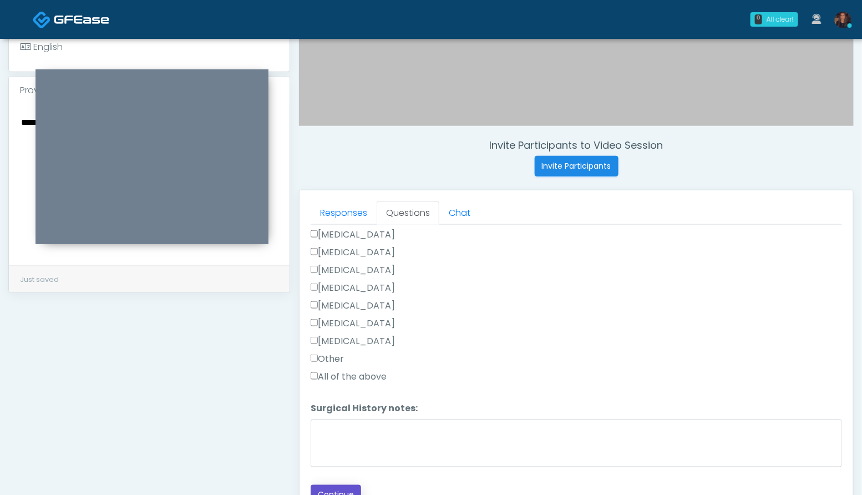
click at [348, 494] on button "Continue" at bounding box center [336, 495] width 50 height 21
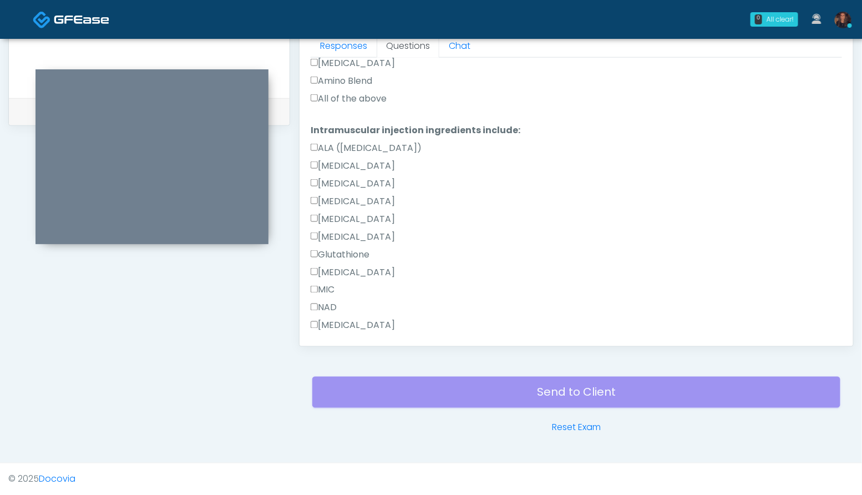
click at [348, 99] on label "All of the above" at bounding box center [349, 98] width 76 height 13
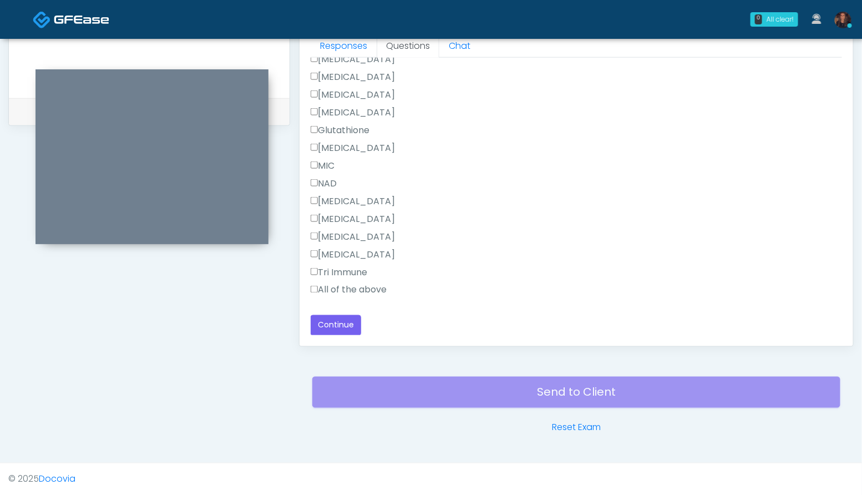
click at [369, 285] on label "All of the above" at bounding box center [349, 290] width 76 height 13
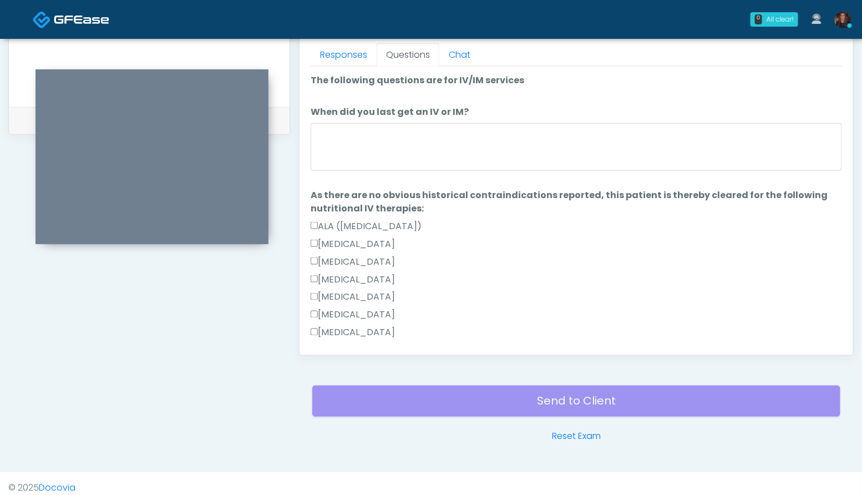
scroll to position [491, 0]
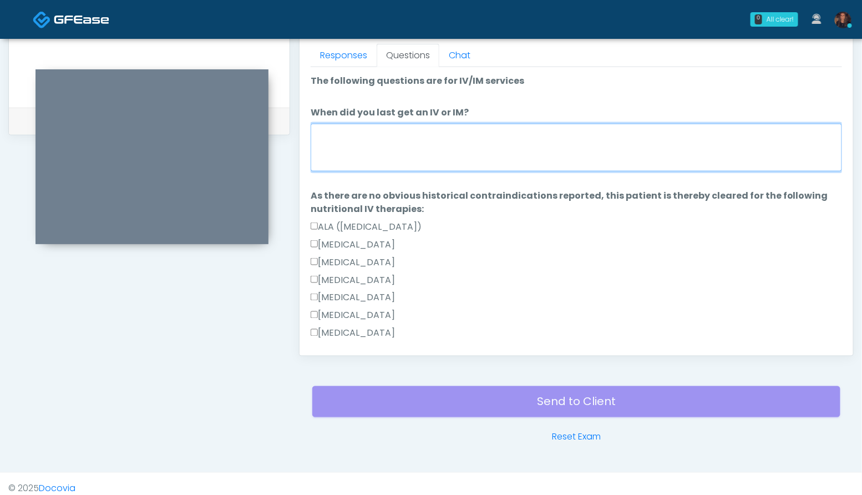
click at [384, 130] on textarea "When did you last get an IV or IM?" at bounding box center [576, 148] width 531 height 48
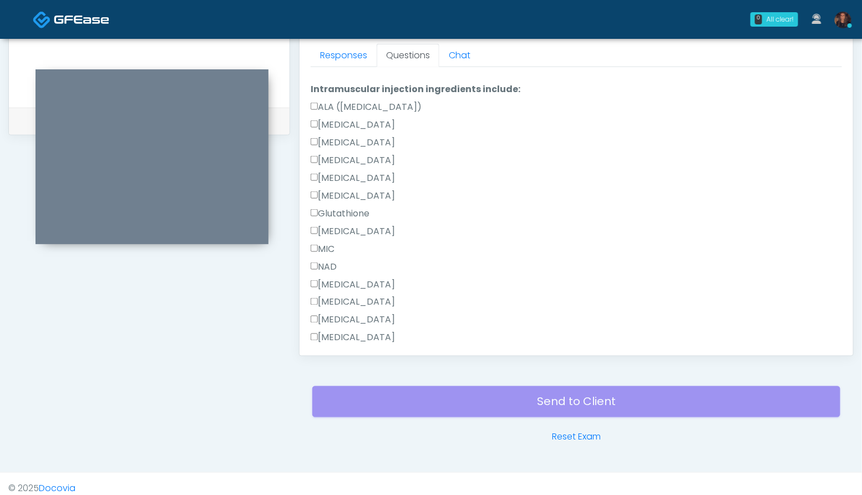
scroll to position [705, 0]
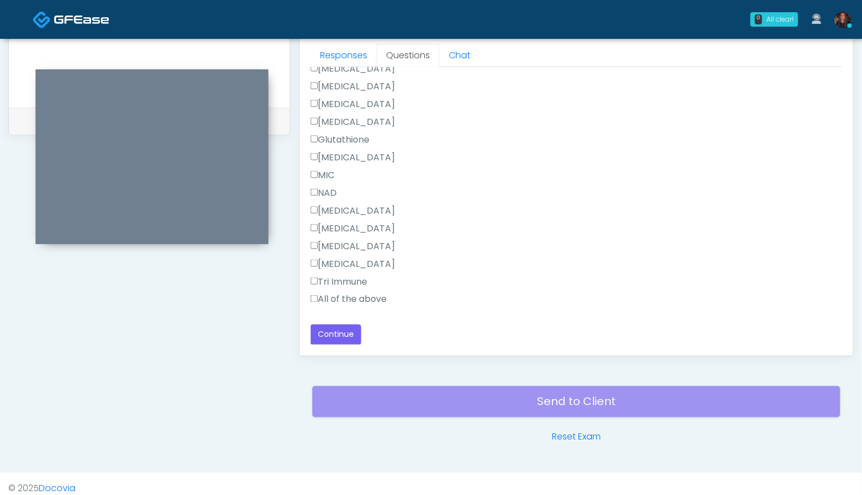
type textarea "**********"
click at [351, 345] on div "Responses Questions Chat Good Faith Exam Script Good Faith Exam Script INTRODUC…" at bounding box center [577, 194] width 554 height 323
click at [345, 335] on button "Continue" at bounding box center [336, 335] width 50 height 21
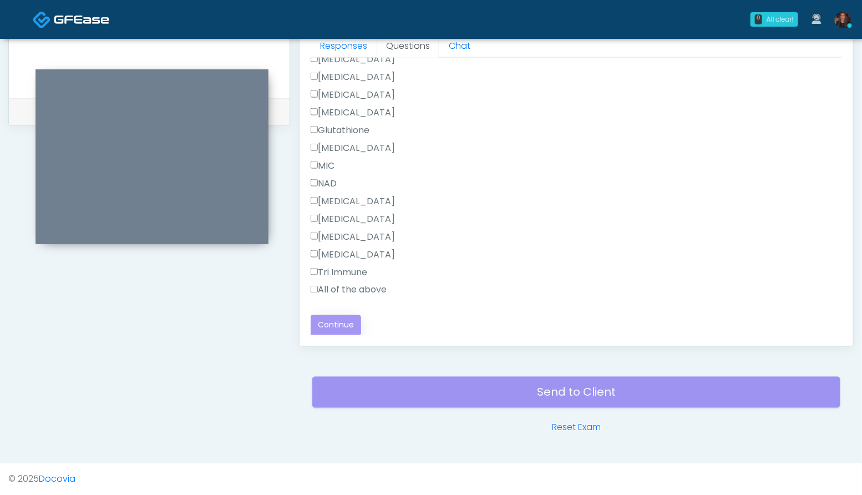
scroll to position [0, 0]
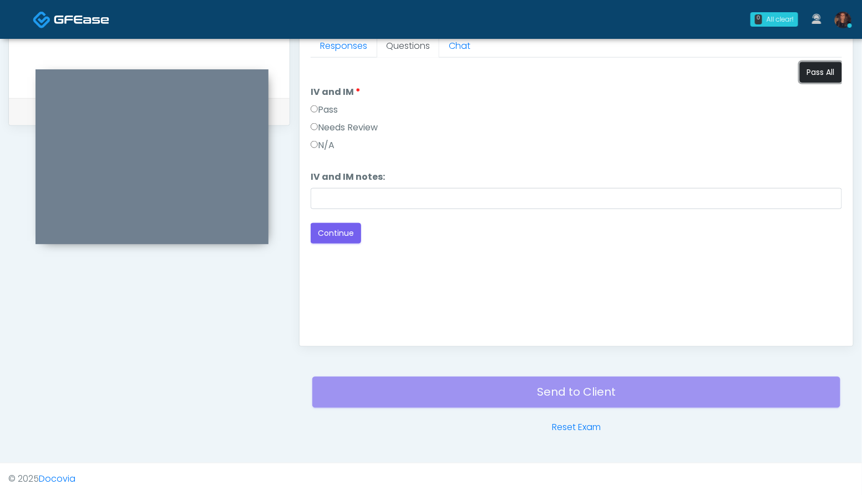
click at [826, 80] on button "Pass All" at bounding box center [821, 72] width 42 height 21
click at [345, 234] on button "Continue" at bounding box center [336, 233] width 50 height 21
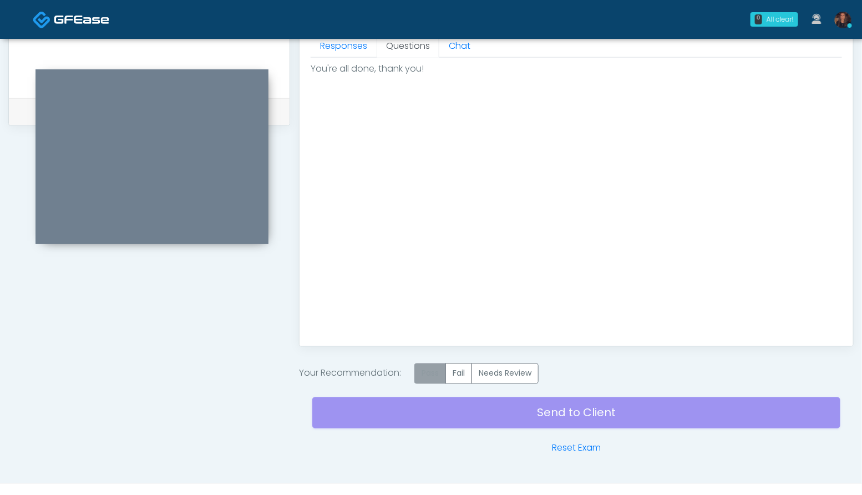
click at [431, 368] on label "Pass" at bounding box center [430, 373] width 32 height 21
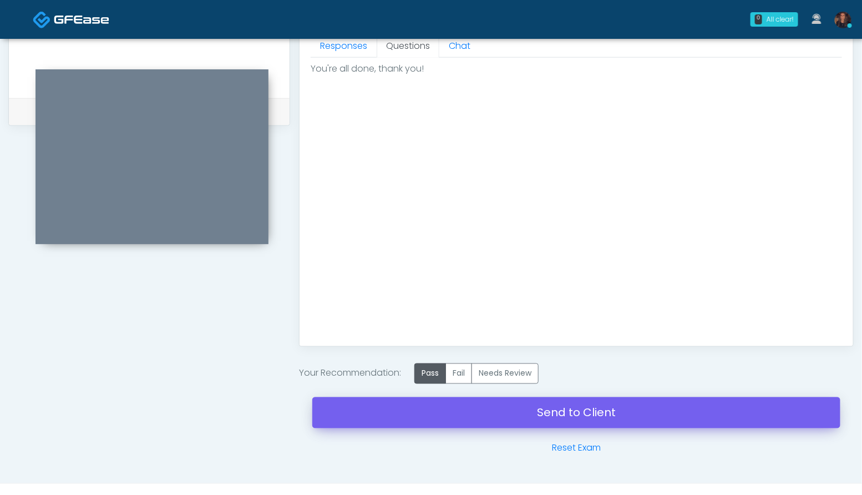
click at [403, 424] on div "Send to Client Reset Exam" at bounding box center [576, 419] width 528 height 71
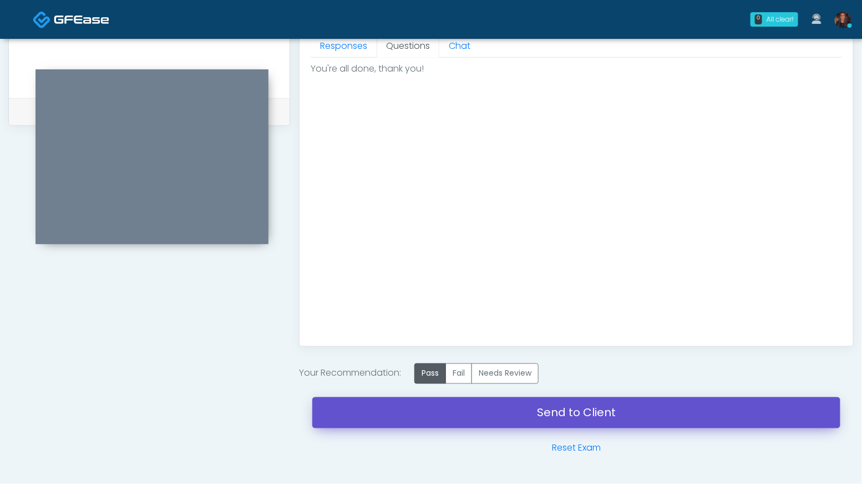
click at [403, 424] on link "Send to Client" at bounding box center [576, 412] width 528 height 31
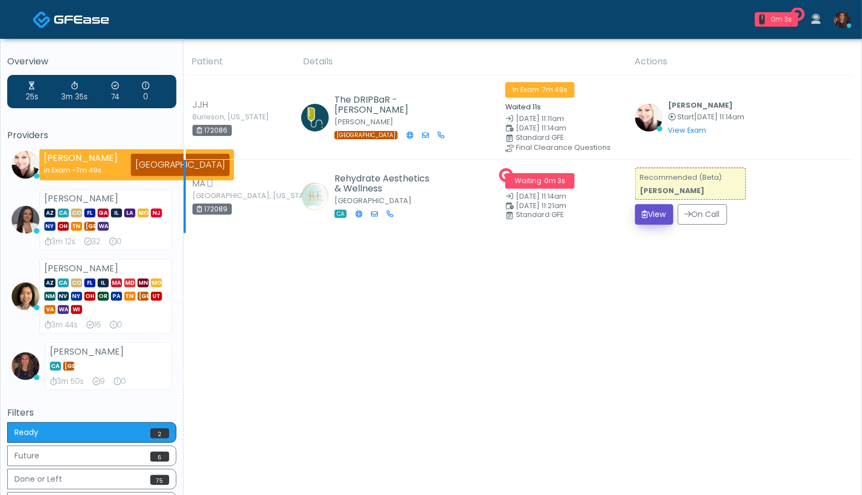
click at [655, 210] on button "View" at bounding box center [654, 214] width 38 height 21
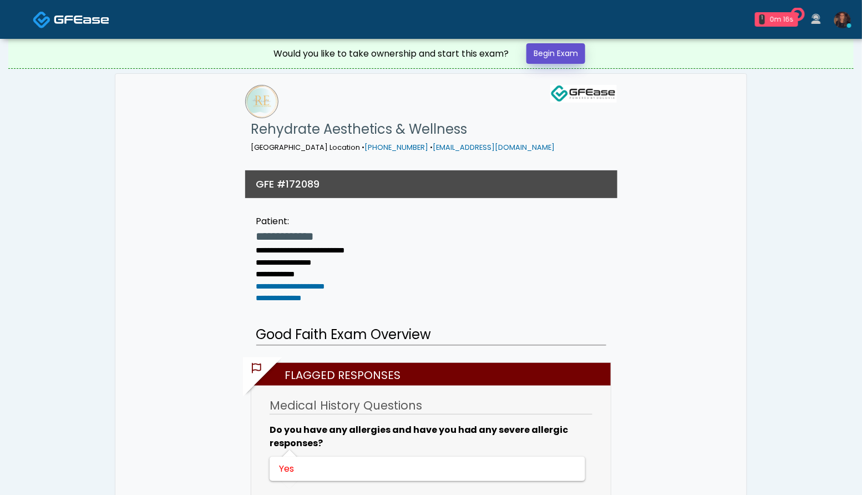
click at [560, 50] on link "Begin Exam" at bounding box center [556, 53] width 59 height 21
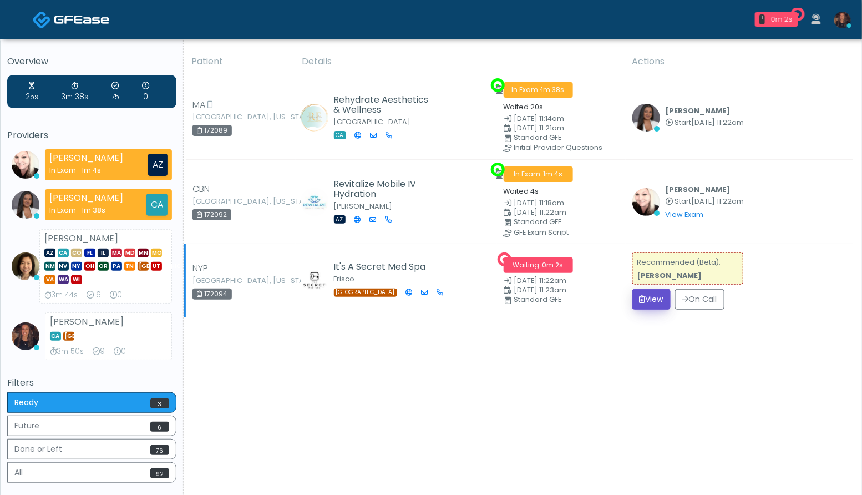
click at [641, 295] on icon "submit" at bounding box center [643, 299] width 6 height 8
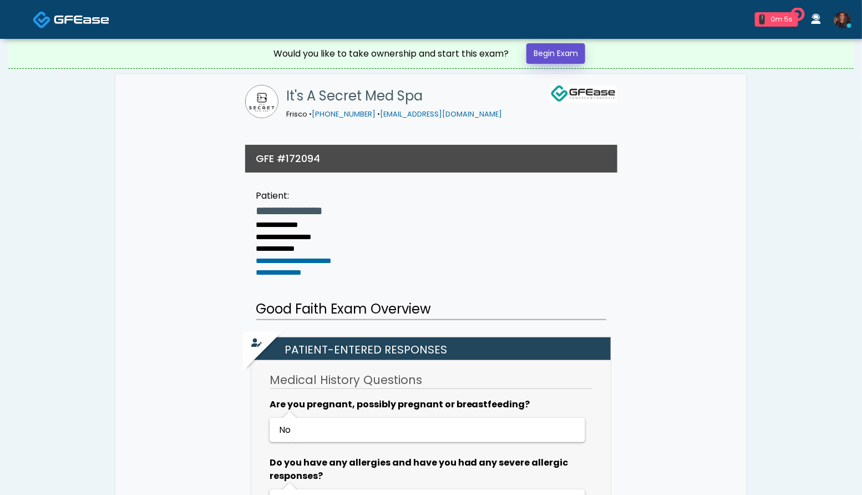
click at [566, 57] on link "Begin Exam" at bounding box center [556, 53] width 59 height 21
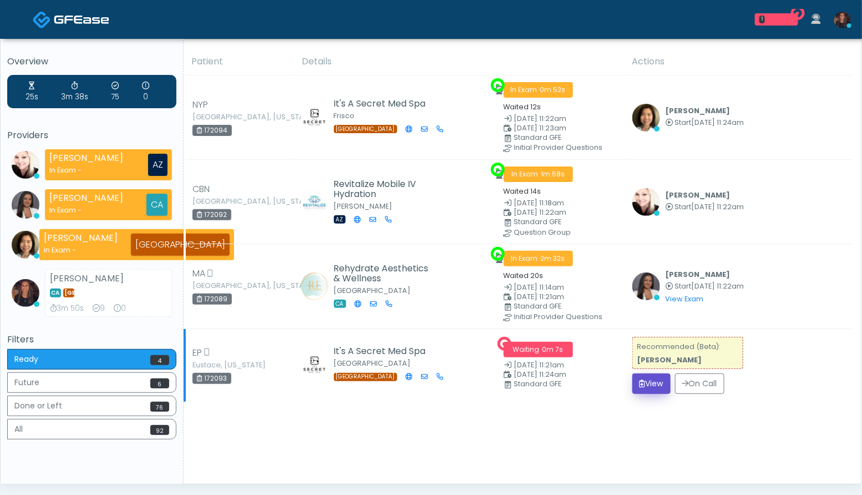
click at [646, 379] on button "View" at bounding box center [651, 383] width 38 height 21
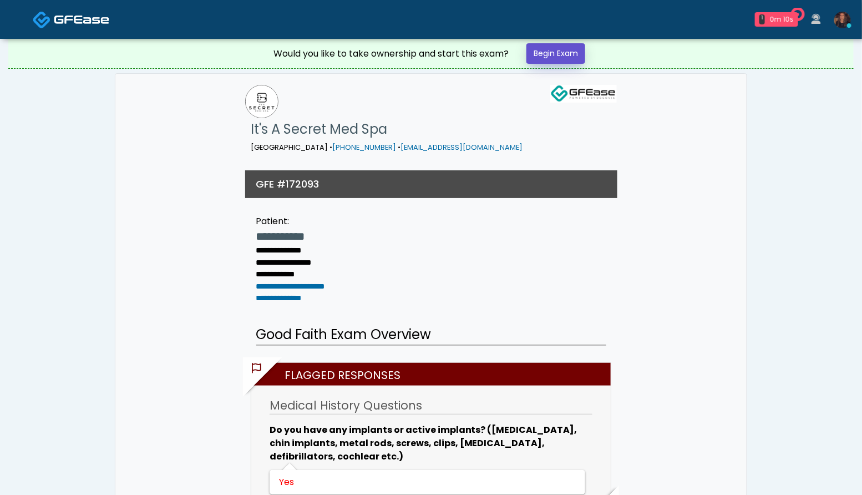
click at [567, 57] on link "Begin Exam" at bounding box center [556, 53] width 59 height 21
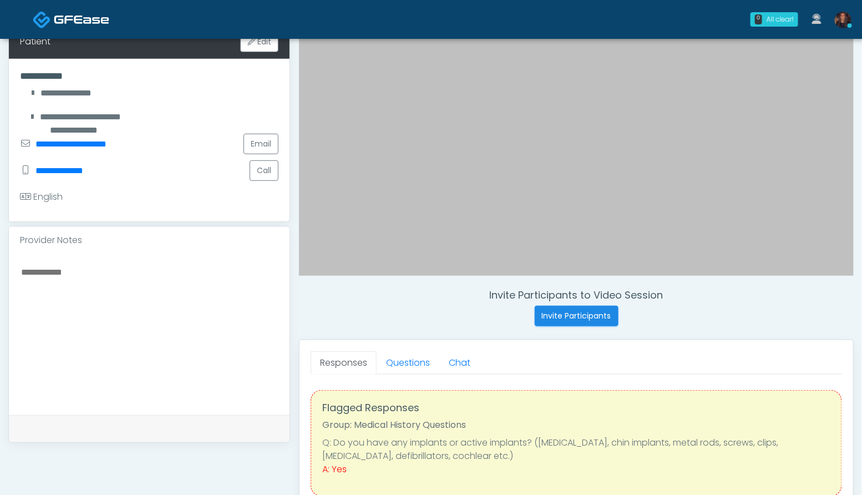
scroll to position [206, 0]
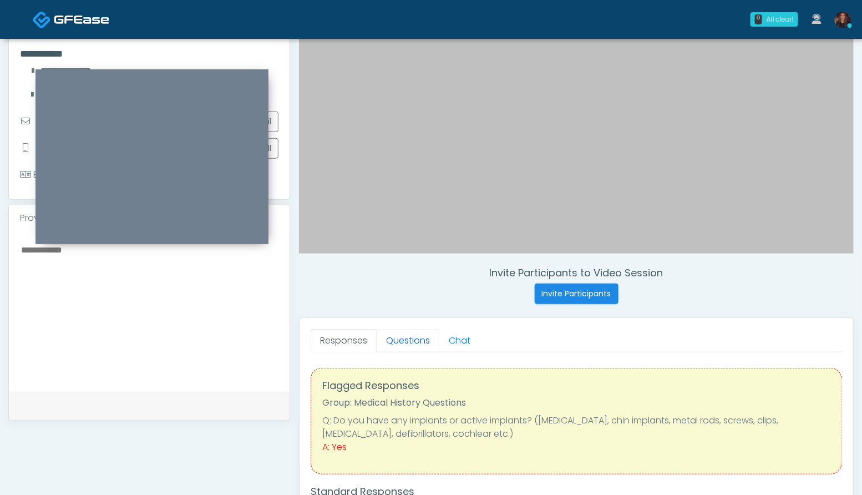
click at [418, 343] on link "Questions" at bounding box center [408, 340] width 63 height 23
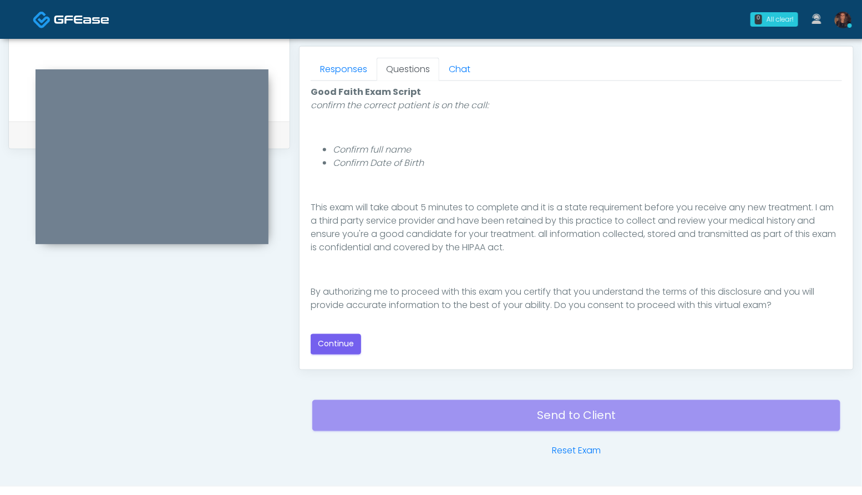
scroll to position [483, 0]
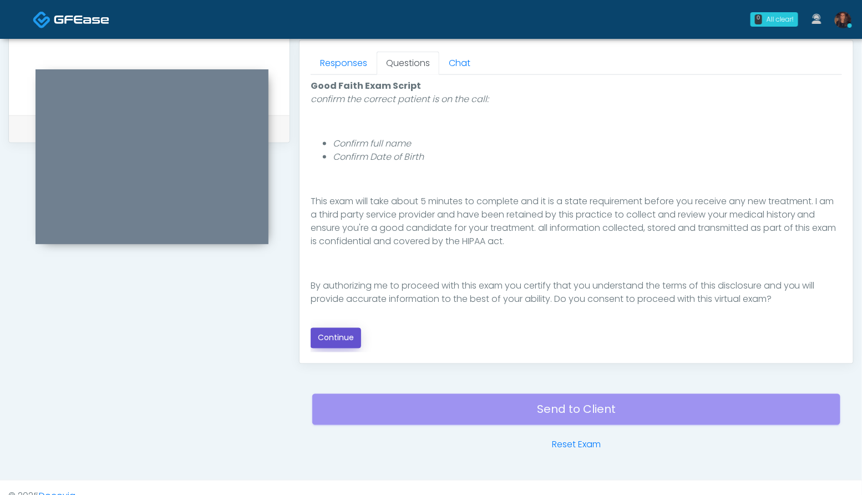
click at [338, 341] on button "Continue" at bounding box center [336, 338] width 50 height 21
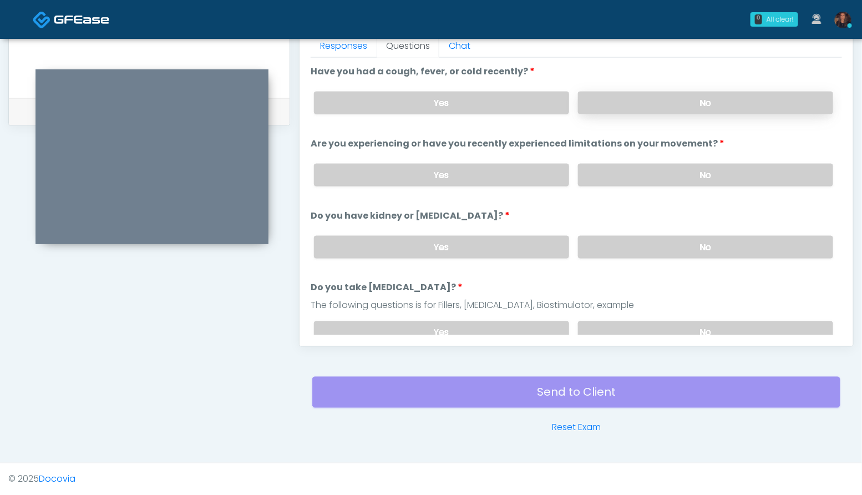
click at [685, 104] on label "No" at bounding box center [705, 103] width 255 height 23
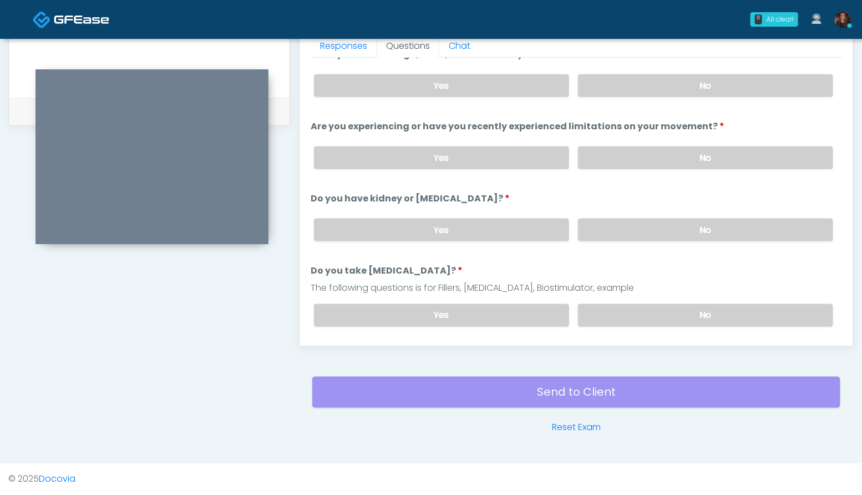
scroll to position [31, 0]
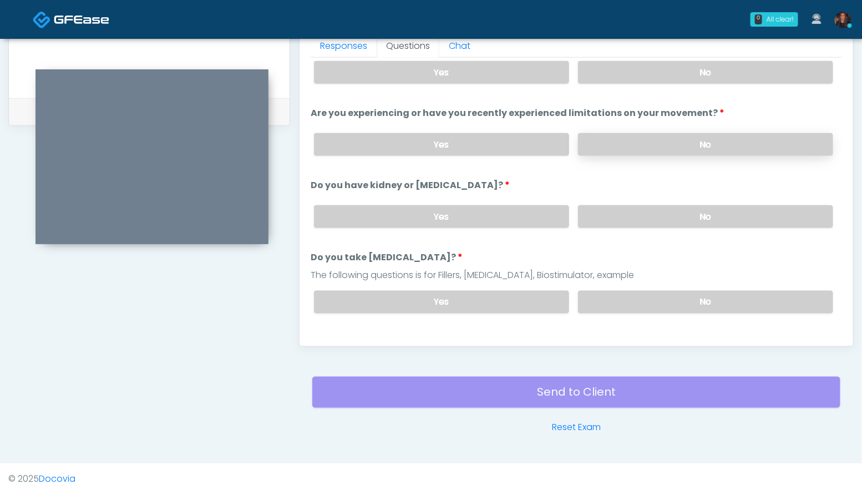
click at [694, 137] on label "No" at bounding box center [705, 144] width 255 height 23
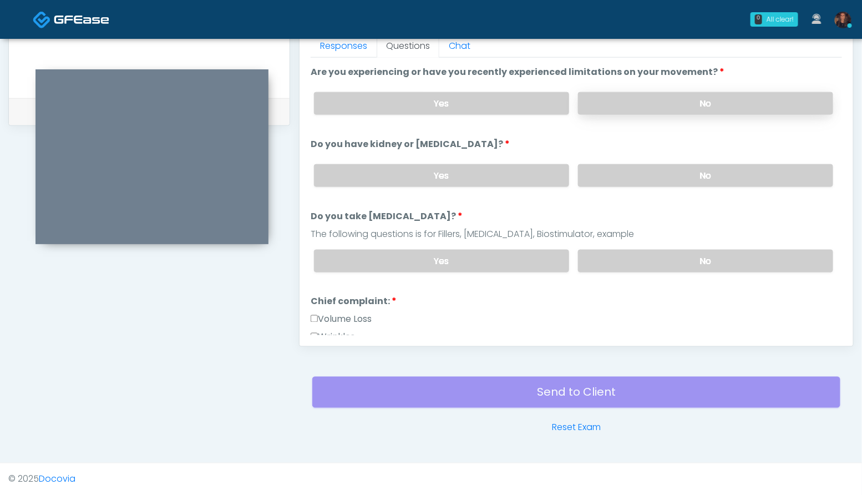
scroll to position [72, 0]
click at [703, 172] on label "No" at bounding box center [705, 175] width 255 height 23
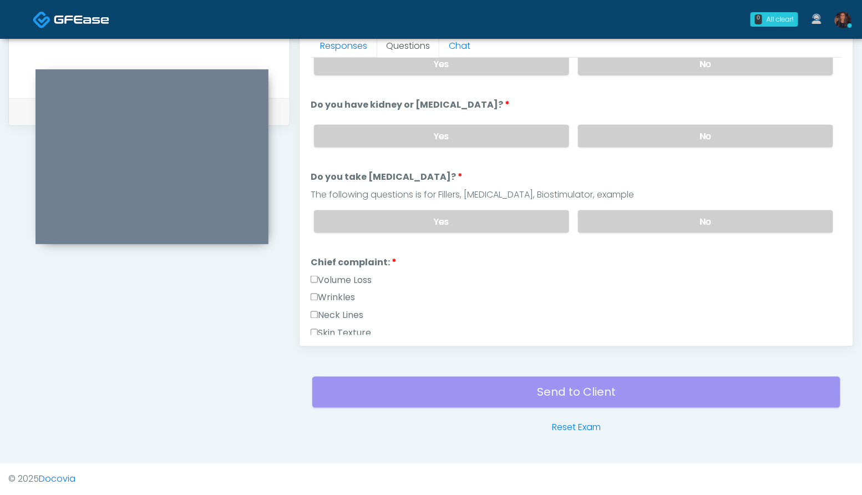
scroll to position [119, 0]
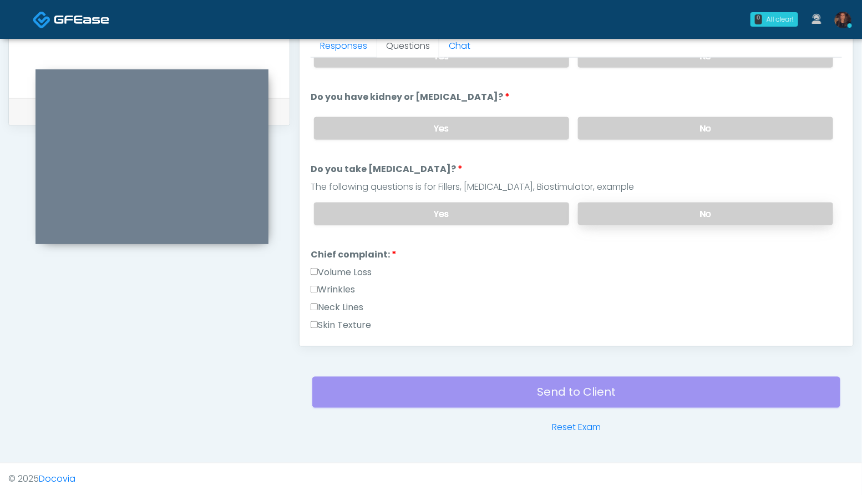
click at [707, 207] on label "No" at bounding box center [705, 214] width 255 height 23
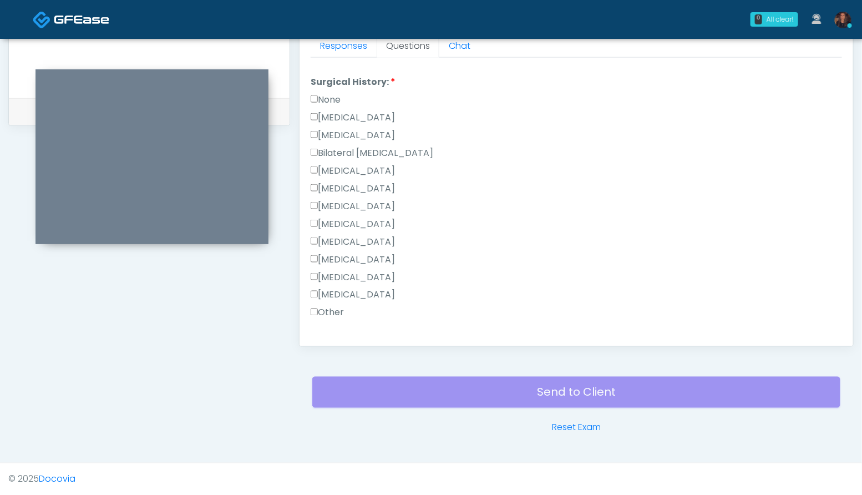
scroll to position [618, 0]
click at [351, 119] on label "[MEDICAL_DATA]" at bounding box center [353, 118] width 84 height 13
click at [362, 169] on label "[MEDICAL_DATA]" at bounding box center [353, 171] width 84 height 13
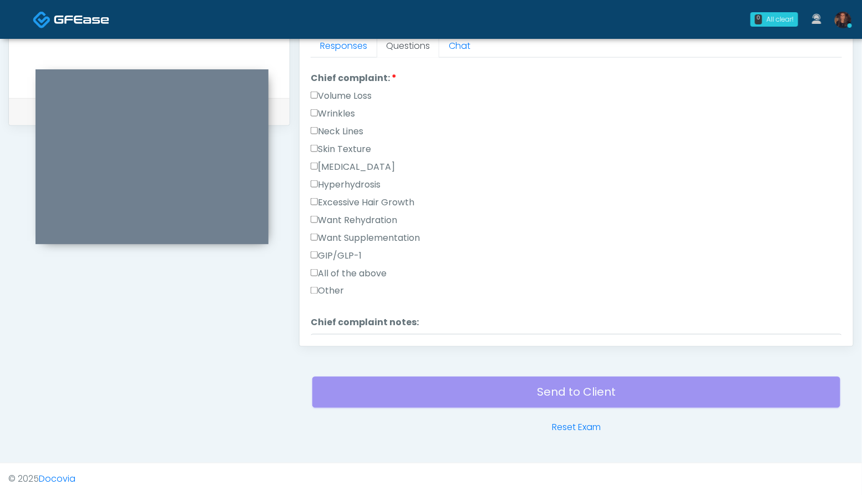
scroll to position [292, 0]
click at [341, 95] on label "Volume Loss" at bounding box center [341, 99] width 61 height 13
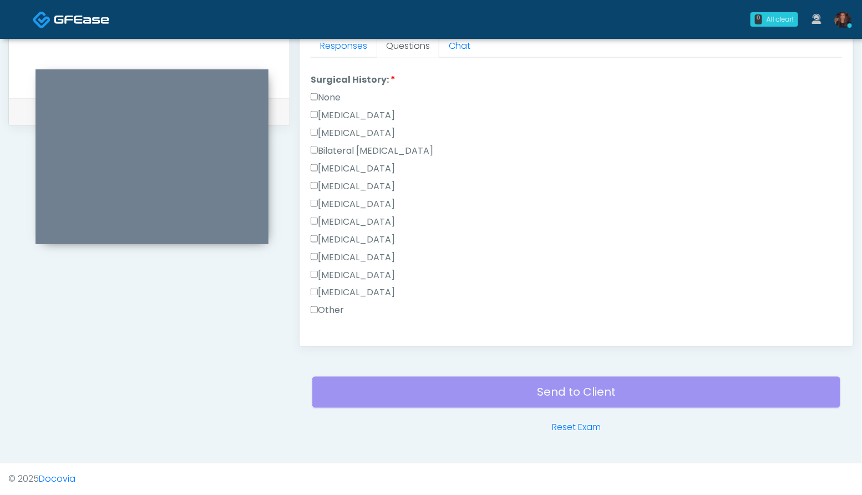
scroll to position [722, 0]
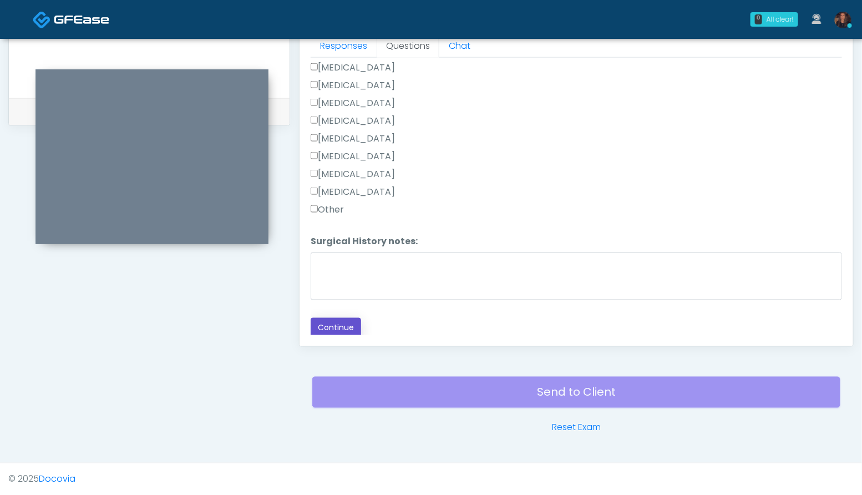
click at [329, 333] on button "Continue" at bounding box center [336, 328] width 50 height 21
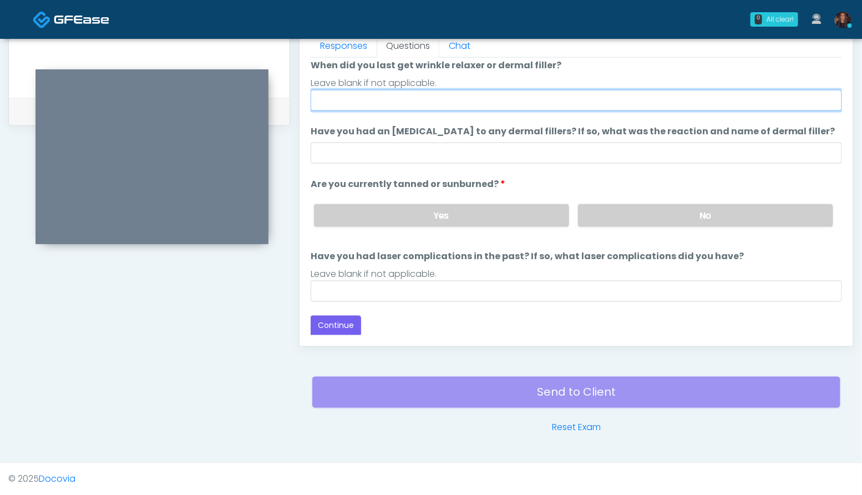
click at [452, 97] on input "When did you last get wrinkle relaxer or dermal filler?" at bounding box center [576, 100] width 531 height 21
type input "**********"
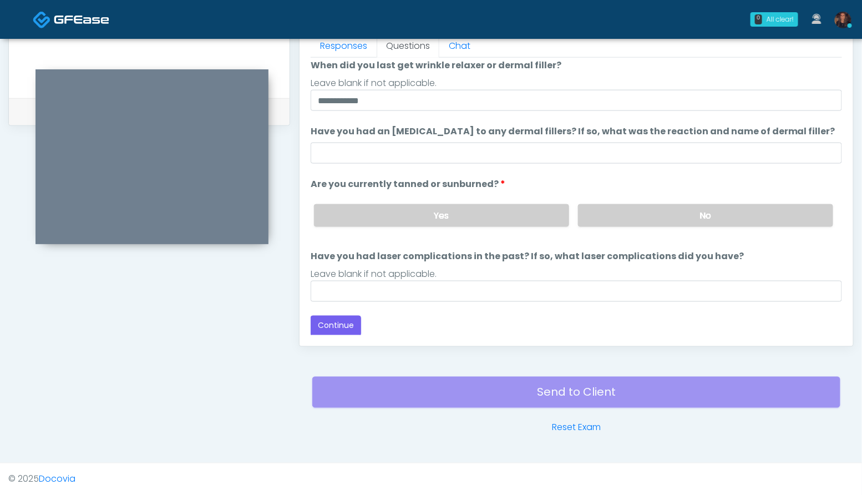
click at [479, 77] on div "Leave blank if not applicable." at bounding box center [576, 83] width 531 height 13
click at [716, 211] on label "No" at bounding box center [705, 215] width 255 height 23
click at [343, 324] on button "Continue" at bounding box center [336, 326] width 50 height 21
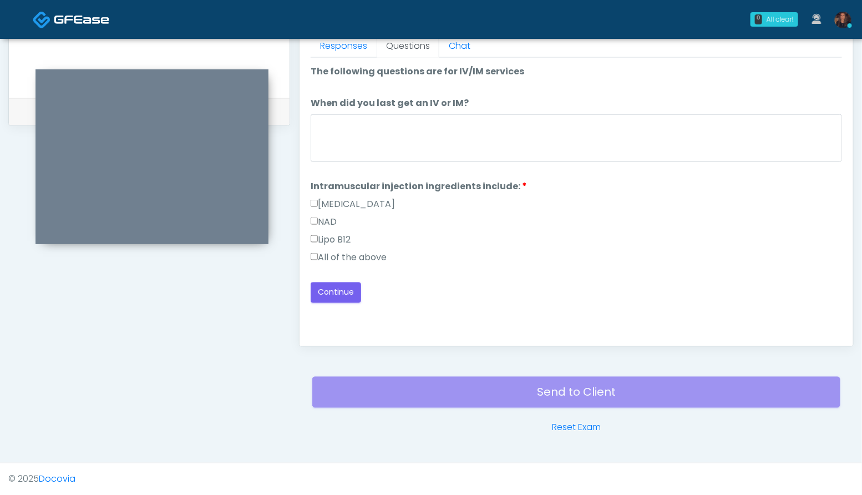
scroll to position [0, 0]
click at [337, 259] on label "All of the above" at bounding box center [349, 257] width 76 height 13
click at [333, 296] on button "Continue" at bounding box center [336, 292] width 50 height 21
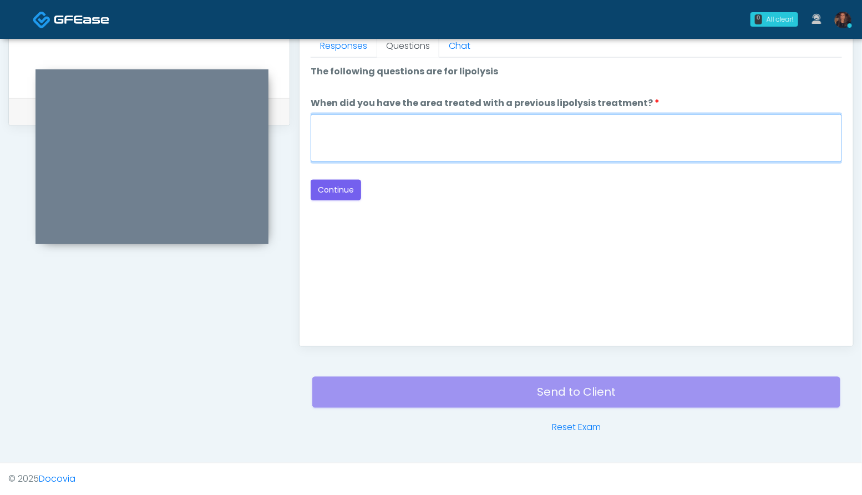
click at [416, 144] on textarea "When did you have the area treated with a previous lipolysis treatment?" at bounding box center [576, 138] width 531 height 48
type textarea "***"
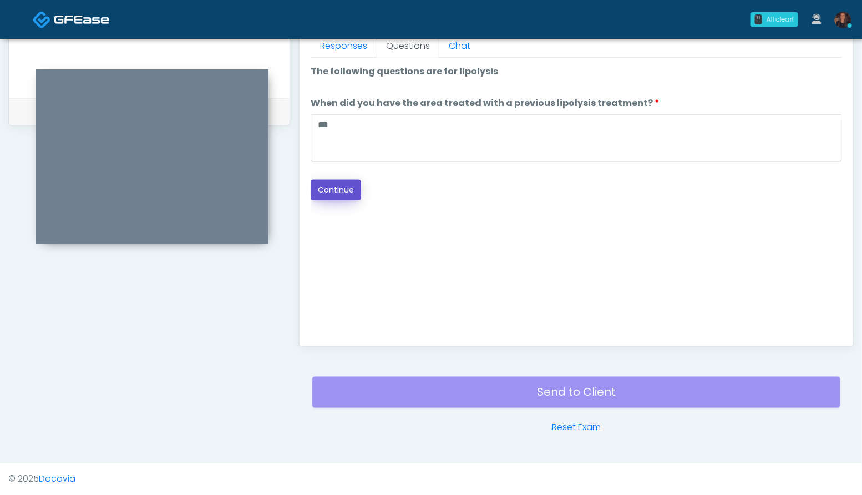
click at [335, 192] on button "Continue" at bounding box center [336, 190] width 50 height 21
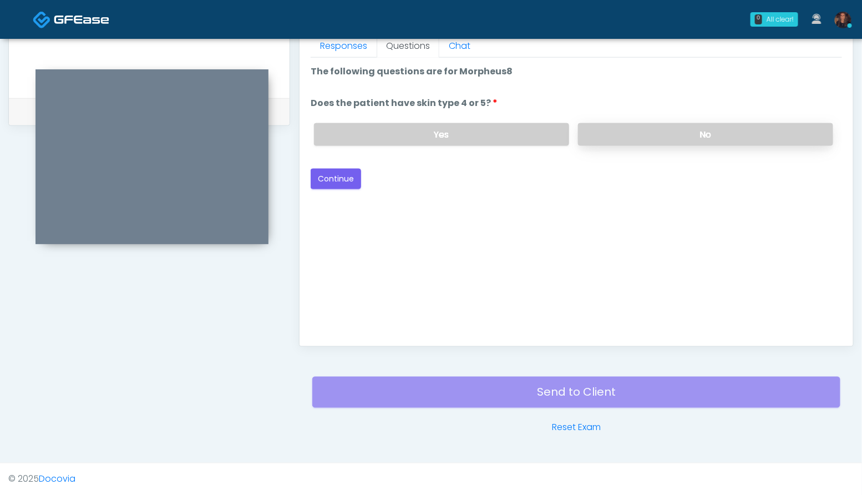
click at [689, 139] on label "No" at bounding box center [705, 134] width 255 height 23
click at [352, 180] on button "Continue" at bounding box center [336, 179] width 50 height 21
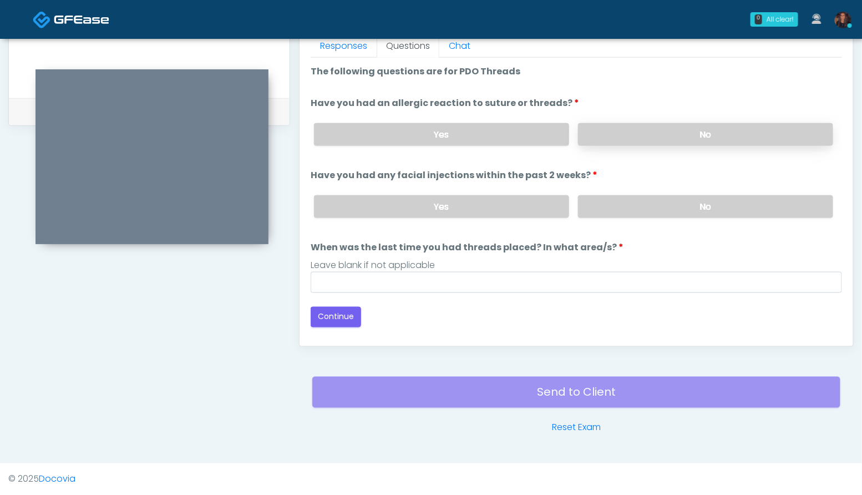
click at [638, 135] on label "No" at bounding box center [705, 134] width 255 height 23
click at [645, 204] on label "No" at bounding box center [705, 206] width 255 height 23
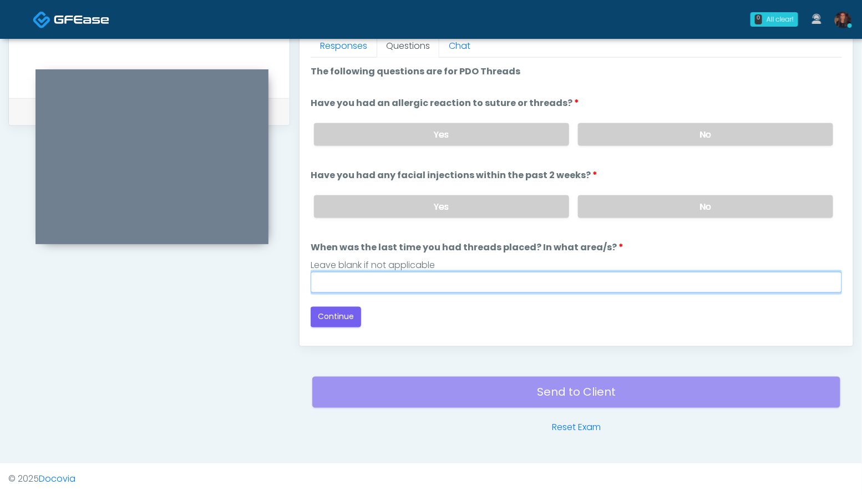
click at [579, 278] on input "When was the last time you had threads placed? In what area/s?" at bounding box center [576, 282] width 531 height 21
type input "***"
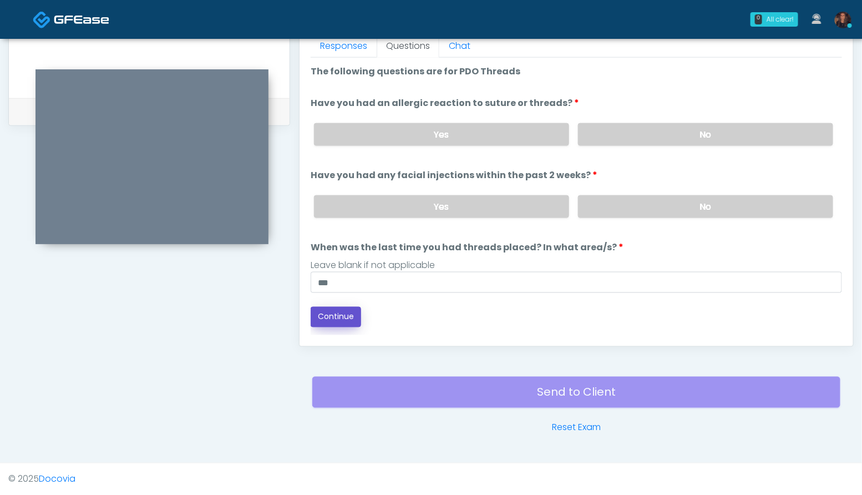
click at [349, 314] on button "Continue" at bounding box center [336, 317] width 50 height 21
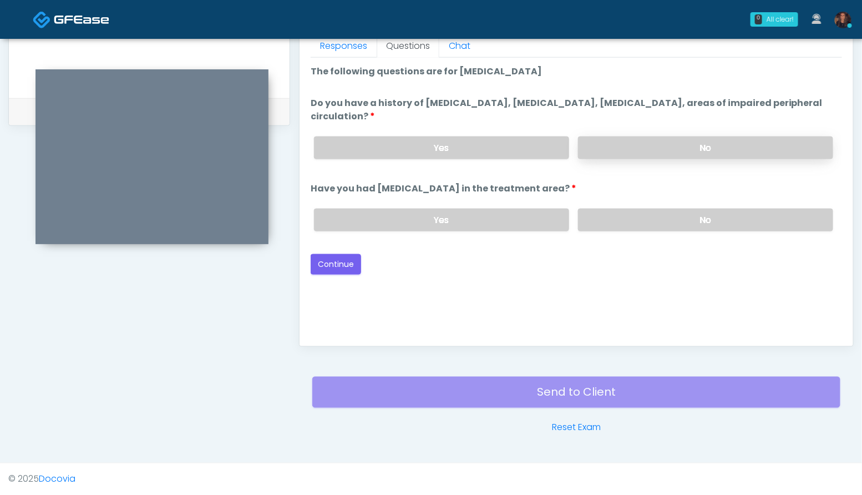
click at [685, 146] on label "No" at bounding box center [705, 147] width 255 height 23
click at [681, 225] on label "No" at bounding box center [705, 220] width 255 height 23
click at [335, 264] on button "Continue" at bounding box center [336, 264] width 50 height 21
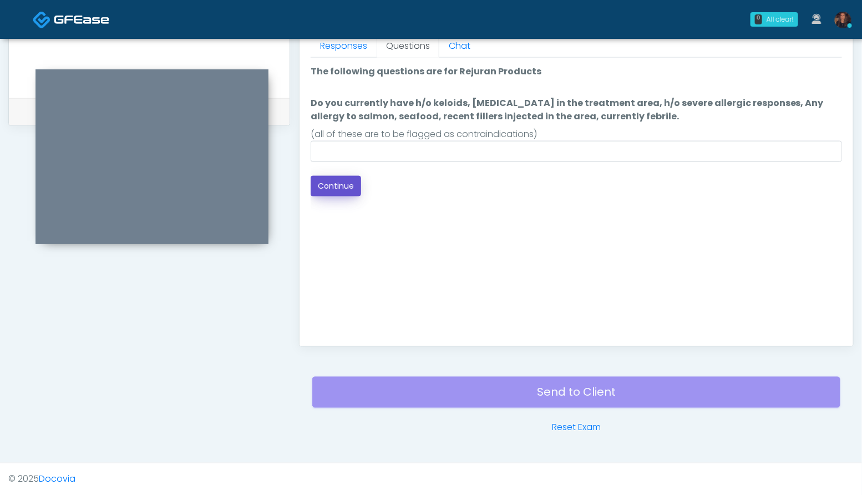
click at [338, 184] on button "Continue" at bounding box center [336, 186] width 50 height 21
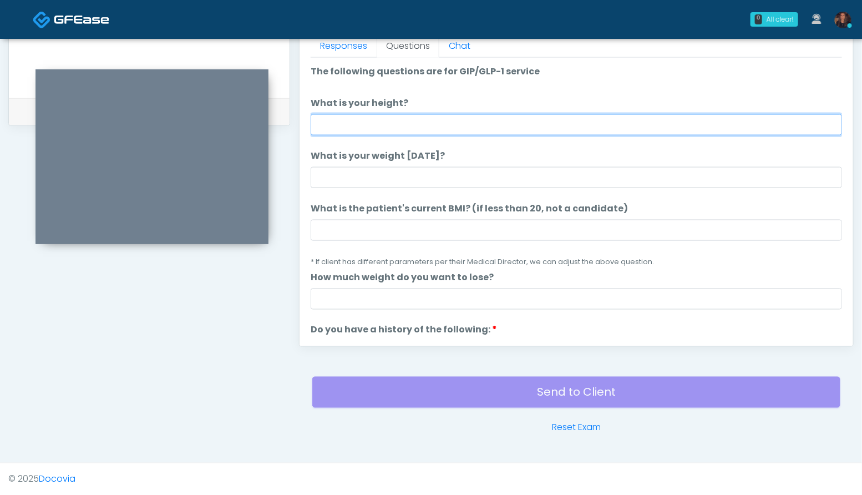
click at [342, 129] on input "What is your height?" at bounding box center [576, 124] width 531 height 21
type input "***"
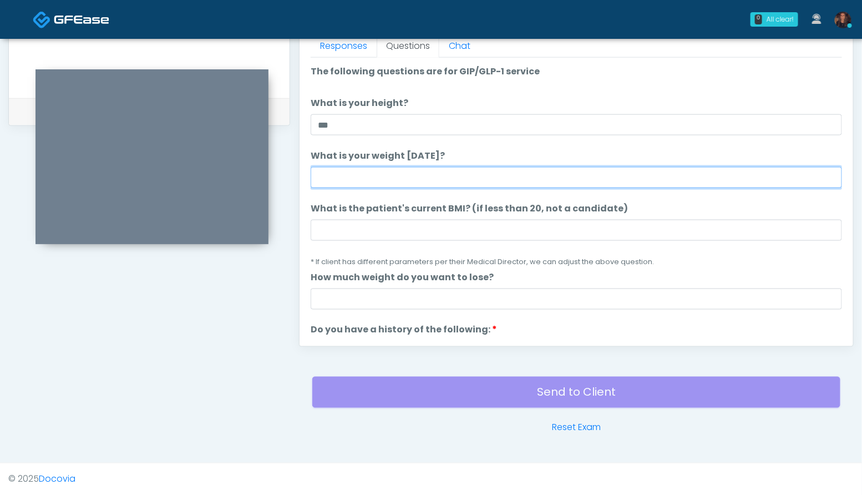
click at [318, 180] on input "What is your weight today?" at bounding box center [576, 177] width 531 height 21
type input "***"
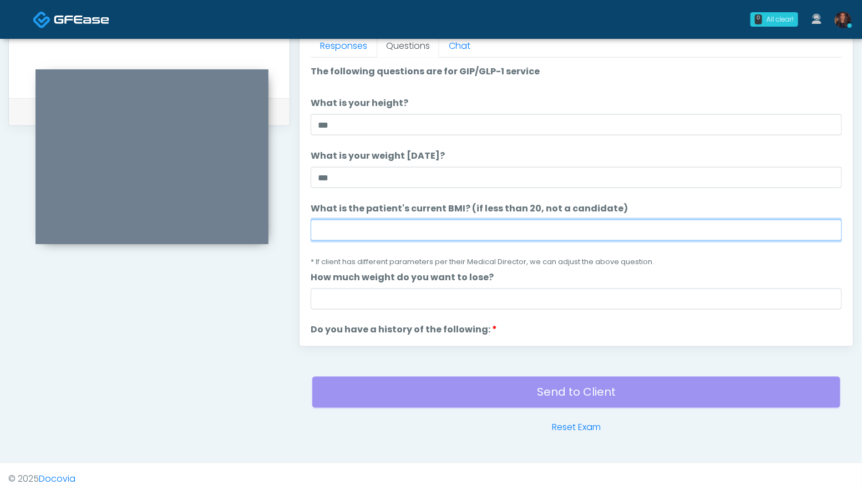
click at [363, 231] on input "What is the patient's current BMI? (if less than 20, not a candidate)" at bounding box center [576, 230] width 531 height 21
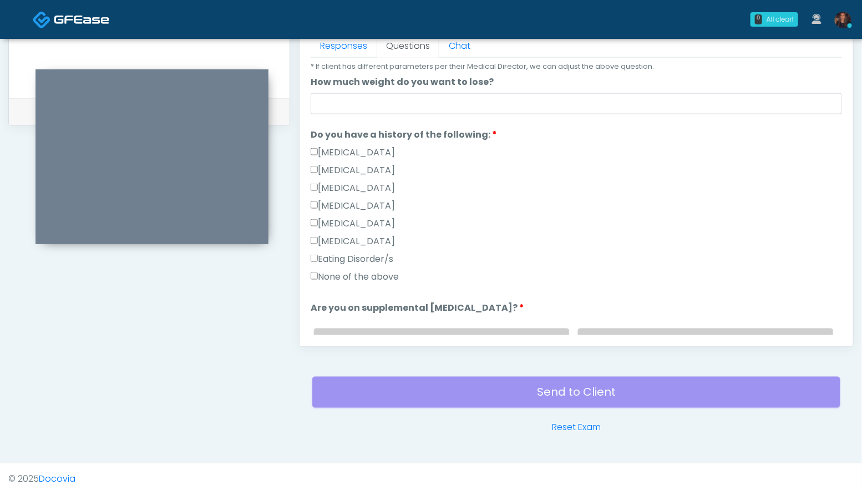
scroll to position [209, 0]
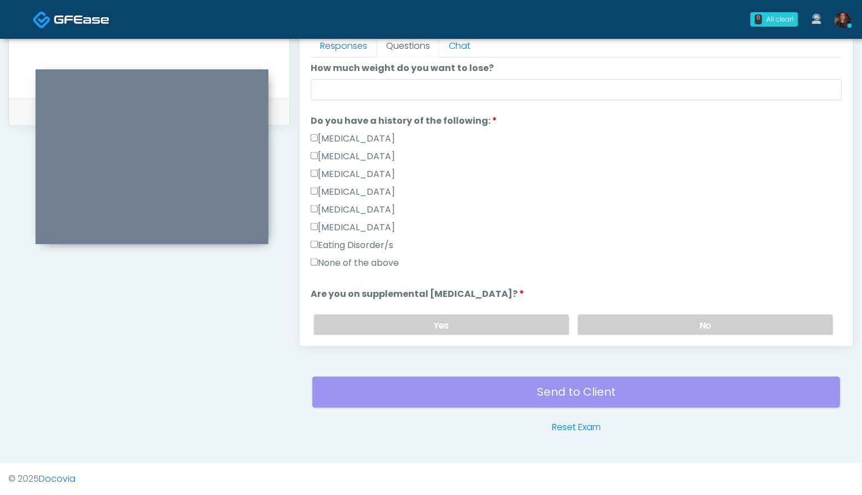
type input "****"
click at [390, 258] on label "None of the above" at bounding box center [355, 262] width 88 height 13
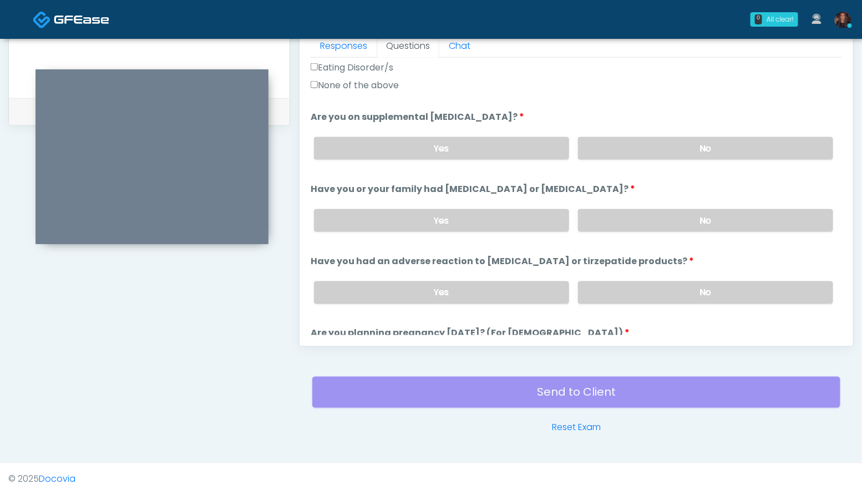
scroll to position [387, 0]
click at [689, 146] on label "No" at bounding box center [705, 147] width 255 height 23
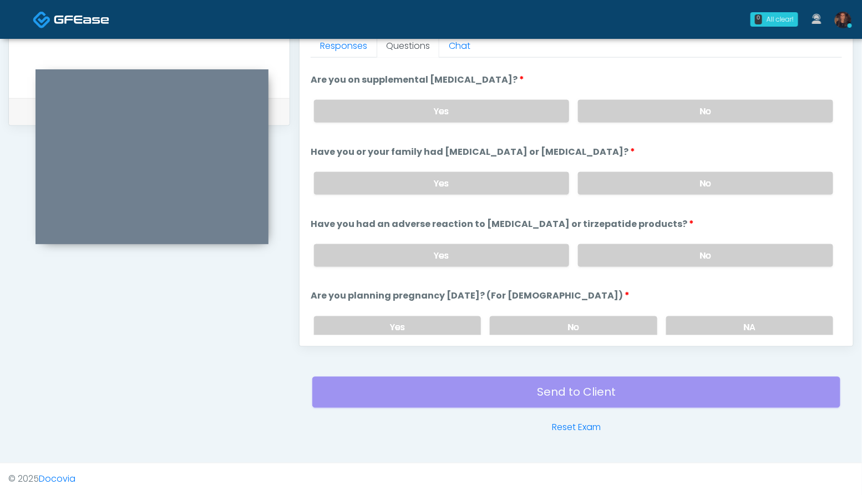
scroll to position [426, 0]
click at [688, 183] on label "No" at bounding box center [705, 181] width 255 height 23
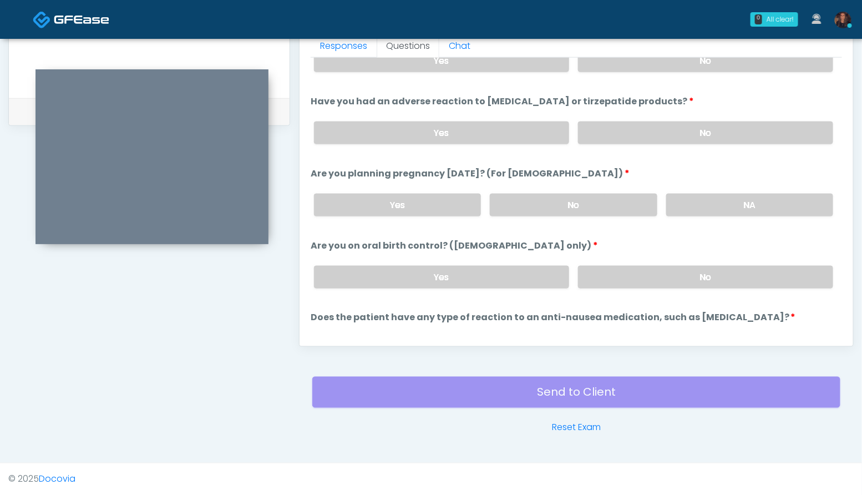
scroll to position [549, 0]
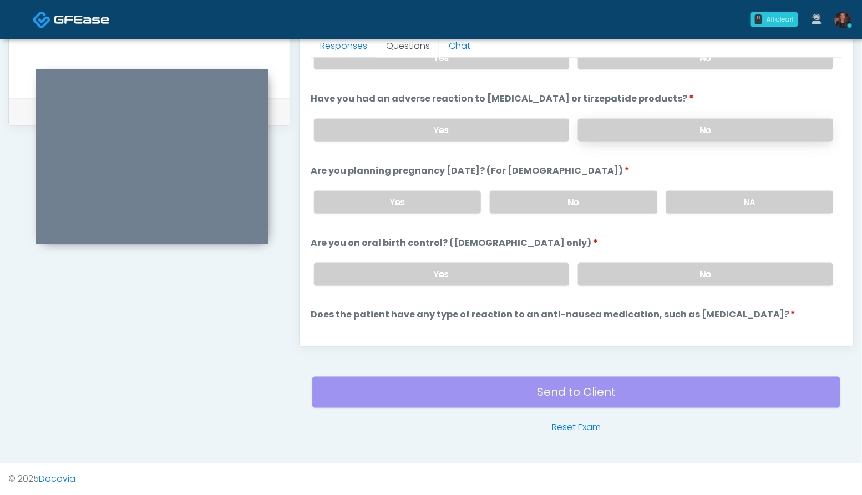
click at [725, 129] on label "No" at bounding box center [705, 130] width 255 height 23
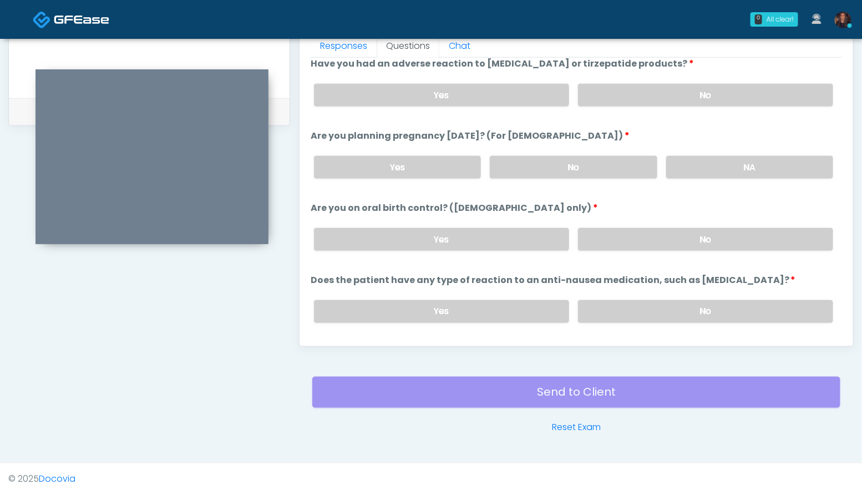
scroll to position [611, 0]
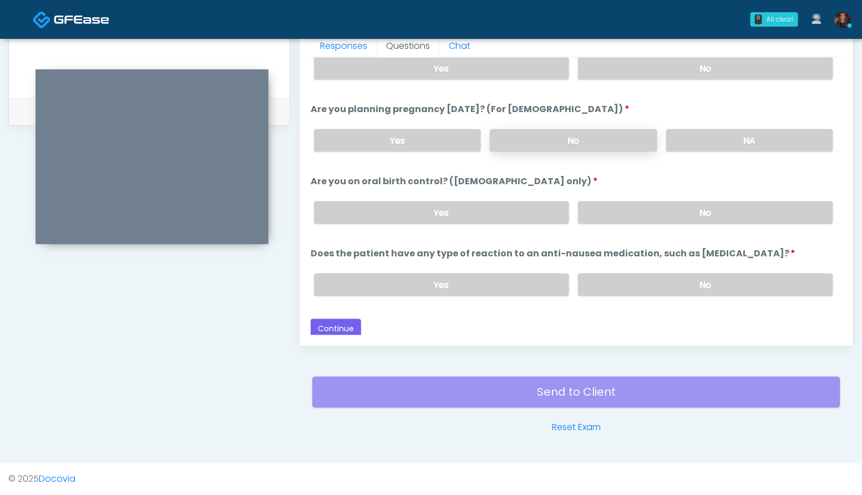
click at [573, 144] on label "No" at bounding box center [573, 140] width 167 height 23
click at [672, 212] on label "No" at bounding box center [705, 212] width 255 height 23
click at [685, 279] on label "No" at bounding box center [705, 285] width 255 height 23
click at [347, 321] on button "Continue" at bounding box center [336, 329] width 50 height 21
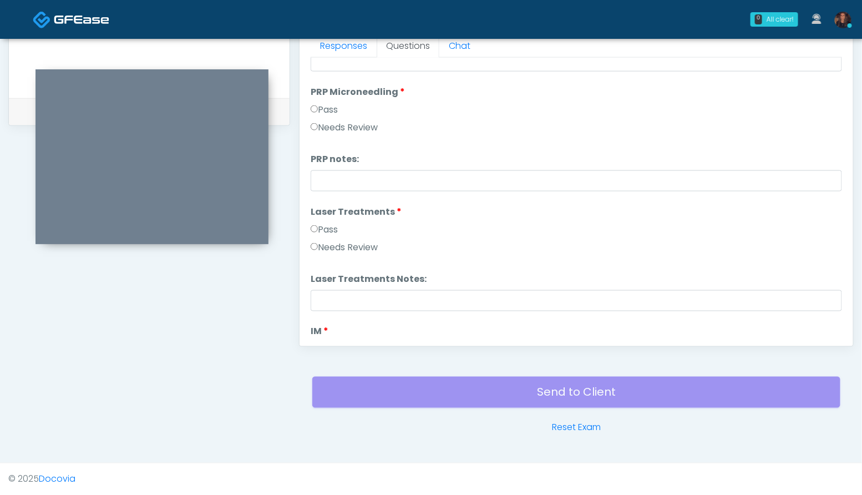
scroll to position [0, 0]
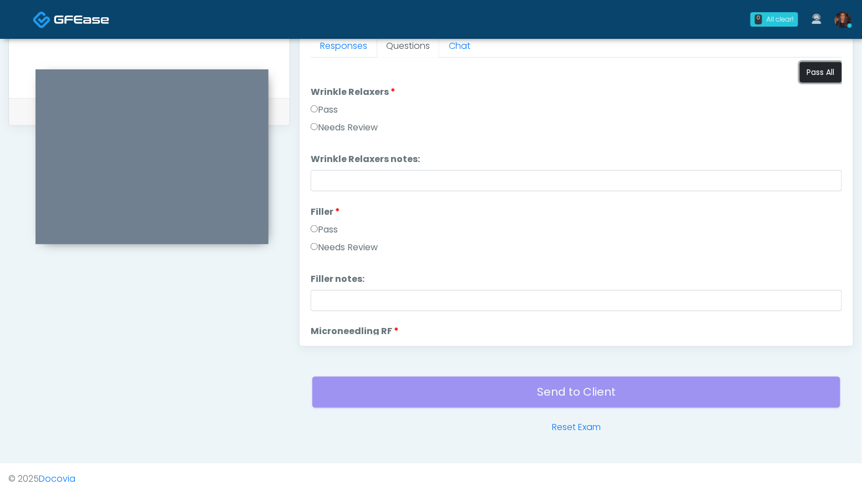
click at [812, 74] on button "Pass All" at bounding box center [821, 72] width 42 height 21
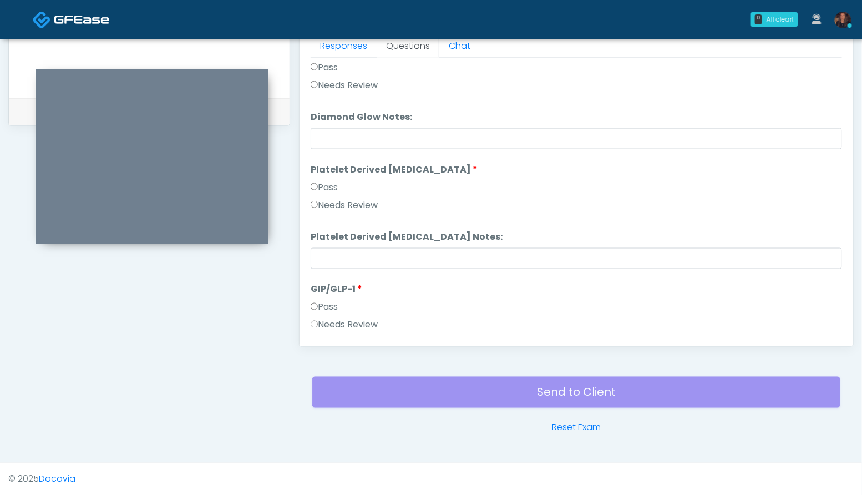
scroll to position [2185, 0]
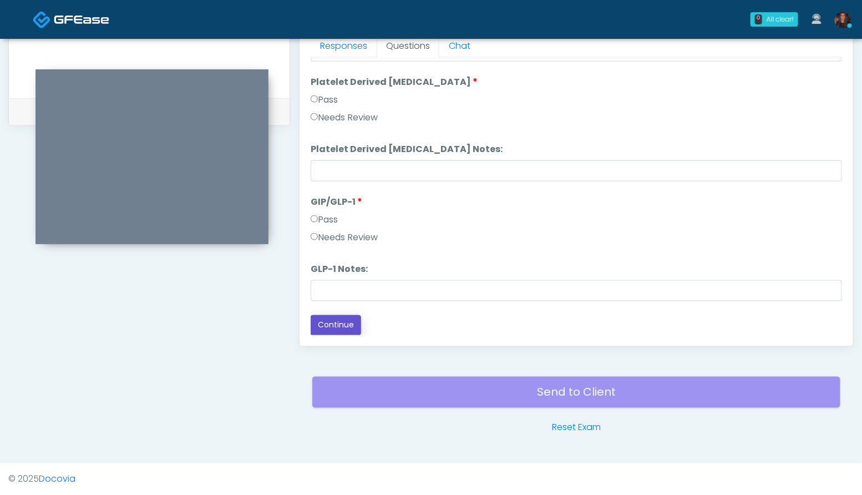
click at [332, 322] on button "Continue" at bounding box center [336, 325] width 50 height 21
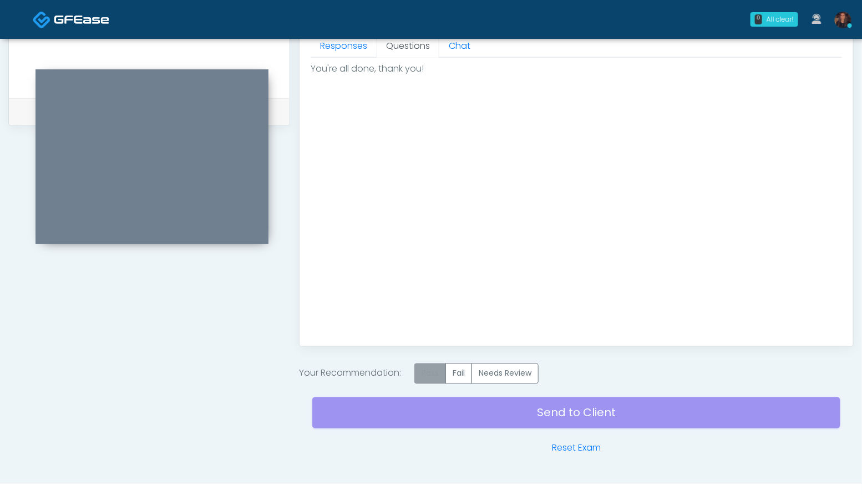
click at [442, 370] on label "Pass" at bounding box center [430, 373] width 32 height 21
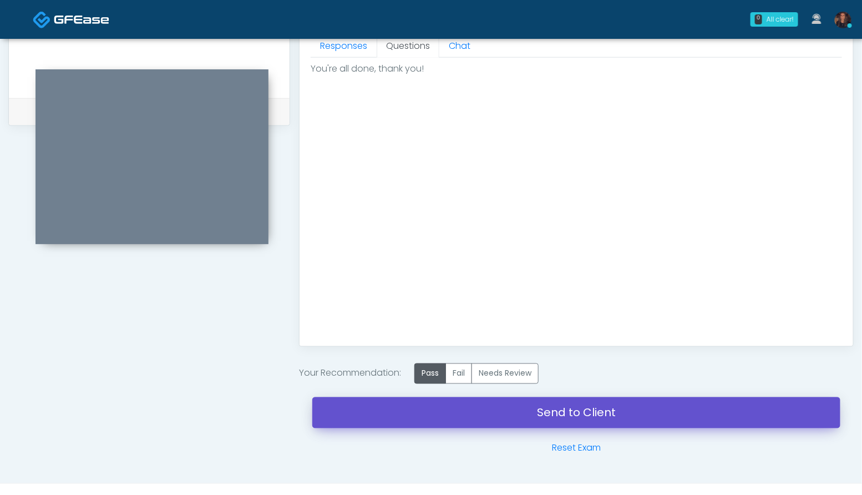
click at [444, 407] on link "Send to Client" at bounding box center [576, 412] width 528 height 31
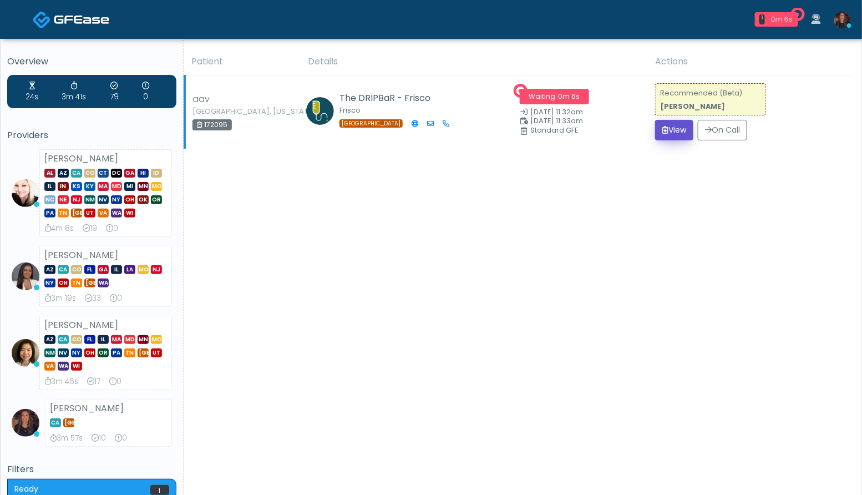
click at [674, 136] on button "View" at bounding box center [674, 130] width 38 height 21
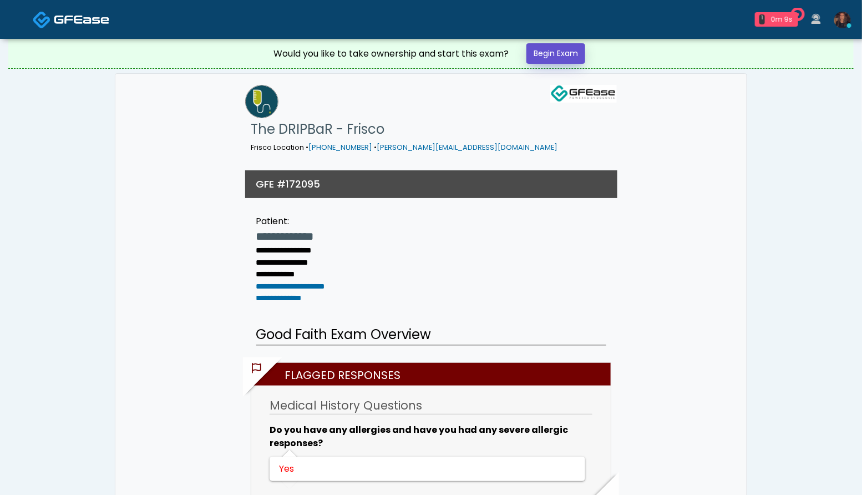
click at [565, 60] on link "Begin Exam" at bounding box center [556, 53] width 59 height 21
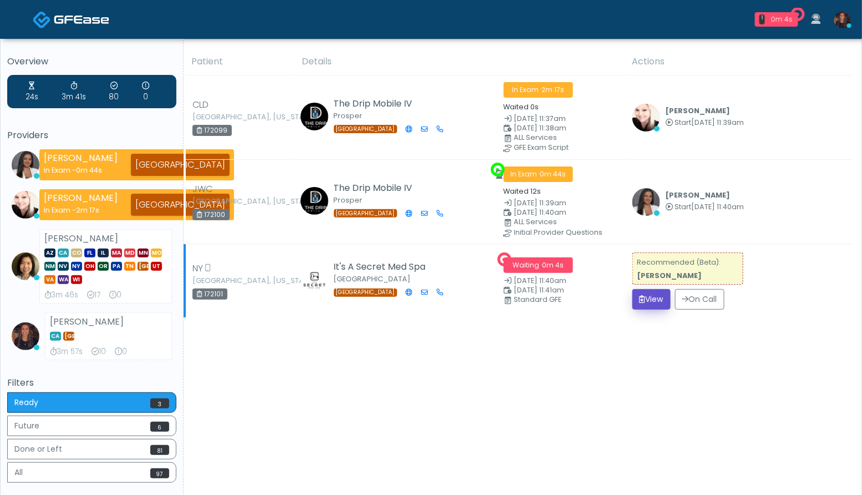
click at [645, 301] on button "View" at bounding box center [651, 299] width 38 height 21
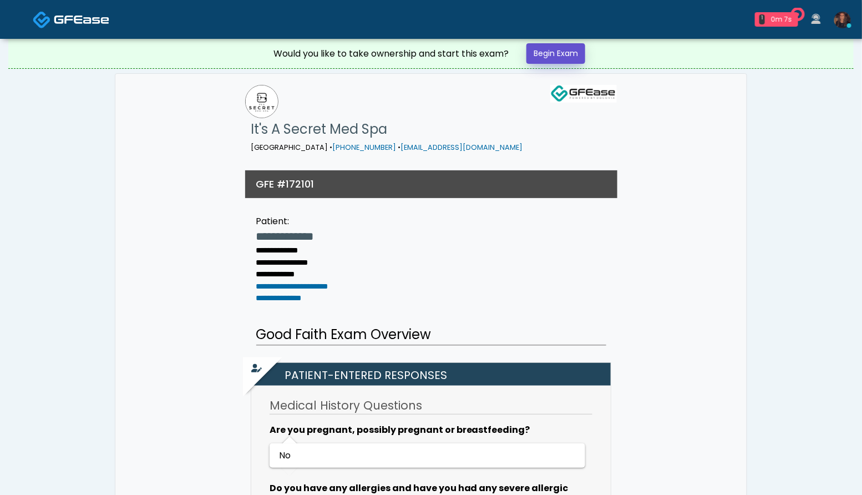
click at [555, 55] on link "Begin Exam" at bounding box center [556, 53] width 59 height 21
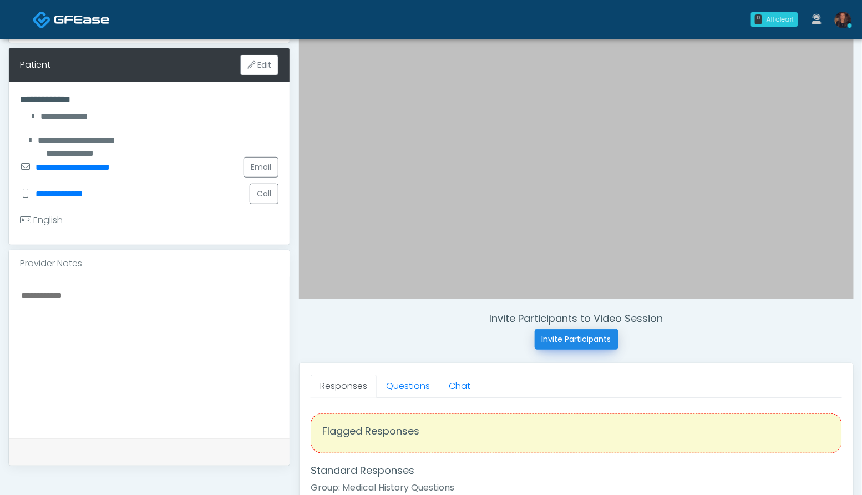
scroll to position [174, 0]
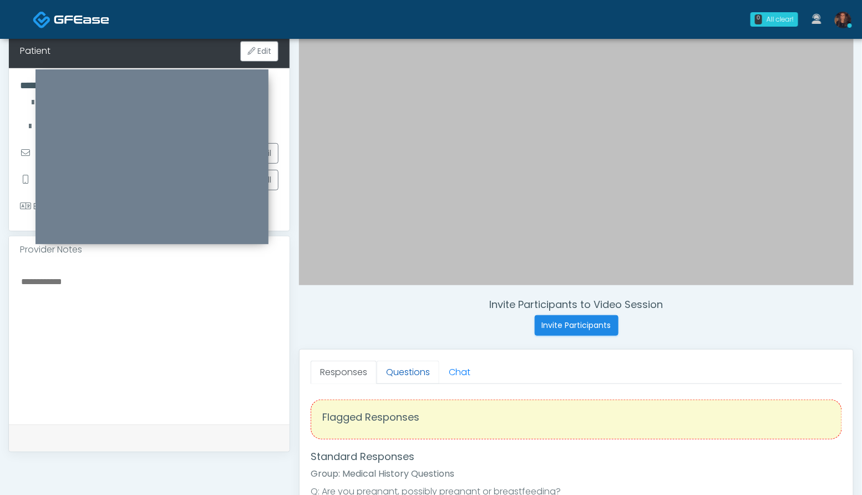
click at [414, 376] on link "Questions" at bounding box center [408, 372] width 63 height 23
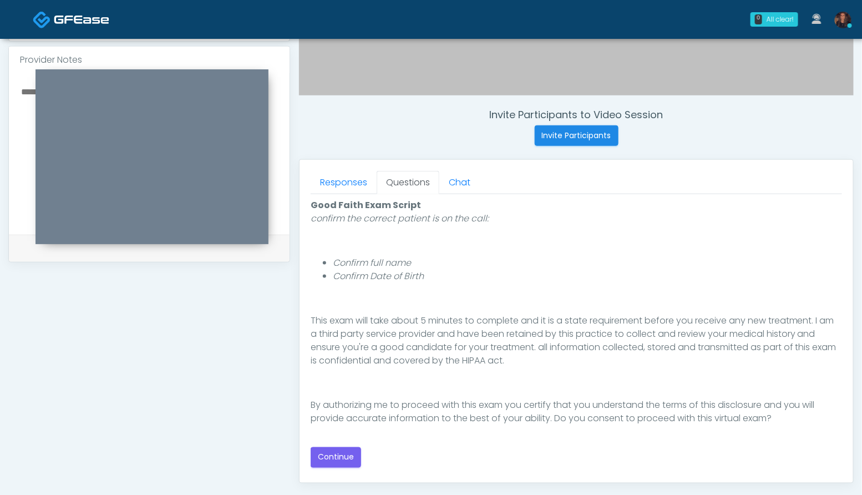
scroll to position [366, 0]
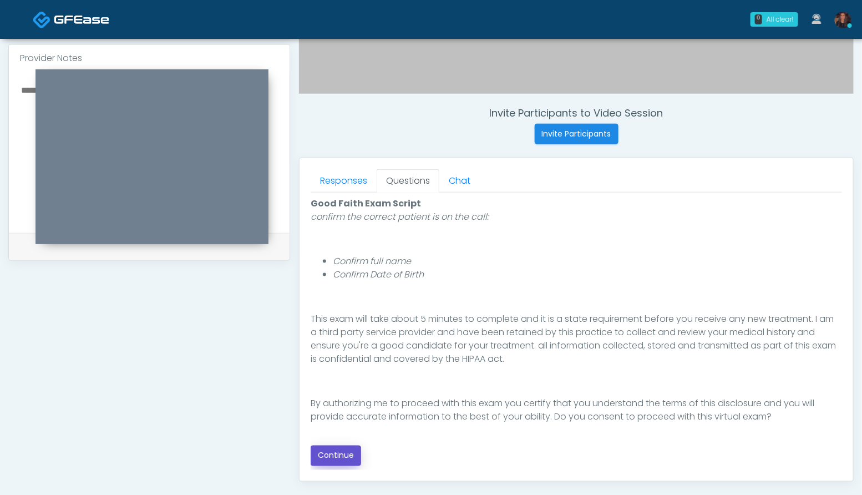
click at [352, 459] on button "Continue" at bounding box center [336, 456] width 50 height 21
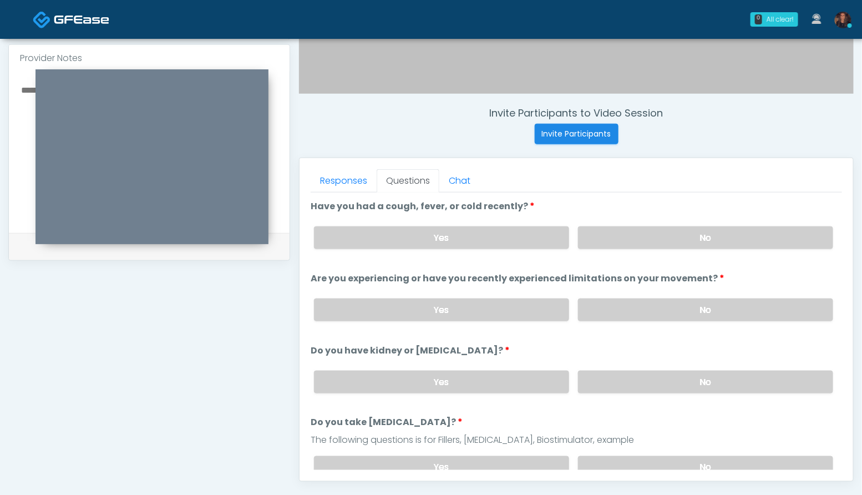
scroll to position [500, 0]
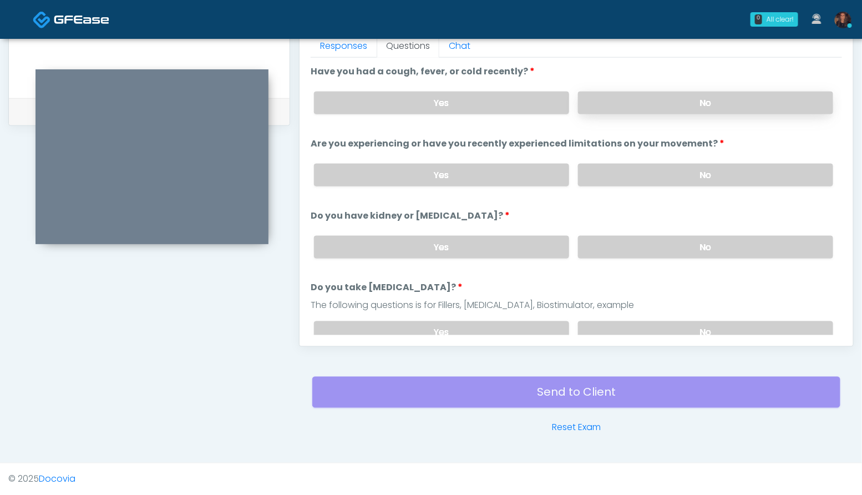
click at [745, 108] on label "No" at bounding box center [705, 103] width 255 height 23
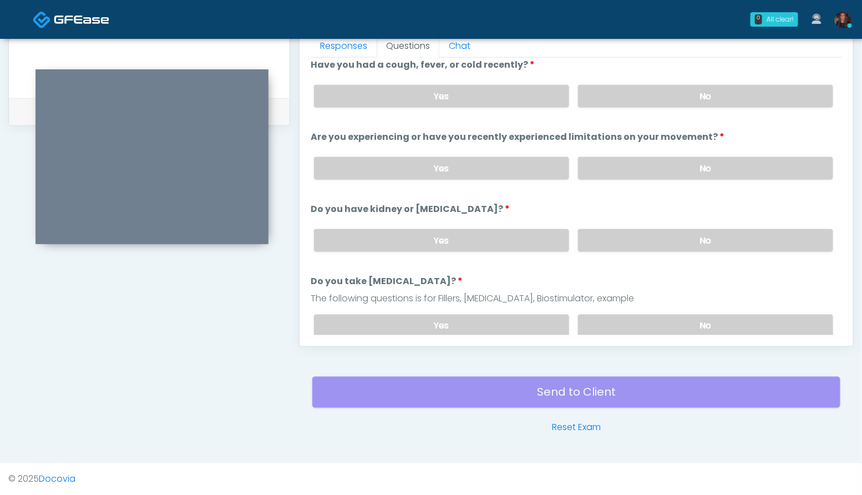
scroll to position [9, 0]
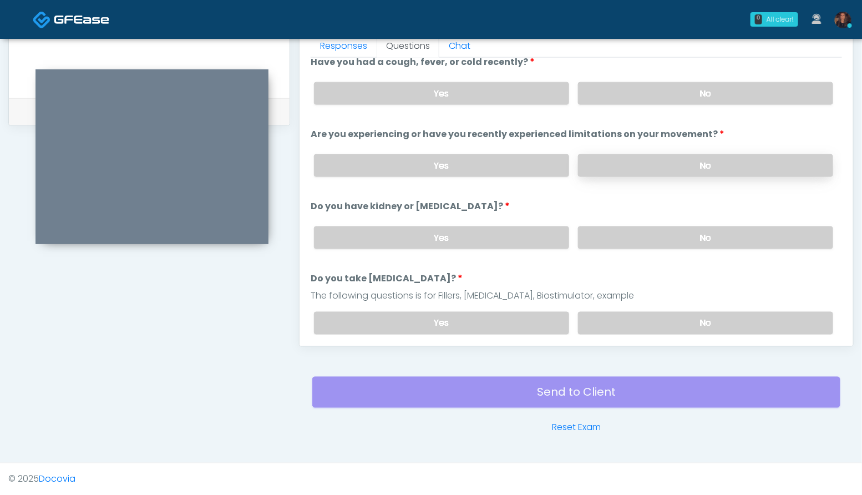
click at [711, 166] on label "No" at bounding box center [705, 165] width 255 height 23
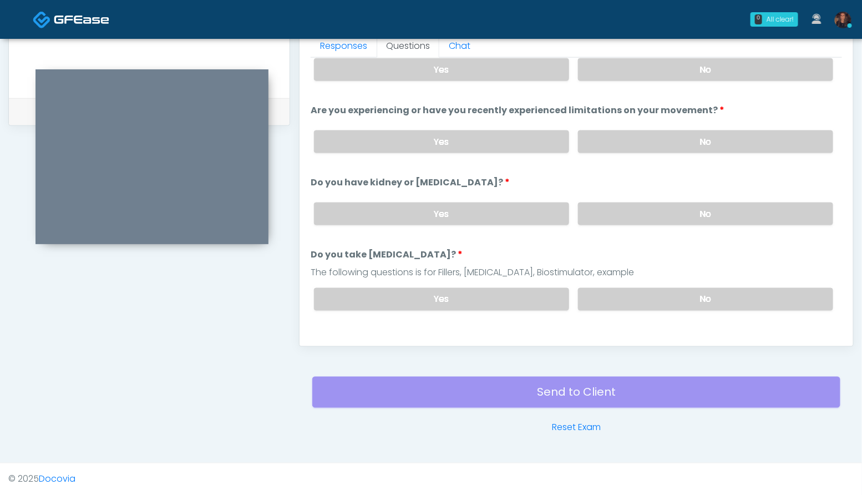
scroll to position [34, 0]
click at [701, 206] on label "No" at bounding box center [705, 212] width 255 height 23
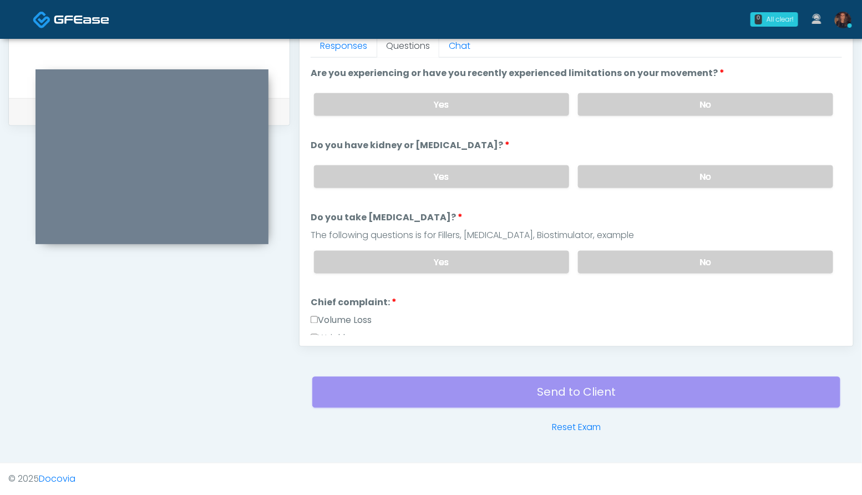
scroll to position [72, 0]
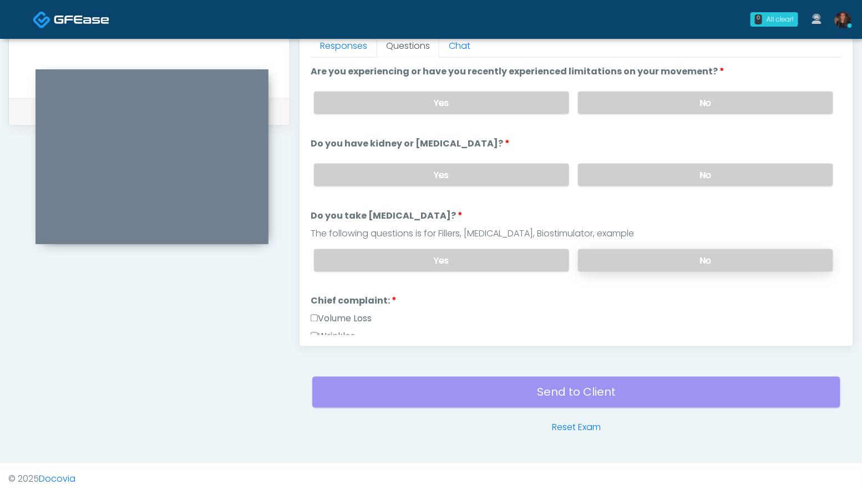
click at [692, 256] on label "No" at bounding box center [705, 260] width 255 height 23
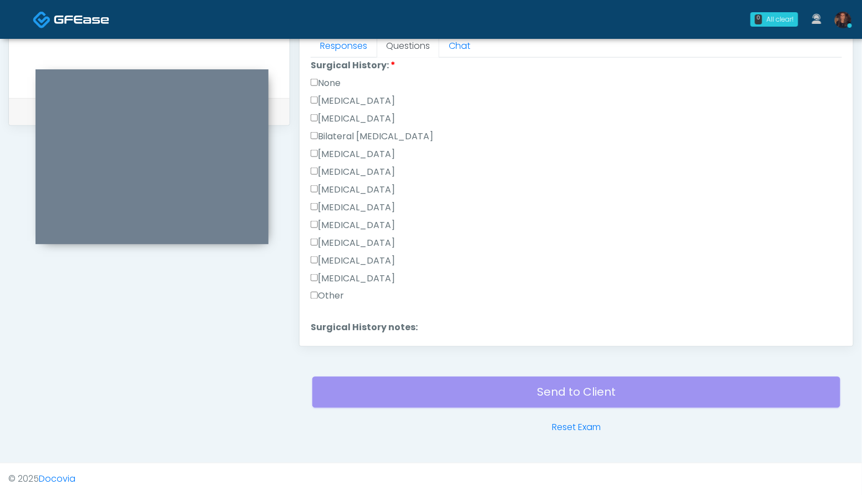
scroll to position [641, 0]
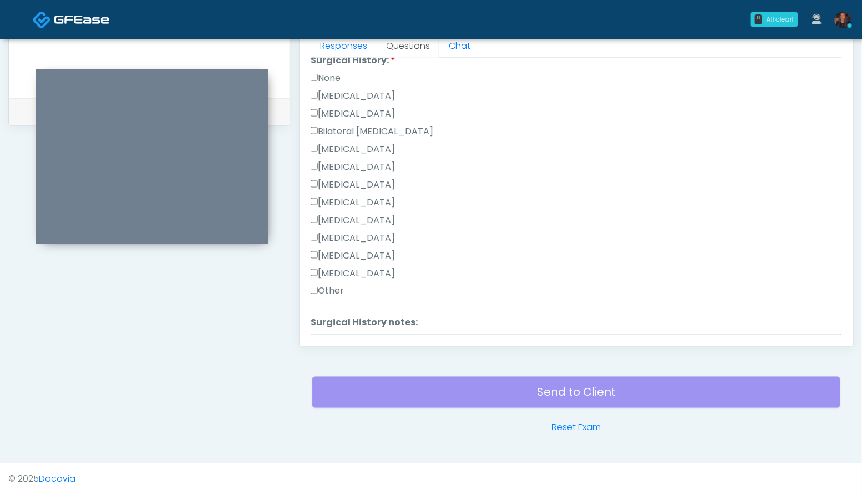
click at [381, 149] on label "[MEDICAL_DATA]" at bounding box center [353, 149] width 84 height 13
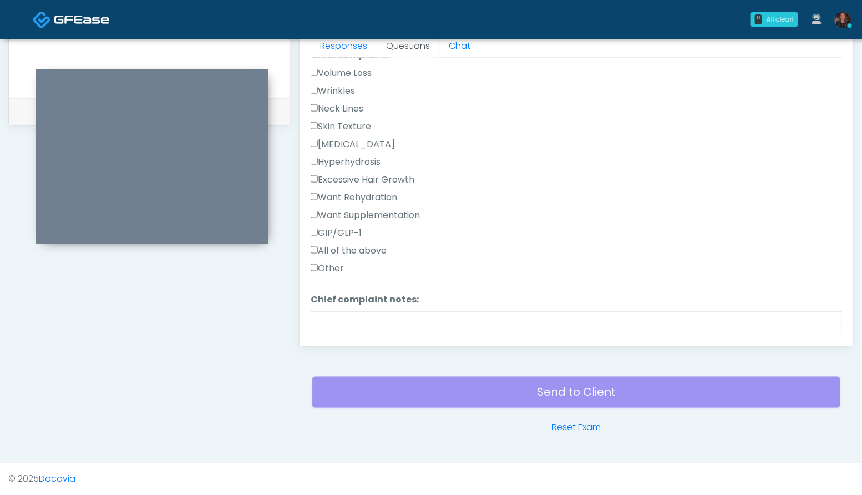
scroll to position [311, 0]
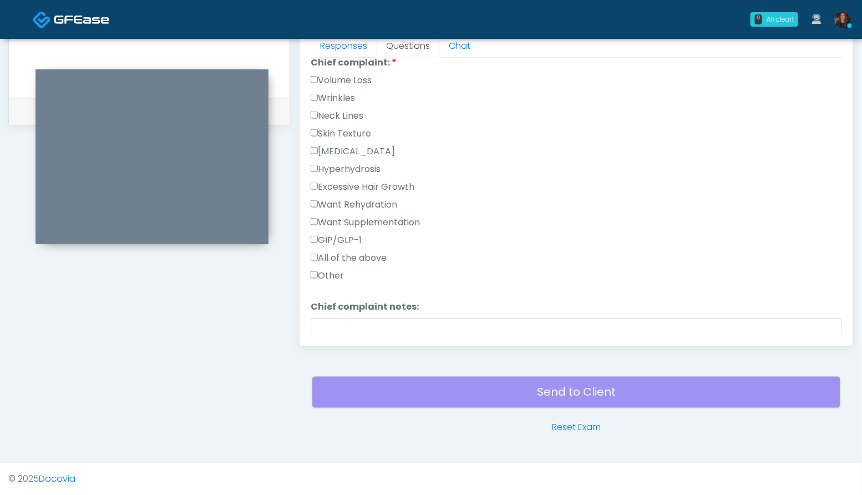
click at [338, 75] on label "Volume Loss" at bounding box center [341, 80] width 61 height 13
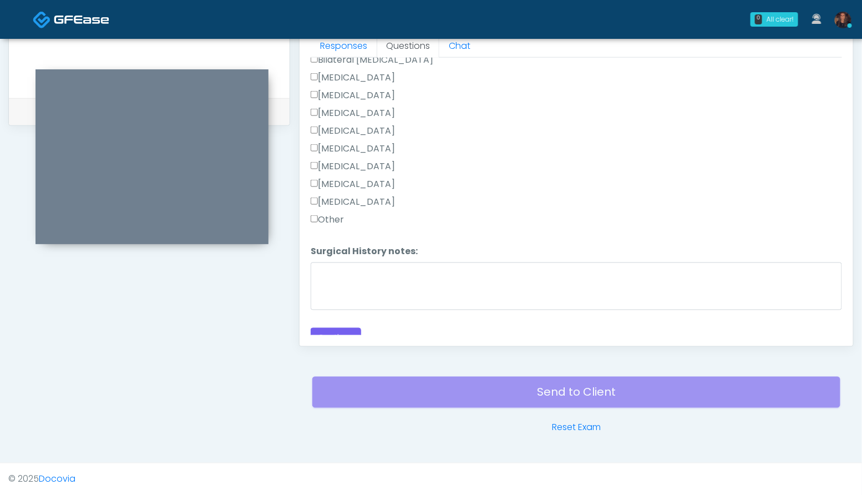
scroll to position [722, 0]
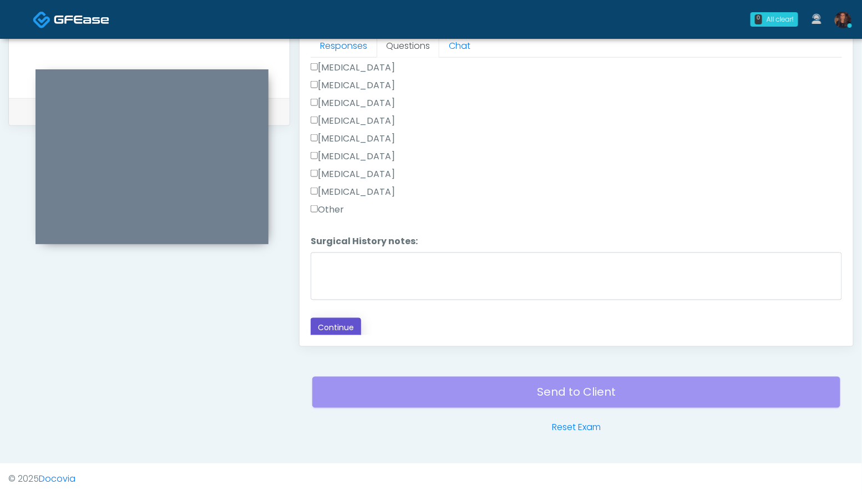
click at [343, 318] on button "Continue" at bounding box center [336, 328] width 50 height 21
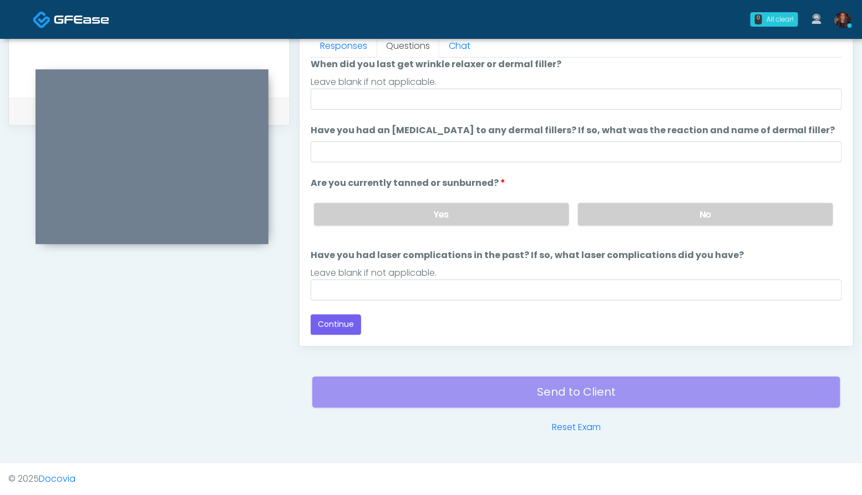
scroll to position [90, 0]
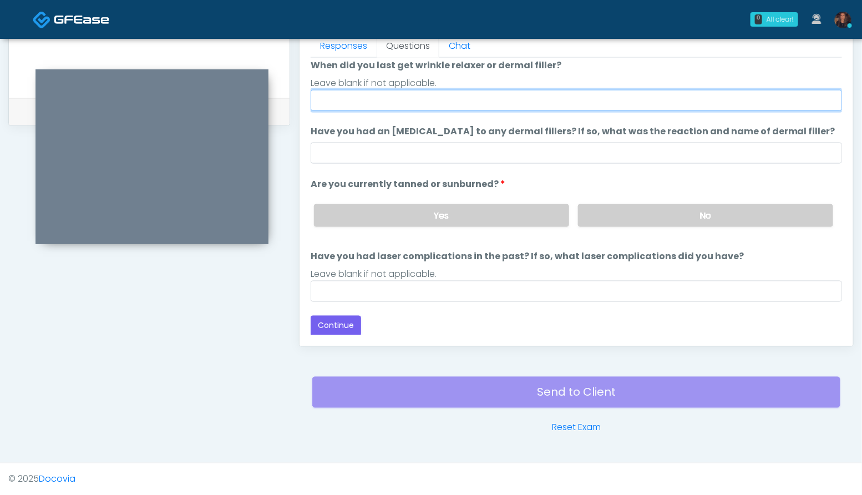
click at [389, 97] on input "When did you last get wrinkle relaxer or dermal filler?" at bounding box center [576, 100] width 531 height 21
click at [336, 104] on input "**********" at bounding box center [576, 100] width 531 height 21
type input "**********"
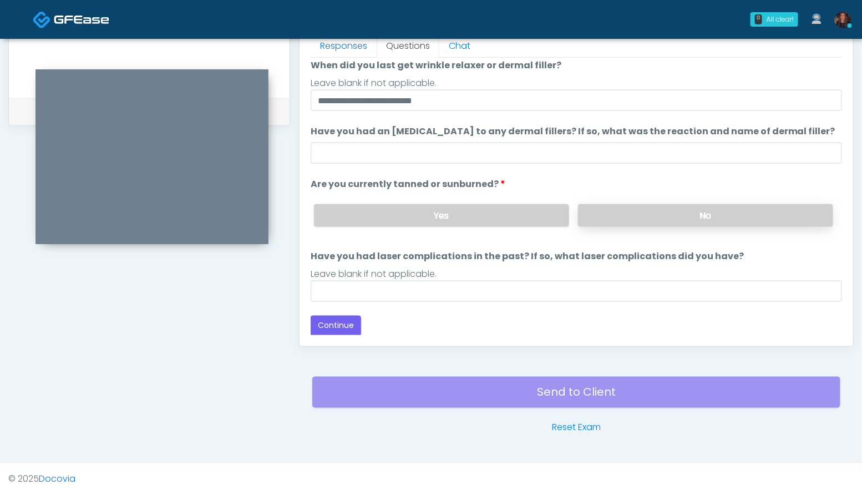
click at [770, 205] on label "No" at bounding box center [705, 215] width 255 height 23
click at [342, 324] on button "Continue" at bounding box center [336, 326] width 50 height 21
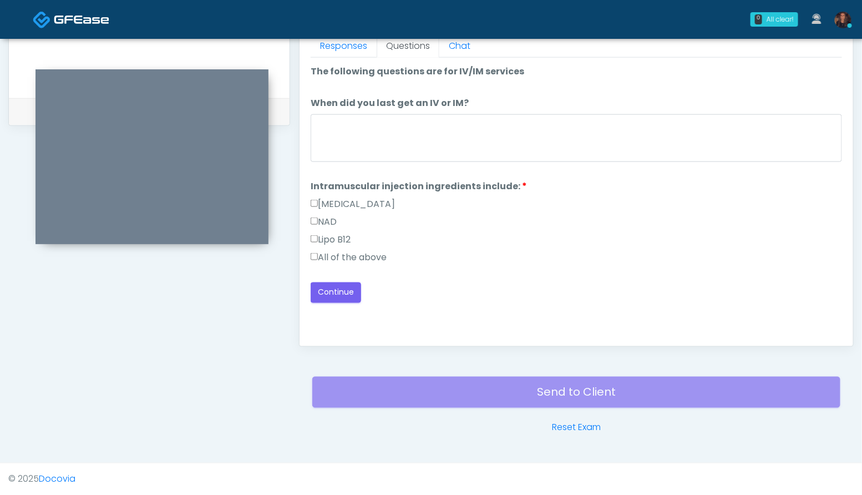
scroll to position [0, 0]
click at [342, 255] on label "All of the above" at bounding box center [349, 257] width 76 height 13
click at [342, 284] on button "Continue" at bounding box center [336, 292] width 50 height 21
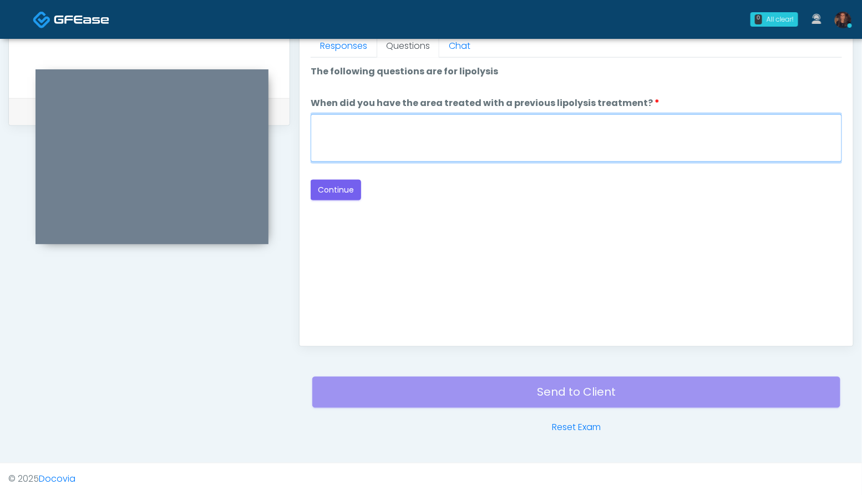
click at [372, 151] on textarea "When did you have the area treated with a previous lipolysis treatment?" at bounding box center [576, 138] width 531 height 48
type textarea "***"
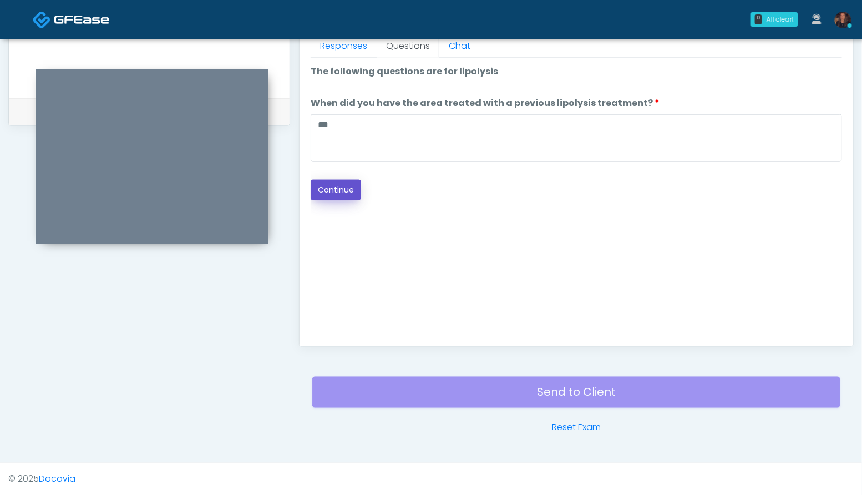
click at [340, 191] on button "Continue" at bounding box center [336, 190] width 50 height 21
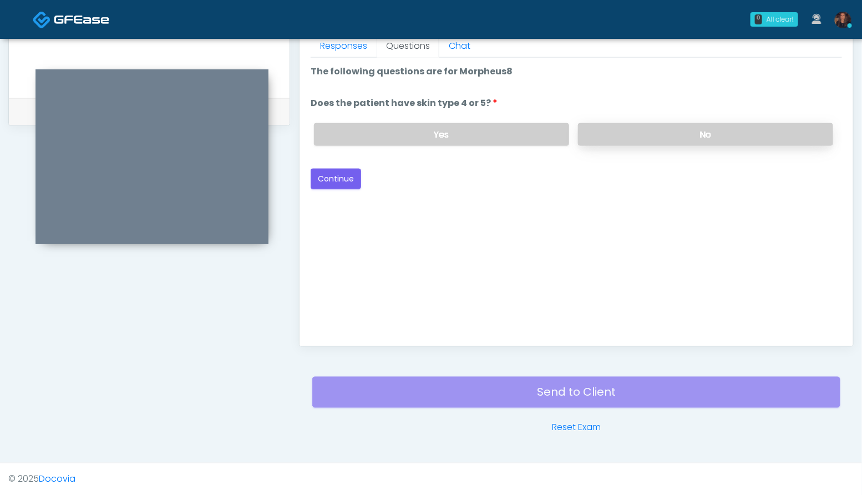
click at [638, 134] on label "No" at bounding box center [705, 134] width 255 height 23
click at [343, 173] on button "Continue" at bounding box center [336, 179] width 50 height 21
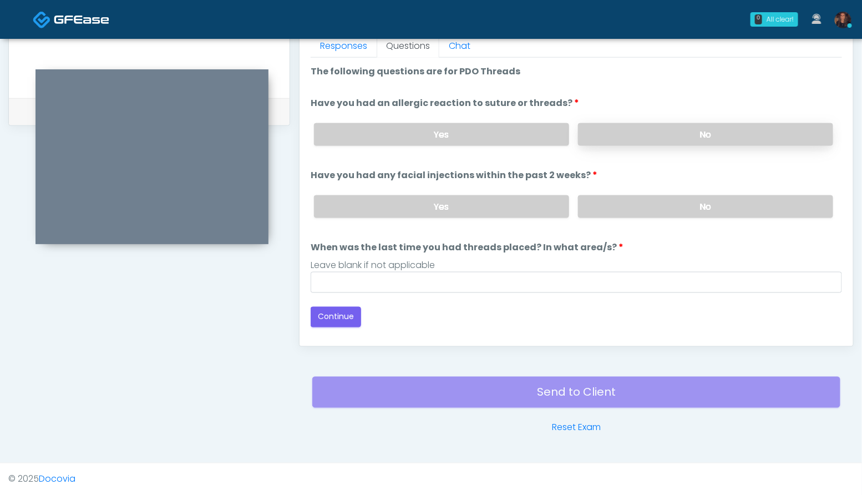
click at [672, 124] on label "No" at bounding box center [705, 134] width 255 height 23
click at [685, 211] on label "No" at bounding box center [705, 206] width 255 height 23
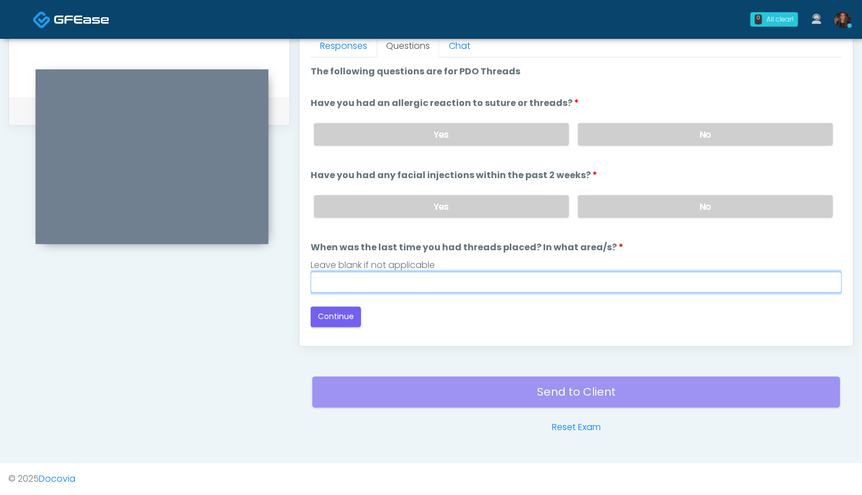
click at [495, 286] on input "When was the last time you had threads placed? In what area/s?" at bounding box center [576, 282] width 531 height 21
type input "***"
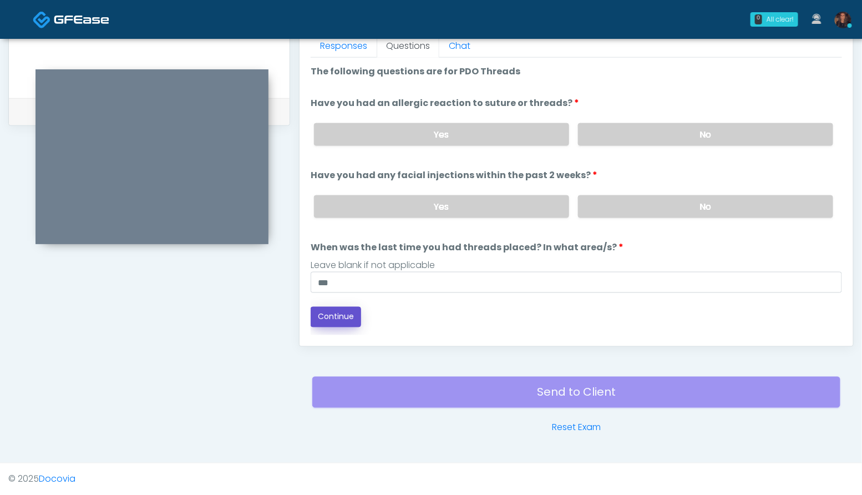
click at [334, 321] on button "Continue" at bounding box center [336, 317] width 50 height 21
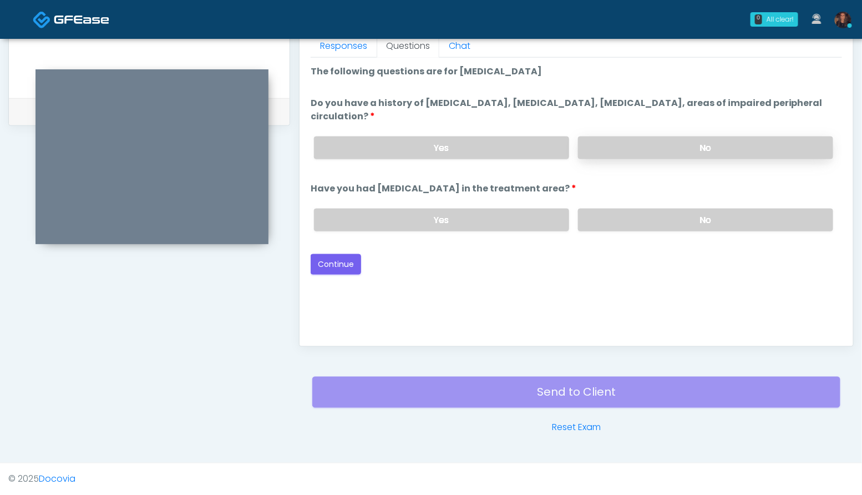
click at [722, 148] on label "No" at bounding box center [705, 147] width 255 height 23
click at [705, 220] on label "No" at bounding box center [705, 220] width 255 height 23
click at [335, 265] on button "Continue" at bounding box center [336, 264] width 50 height 21
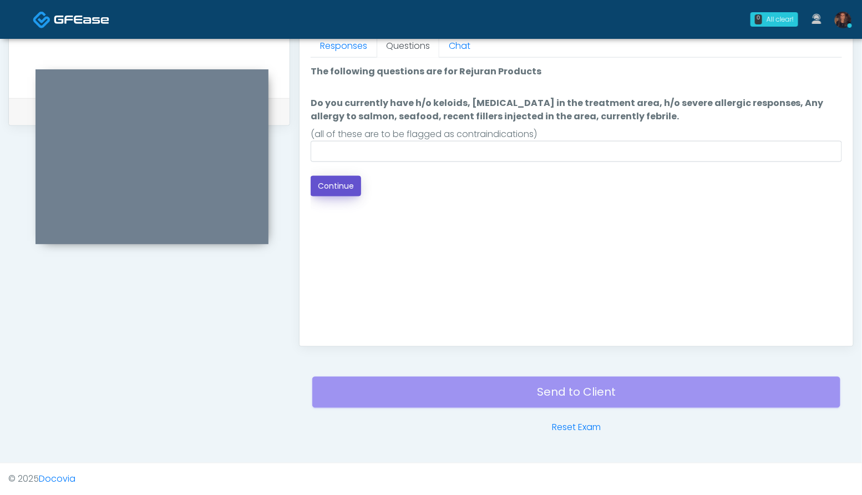
click at [328, 193] on button "Continue" at bounding box center [336, 186] width 50 height 21
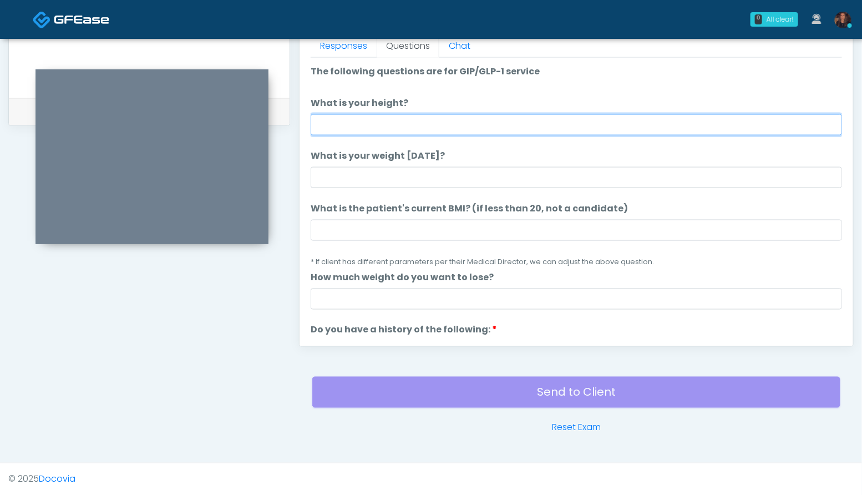
click at [343, 127] on input "What is your height?" at bounding box center [576, 124] width 531 height 21
type input "***"
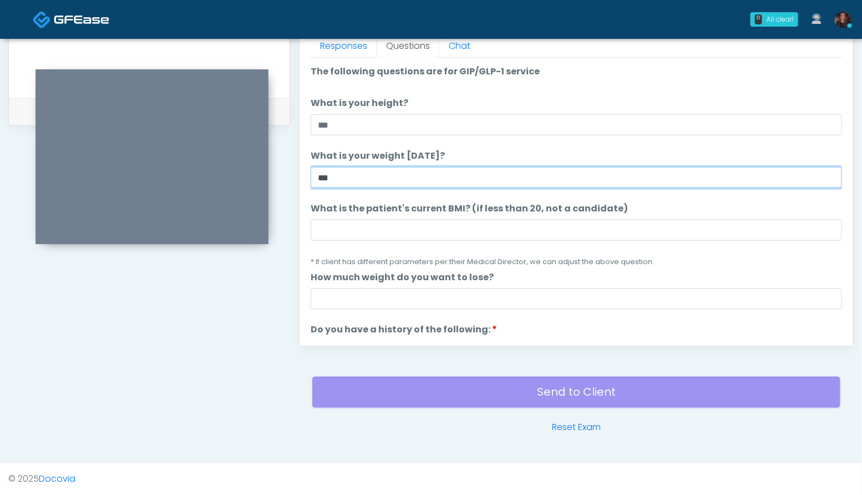
type input "***"
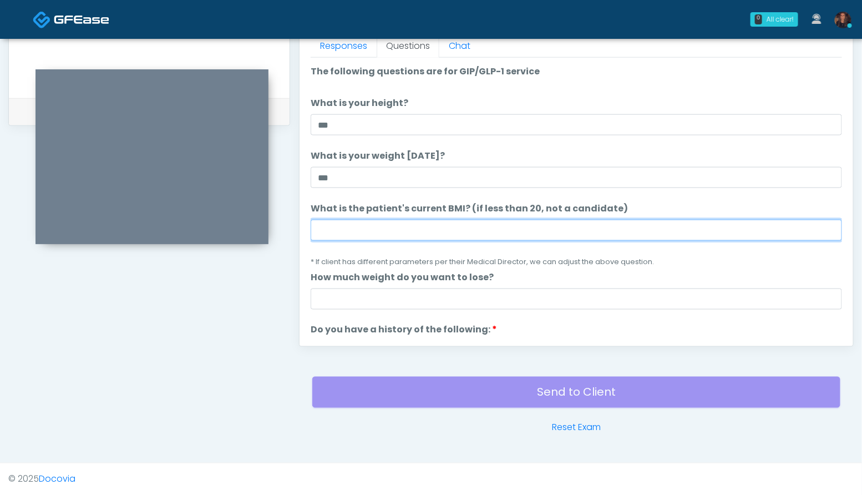
click at [356, 220] on input "What is the patient's current BMI? (if less than 20, not a candidate)" at bounding box center [576, 230] width 531 height 21
type input "**"
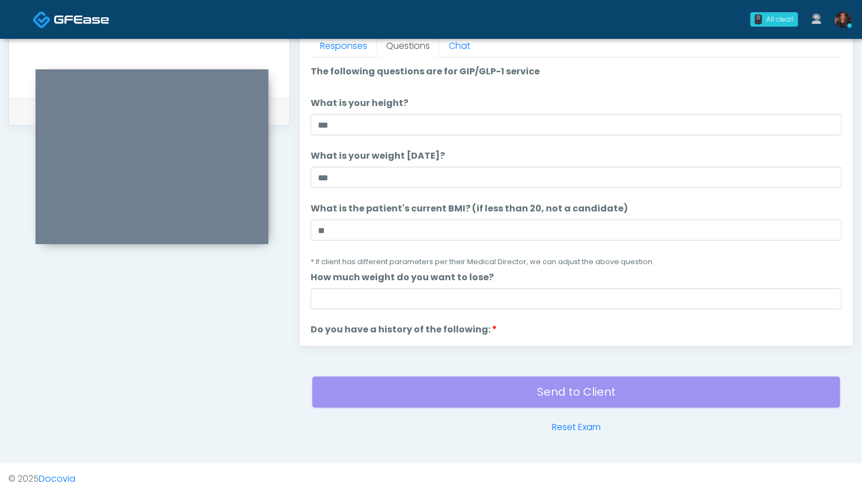
click at [393, 201] on ol "The following questions are for GIP/GLP-1 service The following questions are f…" at bounding box center [576, 490] width 531 height 851
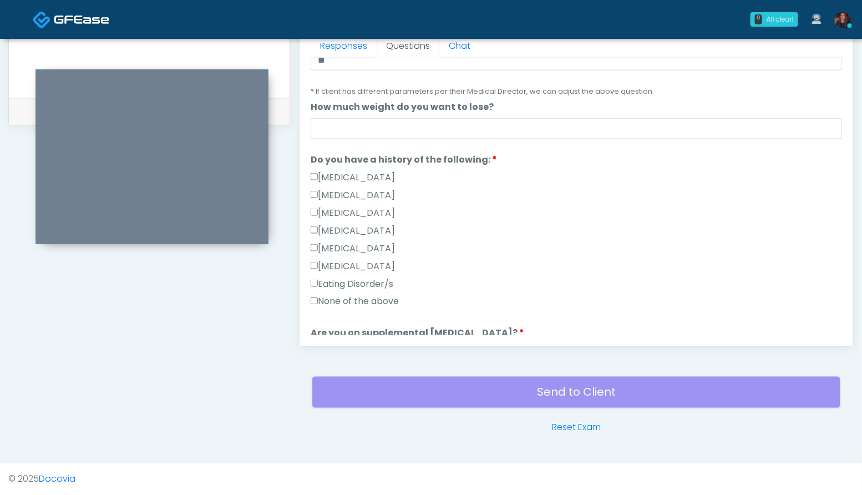
scroll to position [179, 0]
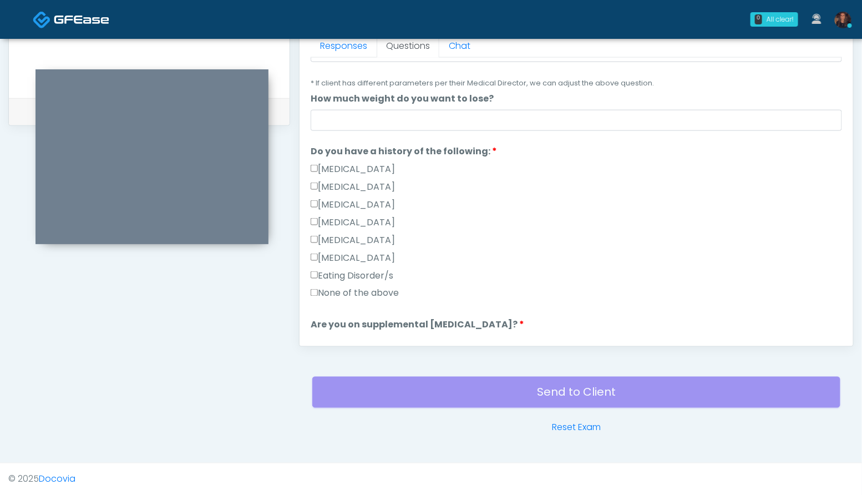
click at [378, 291] on label "None of the above" at bounding box center [355, 293] width 88 height 13
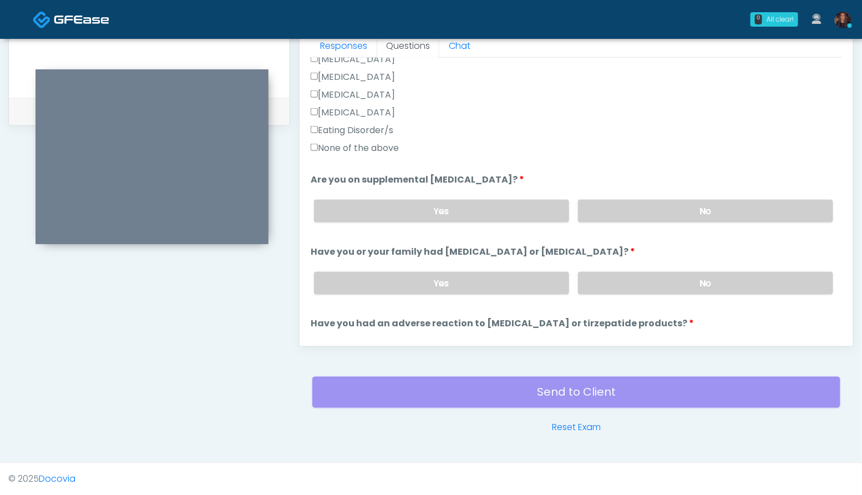
scroll to position [327, 0]
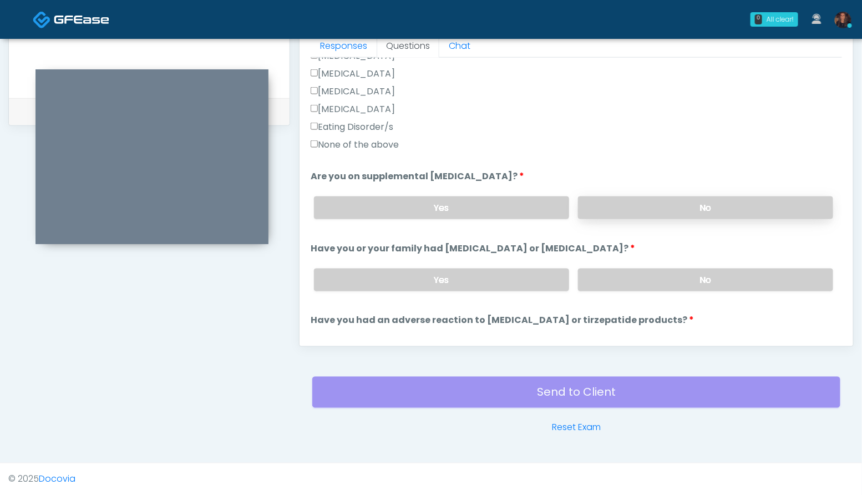
click at [704, 204] on label "No" at bounding box center [705, 207] width 255 height 23
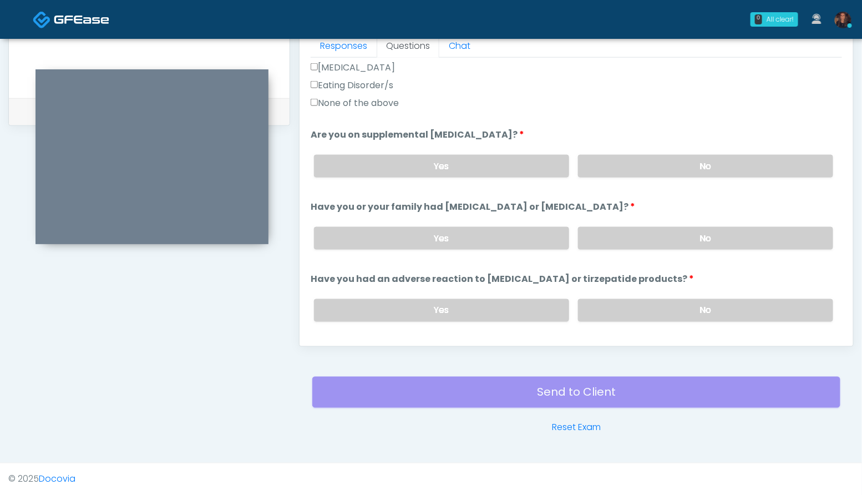
scroll to position [372, 0]
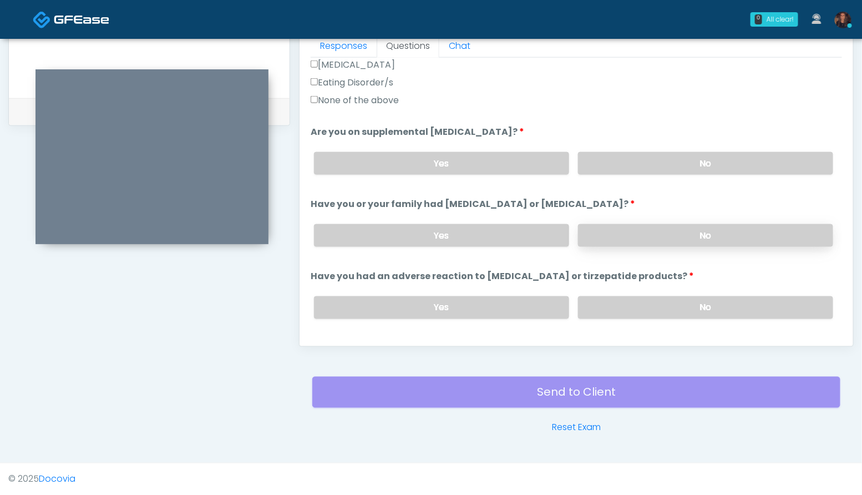
click at [694, 232] on label "No" at bounding box center [705, 235] width 255 height 23
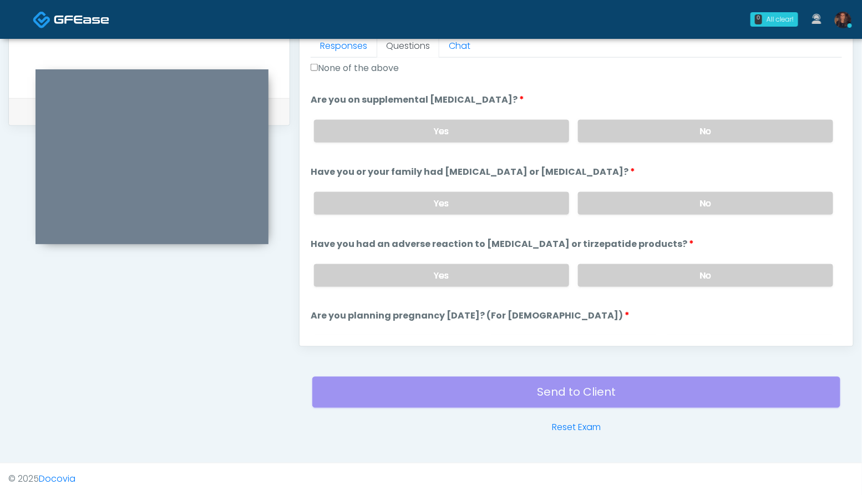
scroll to position [405, 0]
click at [500, 203] on label "Yes" at bounding box center [441, 202] width 255 height 23
drag, startPoint x: 509, startPoint y: 168, endPoint x: 442, endPoint y: 171, distance: 67.2
click at [442, 171] on label "Have you or your family had [MEDICAL_DATA] or [MEDICAL_DATA]?" at bounding box center [473, 170] width 325 height 13
copy label "[MEDICAL_DATA]"
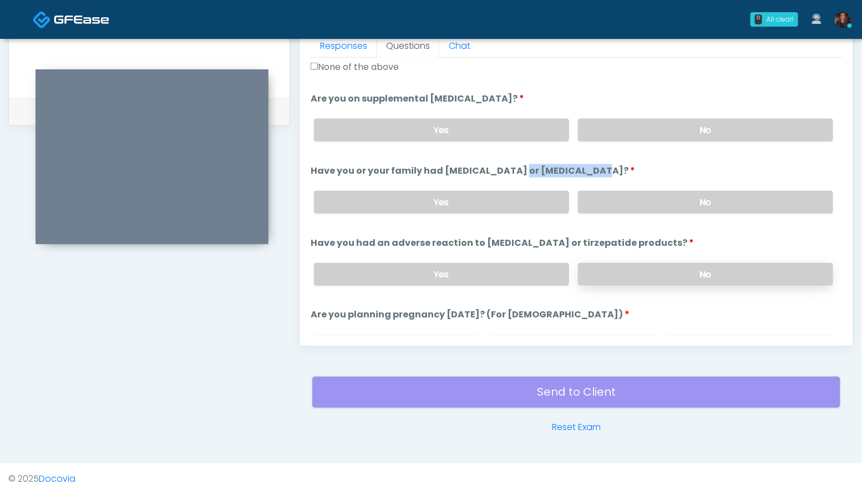
click at [692, 272] on label "No" at bounding box center [705, 274] width 255 height 23
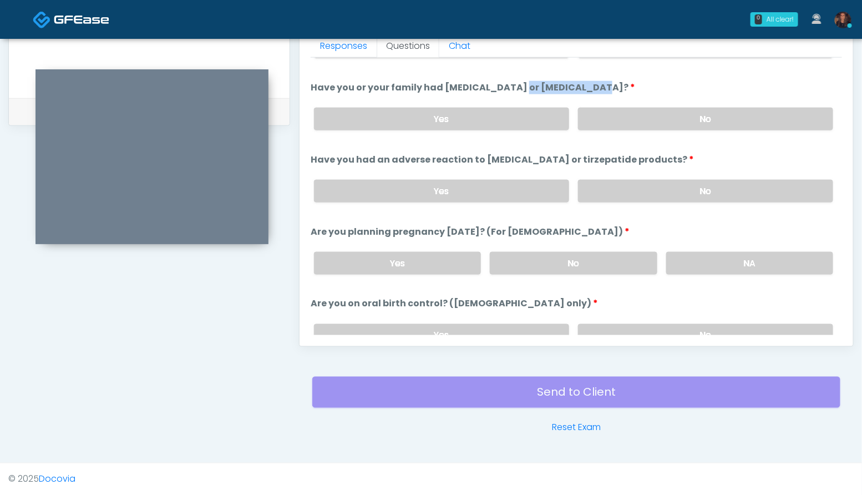
scroll to position [494, 0]
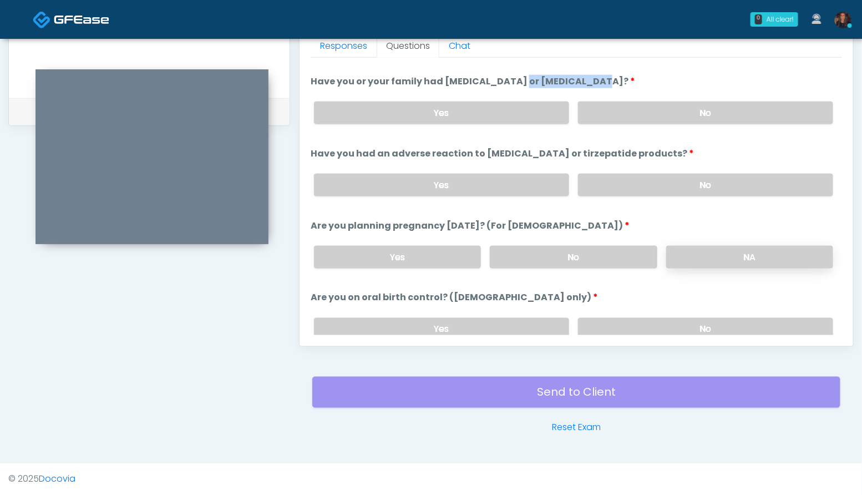
click at [745, 257] on label "NA" at bounding box center [749, 257] width 167 height 23
click at [742, 322] on label "No" at bounding box center [705, 329] width 255 height 23
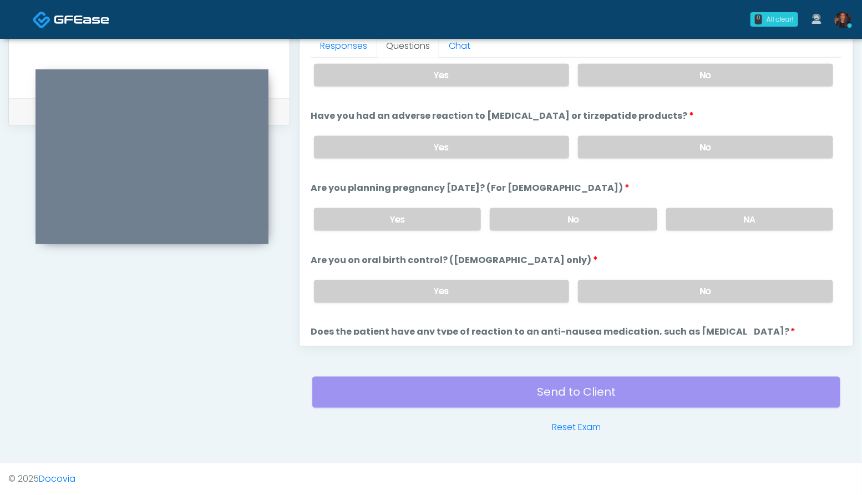
scroll to position [611, 0]
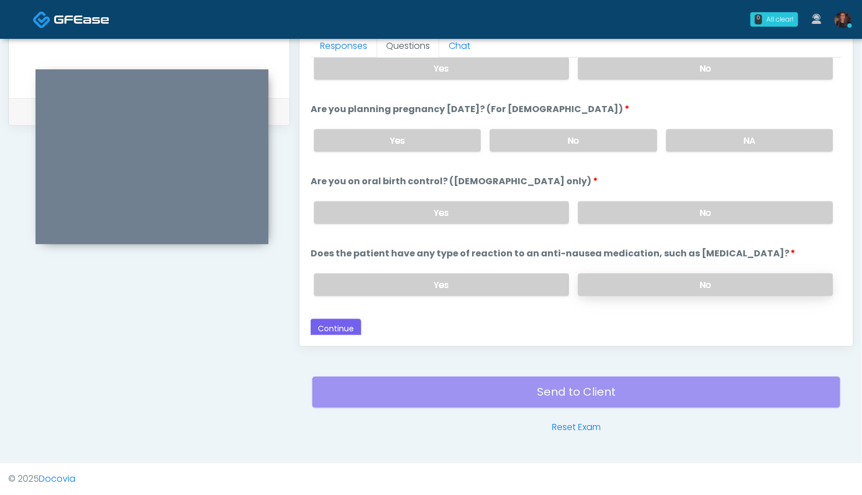
click at [704, 279] on label "No" at bounding box center [705, 285] width 255 height 23
click at [322, 326] on button "Continue" at bounding box center [336, 329] width 50 height 21
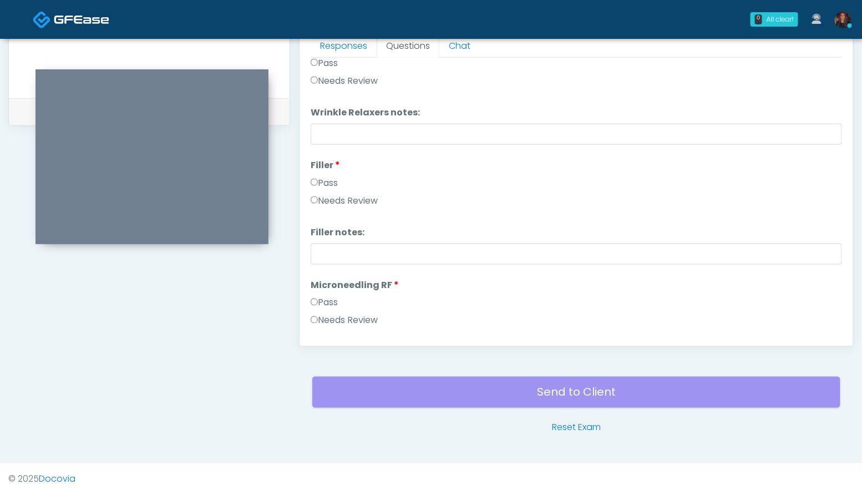
scroll to position [0, 0]
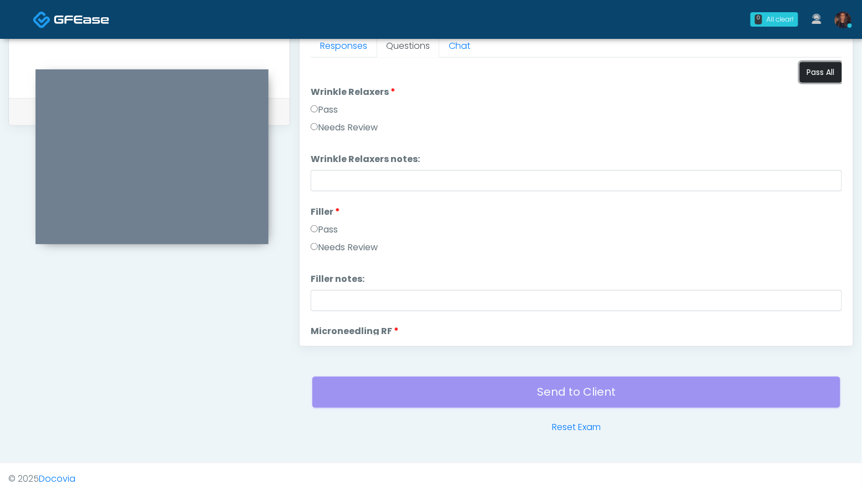
click at [816, 70] on button "Pass All" at bounding box center [821, 72] width 42 height 21
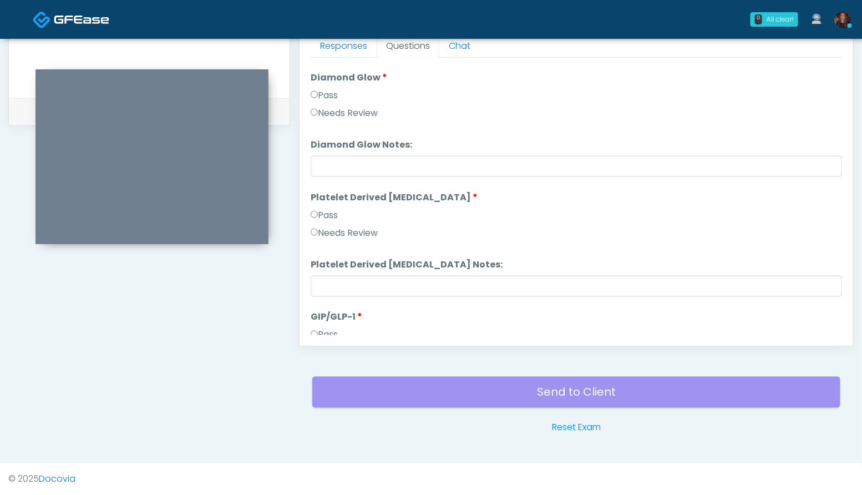
scroll to position [2185, 0]
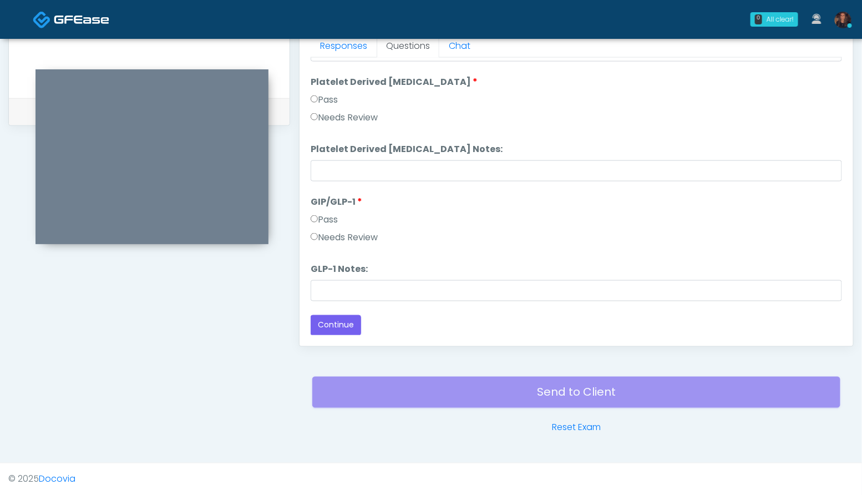
click at [361, 234] on label "Needs Review" at bounding box center [344, 237] width 67 height 13
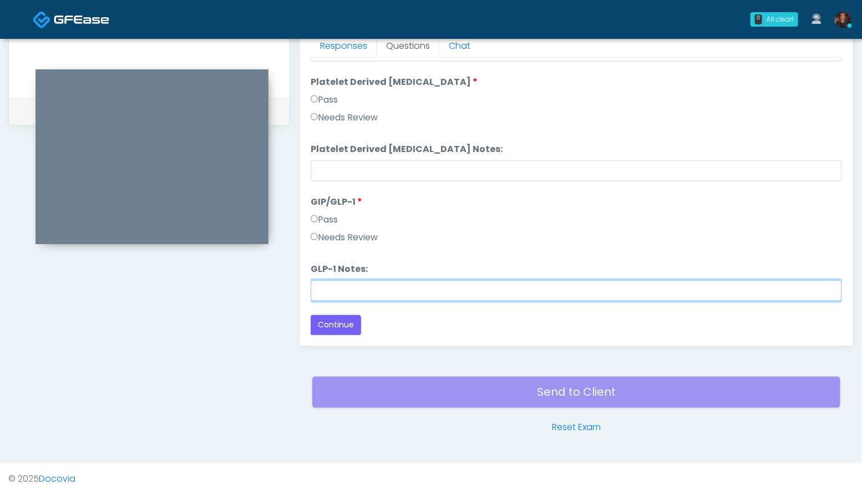
click at [335, 286] on input "GLP-1 Notes:" at bounding box center [576, 290] width 531 height 21
type input "**********"
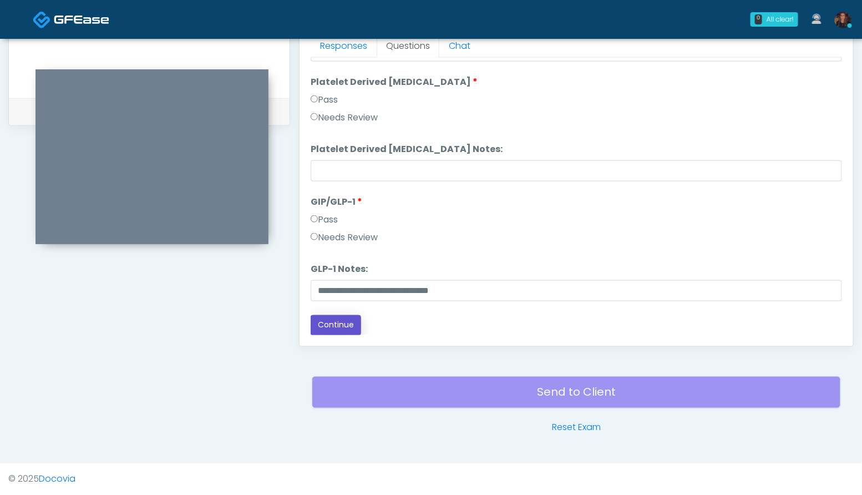
click at [337, 323] on button "Continue" at bounding box center [336, 325] width 50 height 21
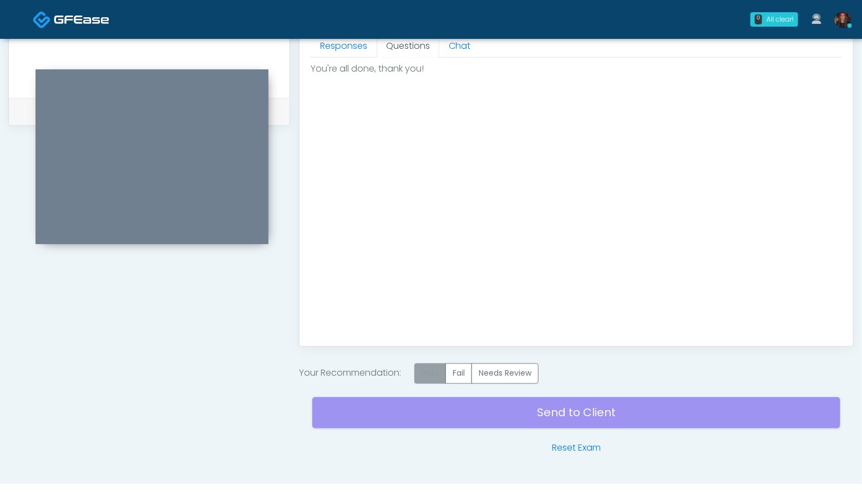
click at [437, 367] on label "Pass" at bounding box center [430, 373] width 32 height 21
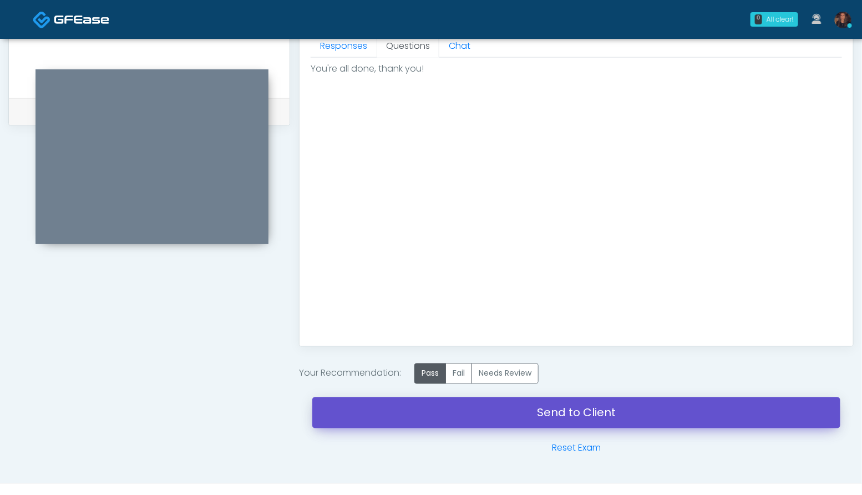
click at [444, 410] on link "Send to Client" at bounding box center [576, 412] width 528 height 31
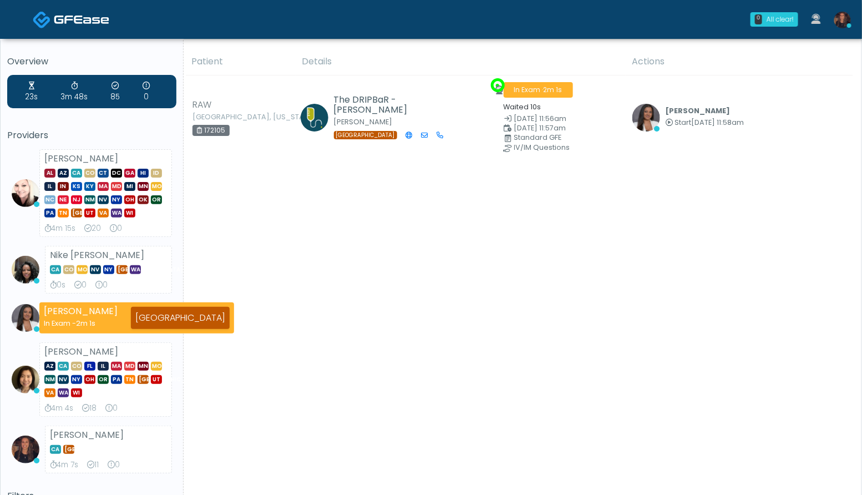
click at [845, 24] on img at bounding box center [842, 20] width 17 height 17
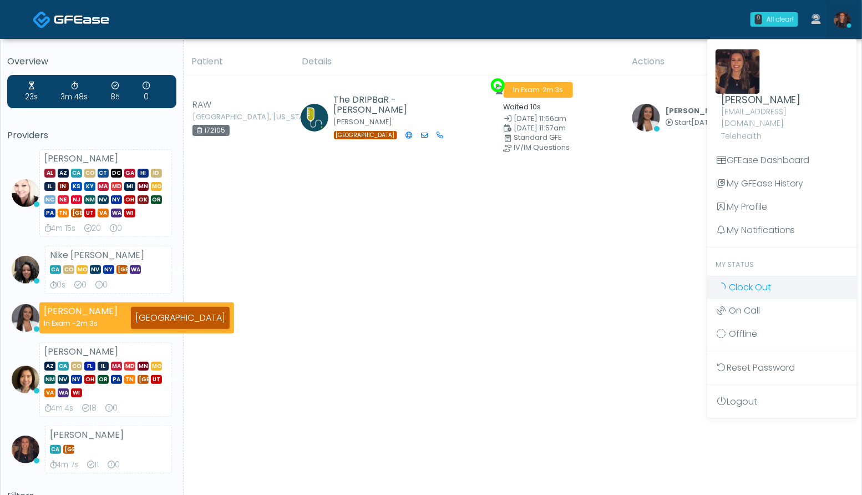
click at [731, 281] on span "Clock Out" at bounding box center [750, 287] width 42 height 13
